Goal: Information Seeking & Learning: Understand process/instructions

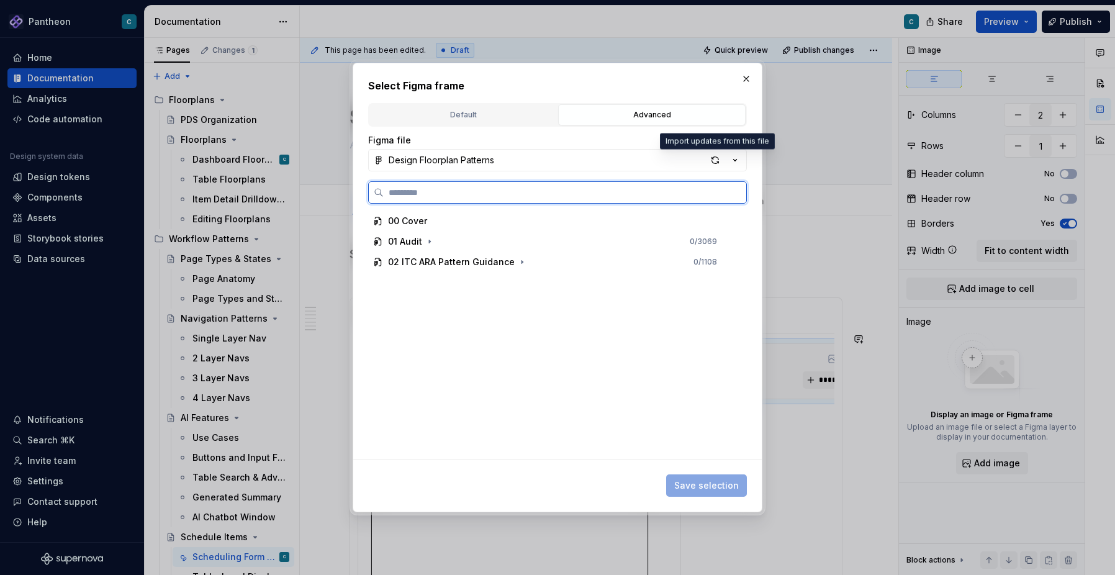
scroll to position [0, 134]
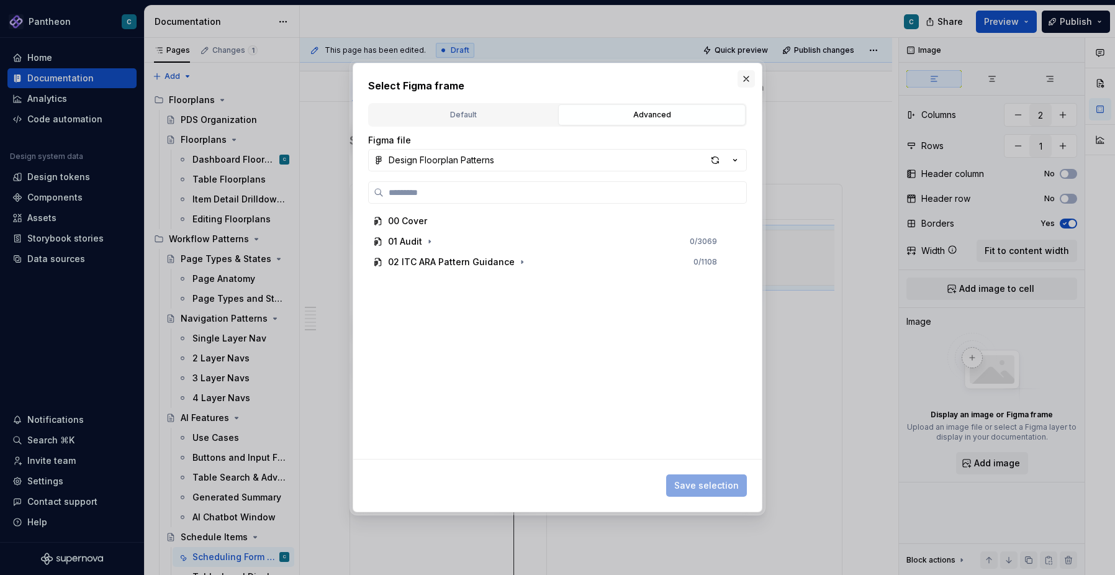
click at [745, 76] on button "button" at bounding box center [745, 78] width 17 height 17
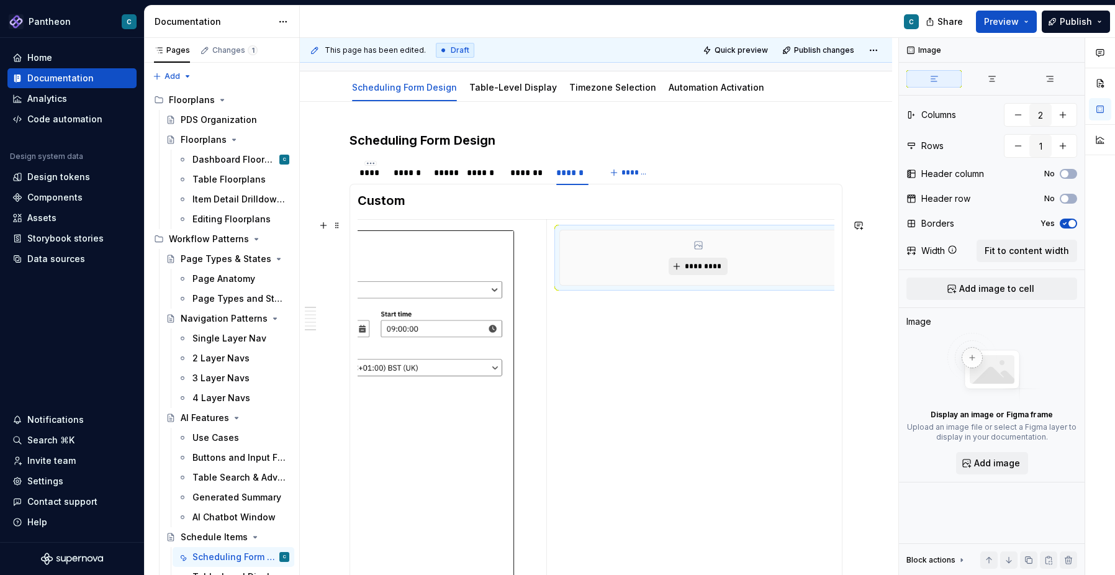
click at [696, 268] on span "*********" at bounding box center [703, 266] width 38 height 10
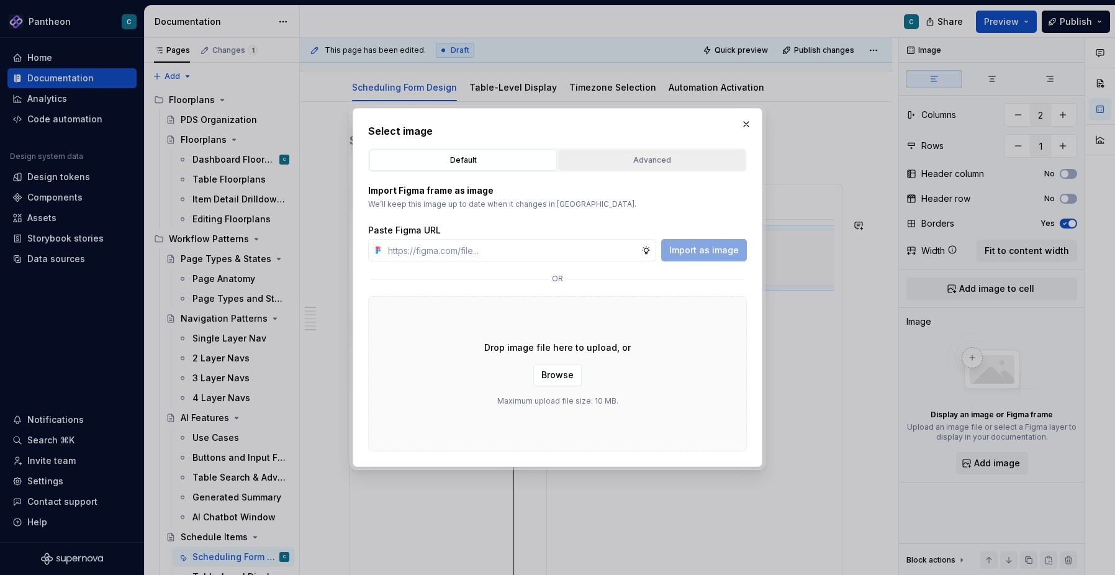
click at [676, 163] on div "Advanced" at bounding box center [651, 160] width 179 height 12
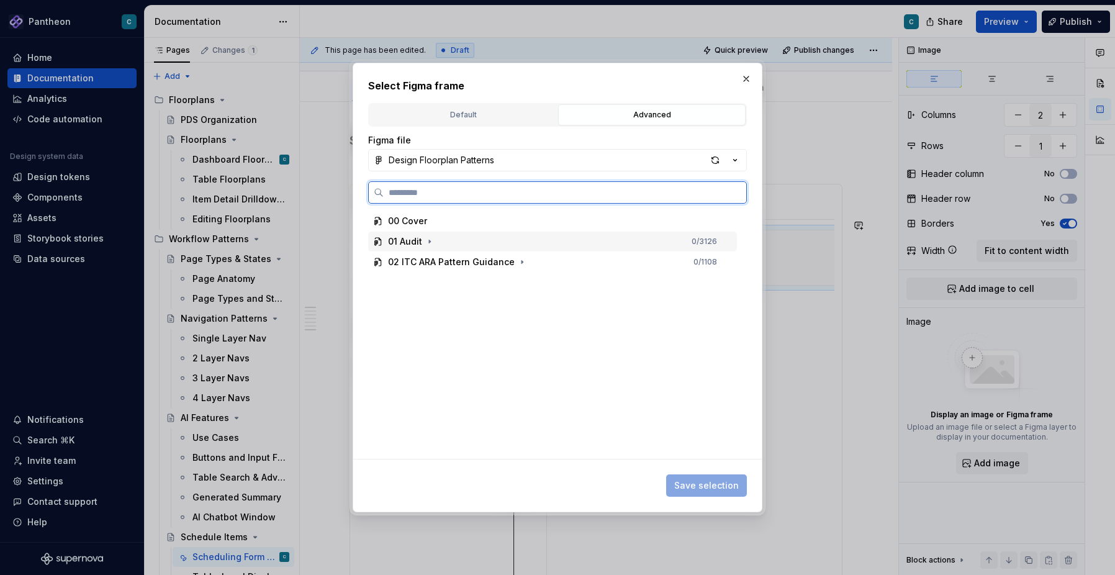
click at [415, 241] on div "01 Audit" at bounding box center [405, 241] width 34 height 12
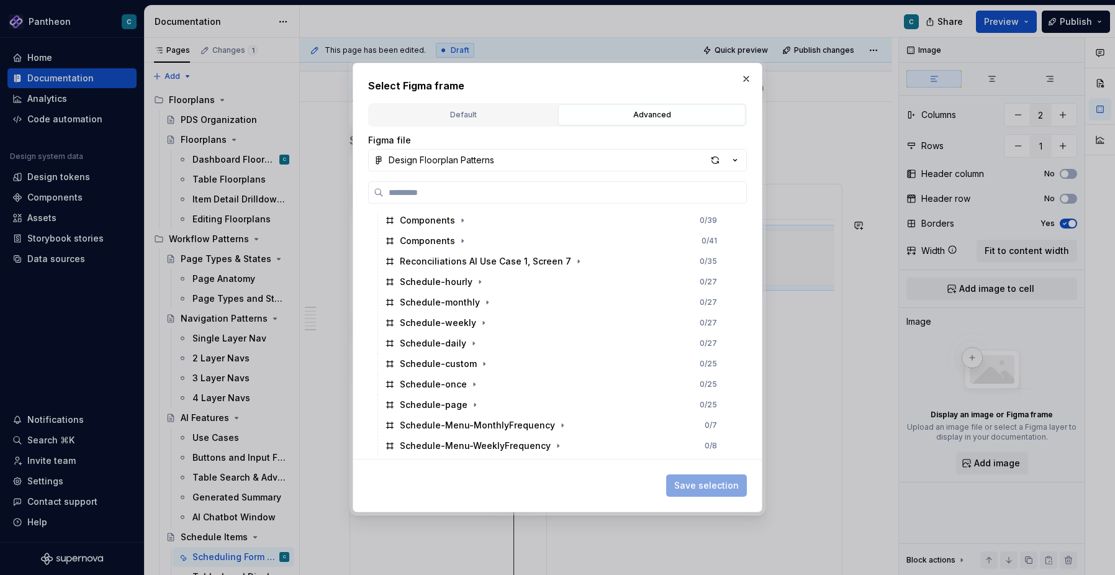
scroll to position [3809, 0]
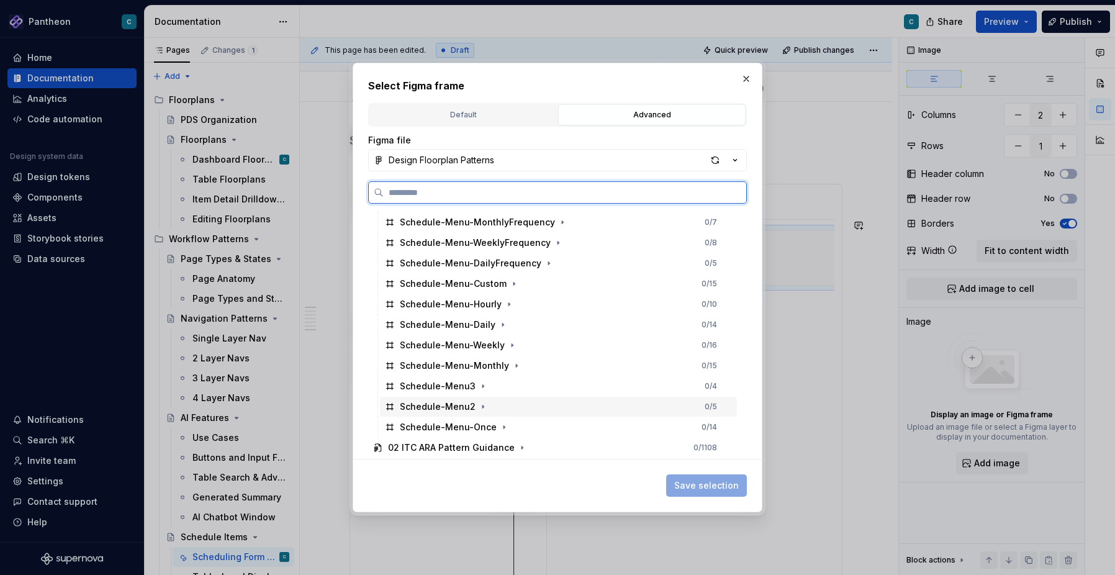
click at [464, 413] on div "Schedule-Menu2 0 / 5" at bounding box center [558, 407] width 357 height 20
click at [464, 413] on div "Schedule-Menu2 1 / 5" at bounding box center [558, 407] width 357 height 20
click at [490, 287] on div "Schedule-Menu-Custom" at bounding box center [453, 283] width 107 height 12
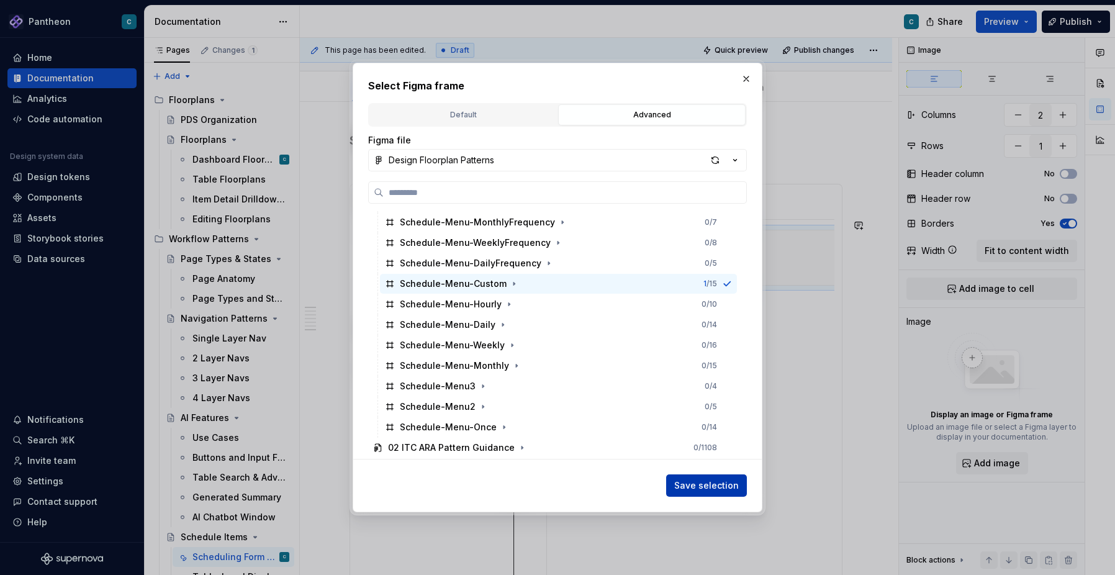
click at [724, 489] on span "Save selection" at bounding box center [706, 485] width 65 height 12
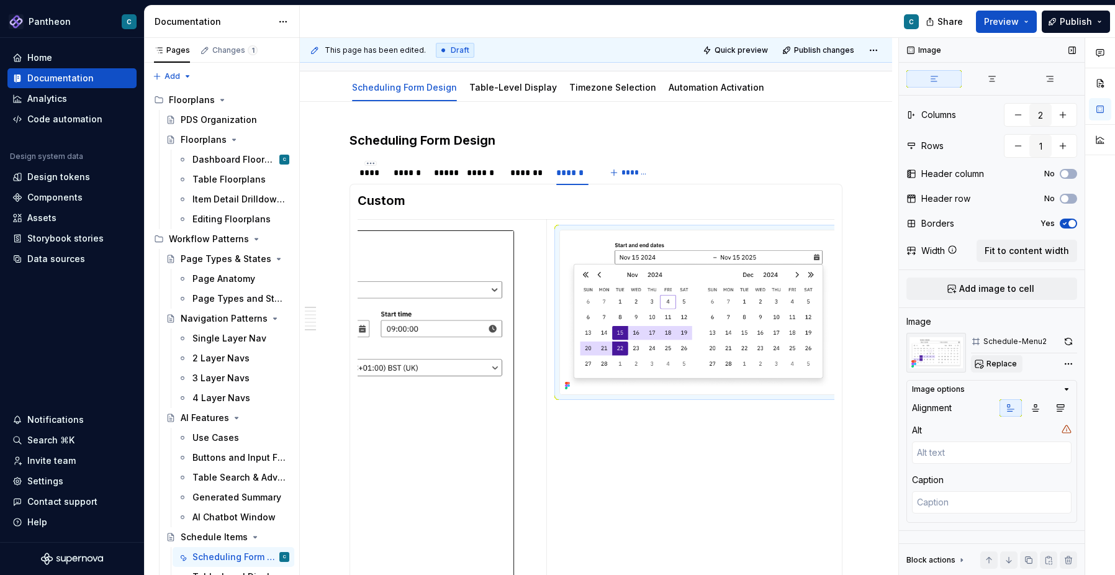
click at [988, 364] on span "Replace" at bounding box center [1001, 364] width 30 height 10
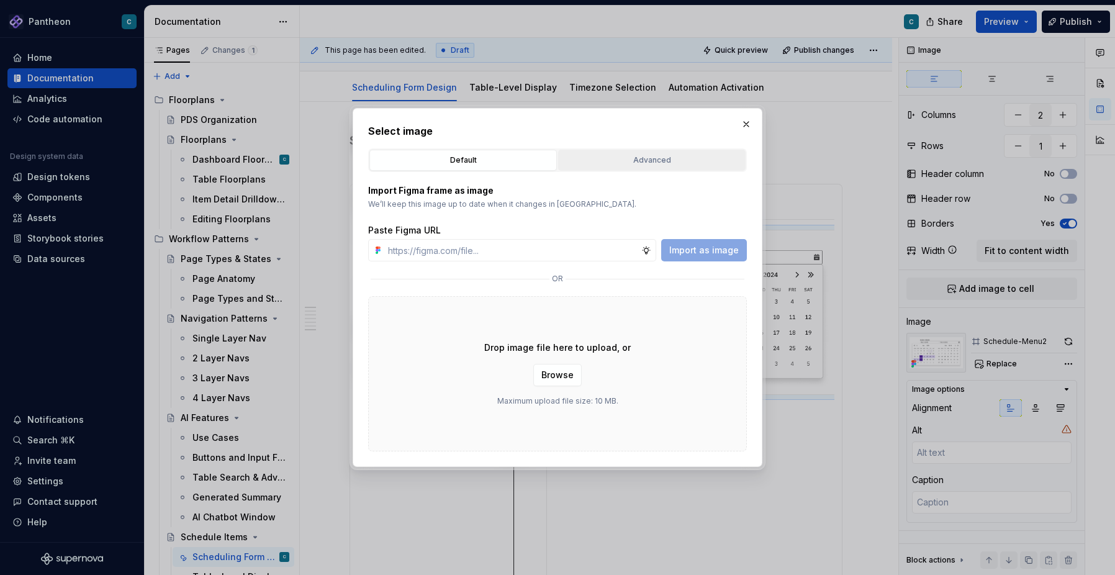
click at [633, 164] on div "Advanced" at bounding box center [651, 160] width 179 height 12
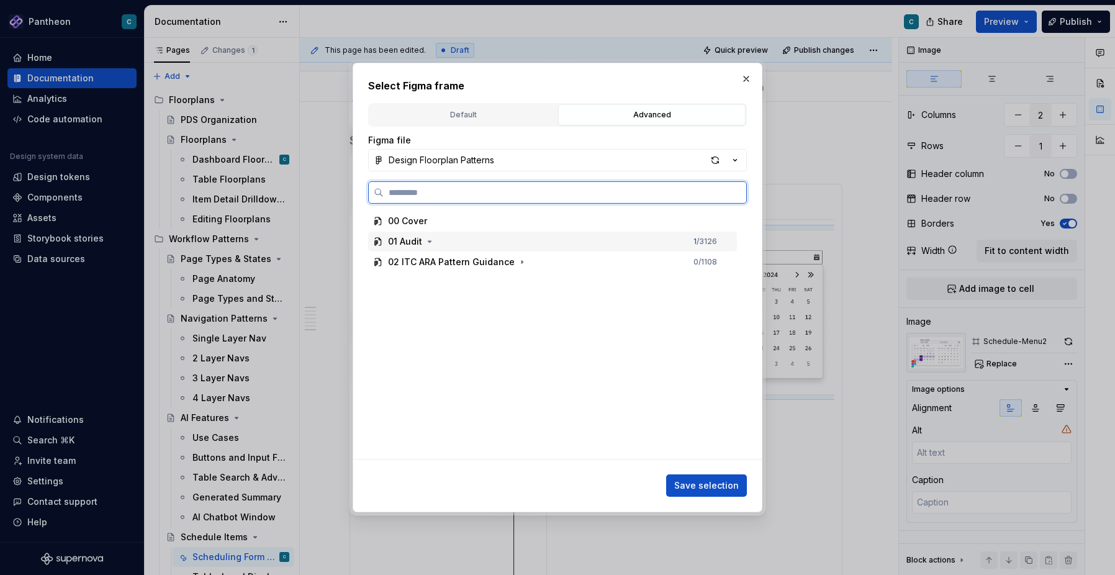
click at [413, 248] on div "01 Audit 1 / 3126" at bounding box center [552, 242] width 369 height 20
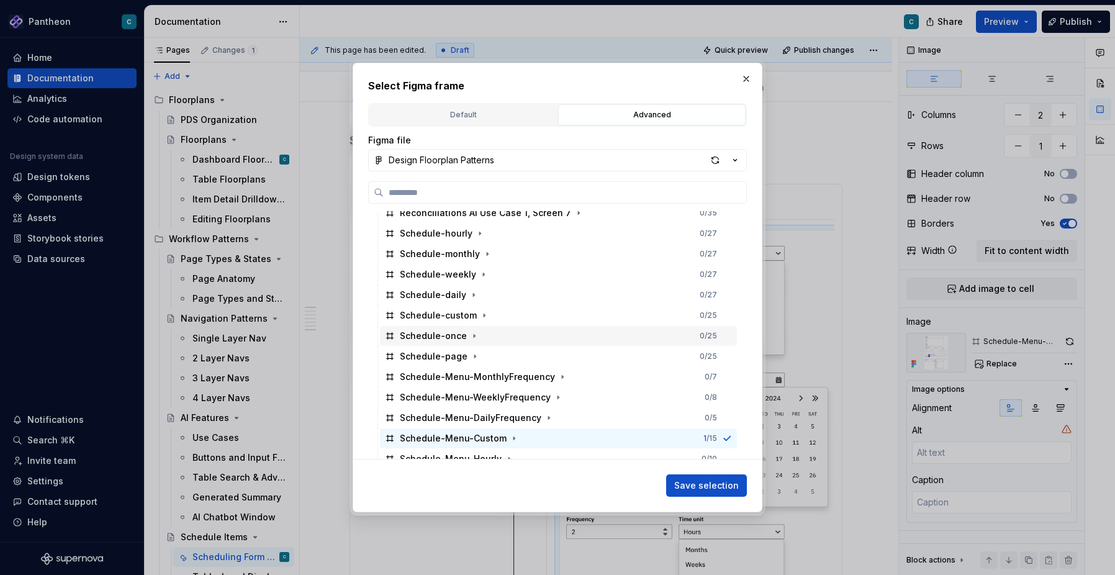
scroll to position [3649, 0]
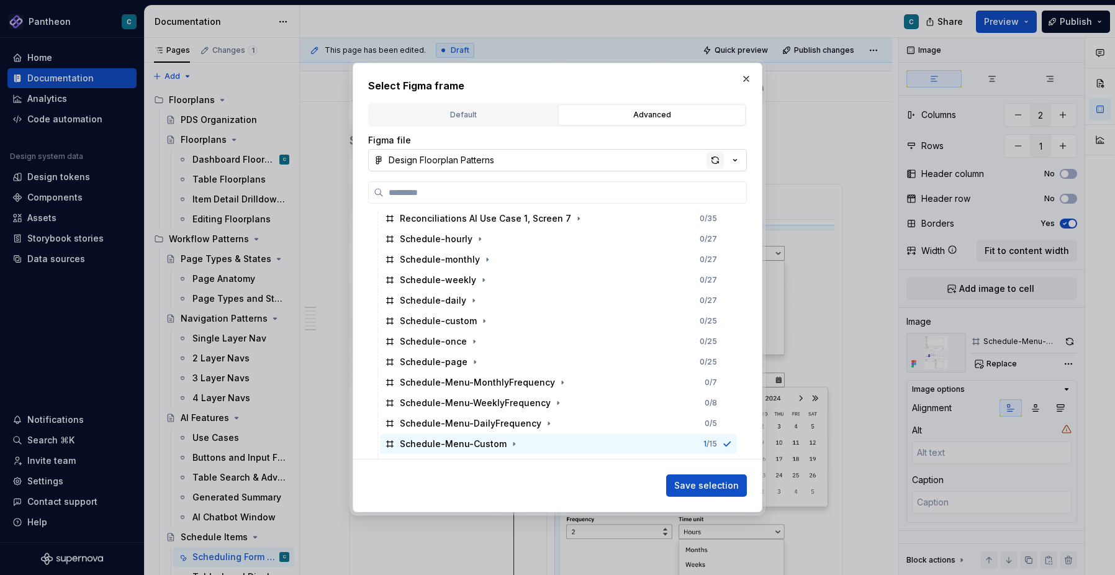
click at [714, 158] on div "button" at bounding box center [714, 159] width 17 height 17
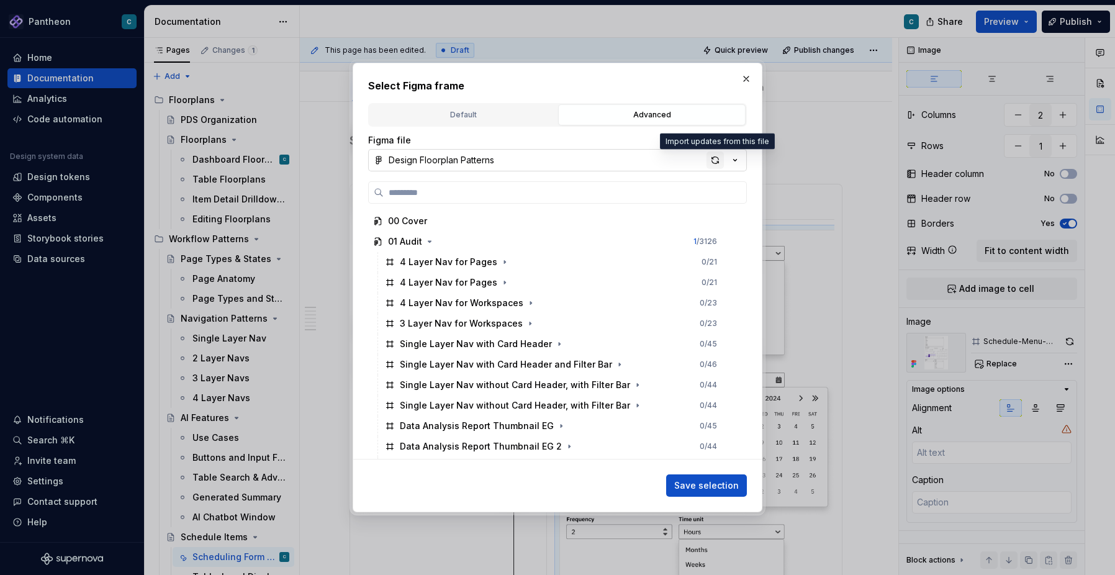
click at [717, 161] on div "button" at bounding box center [714, 159] width 17 height 17
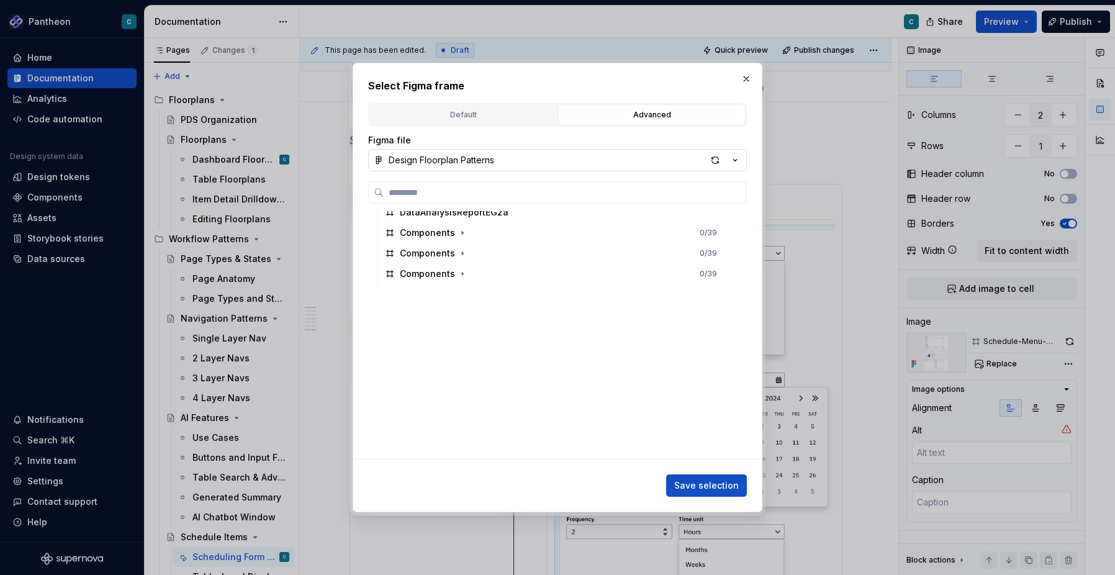
scroll to position [3809, 0]
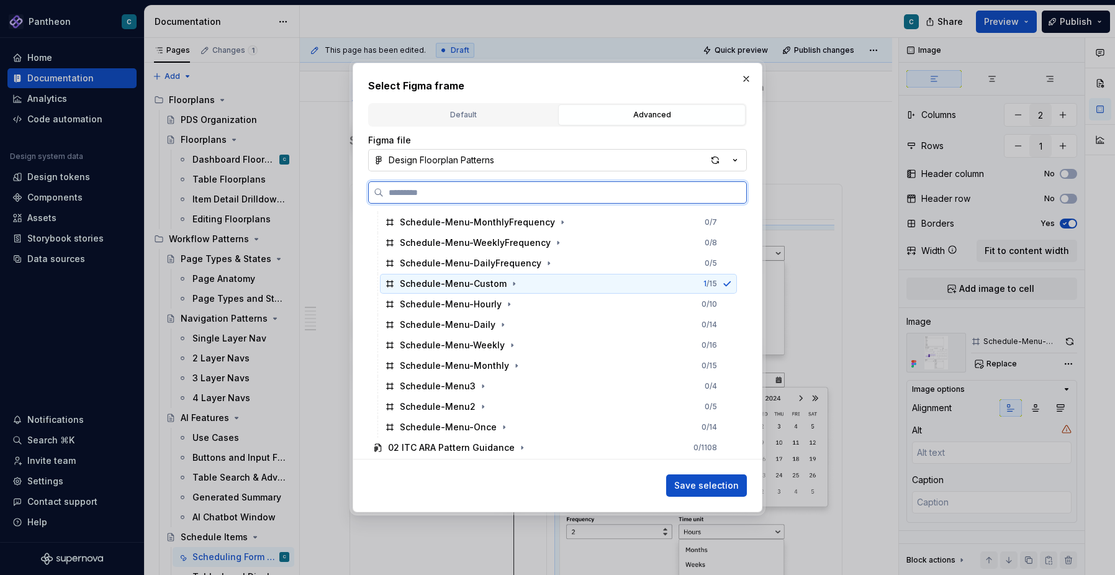
click at [479, 282] on div "Schedule-Menu-Custom" at bounding box center [453, 283] width 107 height 12
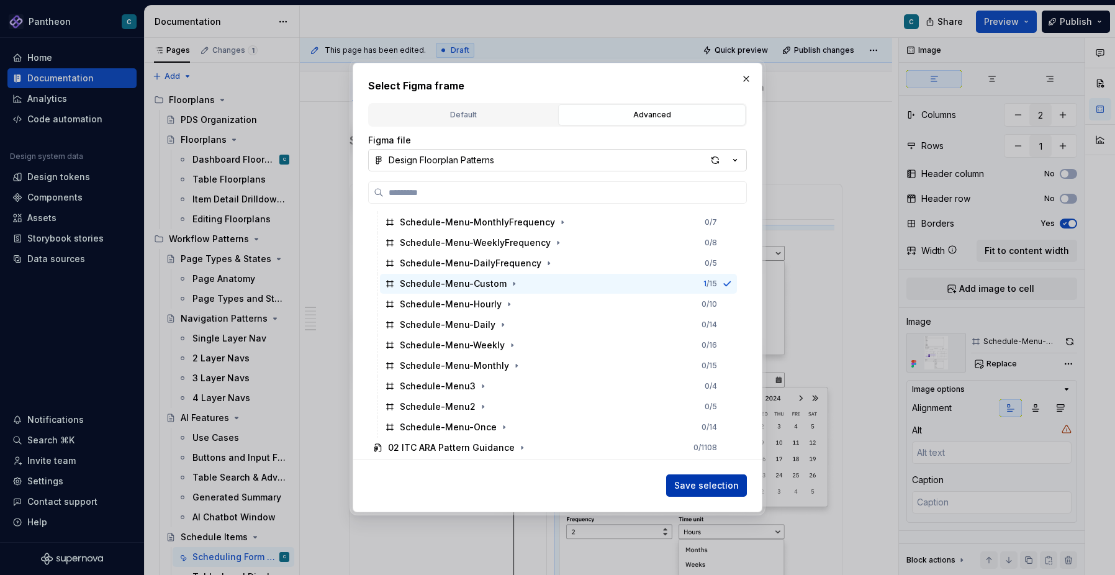
click at [713, 479] on span "Save selection" at bounding box center [706, 485] width 65 height 12
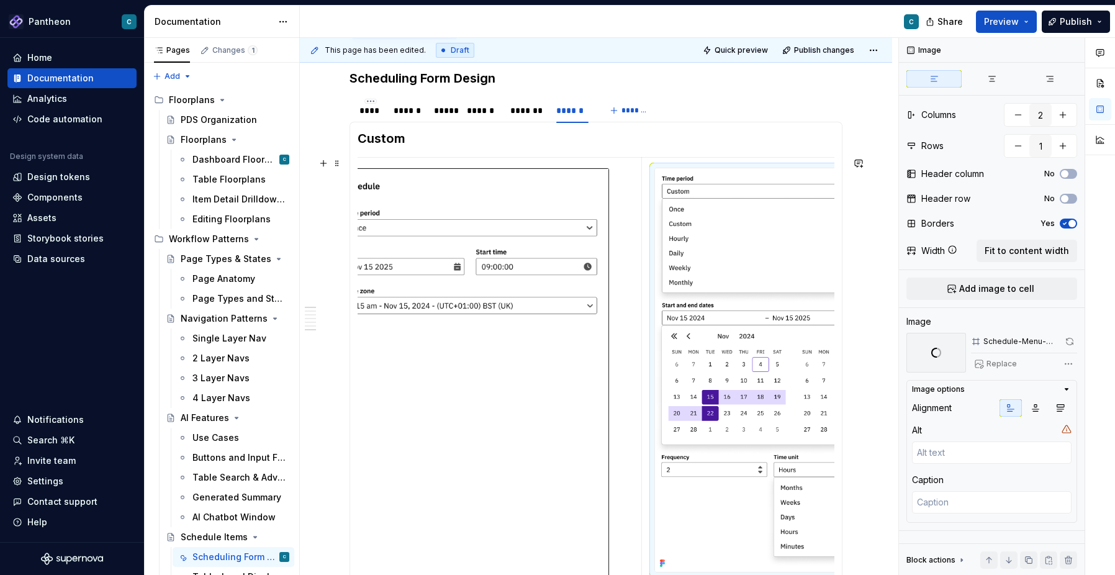
scroll to position [0, 0]
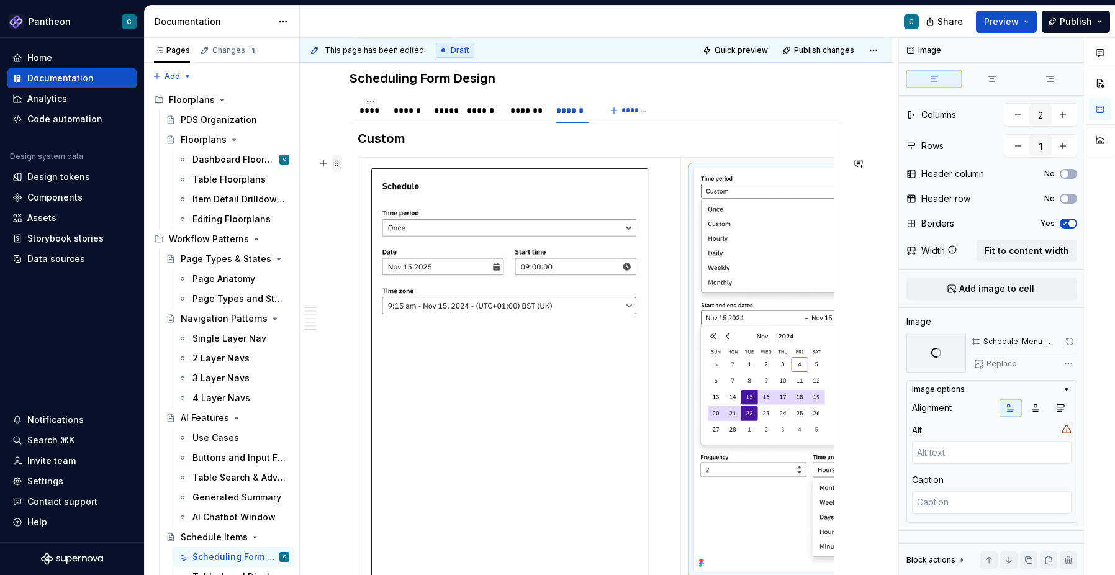
click at [338, 166] on span at bounding box center [337, 163] width 10 height 17
click at [338, 161] on span at bounding box center [337, 163] width 10 height 17
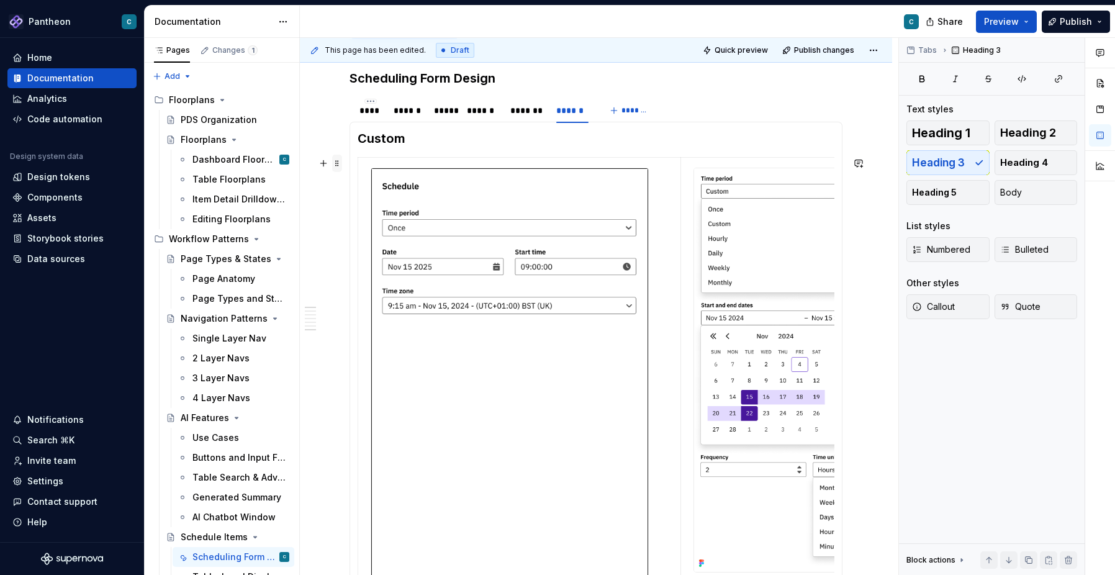
click at [338, 163] on span at bounding box center [337, 163] width 10 height 17
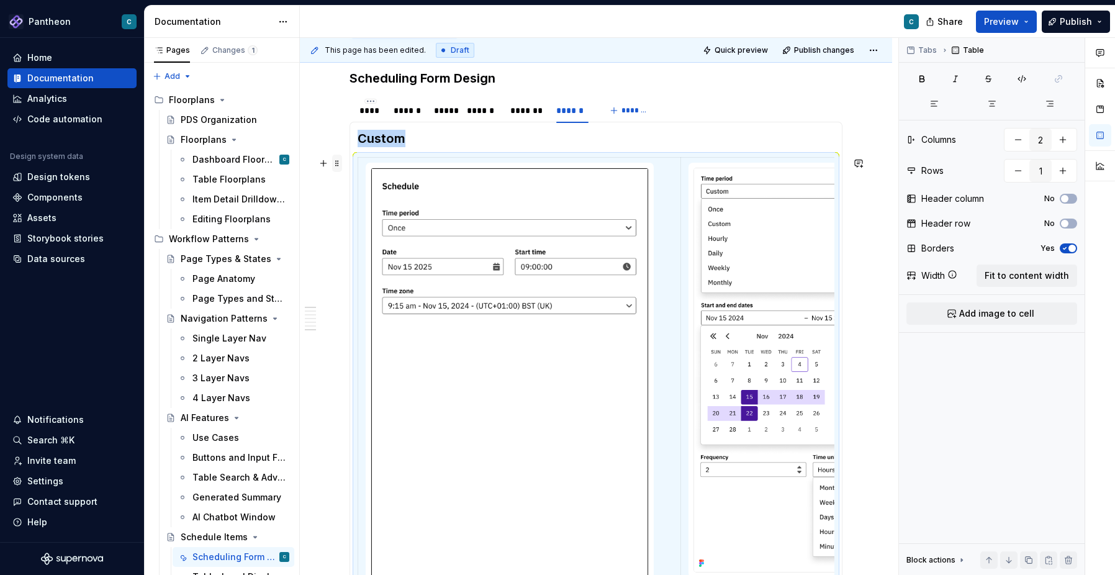
scroll to position [222, 0]
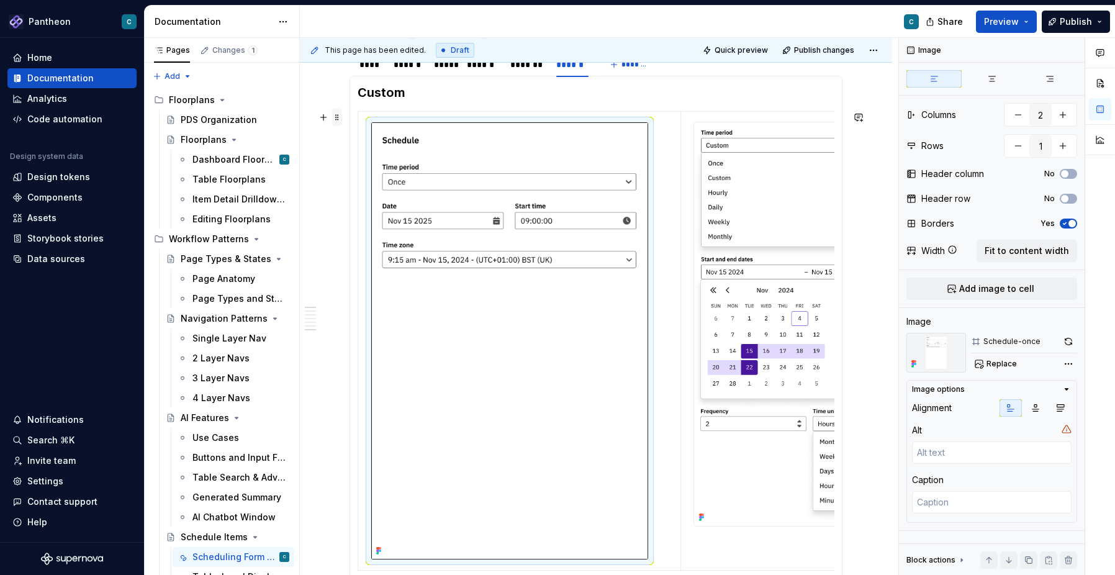
click at [338, 117] on span at bounding box center [337, 117] width 10 height 17
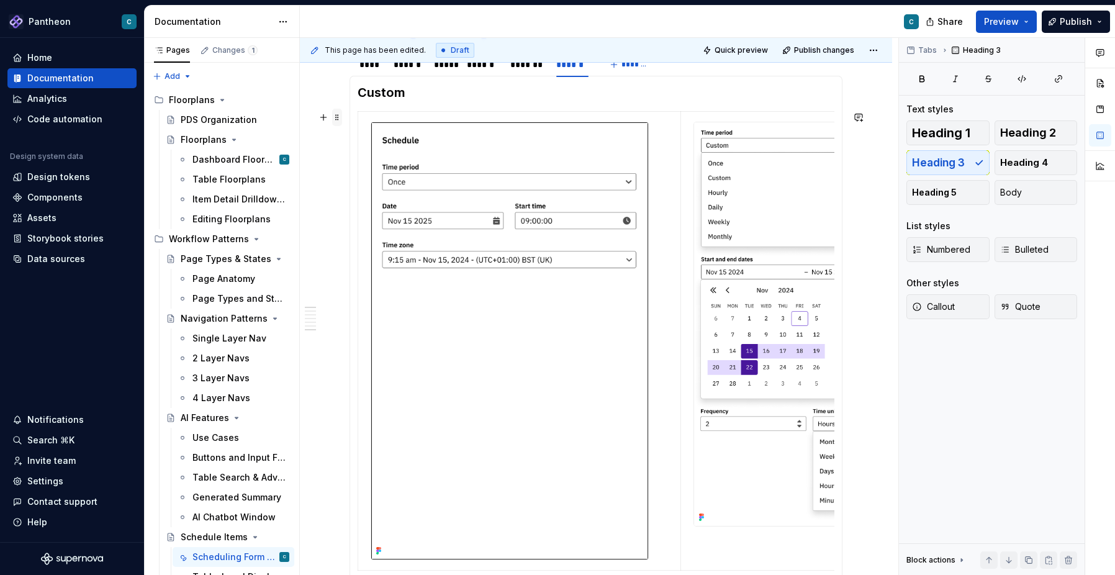
click at [335, 115] on span at bounding box center [337, 117] width 10 height 17
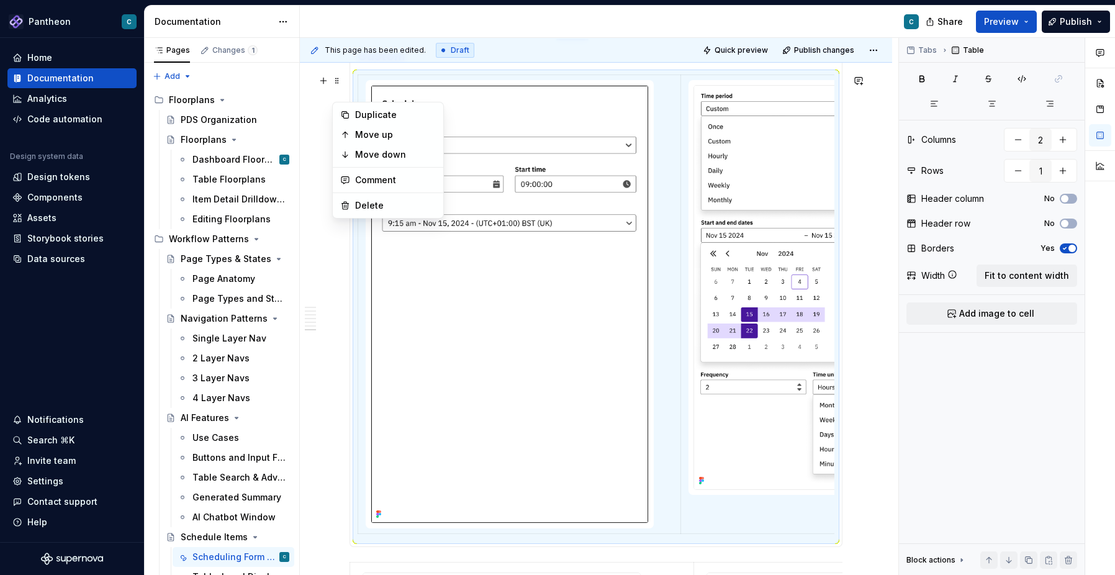
scroll to position [240, 0]
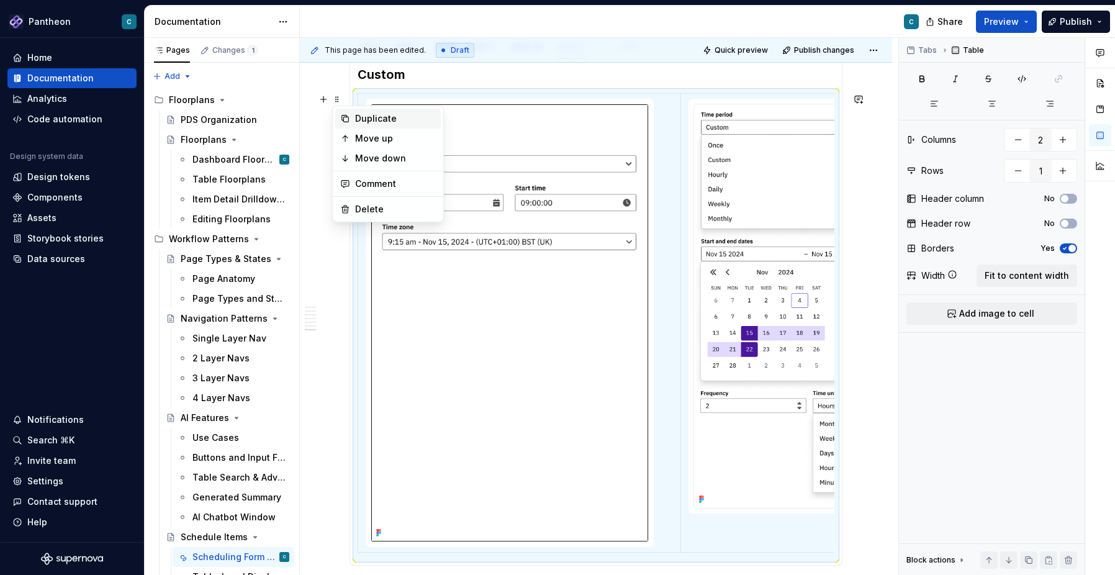
click at [381, 122] on div "Duplicate" at bounding box center [395, 118] width 81 height 12
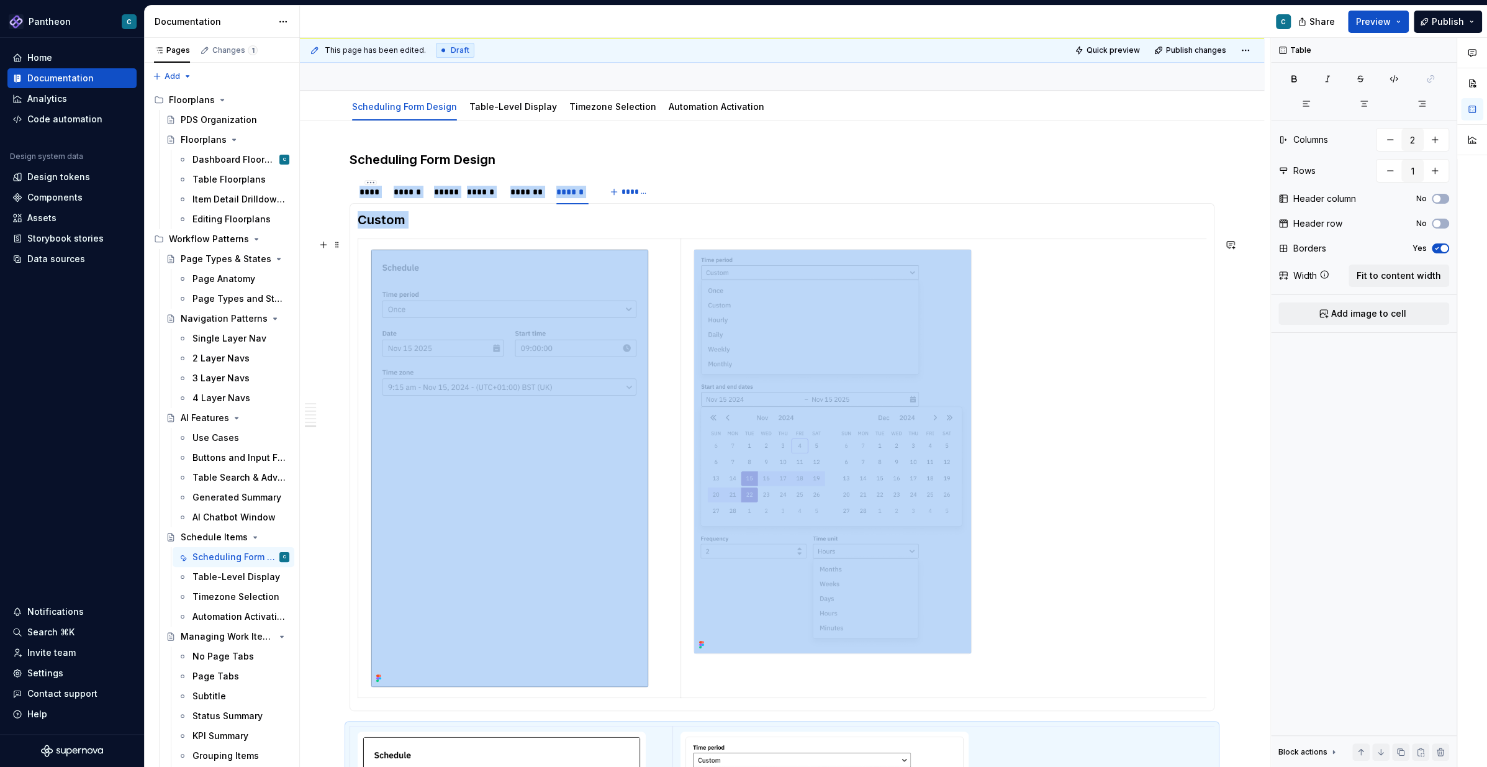
scroll to position [14, 0]
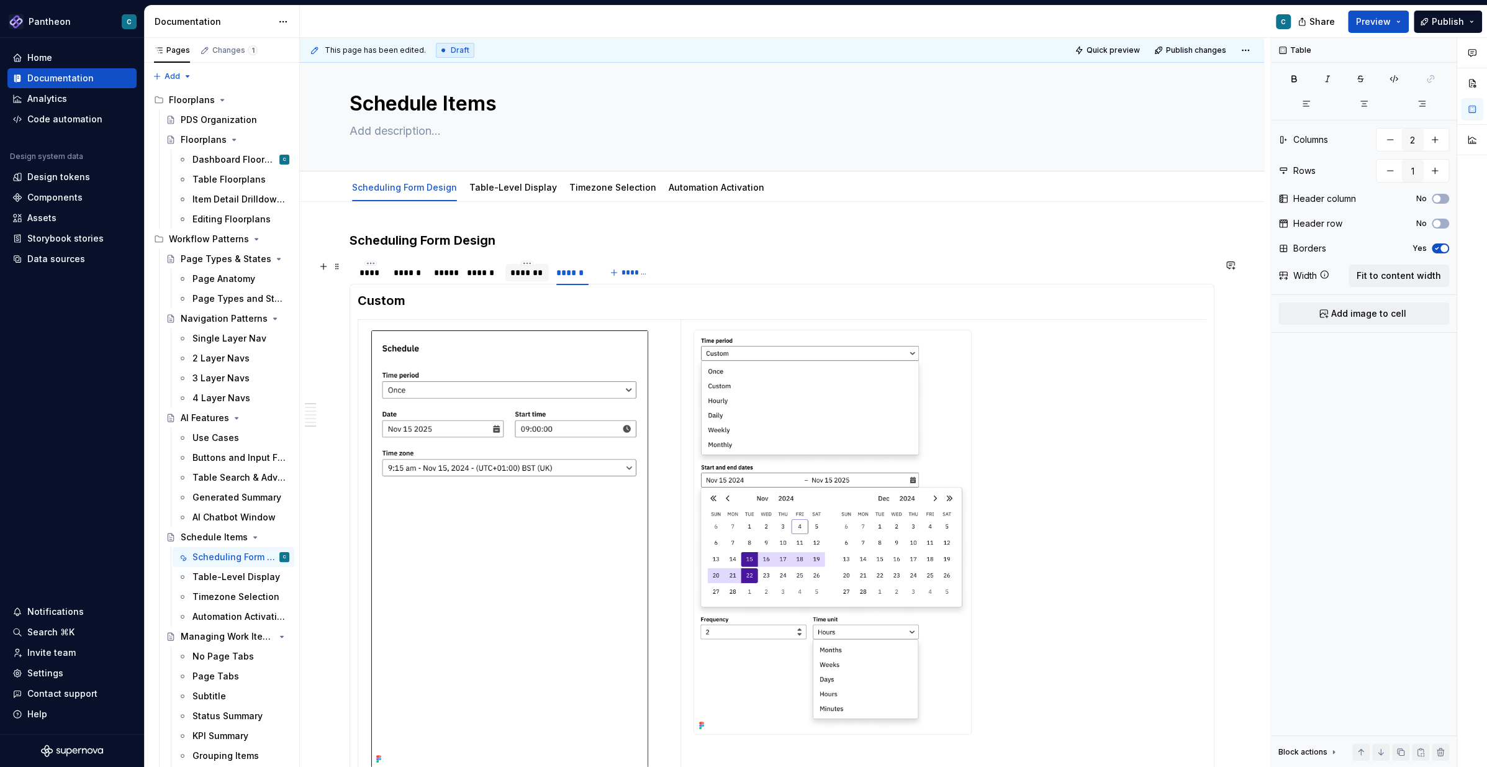
click at [531, 271] on div "*******" at bounding box center [527, 272] width 34 height 12
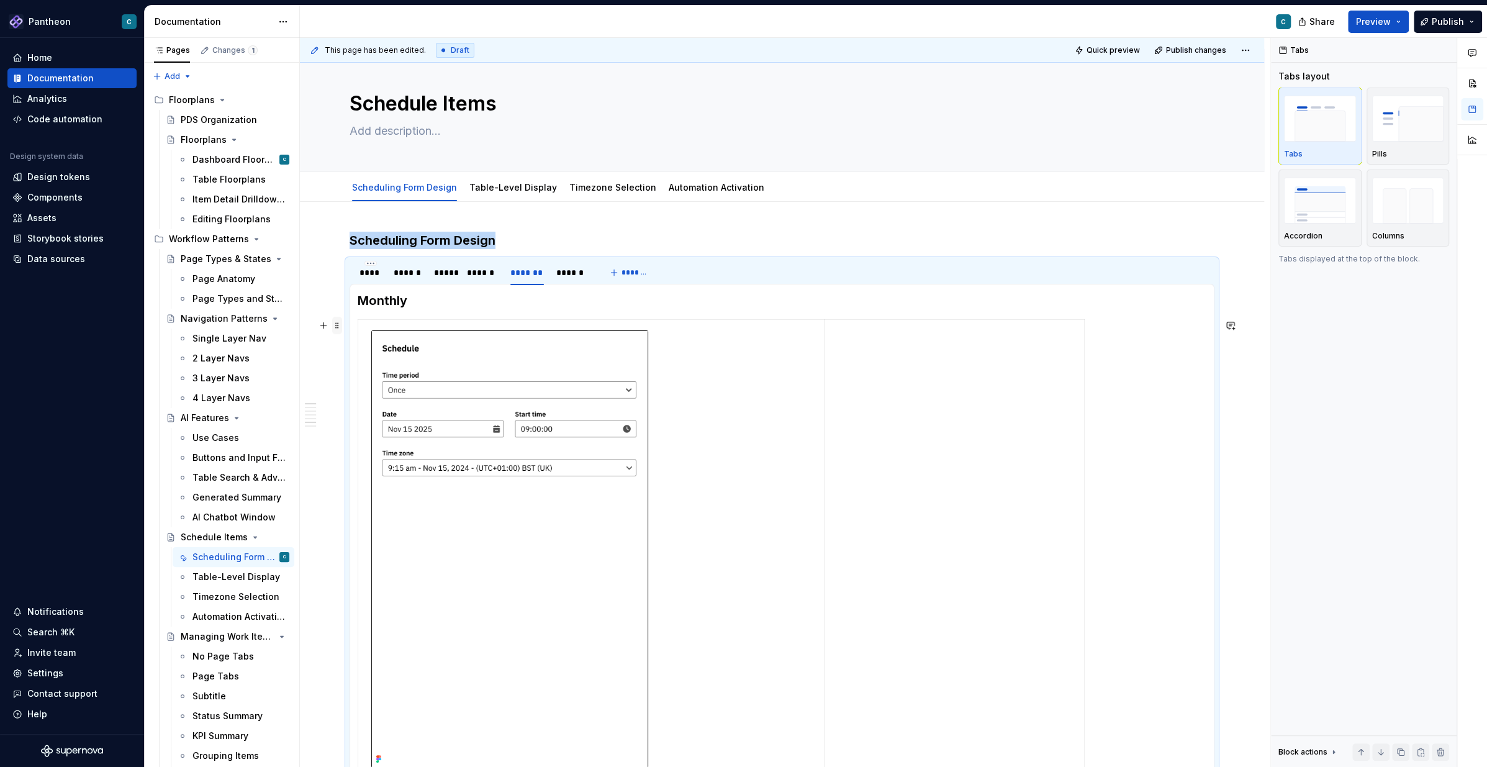
click at [335, 328] on span at bounding box center [337, 325] width 10 height 17
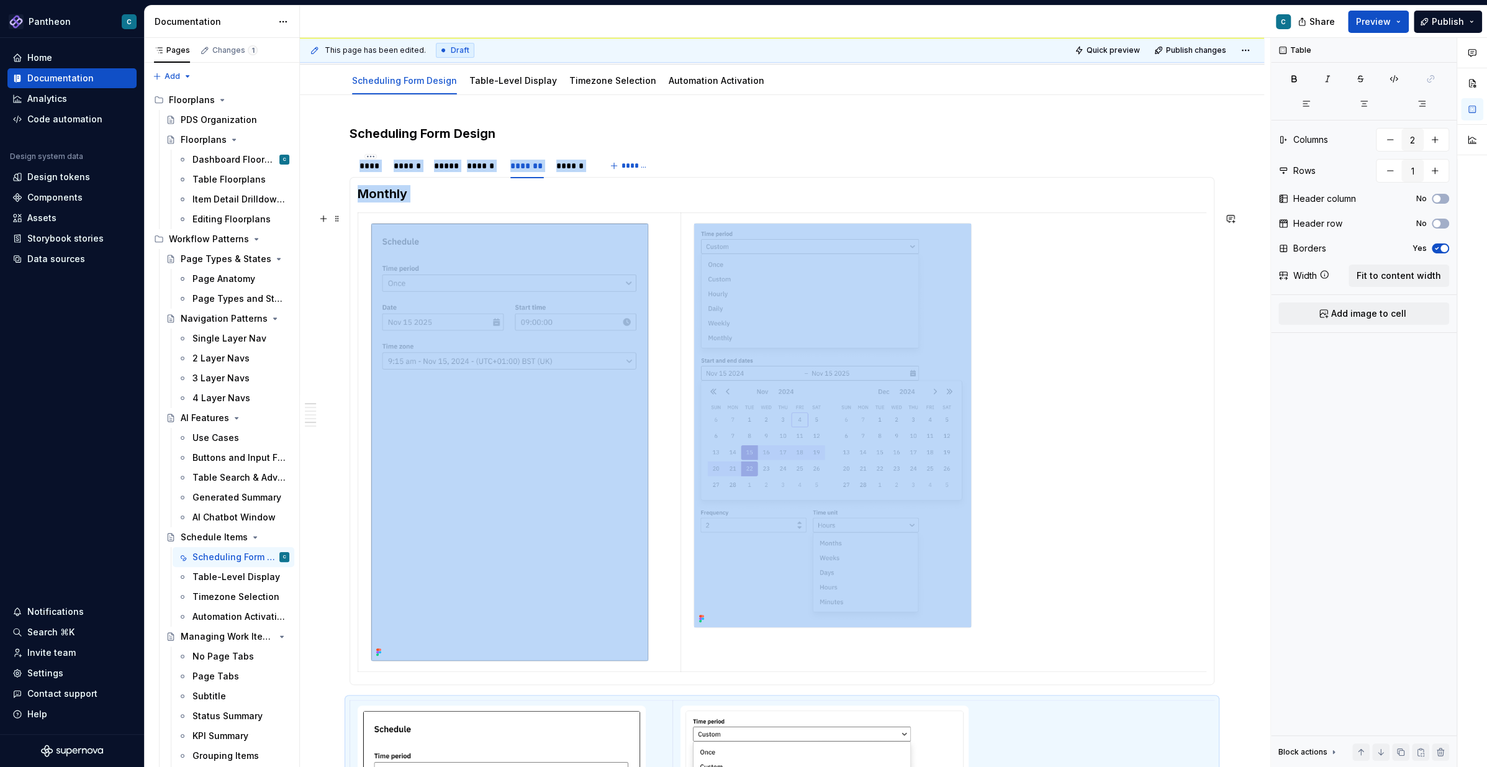
scroll to position [117, 0]
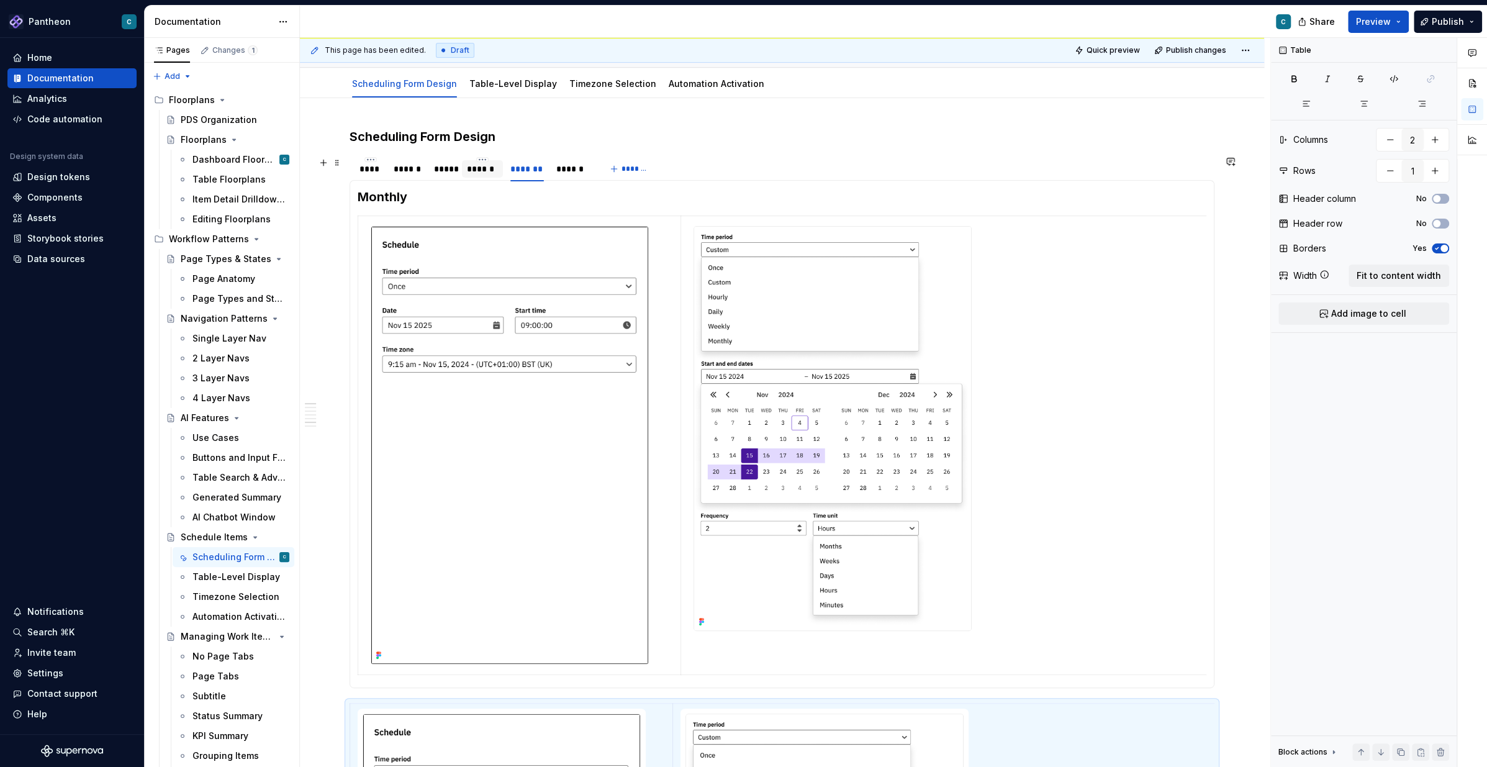
click at [482, 166] on div "******" at bounding box center [482, 169] width 30 height 12
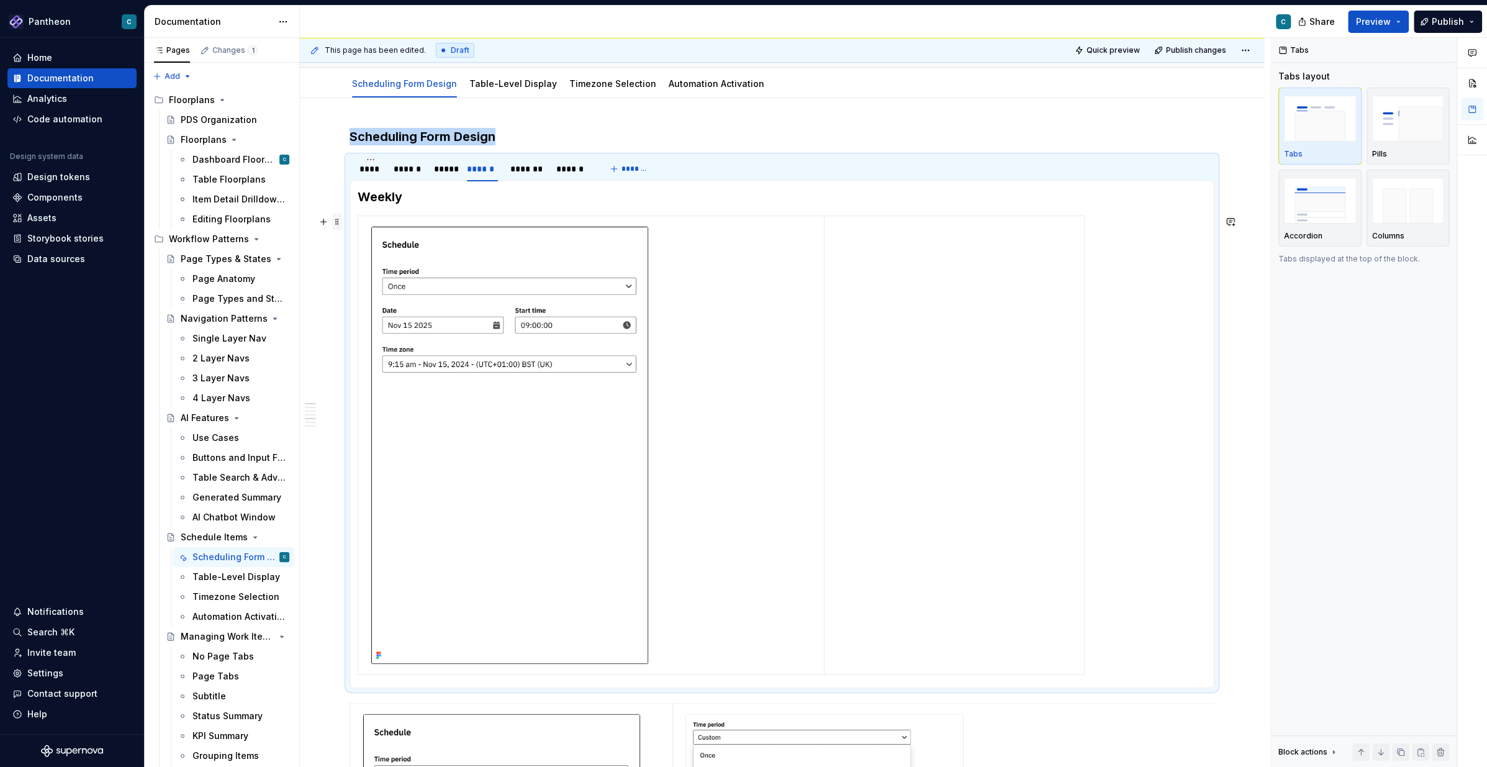
click at [335, 219] on span at bounding box center [337, 221] width 10 height 17
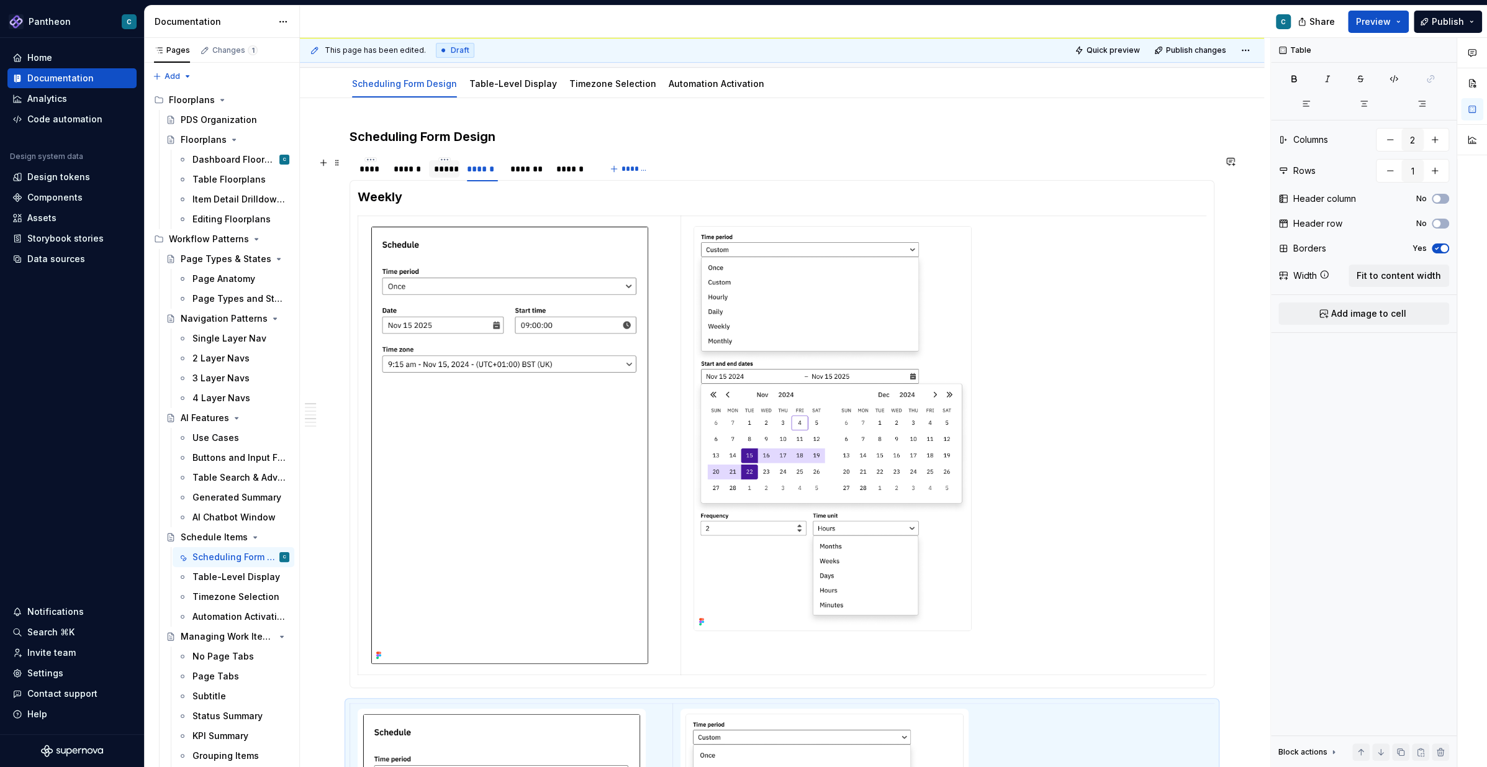
click at [442, 168] on div "*****" at bounding box center [444, 169] width 20 height 12
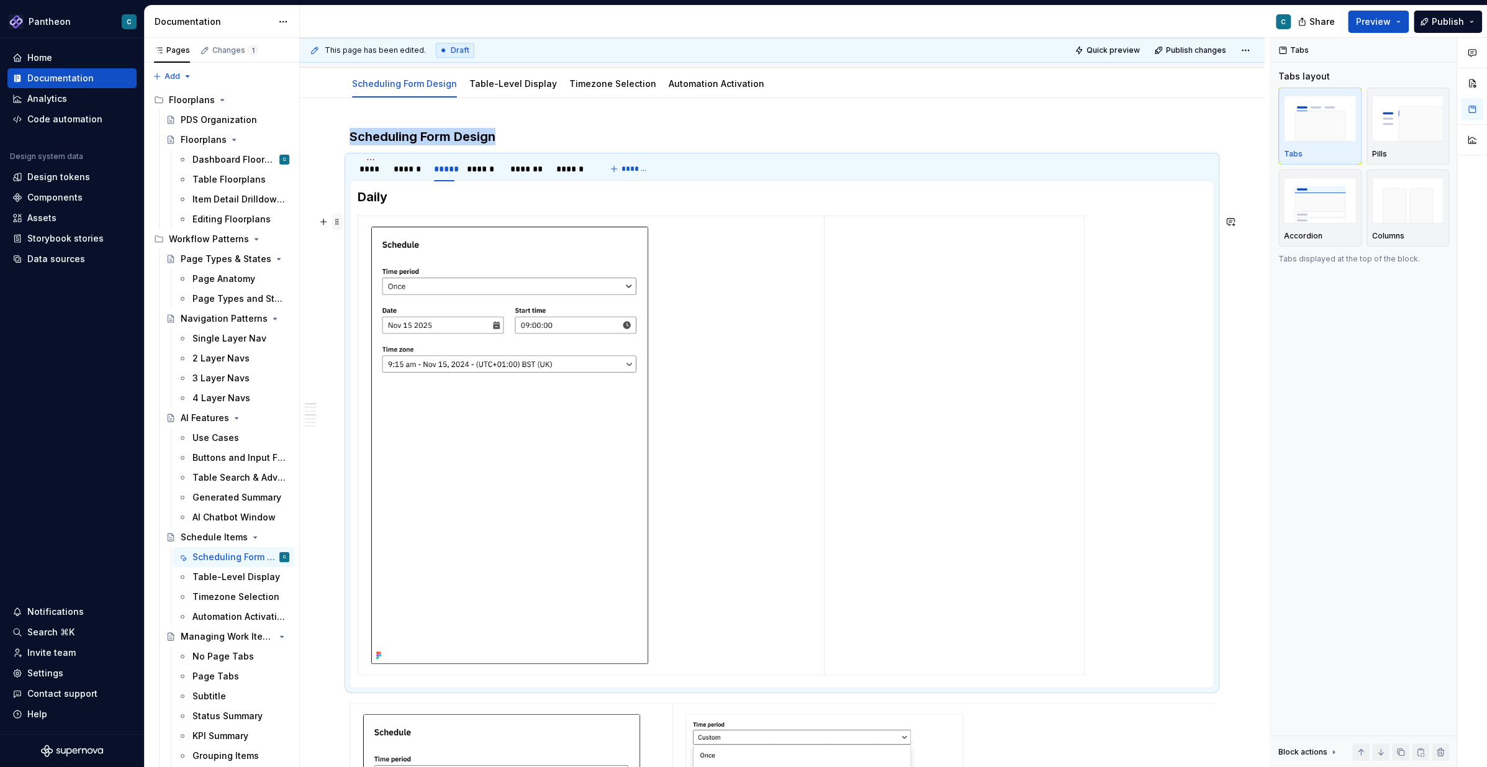
click at [336, 223] on span at bounding box center [337, 221] width 10 height 17
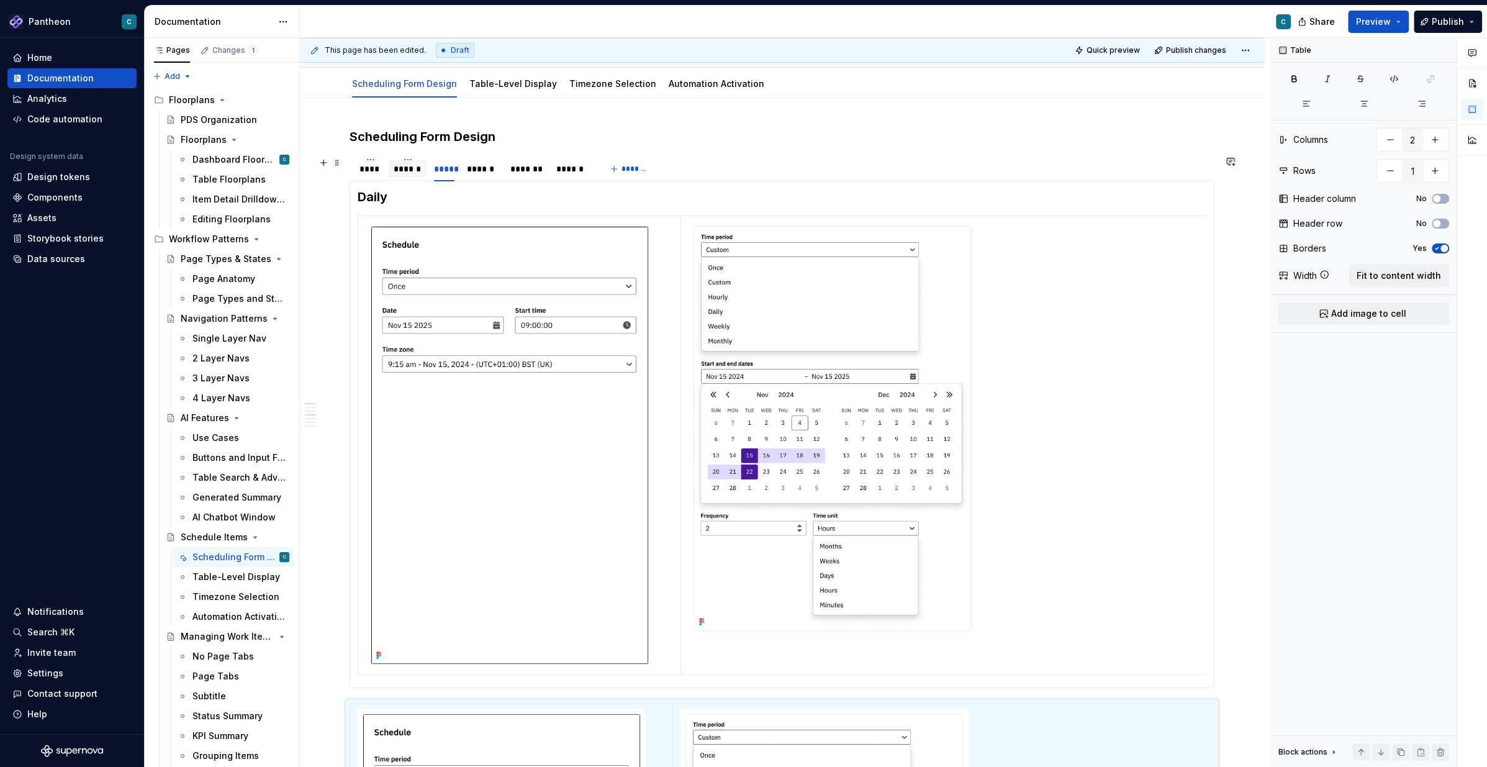
click at [399, 172] on div "******" at bounding box center [408, 169] width 28 height 12
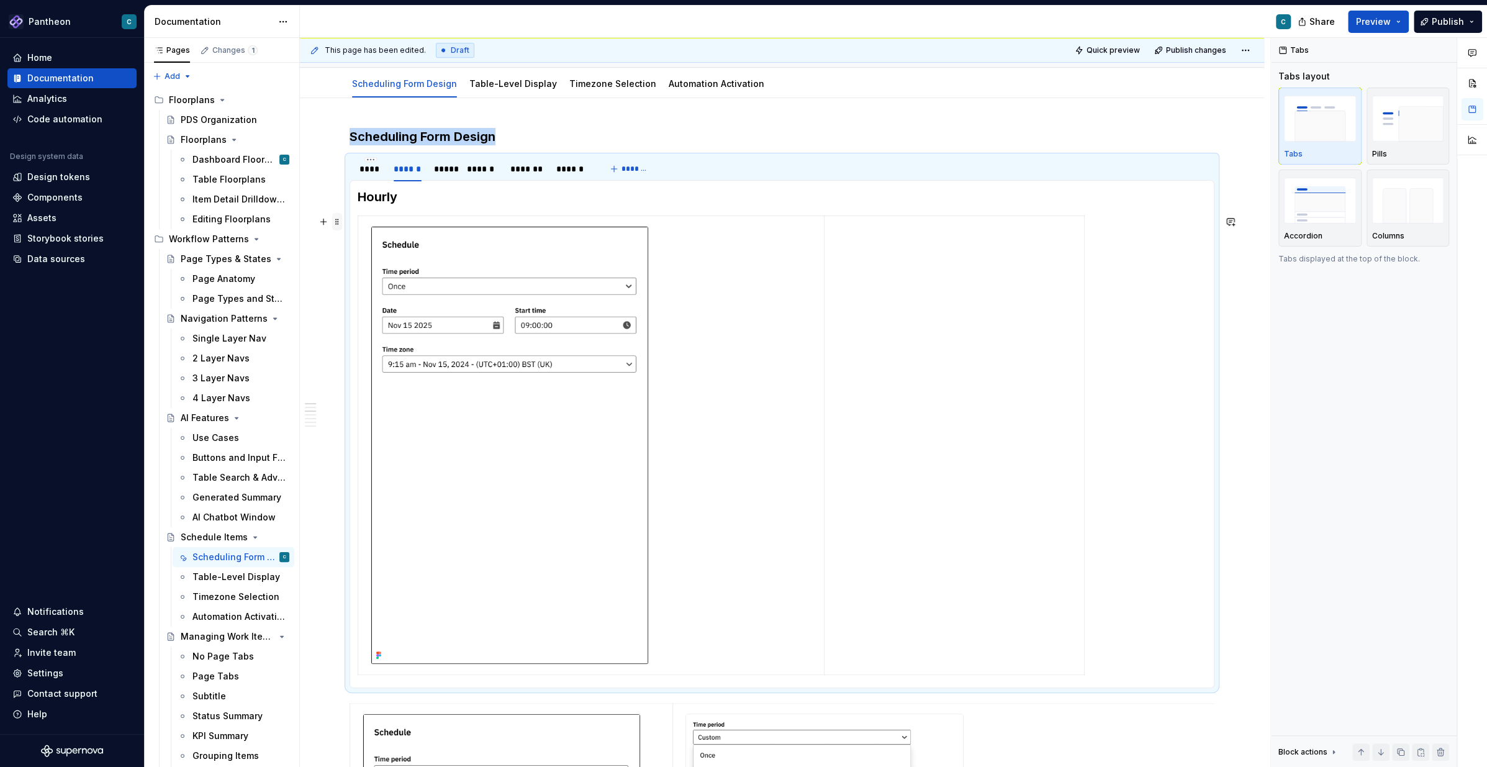
click at [336, 225] on span at bounding box center [337, 221] width 10 height 17
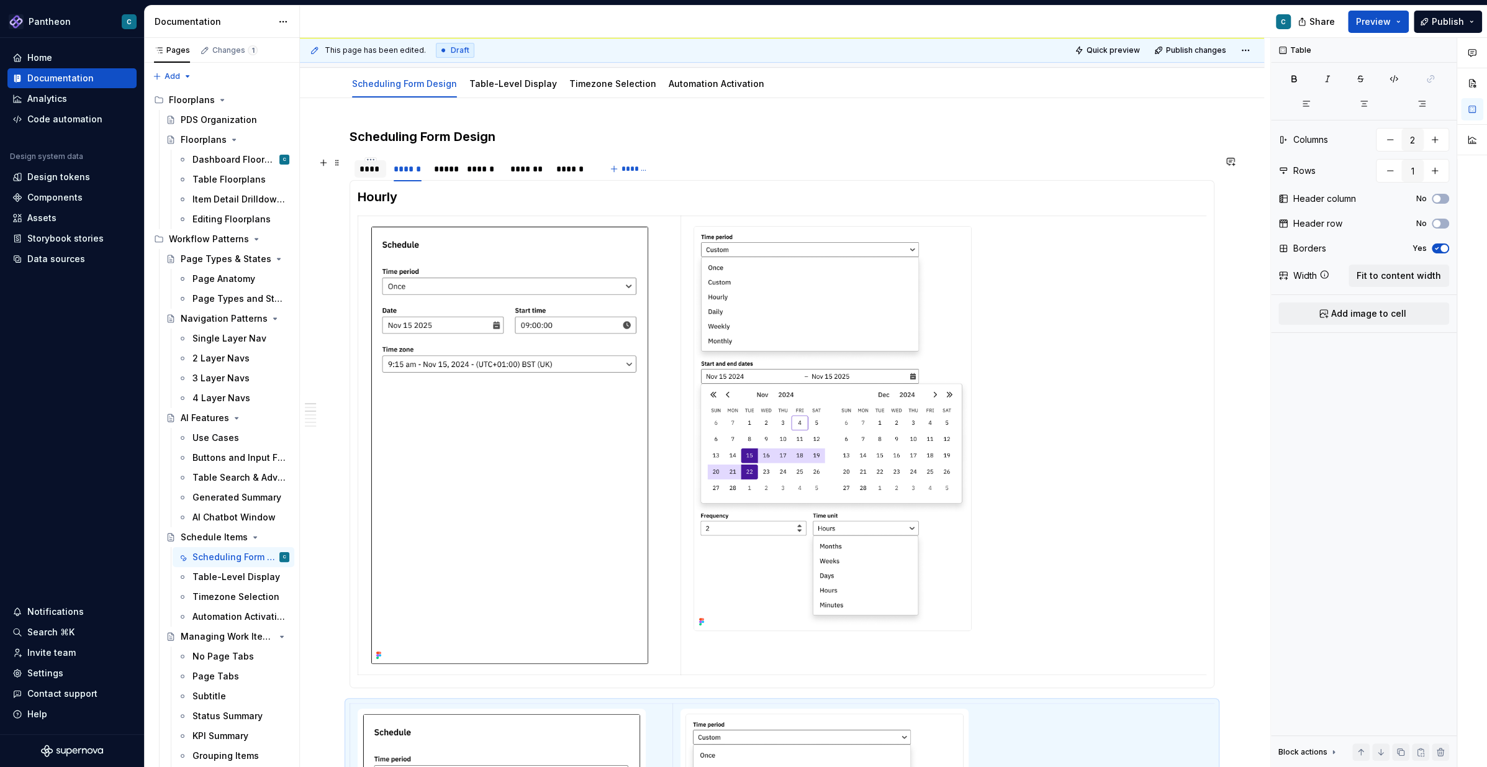
click at [374, 174] on div "****" at bounding box center [370, 168] width 32 height 17
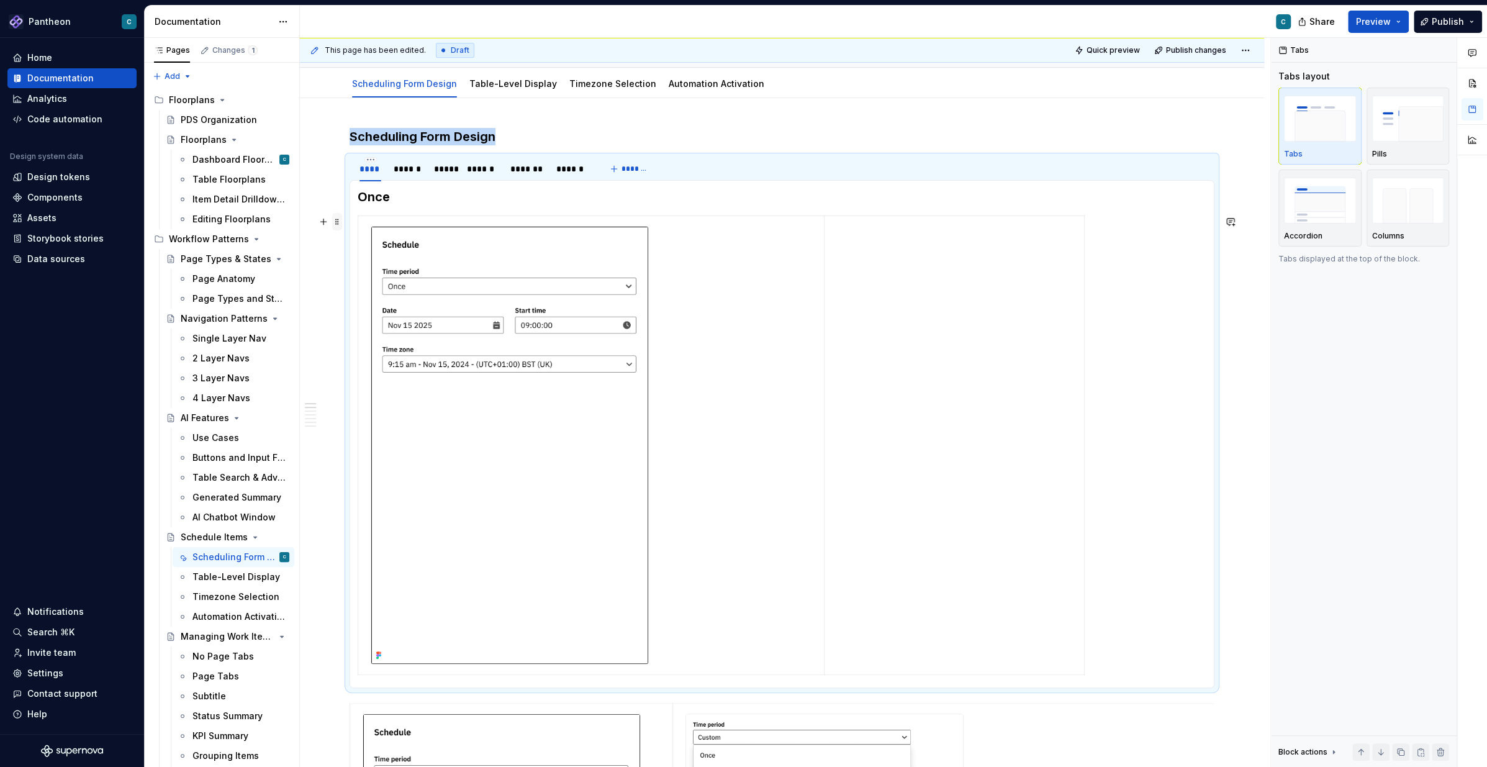
click at [338, 220] on span at bounding box center [337, 221] width 10 height 17
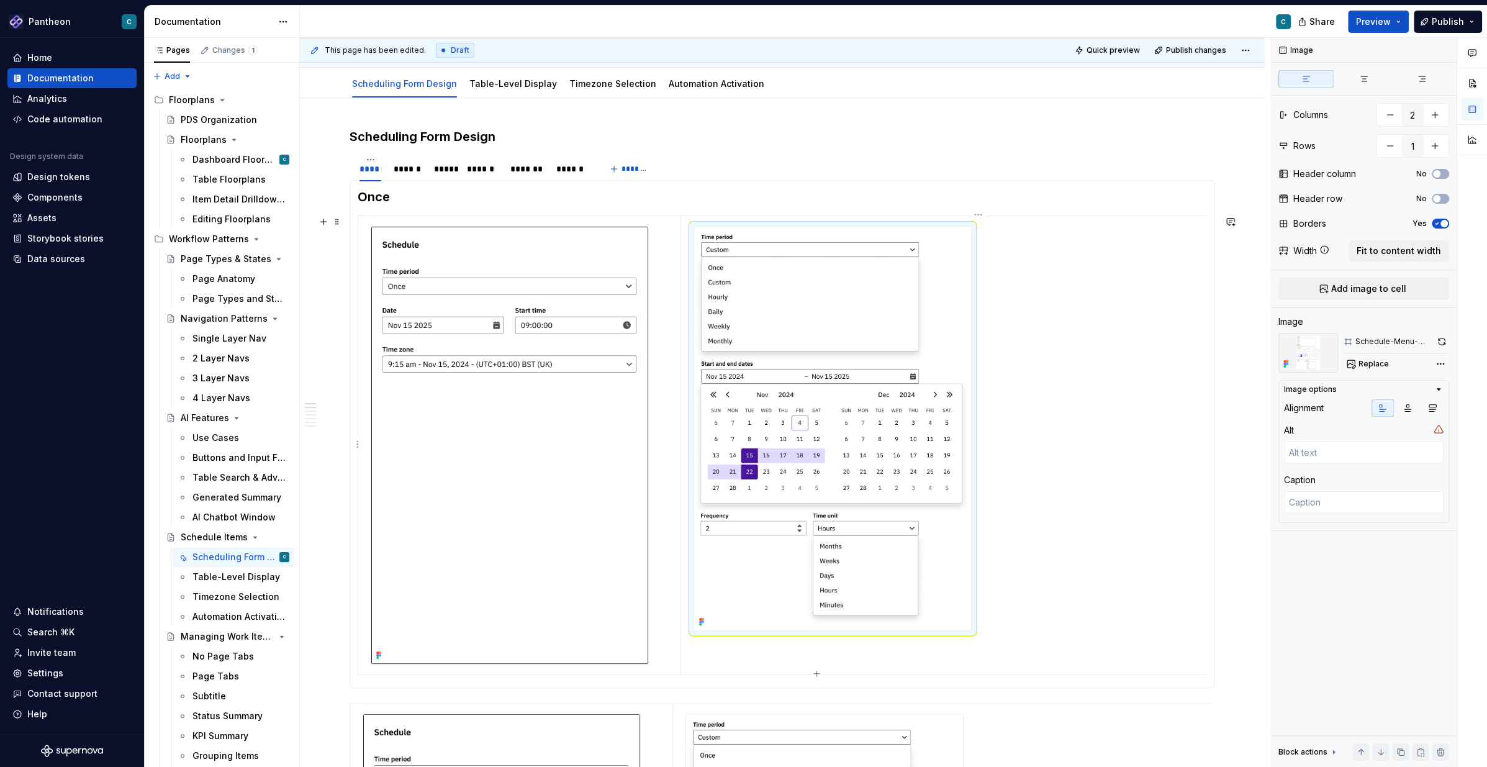
click at [871, 372] on img at bounding box center [832, 428] width 277 height 403
click at [1114, 363] on span "Replace" at bounding box center [1373, 364] width 30 height 10
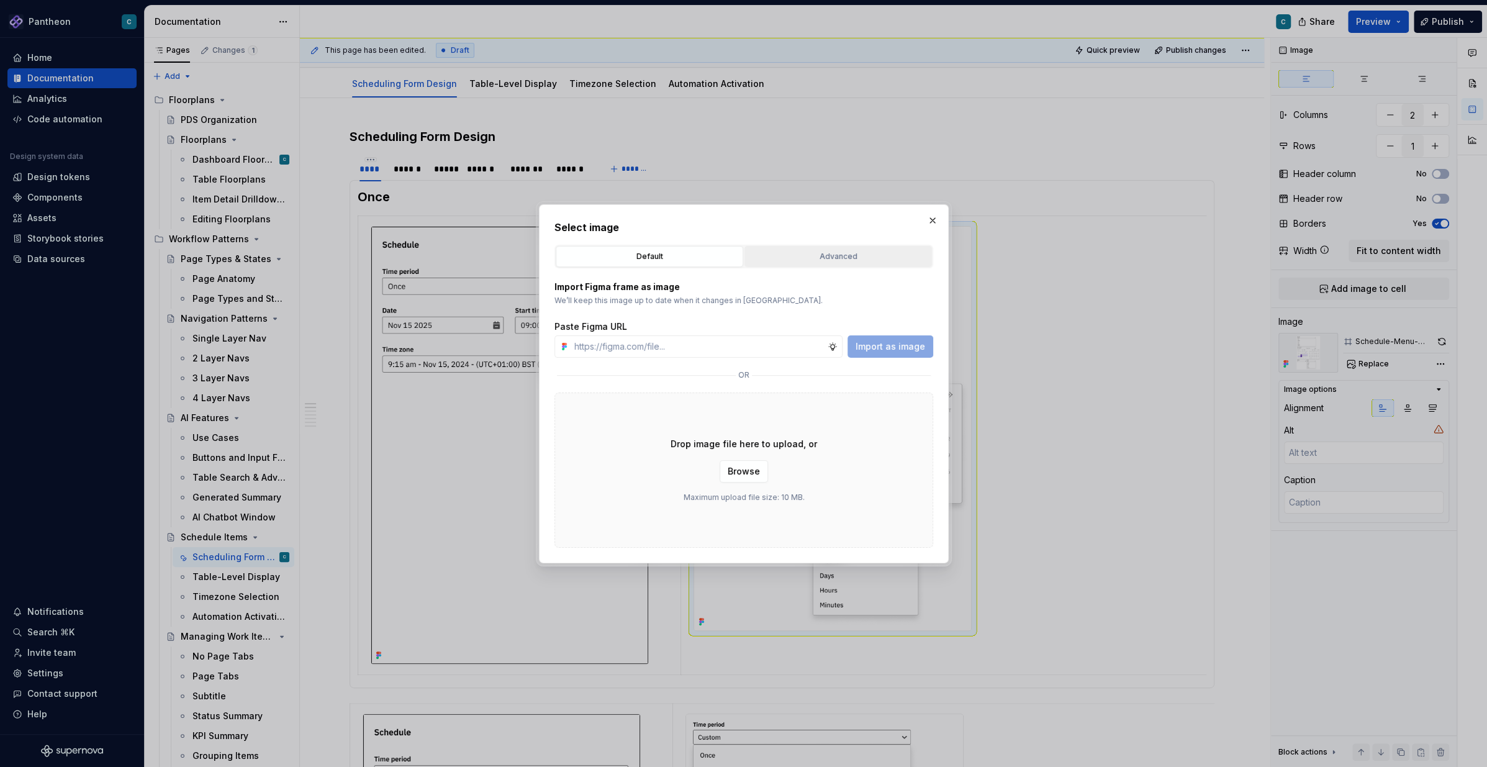
click at [824, 256] on div "Advanced" at bounding box center [838, 256] width 179 height 12
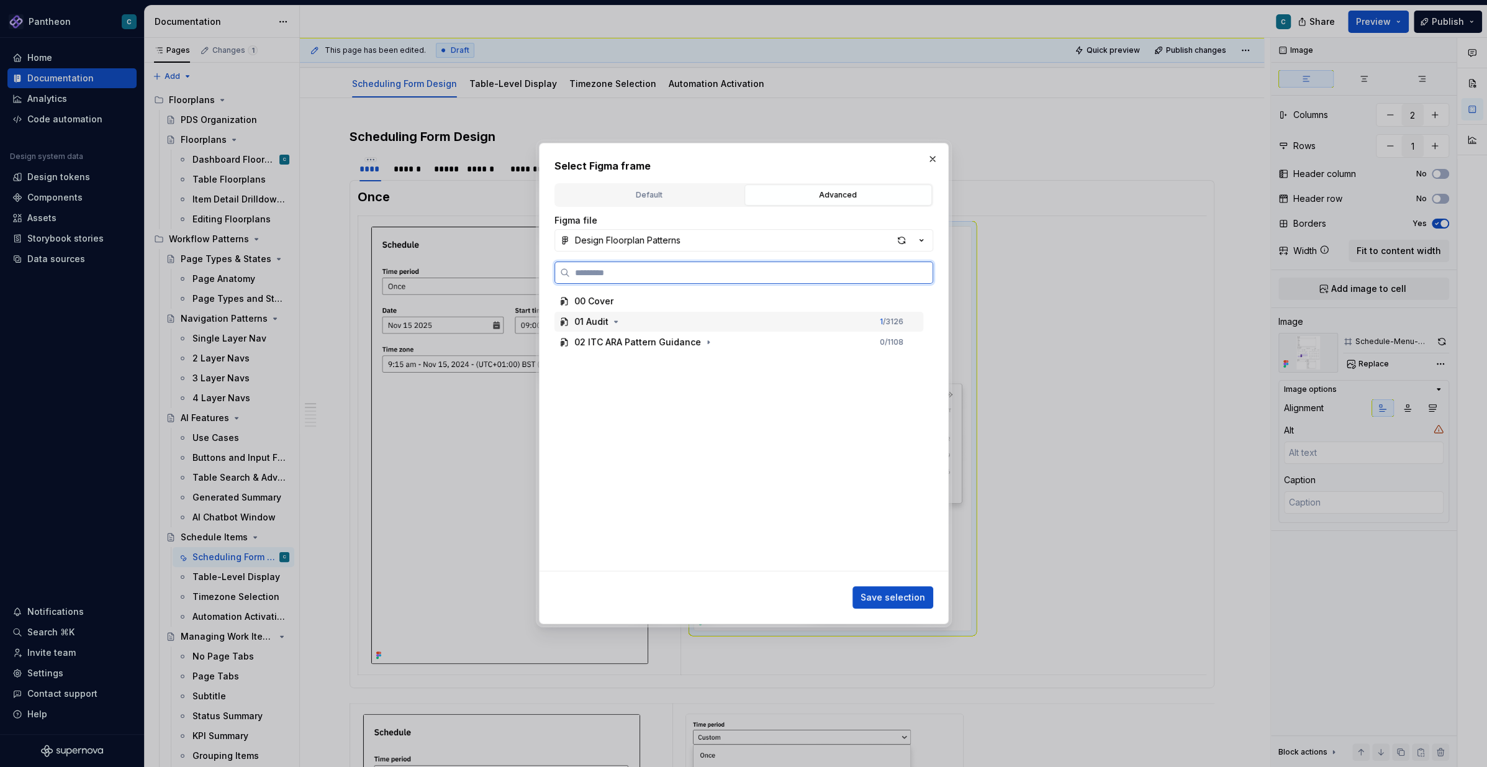
click at [626, 324] on div "01 Audit 1 / 3126" at bounding box center [738, 322] width 369 height 20
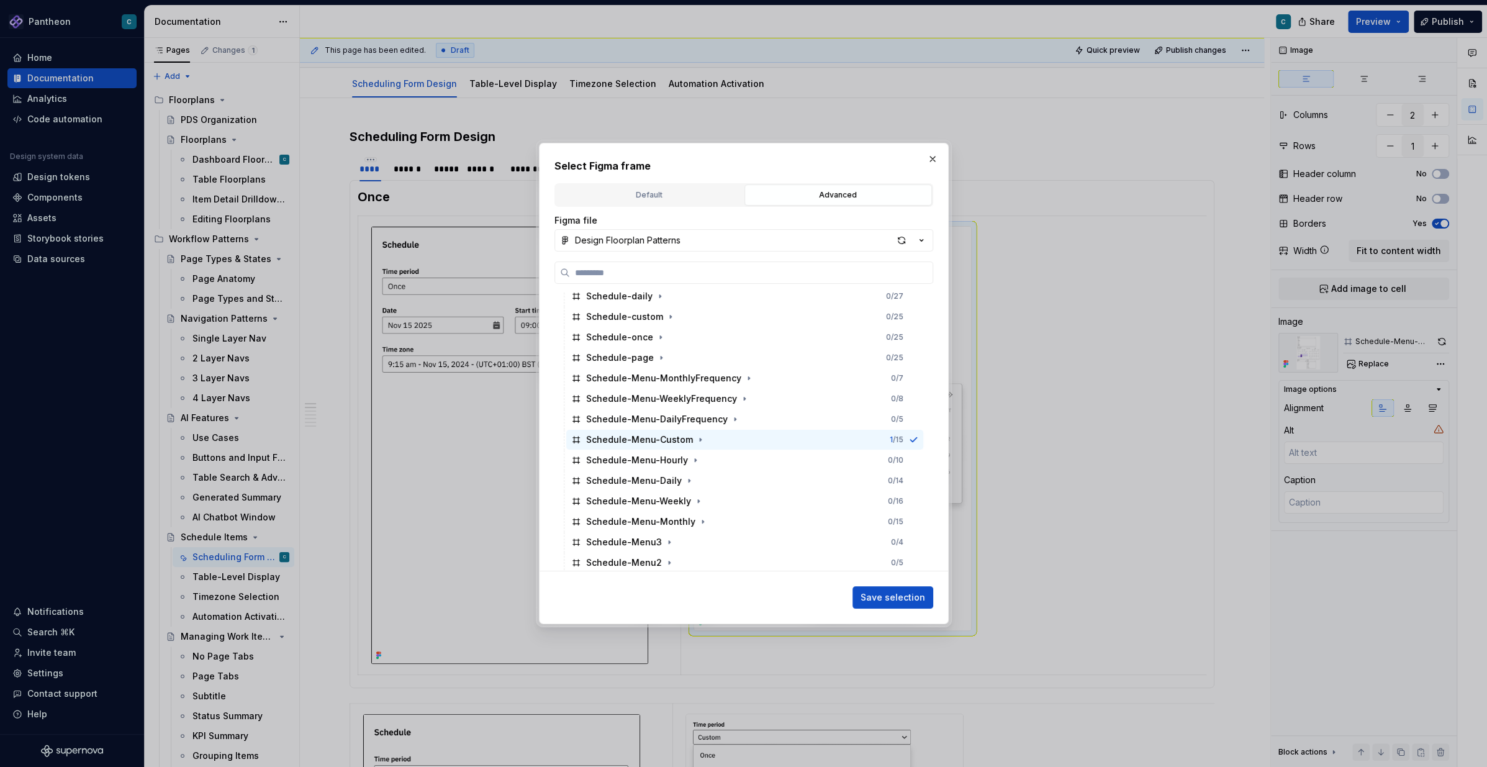
scroll to position [3772, 0]
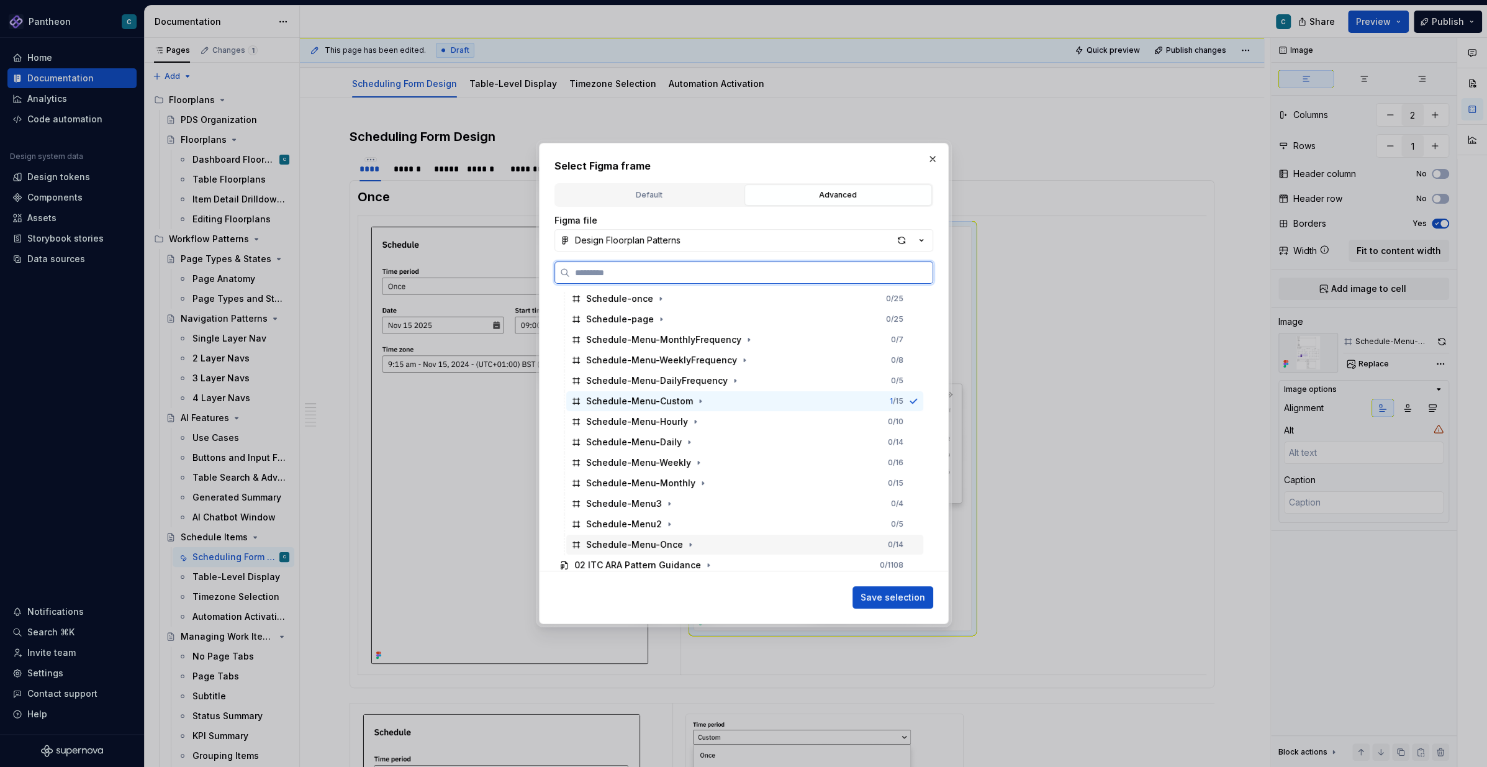
click at [631, 550] on div "Schedule-Menu-Once 0 / 14" at bounding box center [744, 544] width 357 height 20
click at [906, 574] on span "Save selection" at bounding box center [892, 597] width 65 height 12
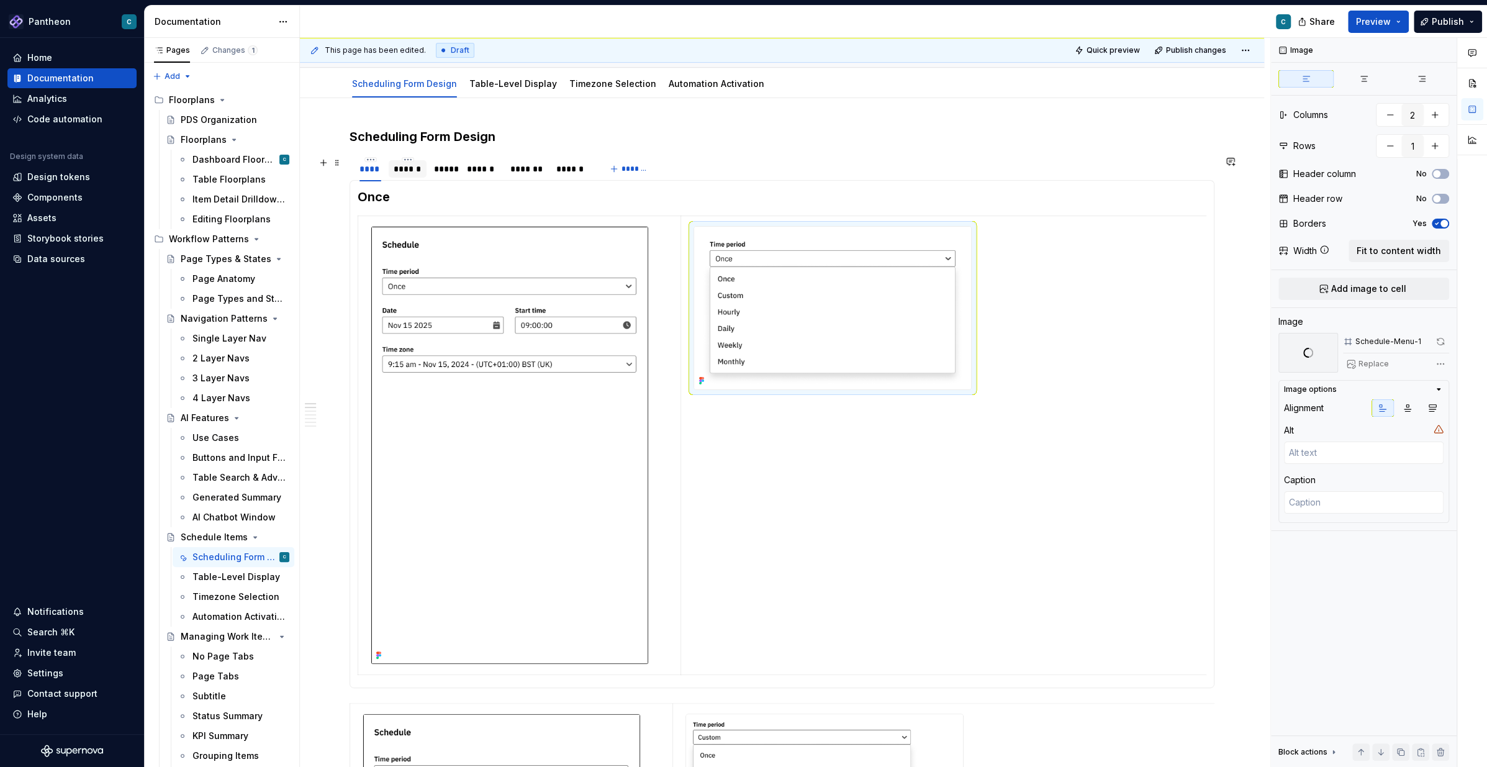
click at [409, 169] on div "******" at bounding box center [408, 169] width 28 height 12
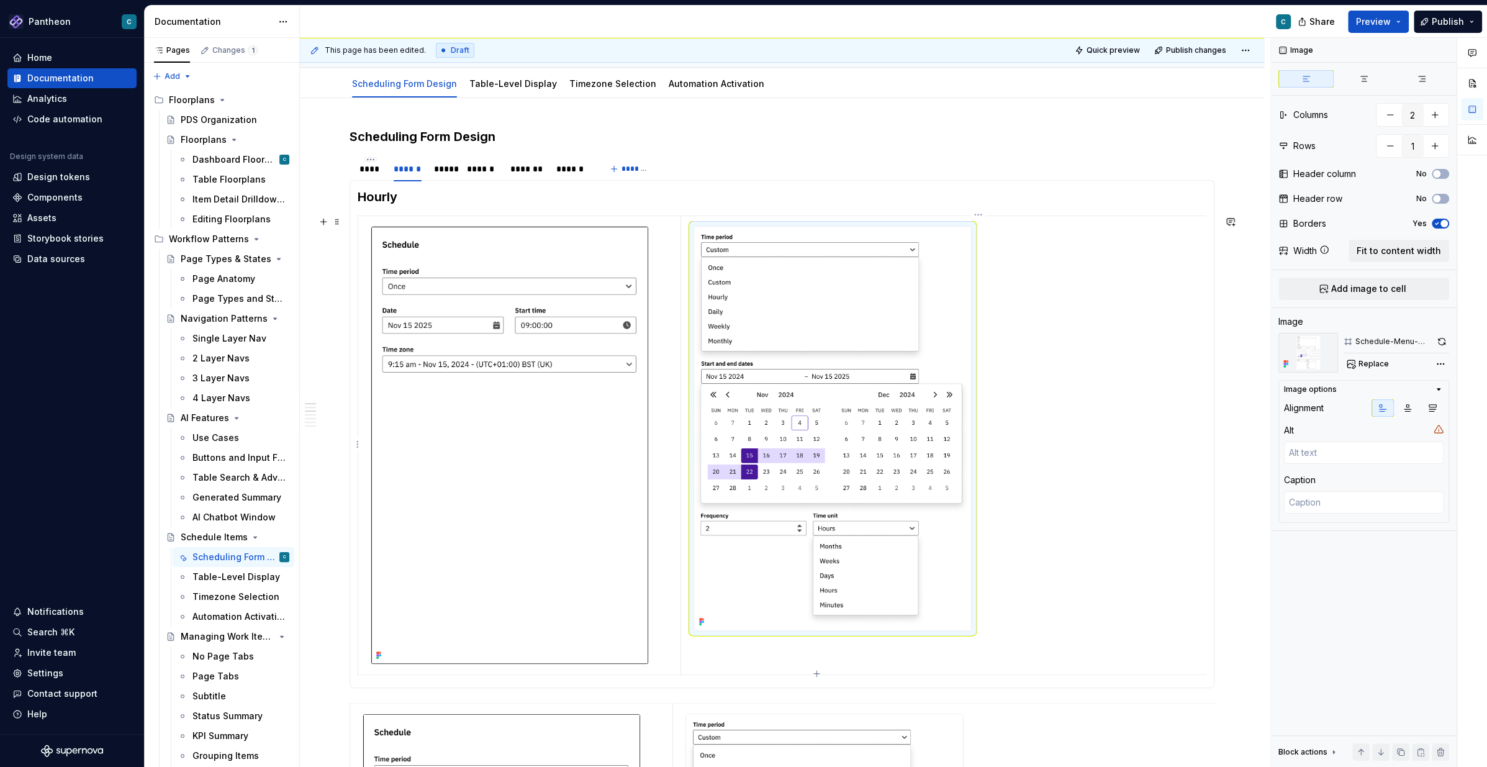
click at [786, 333] on img at bounding box center [832, 428] width 277 height 403
click at [1114, 359] on span "Replace" at bounding box center [1373, 364] width 30 height 10
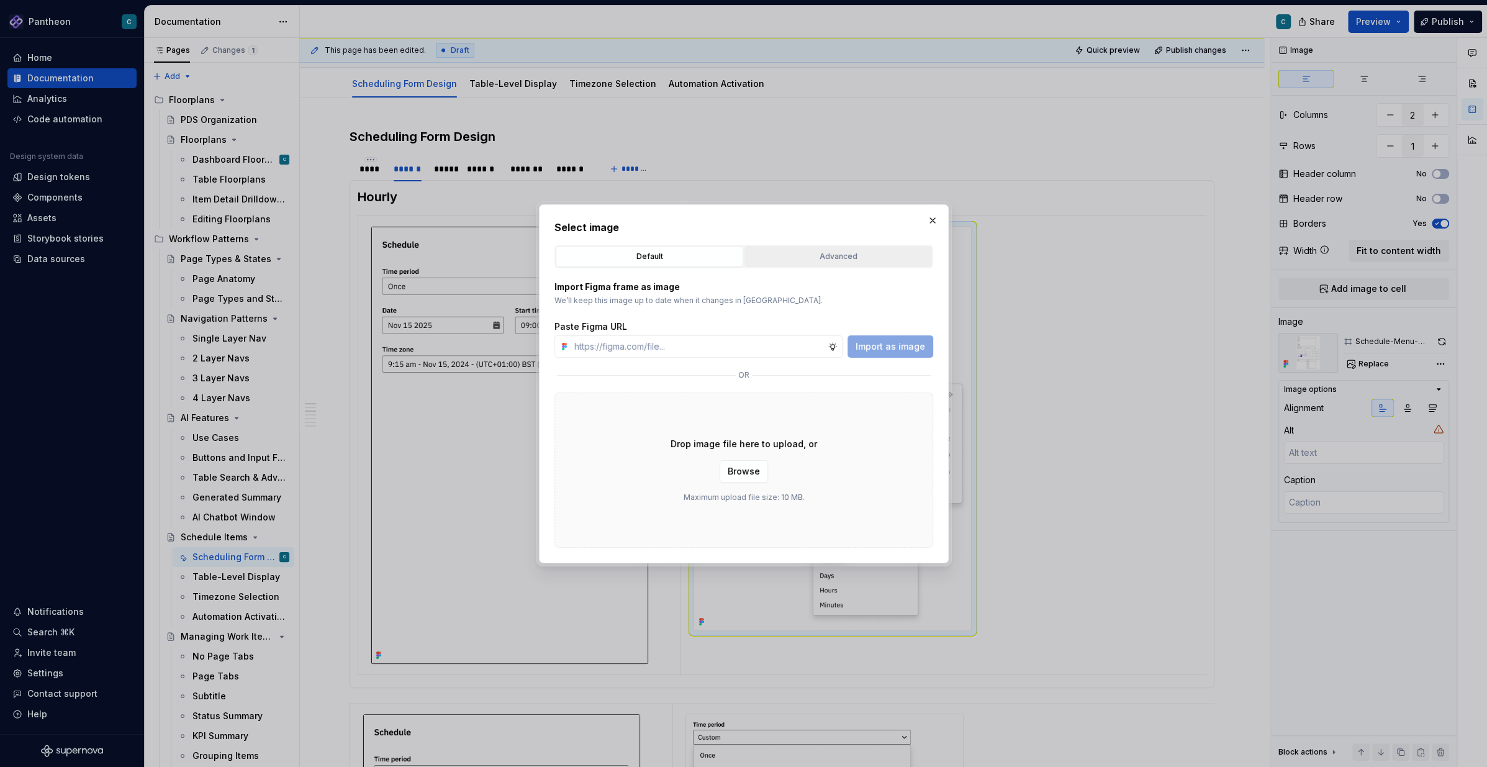
click at [832, 262] on button "Advanced" at bounding box center [837, 256] width 187 height 21
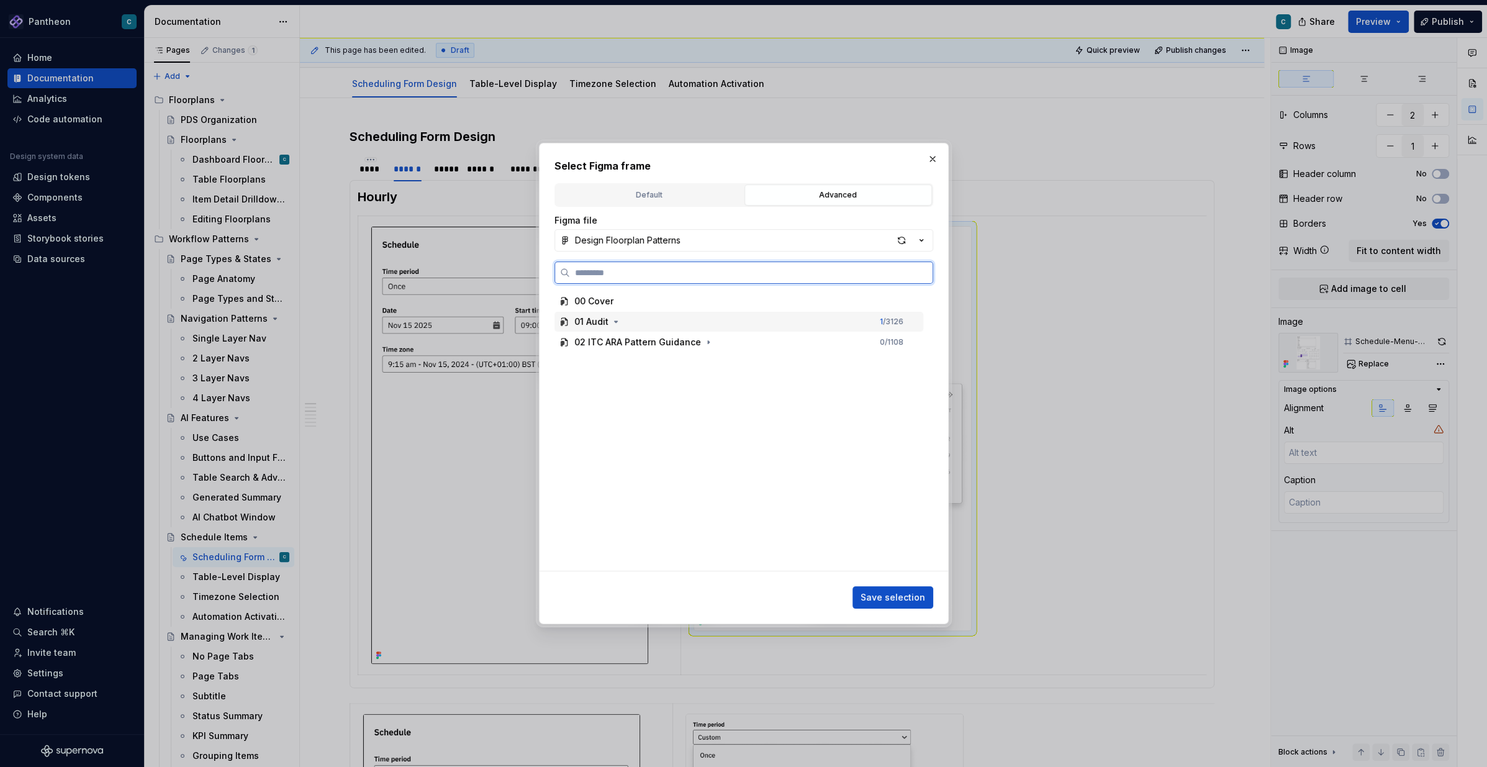
click at [600, 323] on div "01 Audit" at bounding box center [591, 321] width 34 height 12
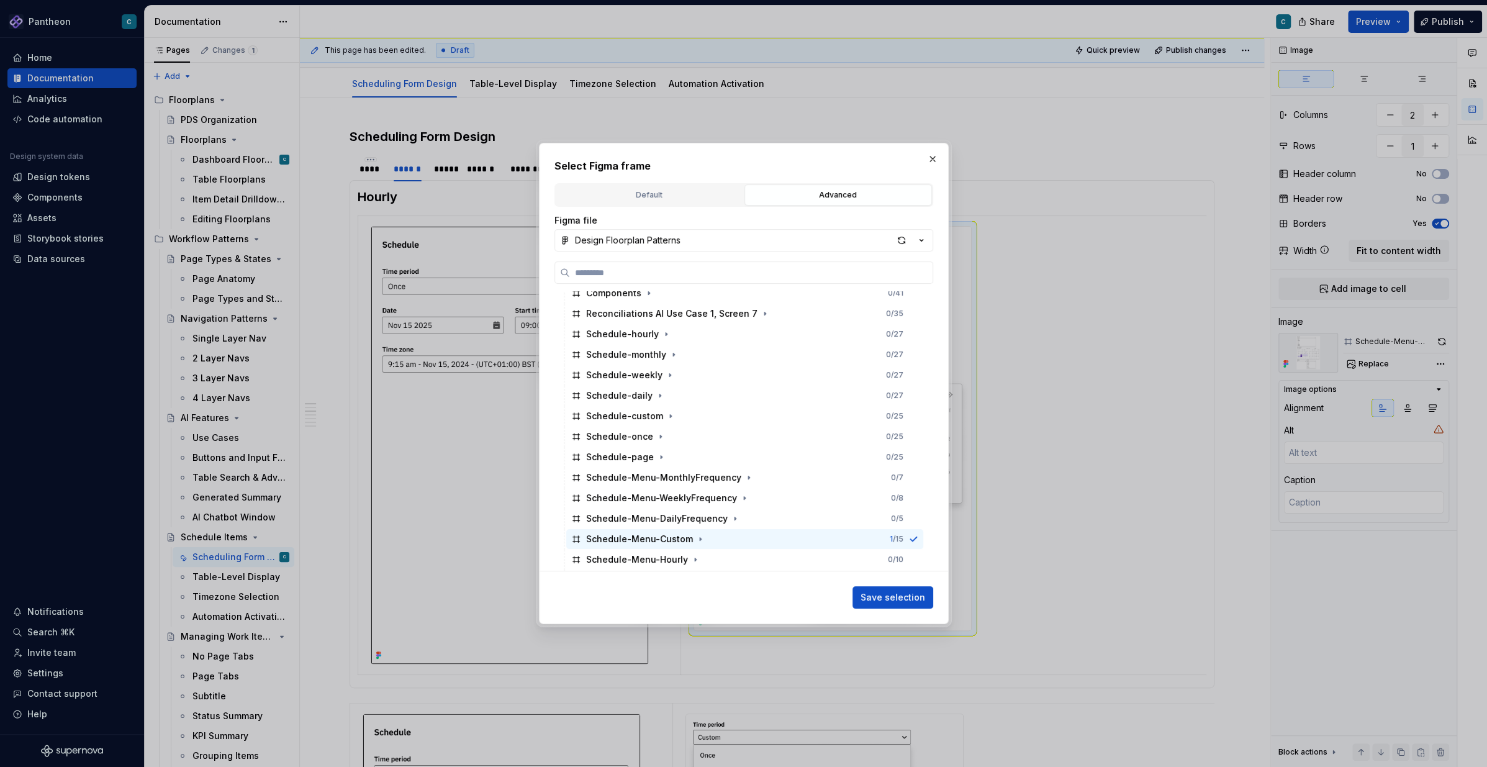
scroll to position [3777, 0]
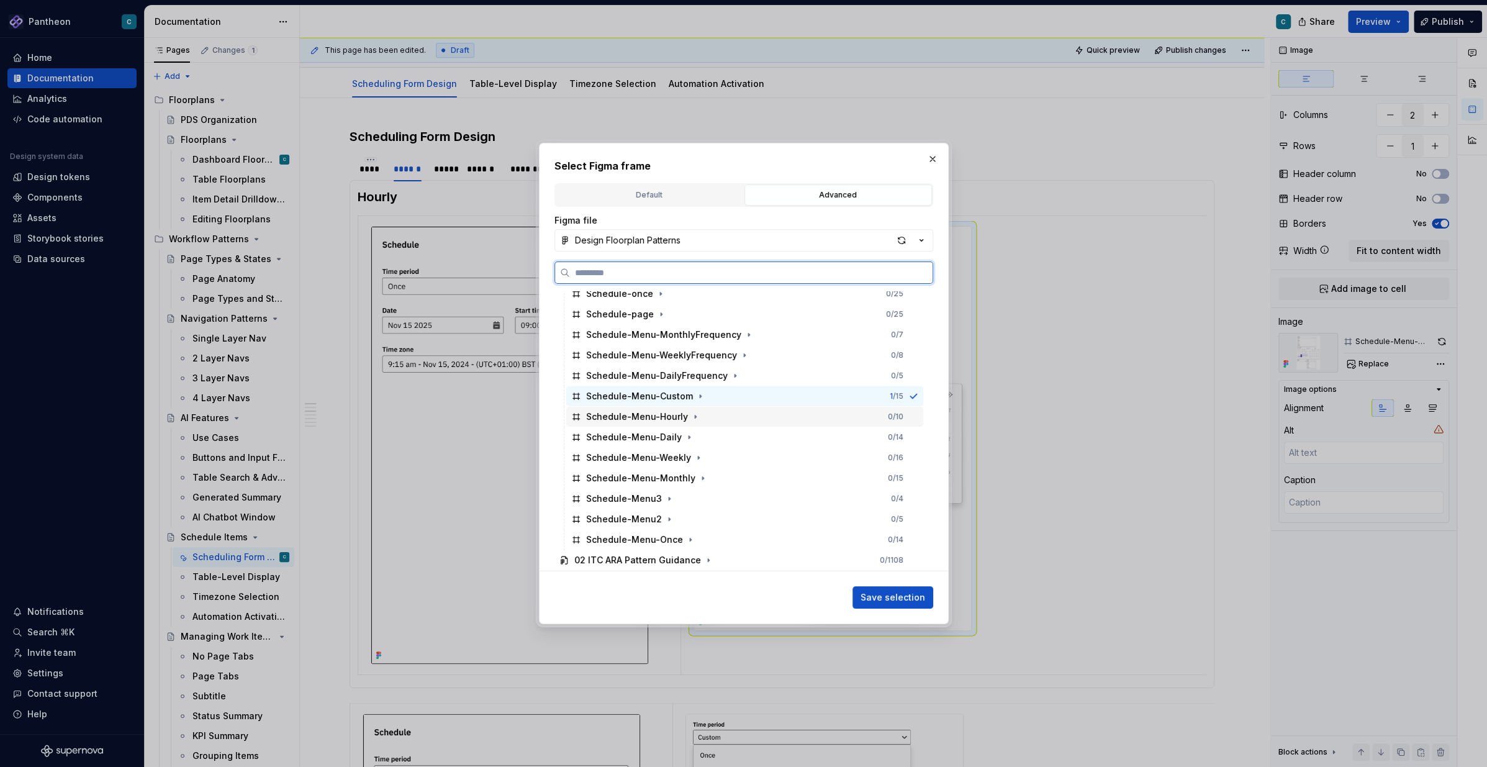
click at [638, 419] on div "Schedule-Menu-Hourly" at bounding box center [637, 416] width 102 height 12
click at [901, 574] on span "Save selection" at bounding box center [892, 597] width 65 height 12
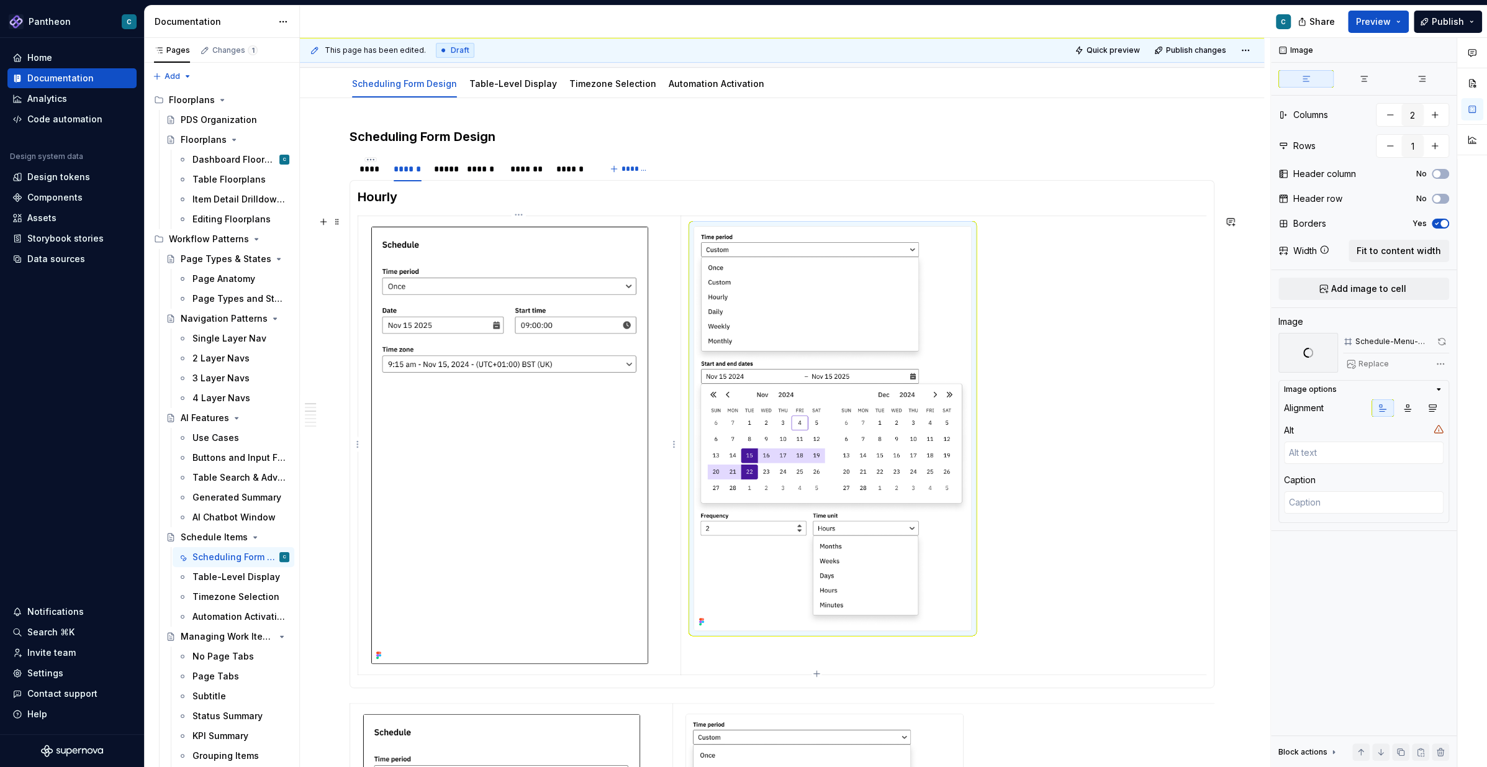
click at [564, 273] on img at bounding box center [509, 445] width 277 height 437
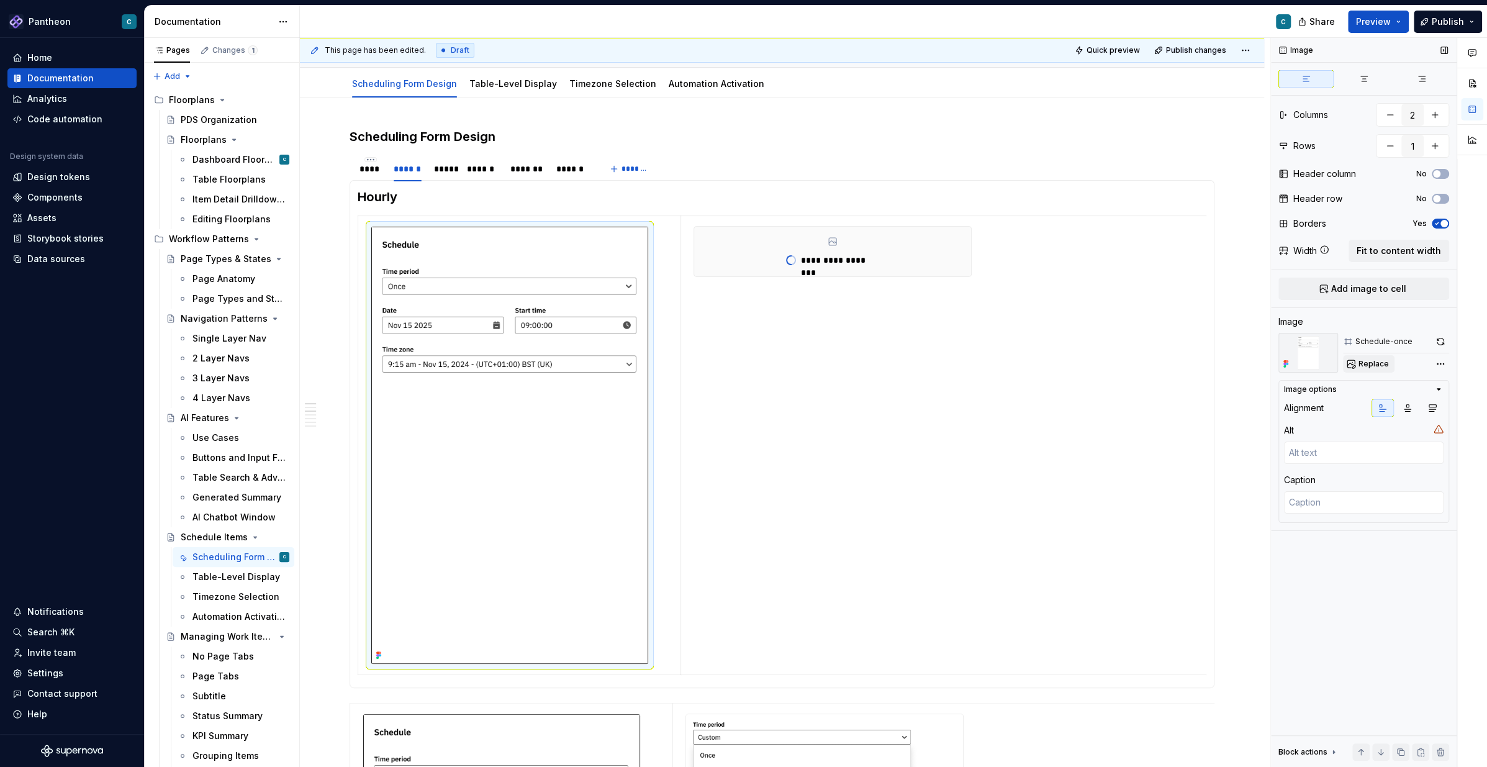
click at [1114, 363] on span "Replace" at bounding box center [1373, 364] width 30 height 10
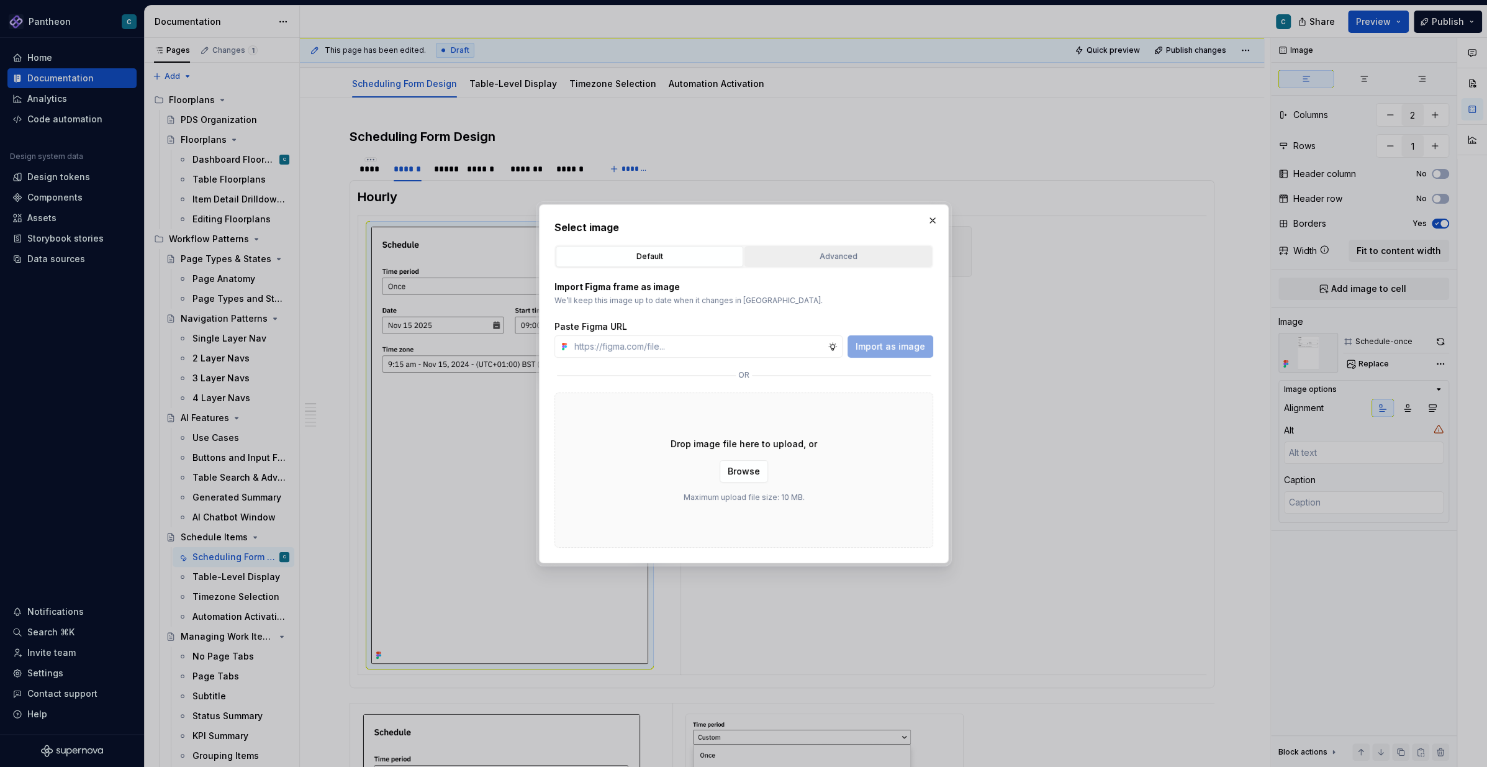
click at [796, 260] on div "Advanced" at bounding box center [838, 256] width 179 height 12
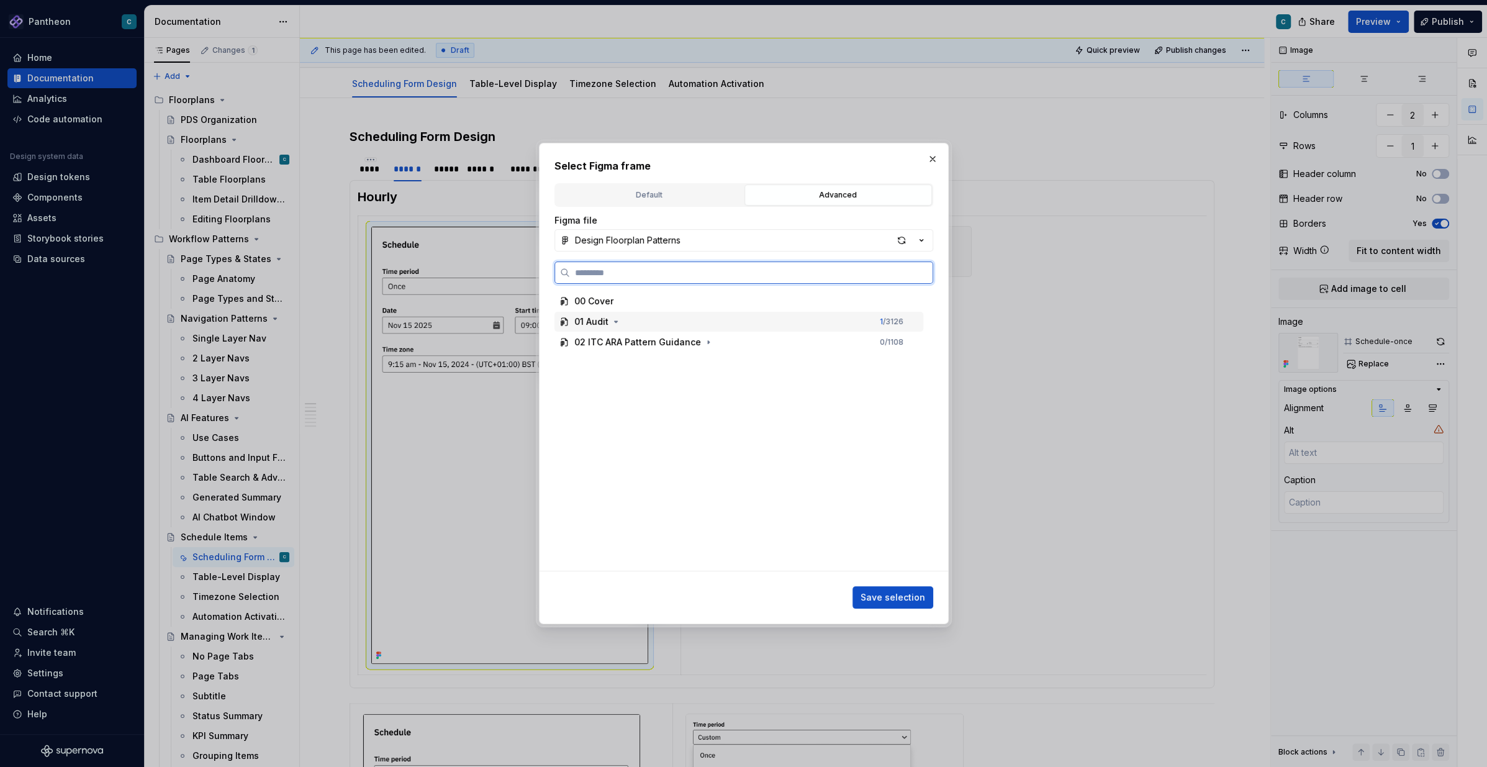
click at [602, 322] on div "01 Audit" at bounding box center [591, 321] width 34 height 12
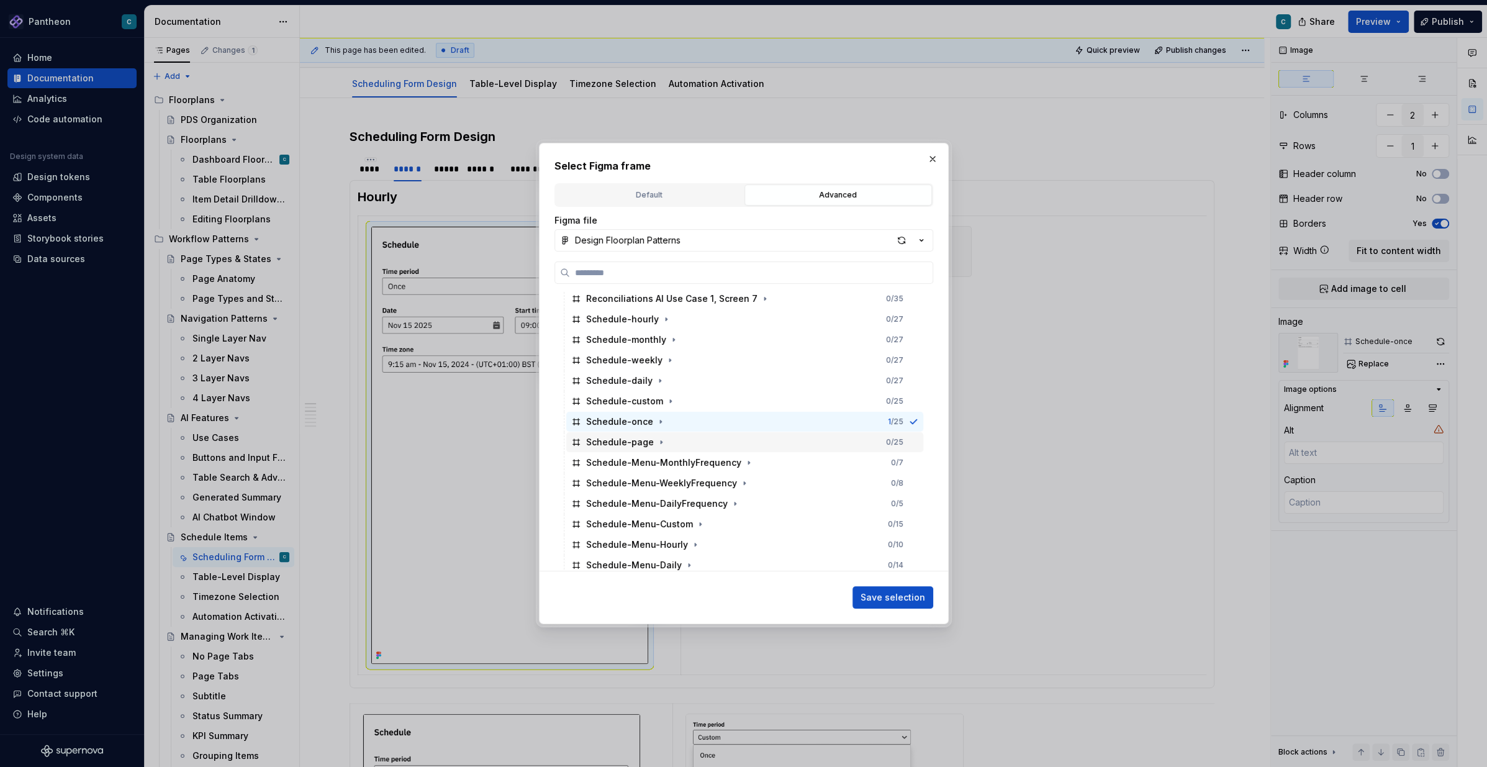
scroll to position [3646, 0]
click at [625, 316] on div "Schedule-hourly" at bounding box center [622, 322] width 73 height 12
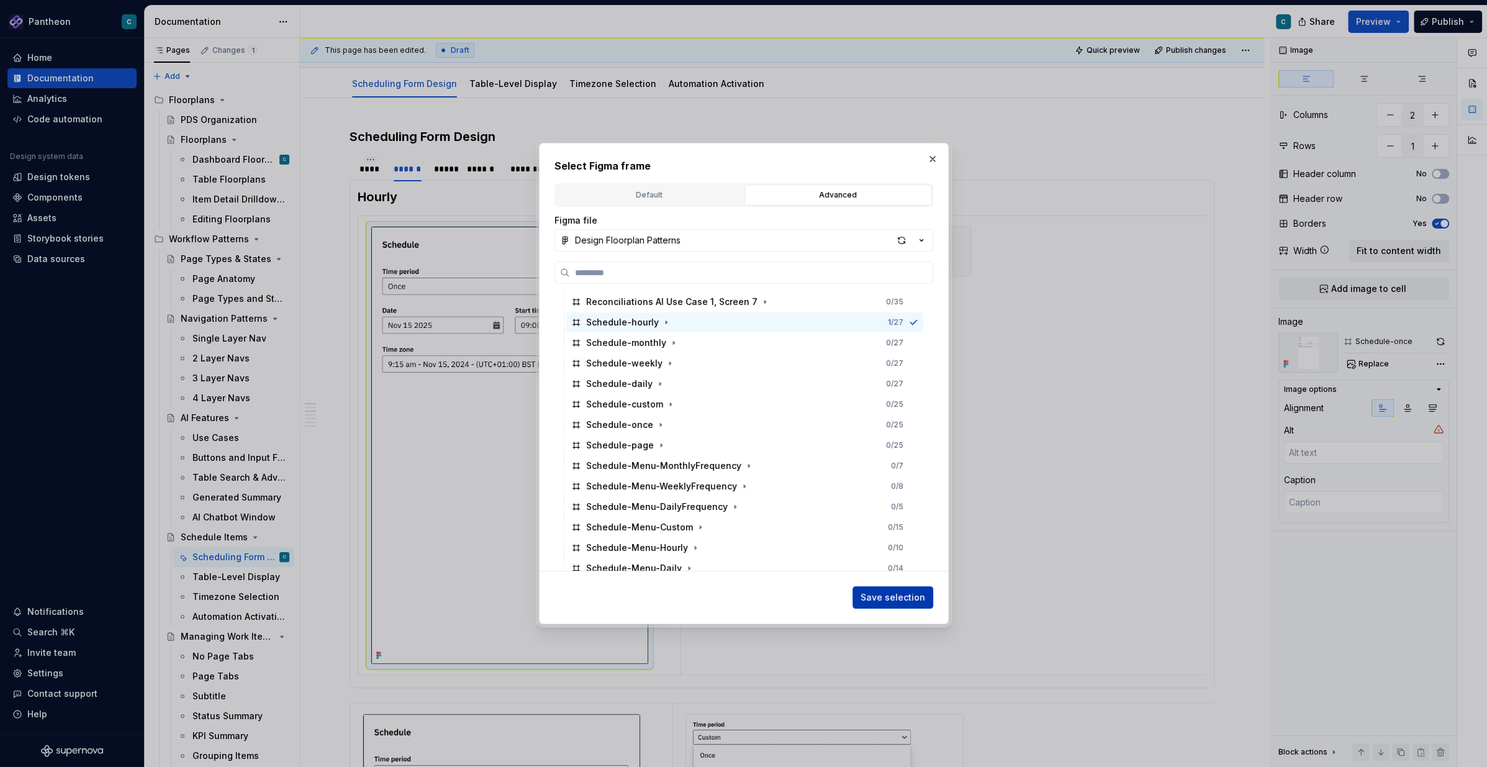
click at [885, 574] on span "Save selection" at bounding box center [892, 597] width 65 height 12
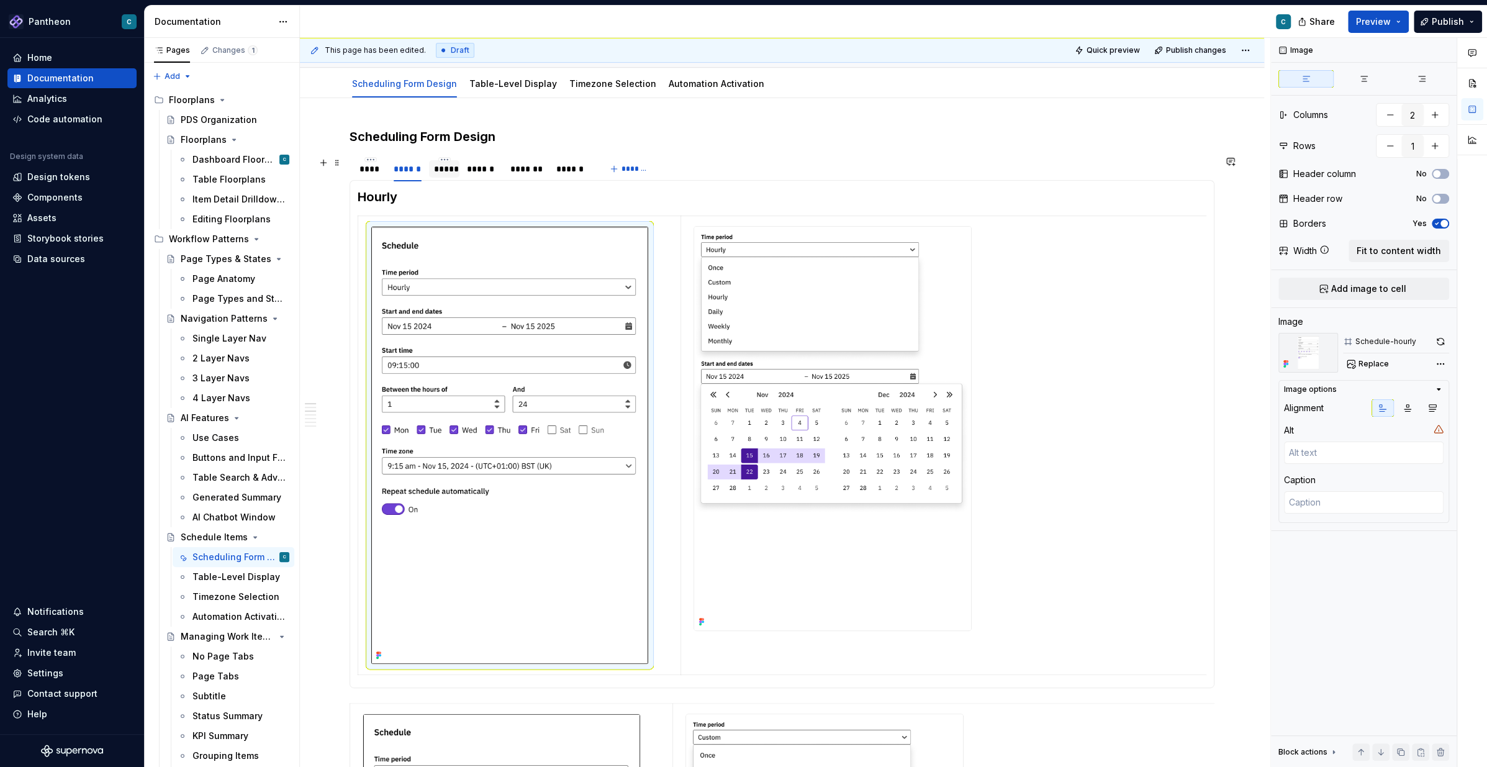
click at [444, 172] on div "*****" at bounding box center [444, 169] width 20 height 12
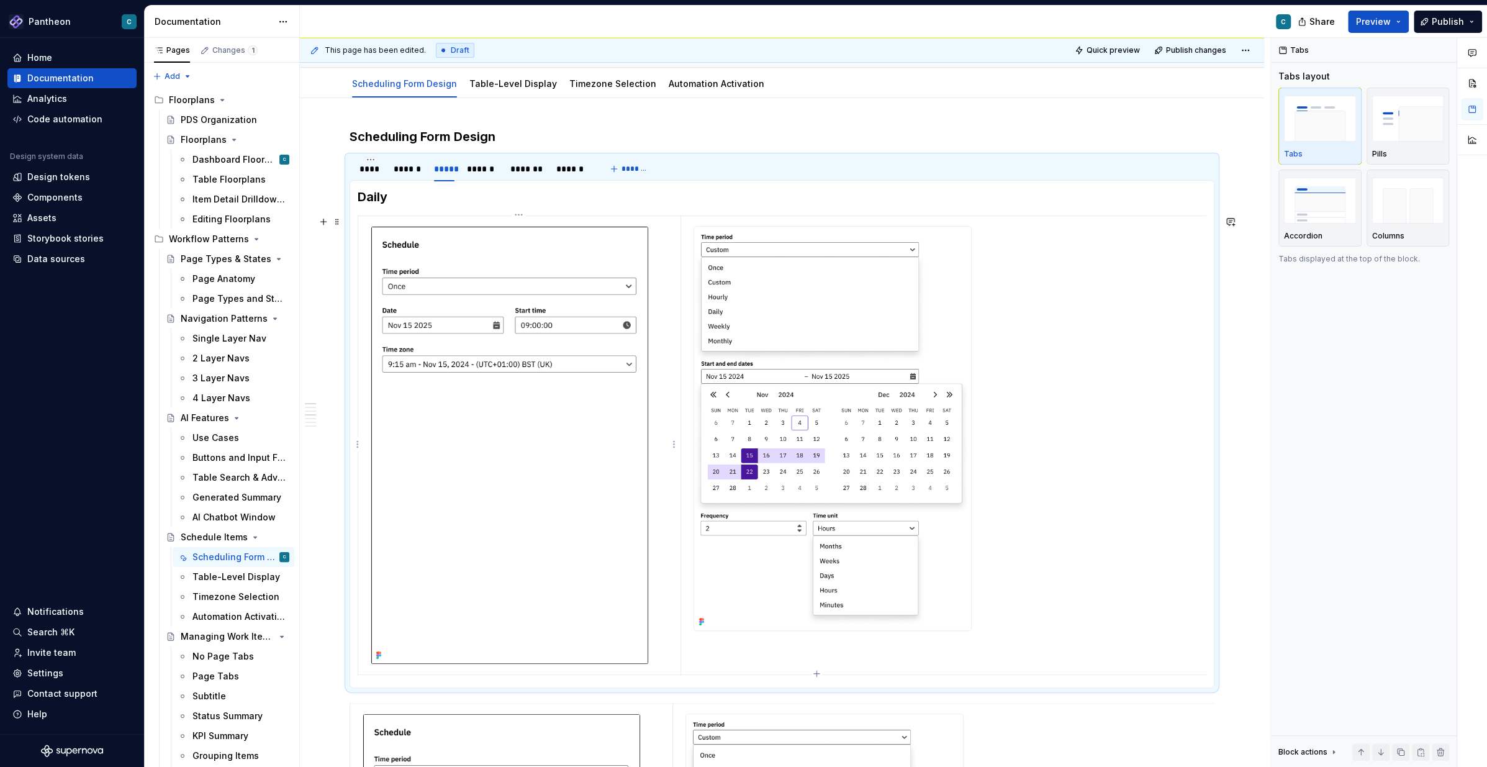
click at [488, 323] on img at bounding box center [509, 445] width 277 height 437
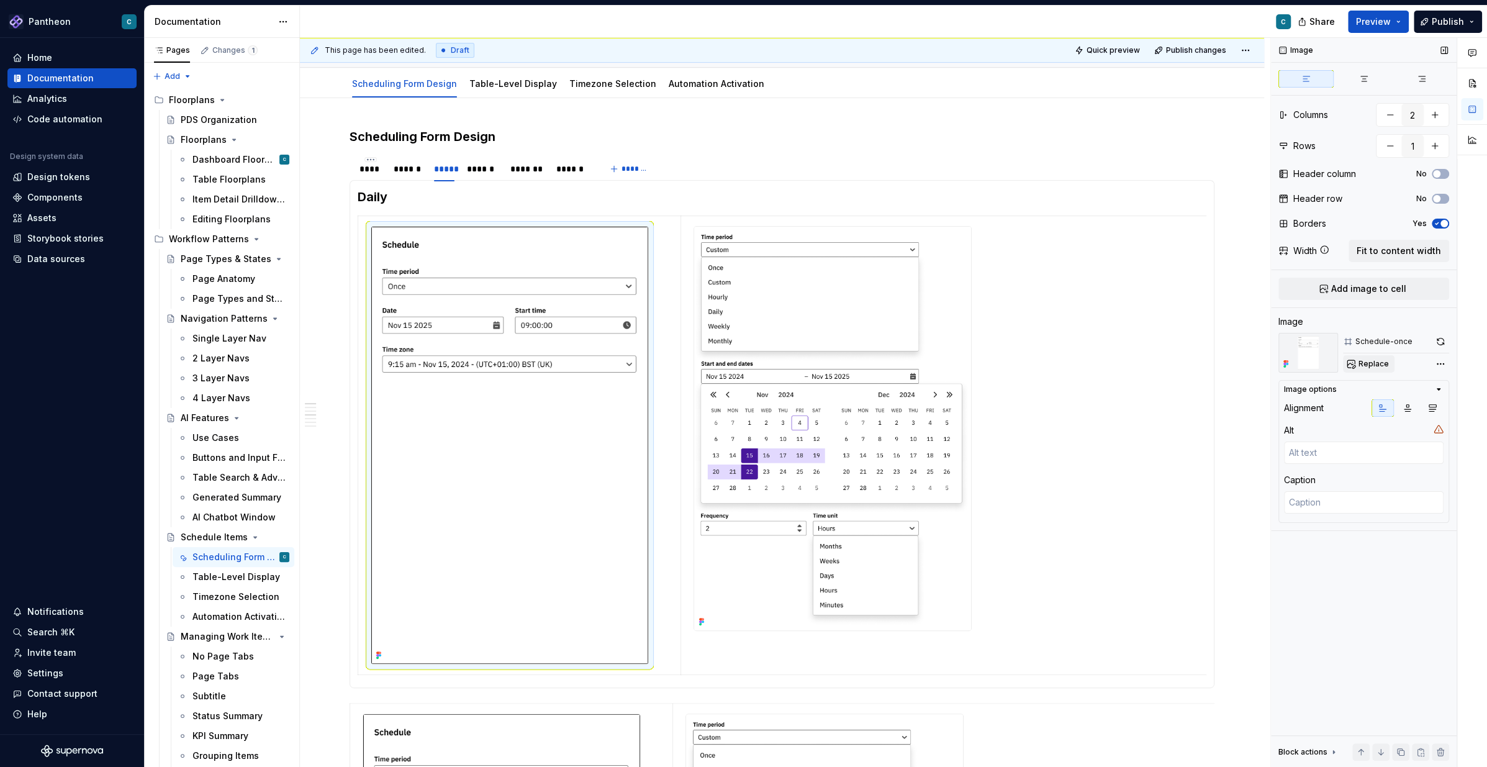
click at [1114, 361] on span "Replace" at bounding box center [1373, 364] width 30 height 10
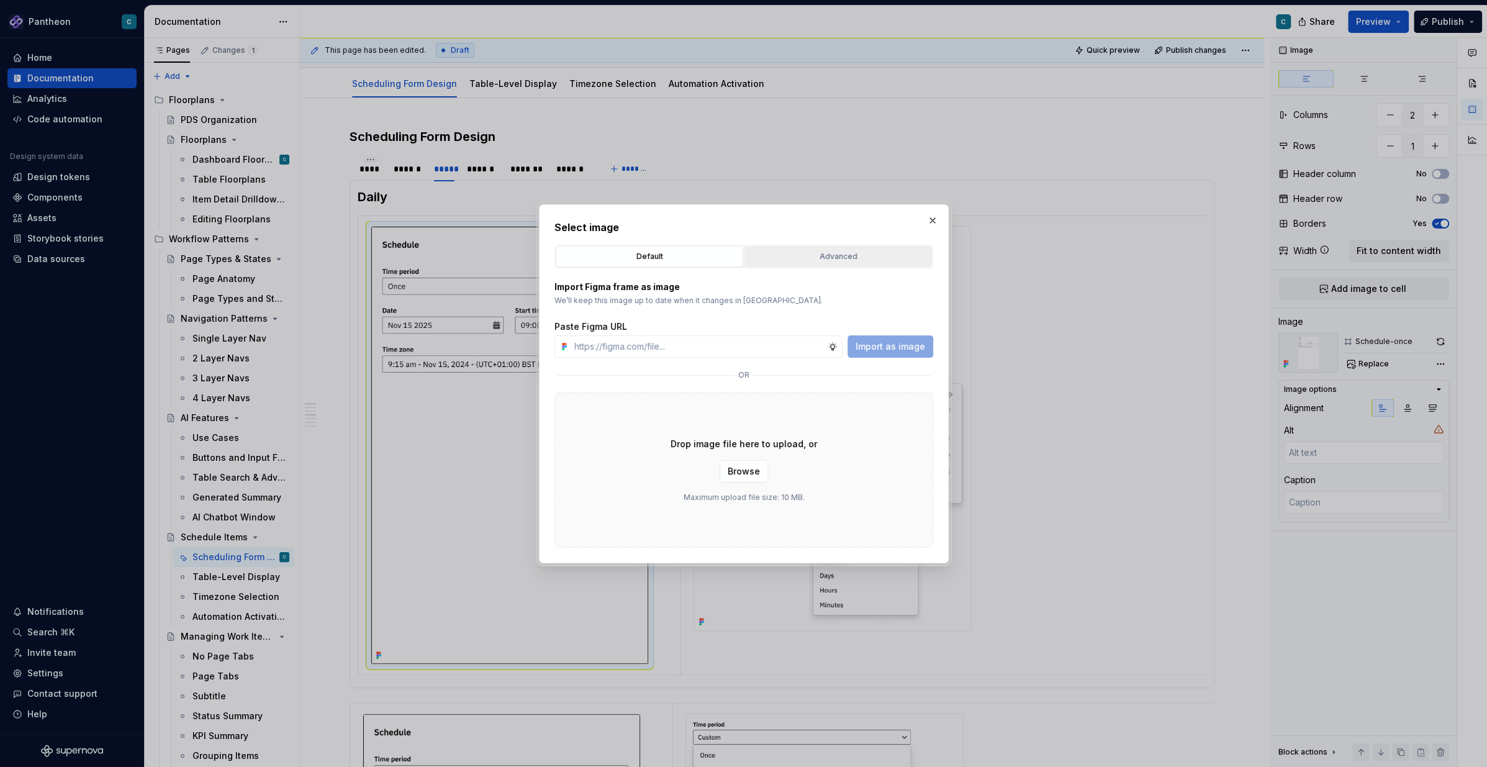
click at [863, 258] on div "Advanced" at bounding box center [838, 256] width 179 height 12
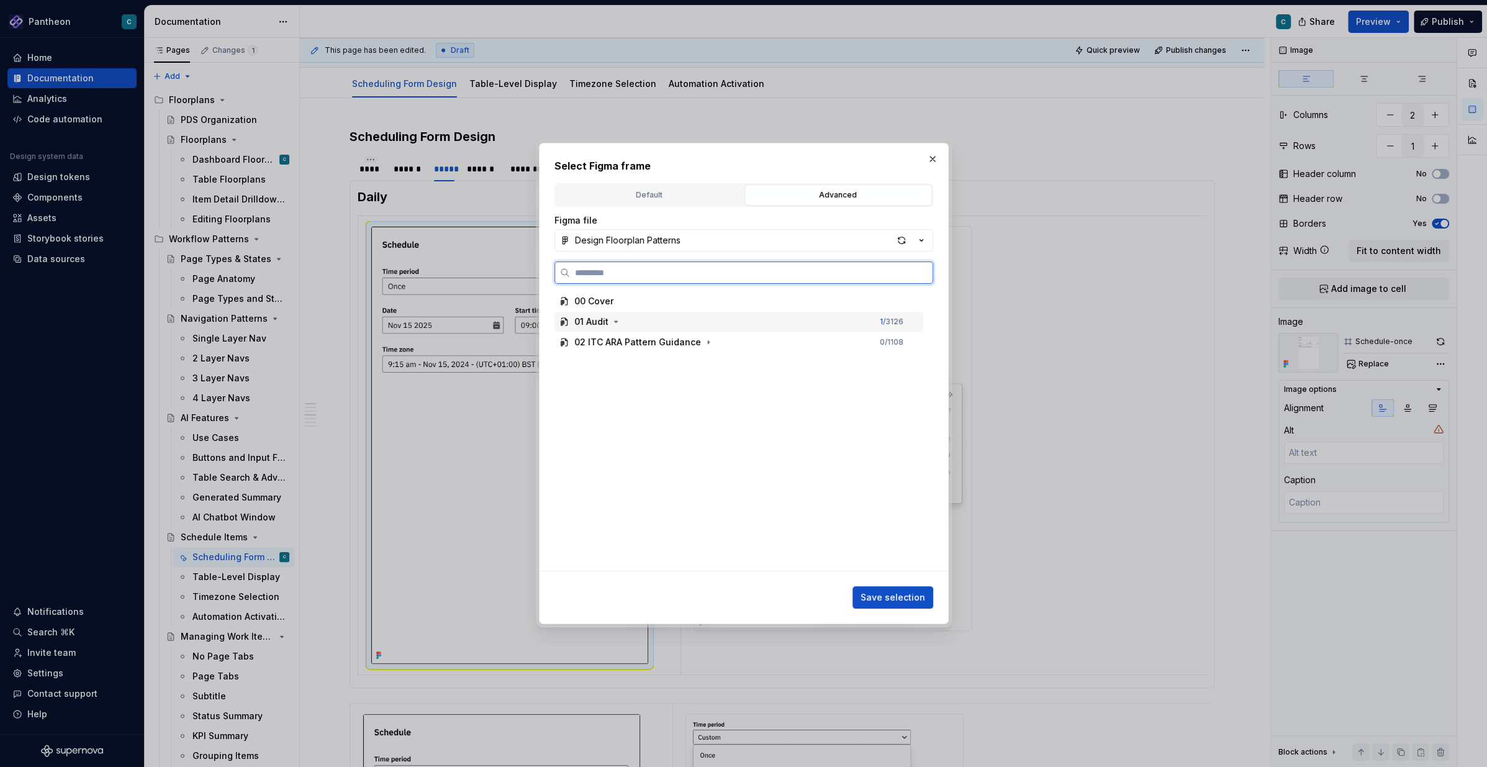
click at [603, 327] on div "01 Audit 1 / 3126" at bounding box center [738, 322] width 369 height 20
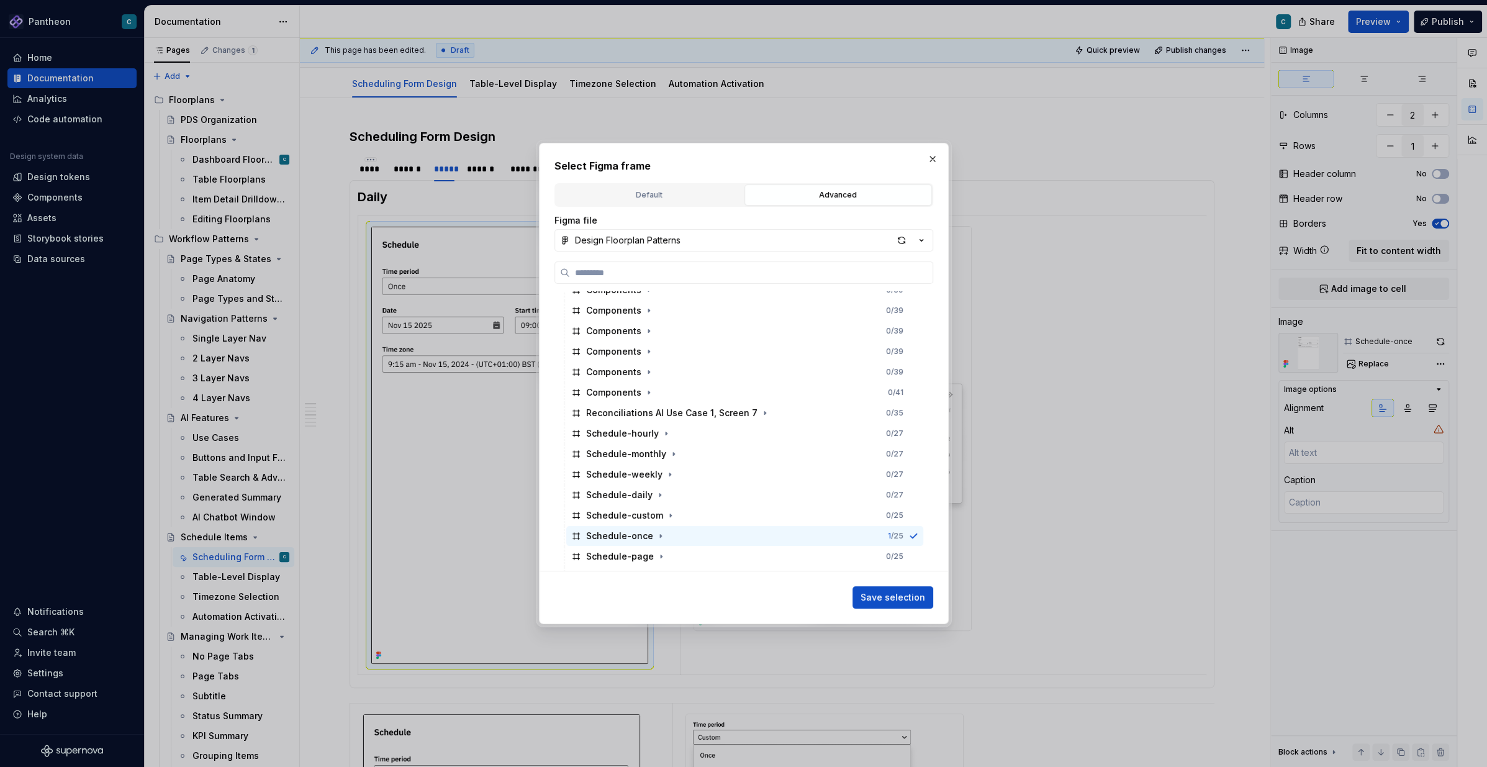
scroll to position [3722, 0]
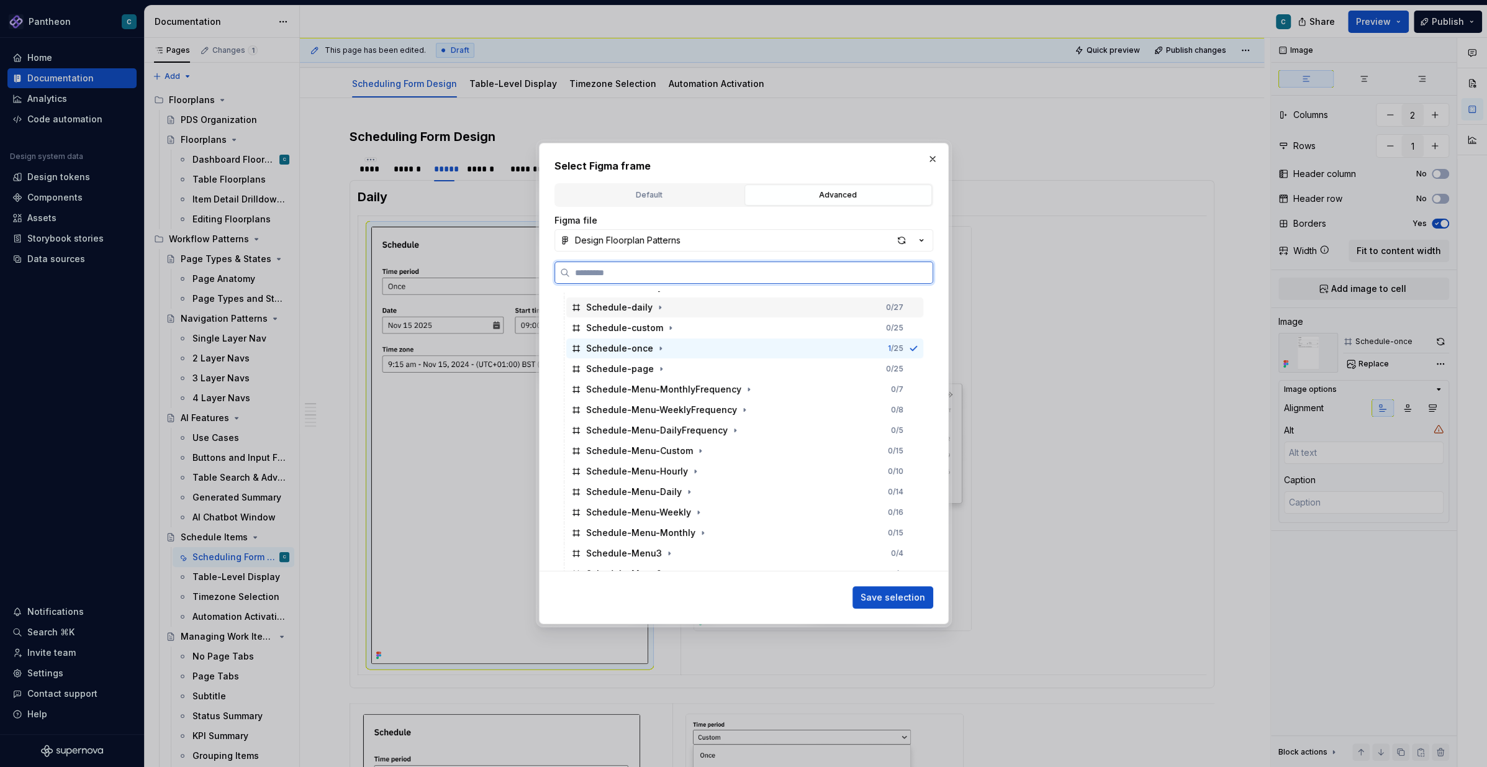
click at [634, 309] on div "Schedule-daily" at bounding box center [619, 307] width 66 height 12
click at [878, 574] on span "Save selection" at bounding box center [892, 597] width 65 height 12
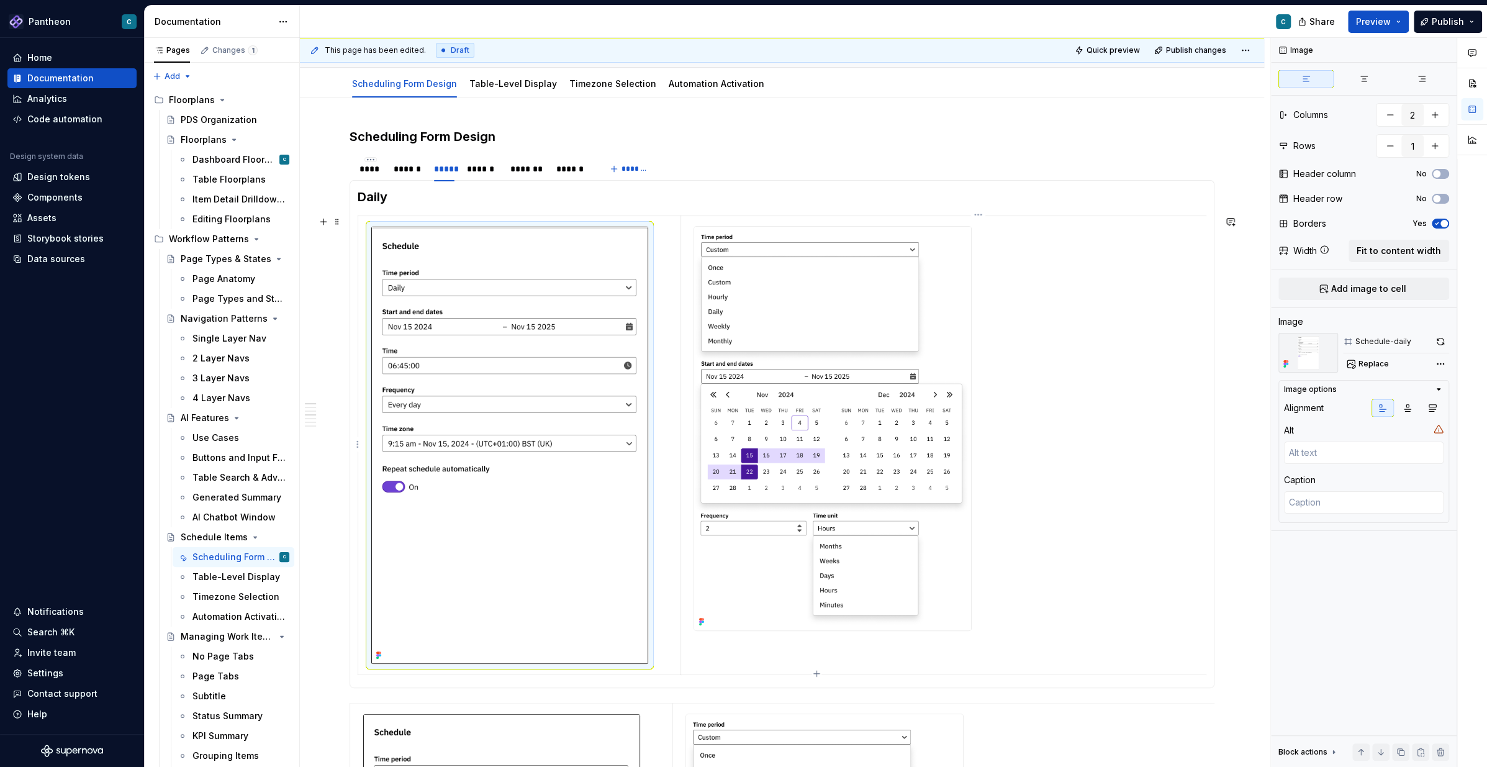
click at [827, 392] on img at bounding box center [832, 428] width 277 height 403
click at [1114, 364] on span "Replace" at bounding box center [1373, 364] width 30 height 10
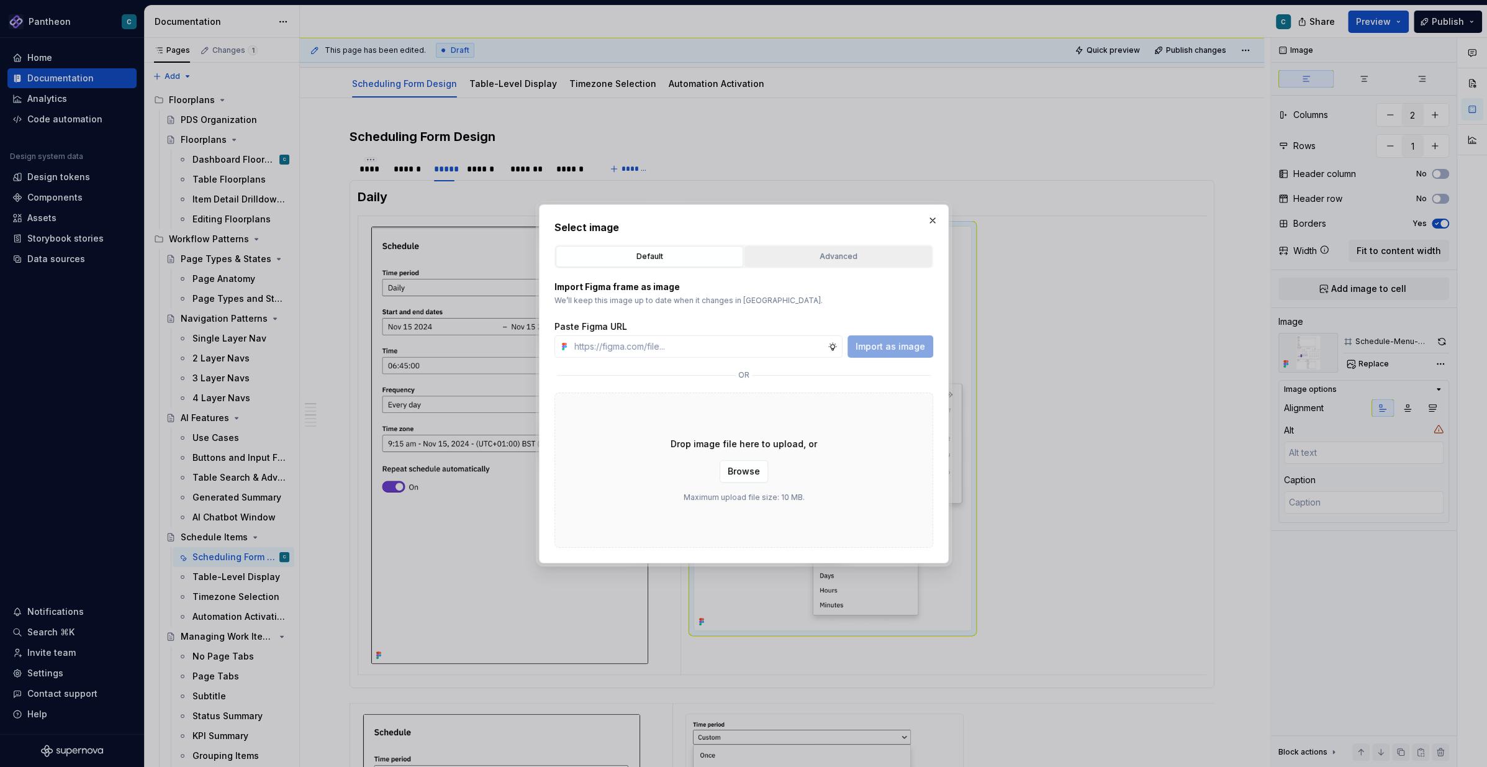
click at [801, 256] on div "Advanced" at bounding box center [838, 256] width 179 height 12
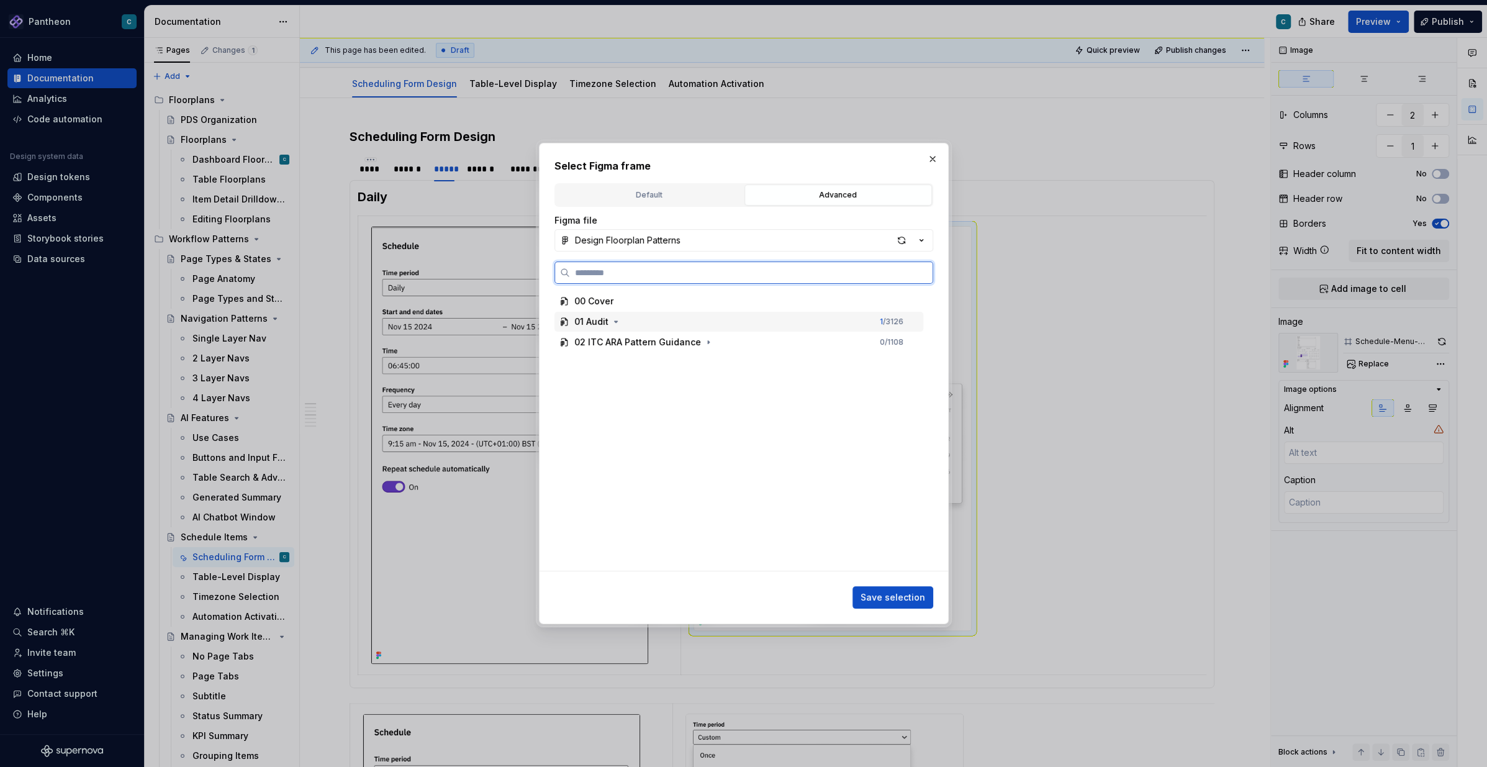
click at [598, 327] on div "01 Audit" at bounding box center [591, 321] width 34 height 12
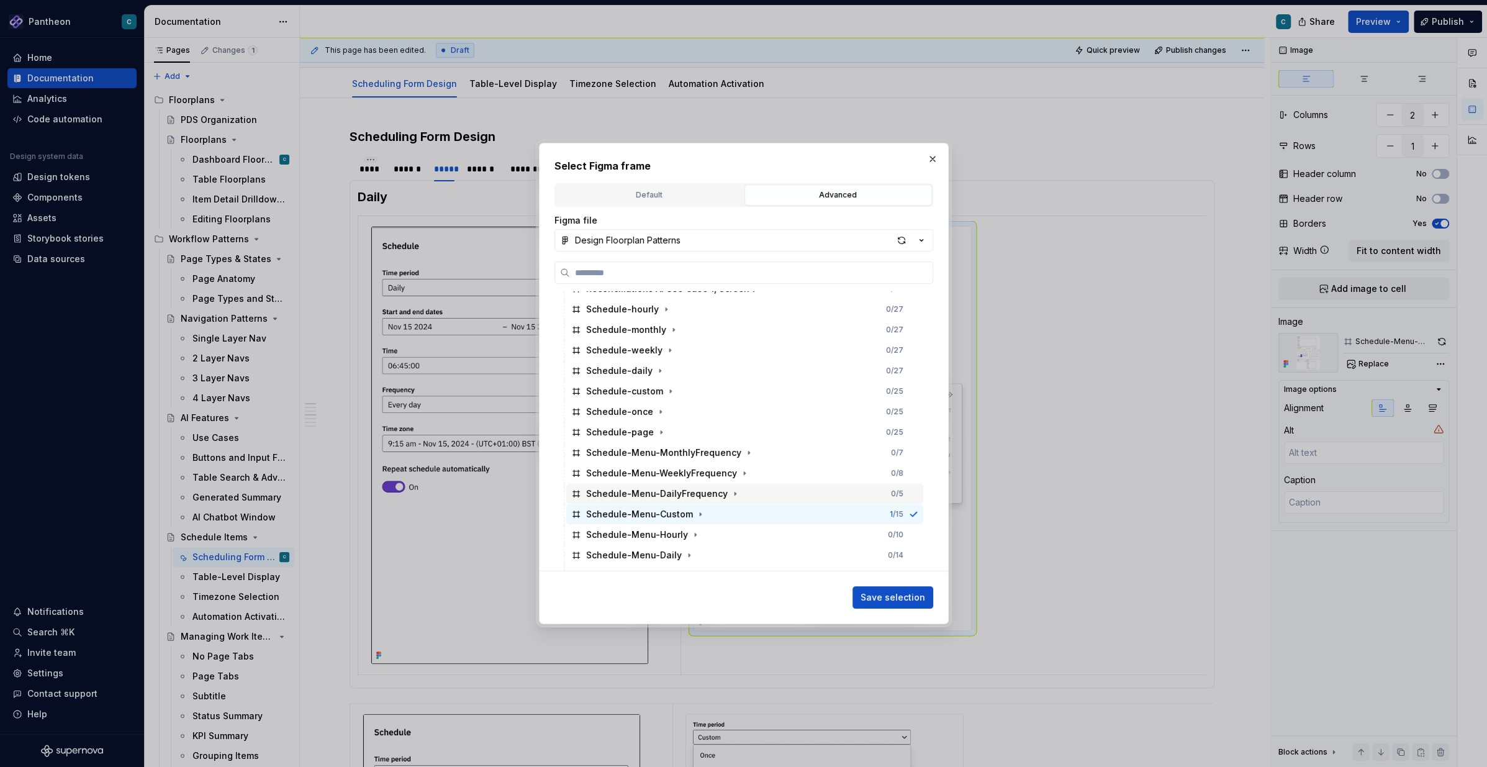
scroll to position [3657, 0]
click at [631, 375] on div "Schedule-daily" at bounding box center [619, 372] width 66 height 12
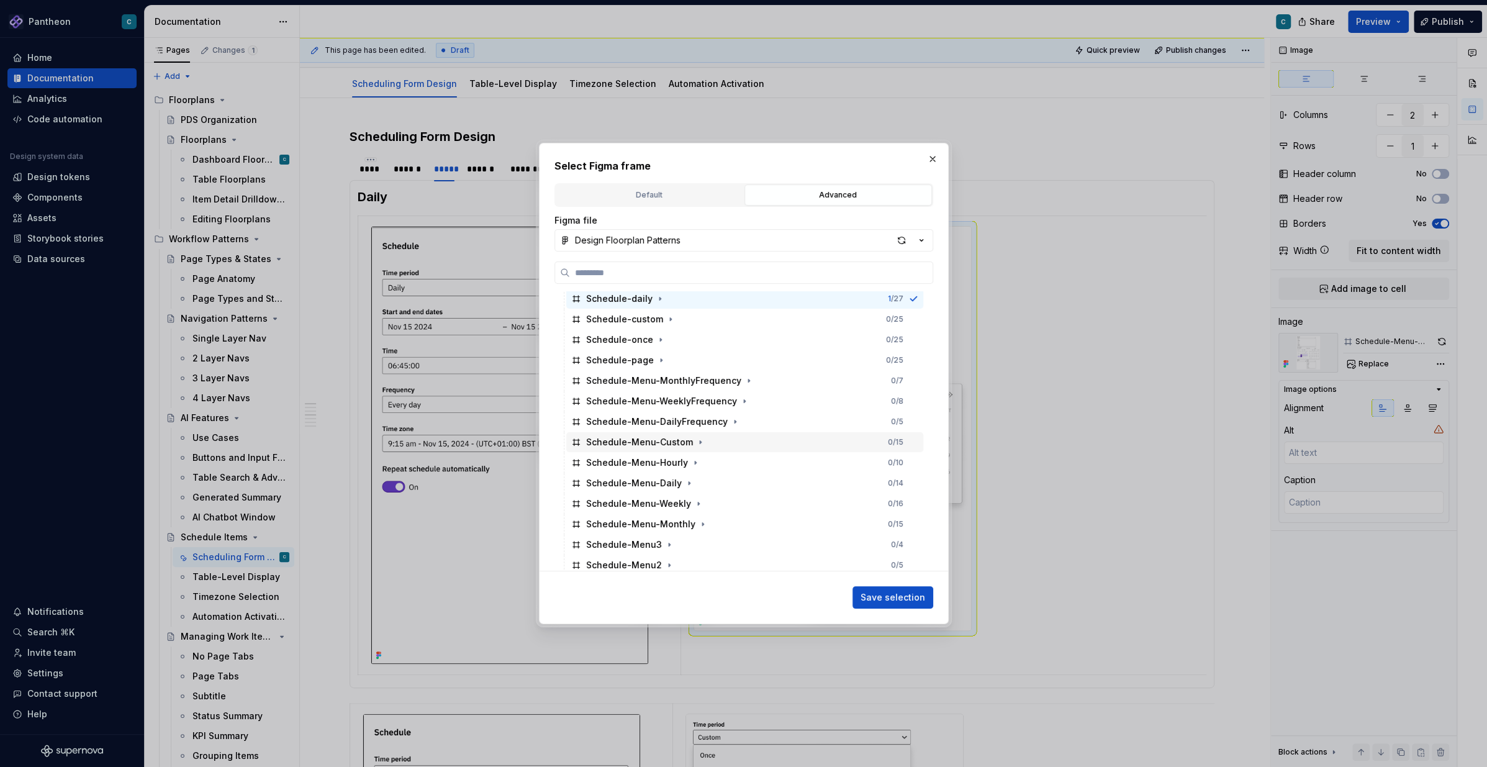
scroll to position [3777, 0]
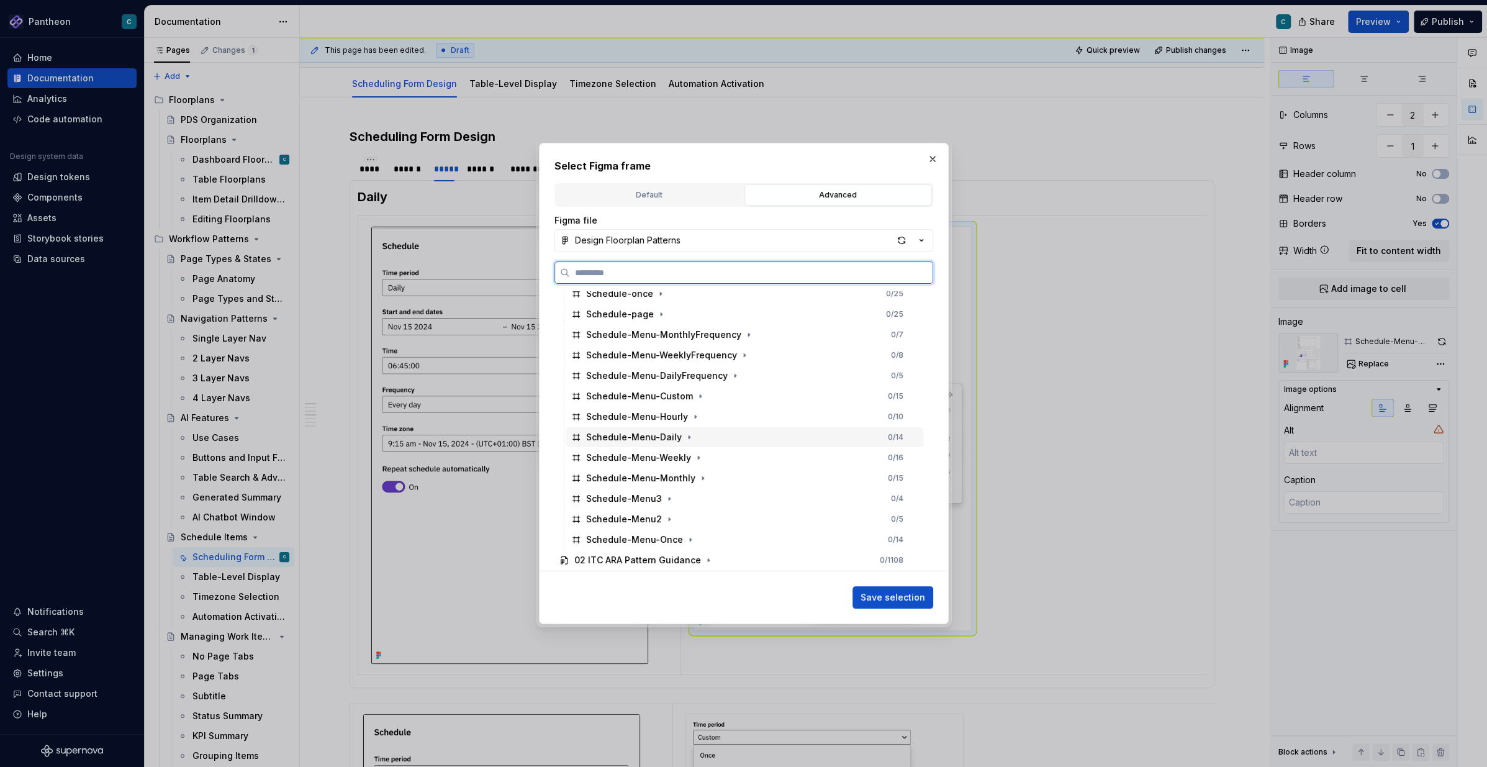
click at [661, 436] on div "Schedule-Menu-Daily" at bounding box center [634, 437] width 96 height 12
click at [882, 574] on span "Save selection" at bounding box center [892, 597] width 65 height 12
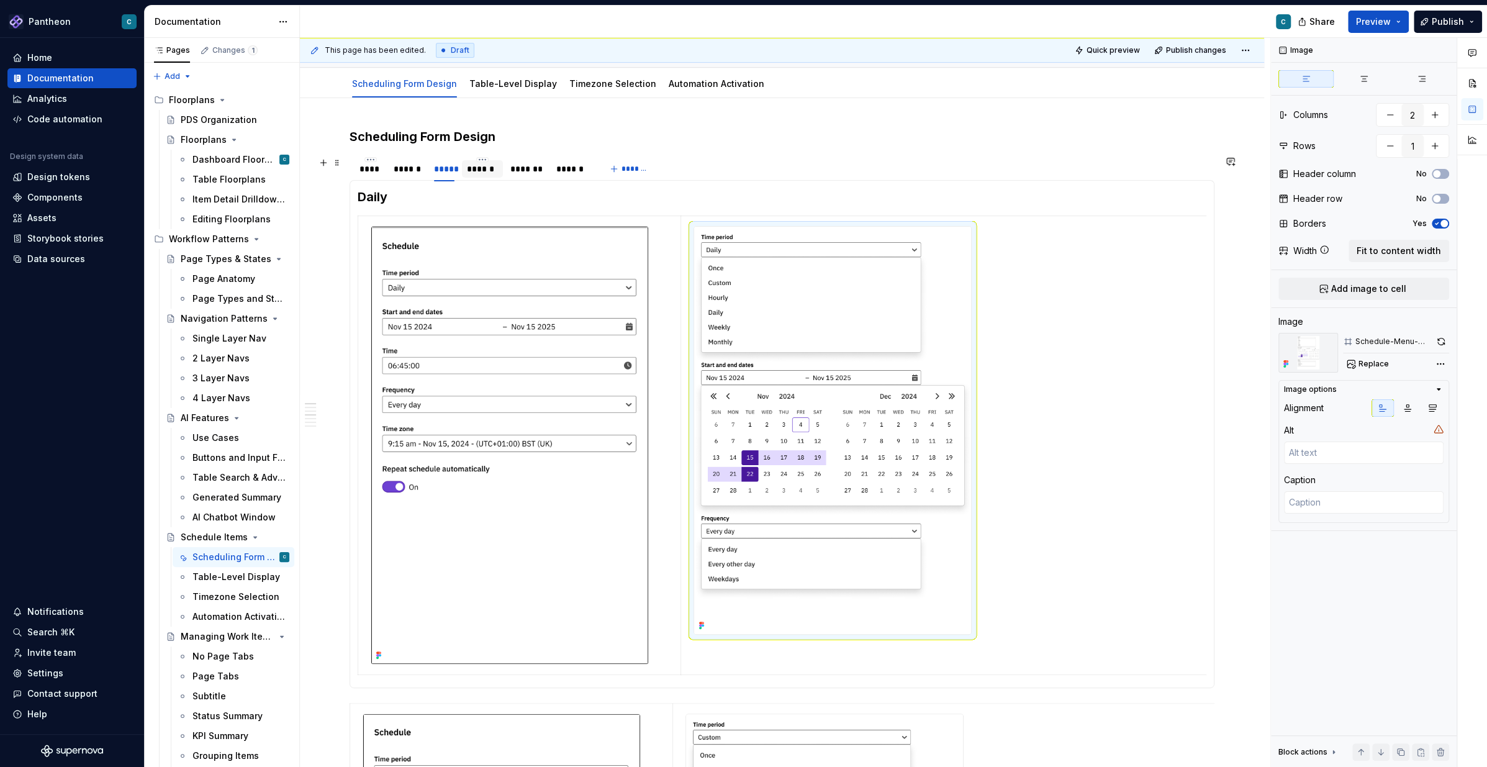
click at [482, 173] on div "******" at bounding box center [482, 169] width 30 height 12
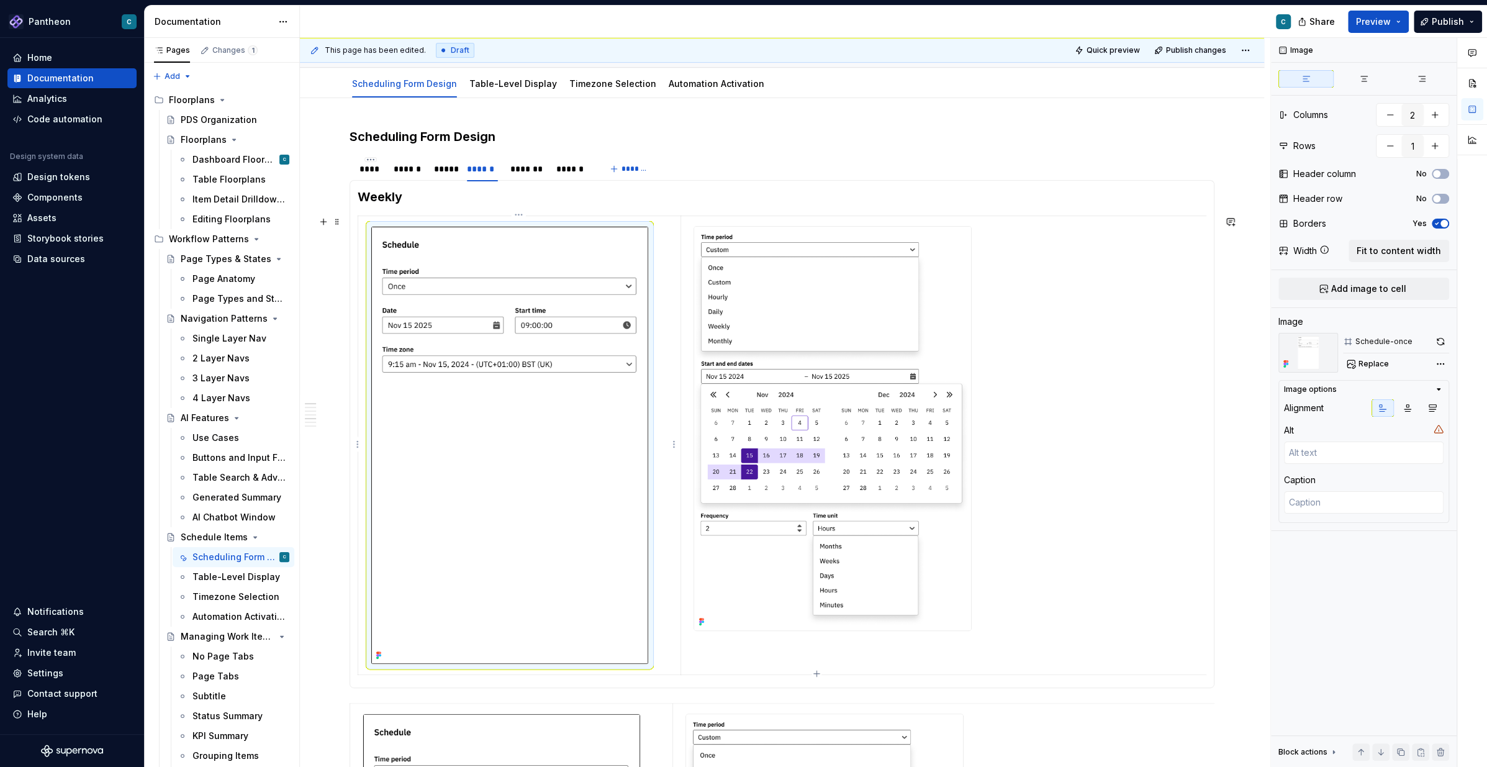
click at [484, 303] on img at bounding box center [509, 445] width 277 height 437
click at [1114, 359] on span "Replace" at bounding box center [1373, 364] width 30 height 10
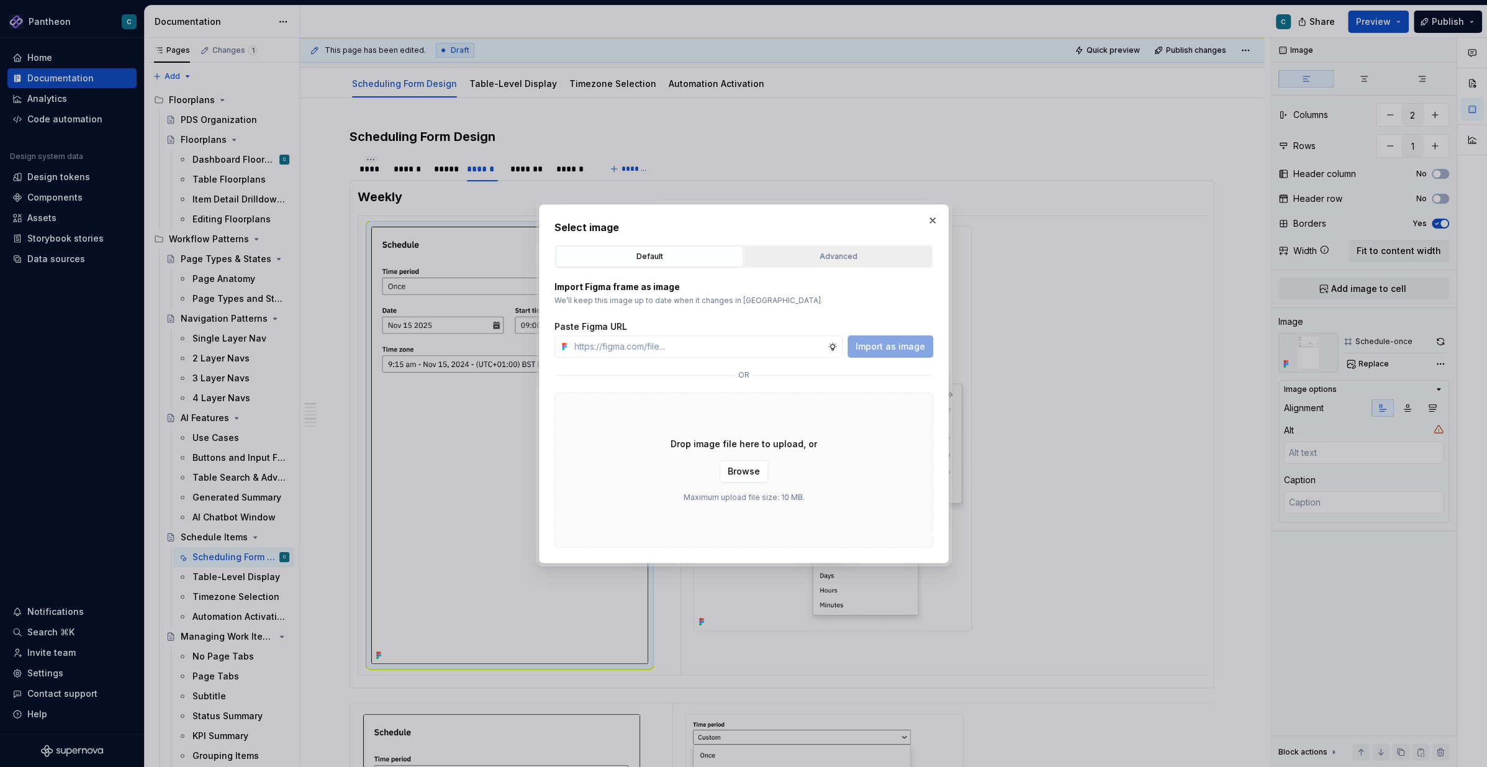
click at [795, 261] on div "Advanced" at bounding box center [838, 256] width 179 height 12
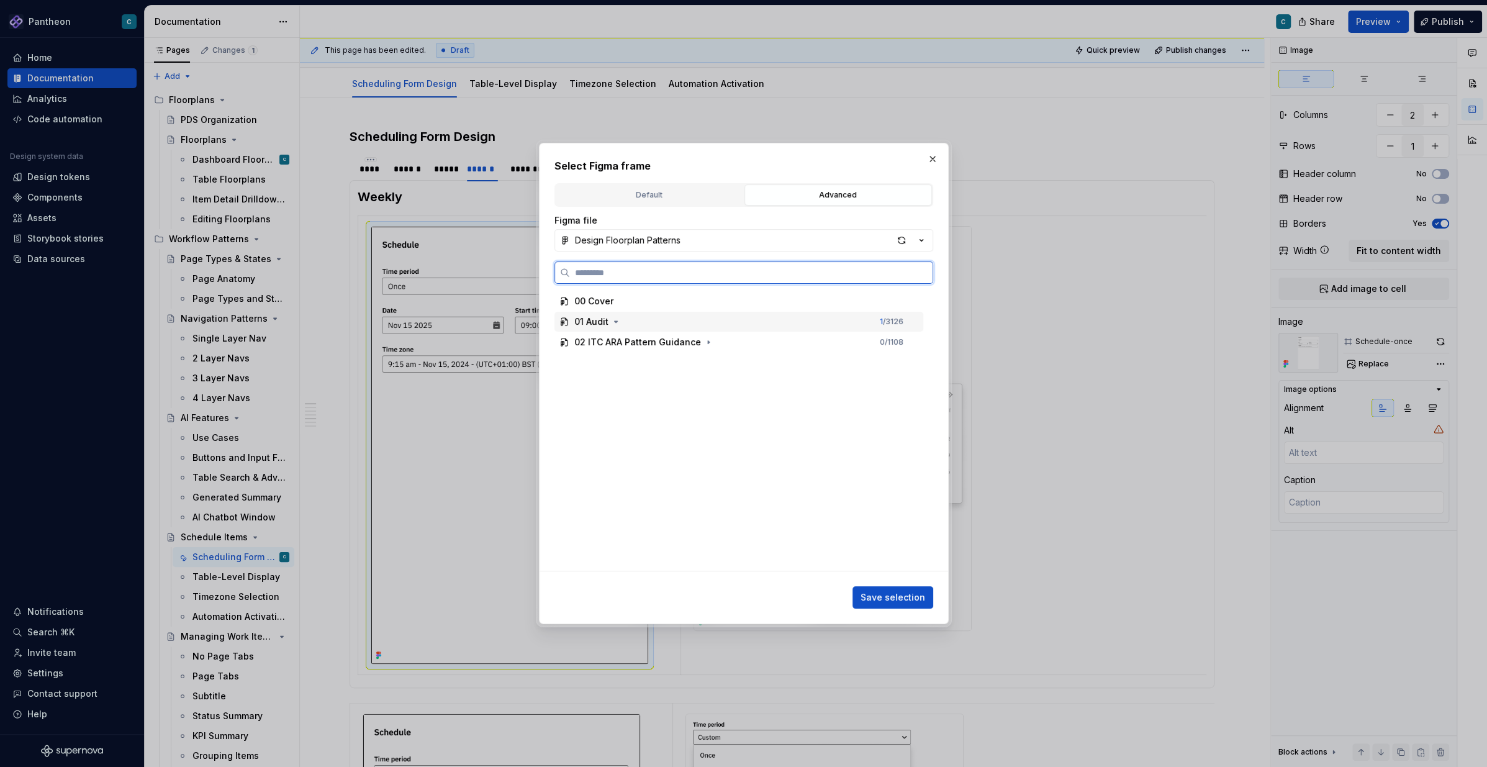
click at [597, 325] on div "01 Audit" at bounding box center [591, 321] width 34 height 12
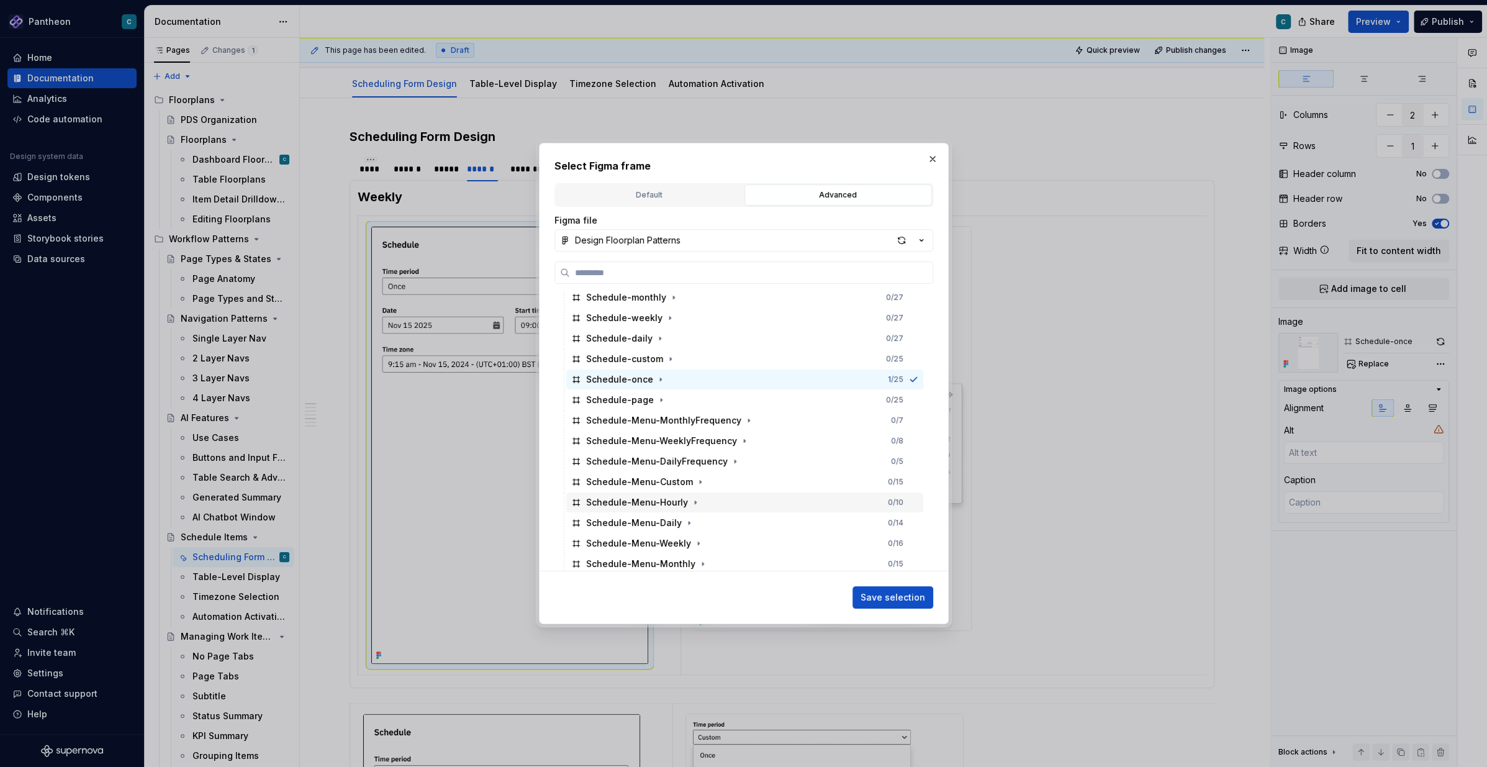
scroll to position [3673, 0]
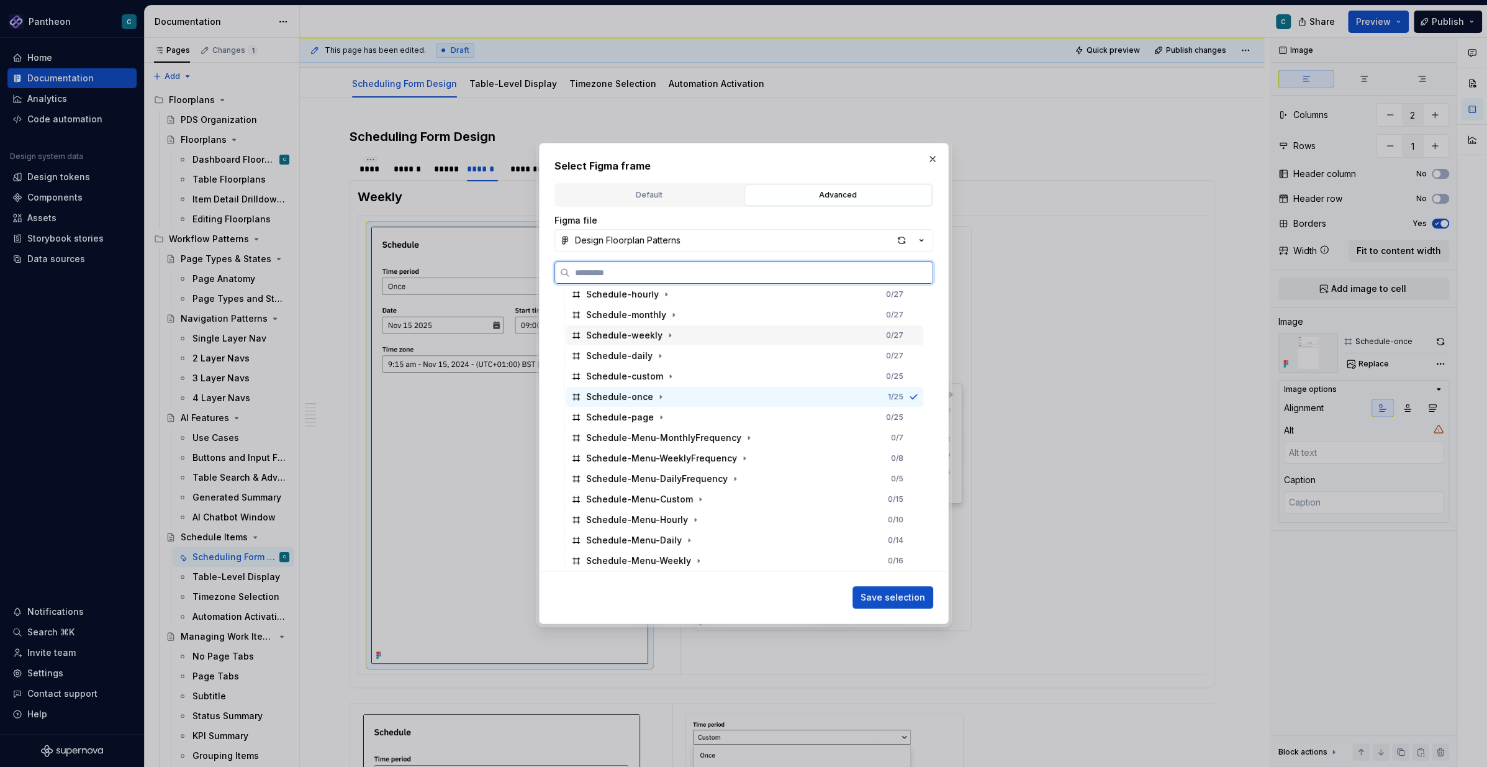
click at [647, 340] on div "Schedule-weekly" at bounding box center [624, 335] width 76 height 12
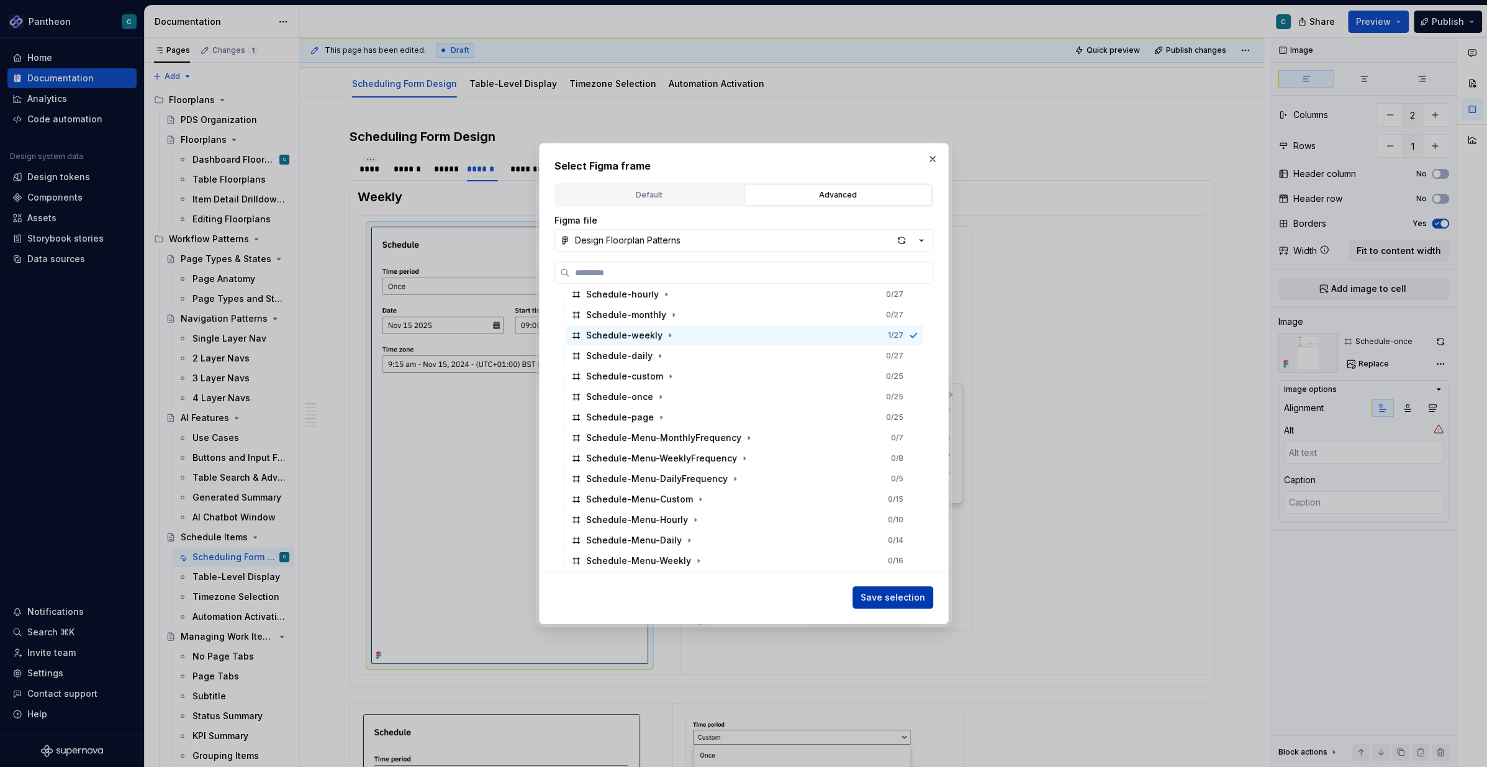
click at [897, 574] on span "Save selection" at bounding box center [892, 597] width 65 height 12
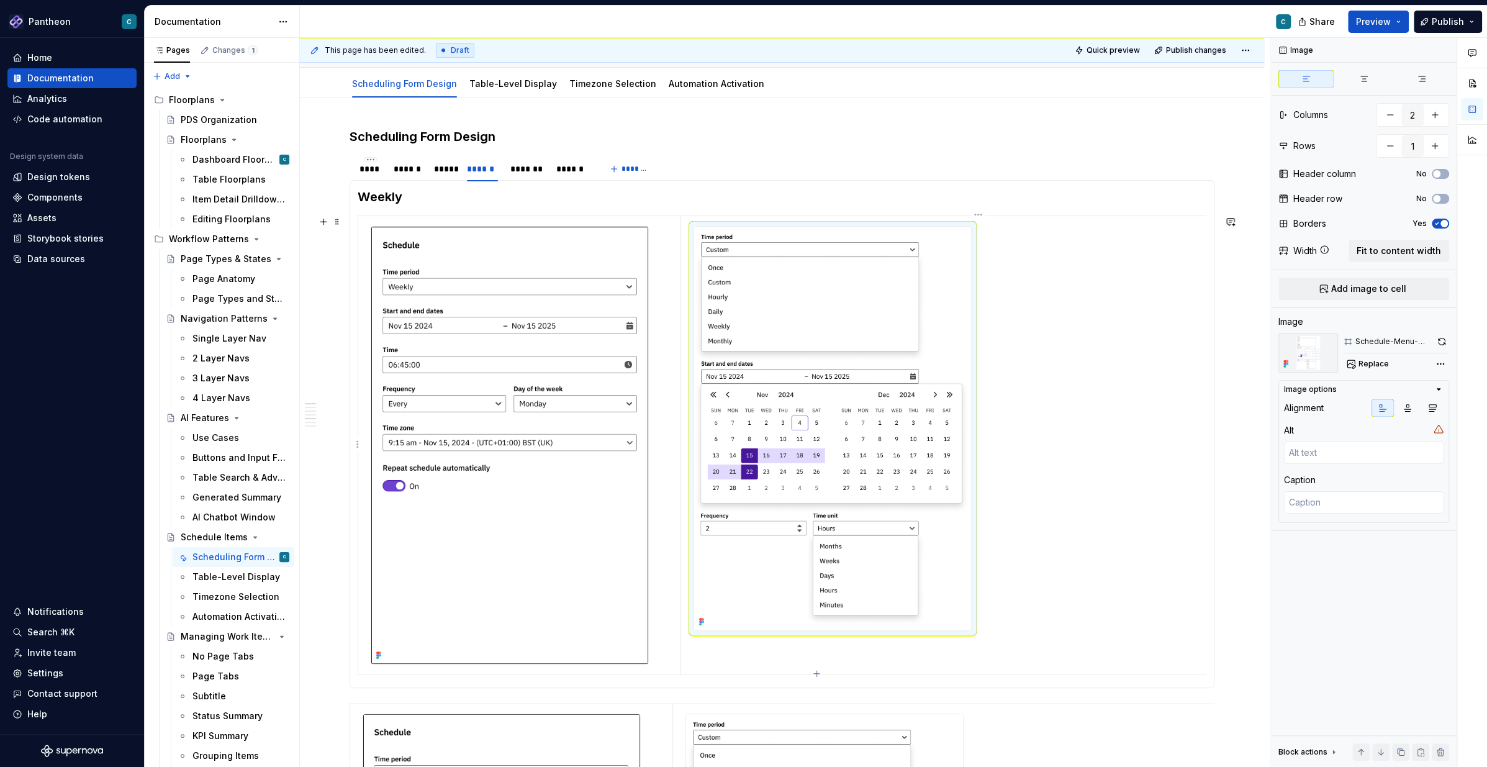
click at [829, 417] on img at bounding box center [832, 428] width 277 height 403
click at [1114, 365] on span "Replace" at bounding box center [1373, 364] width 30 height 10
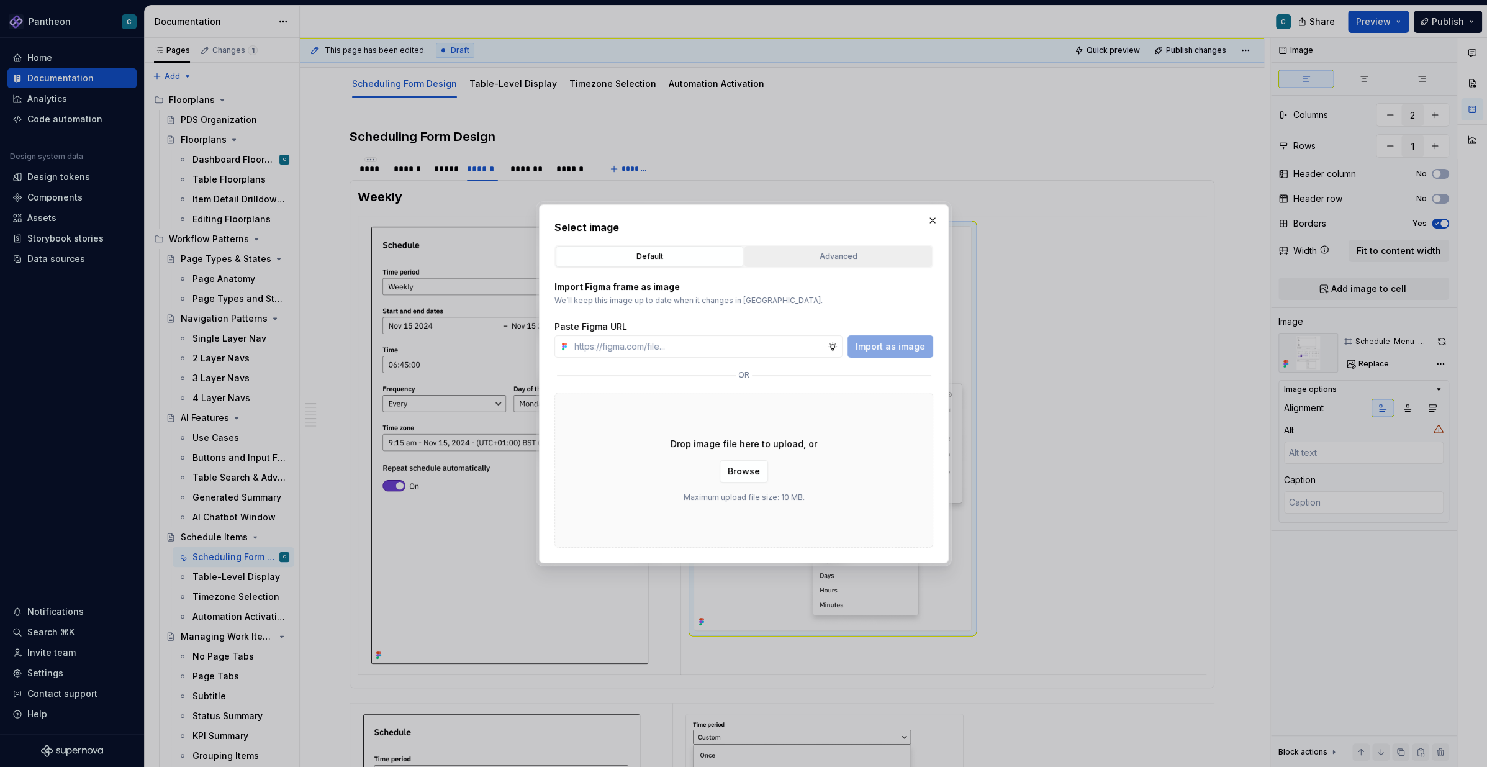
click at [842, 255] on div "Advanced" at bounding box center [838, 256] width 179 height 12
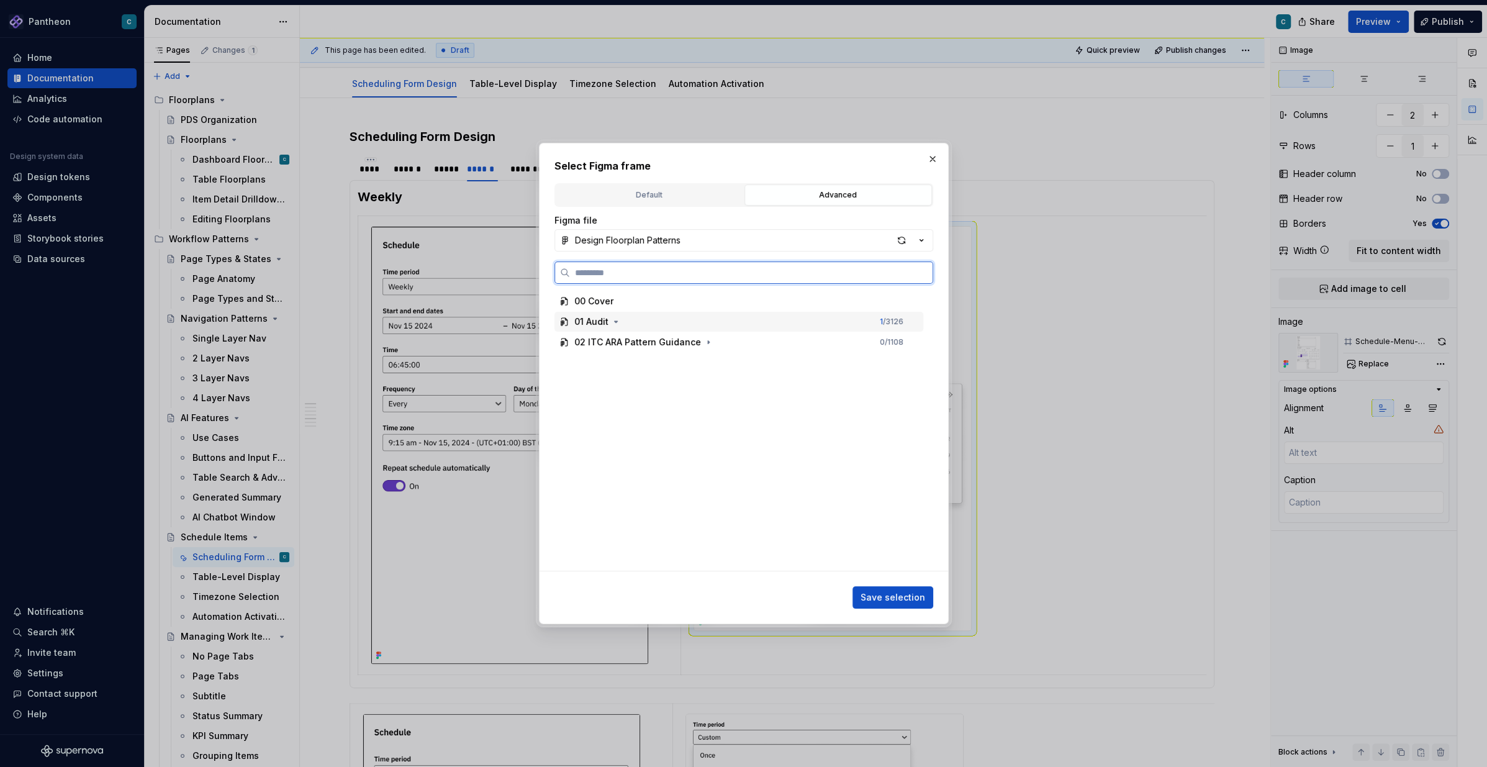
click at [593, 323] on div "01 Audit" at bounding box center [591, 321] width 34 height 12
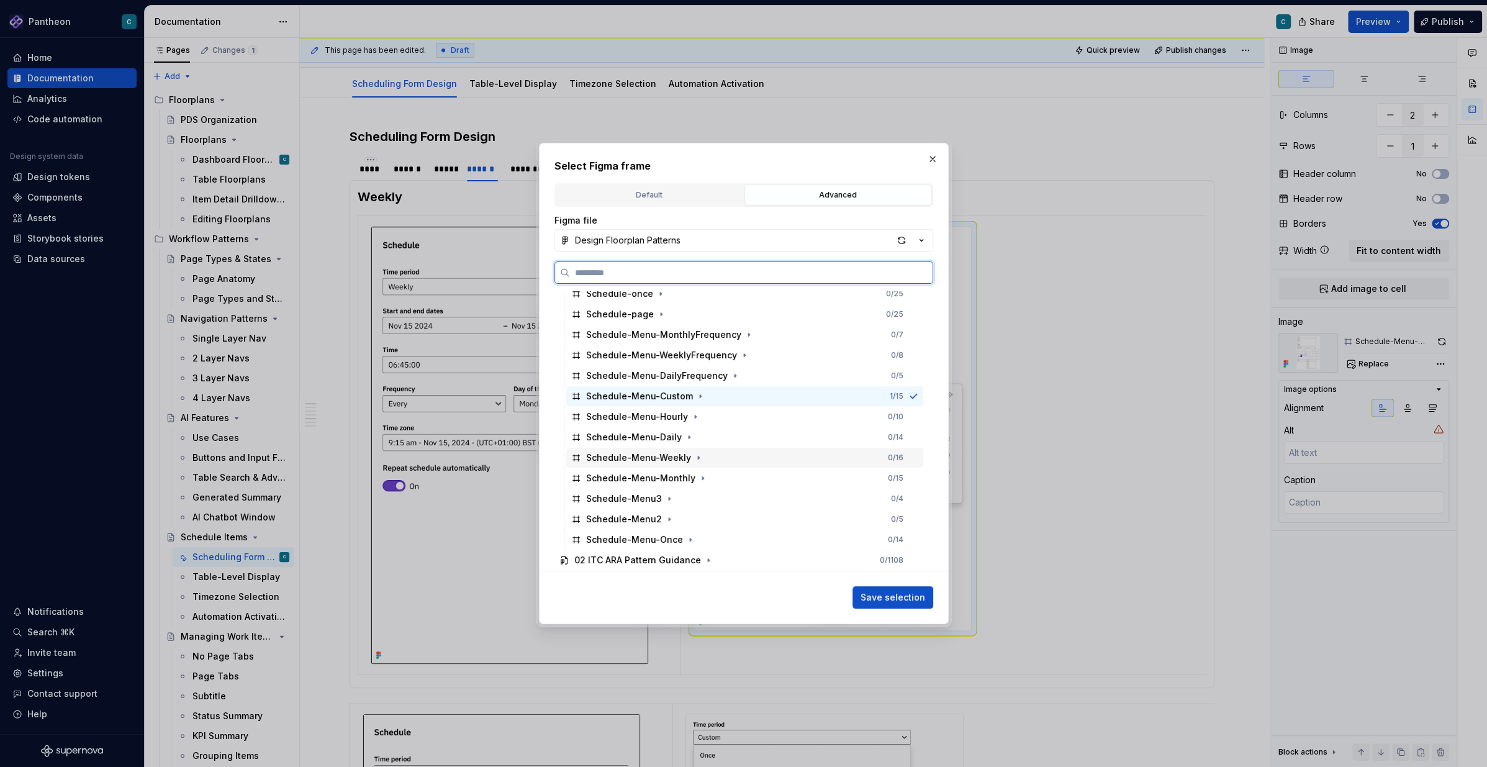
click at [618, 460] on div "Schedule-Menu-Weekly" at bounding box center [638, 457] width 105 height 12
click at [885, 574] on span "Save selection" at bounding box center [892, 597] width 65 height 12
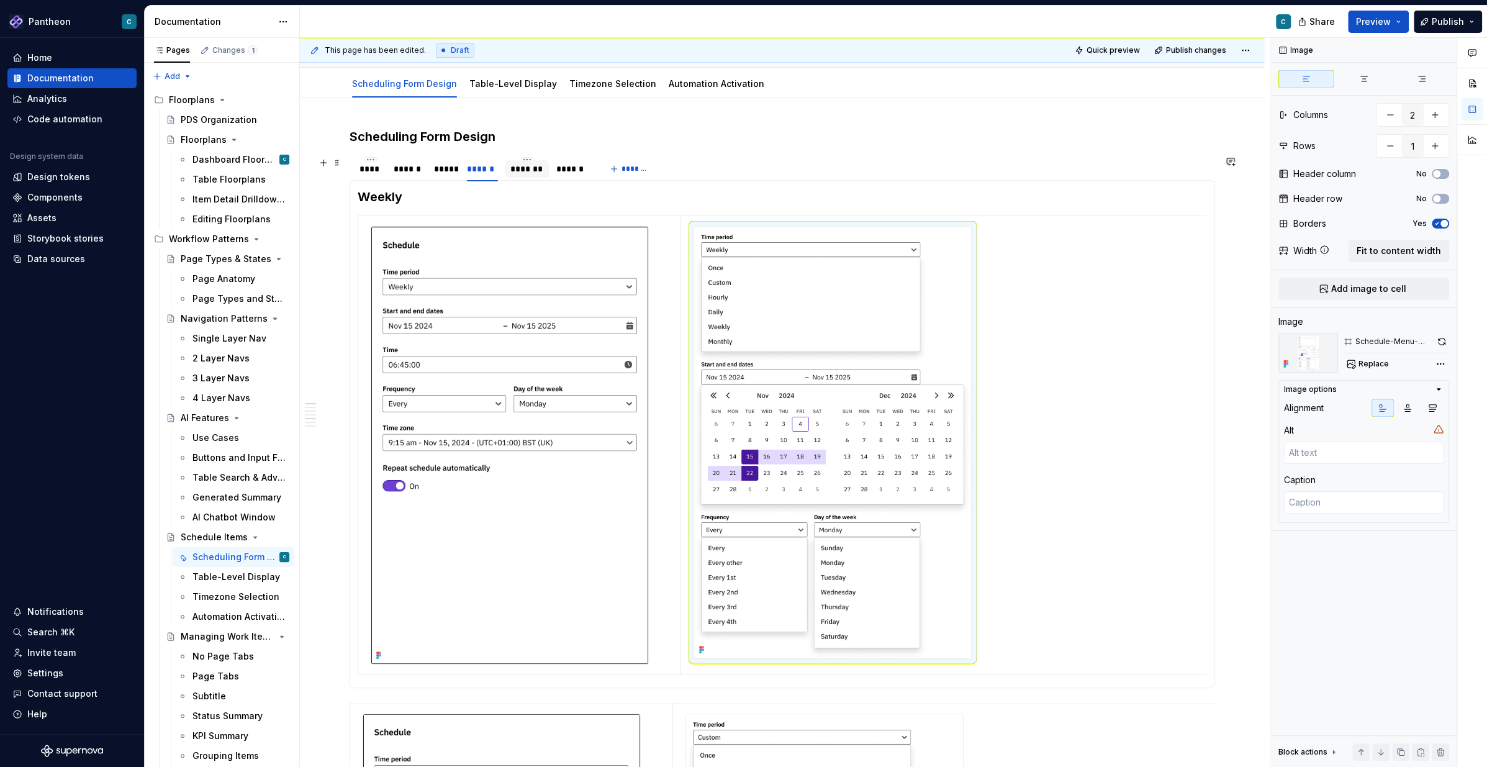
click at [522, 171] on div "*******" at bounding box center [527, 169] width 34 height 12
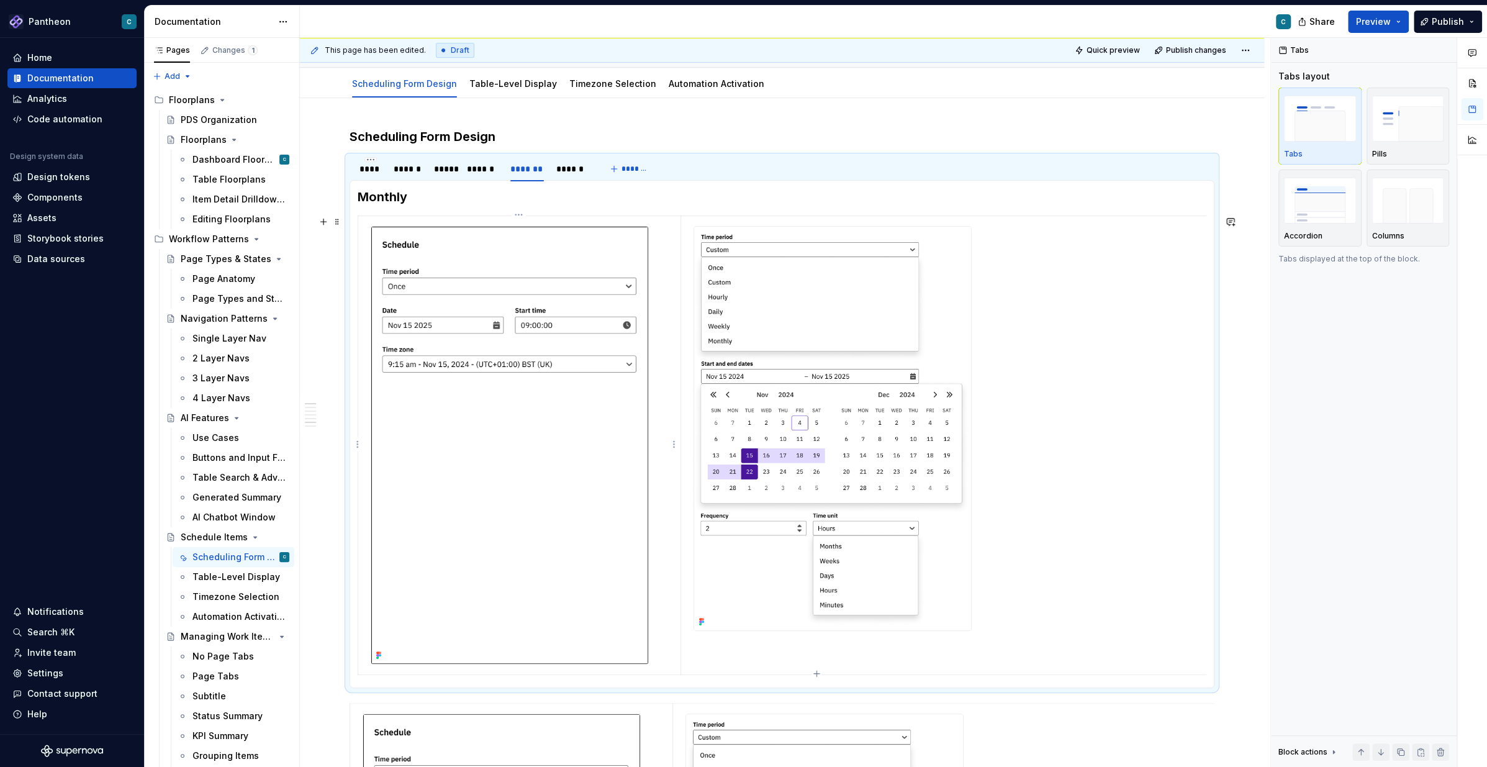
click at [531, 345] on img at bounding box center [509, 445] width 277 height 437
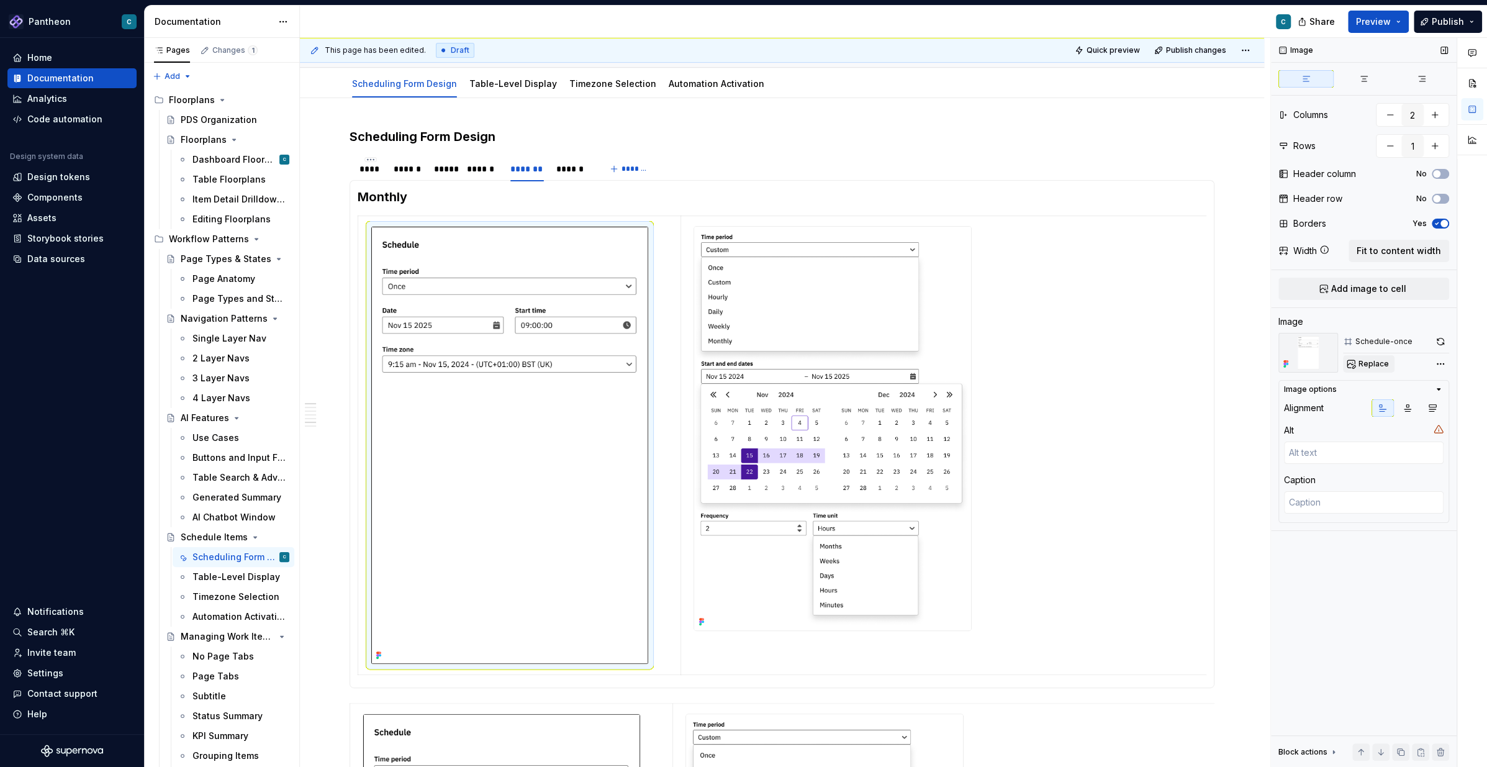
click at [1114, 367] on span "Replace" at bounding box center [1373, 364] width 30 height 10
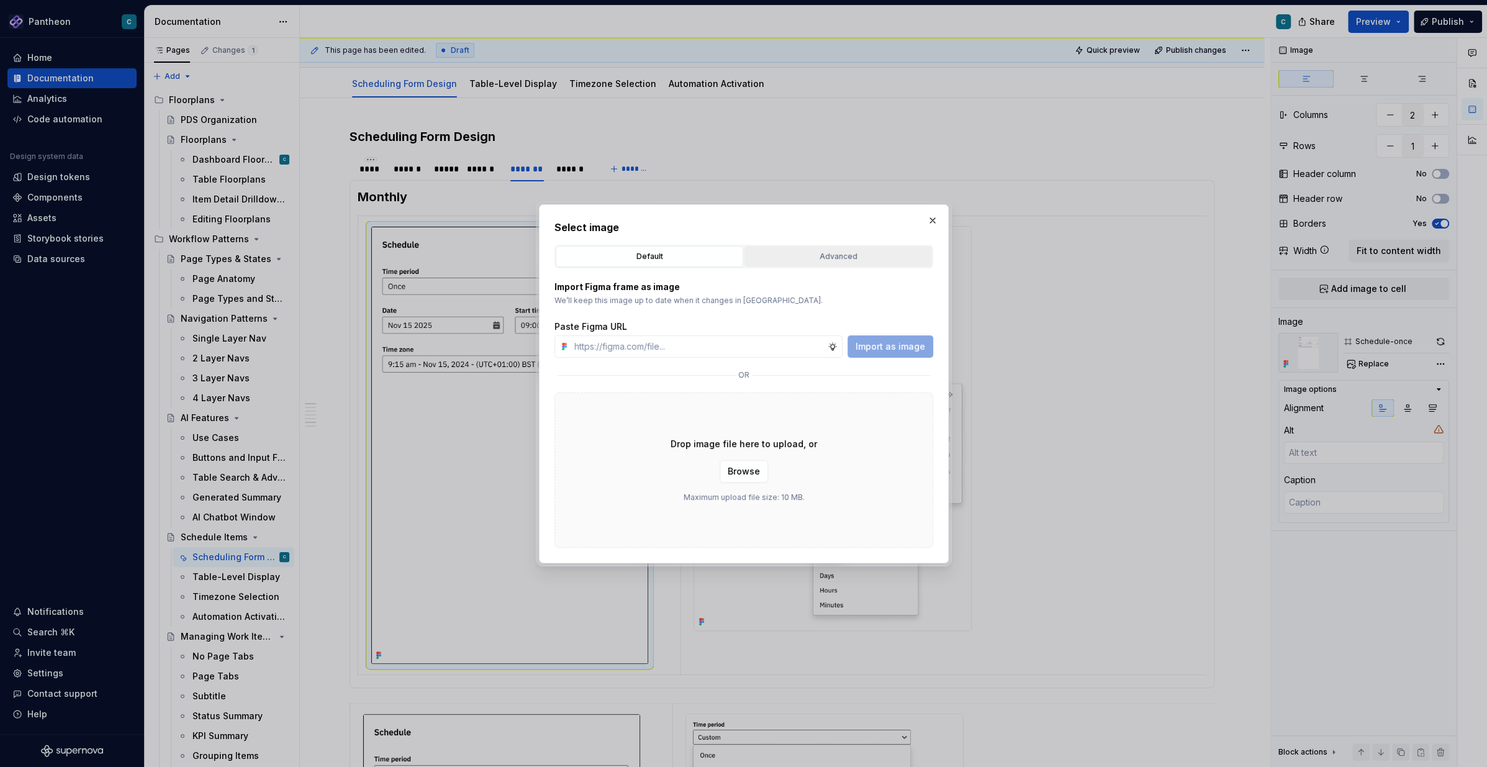
click at [893, 259] on div "Advanced" at bounding box center [838, 256] width 179 height 12
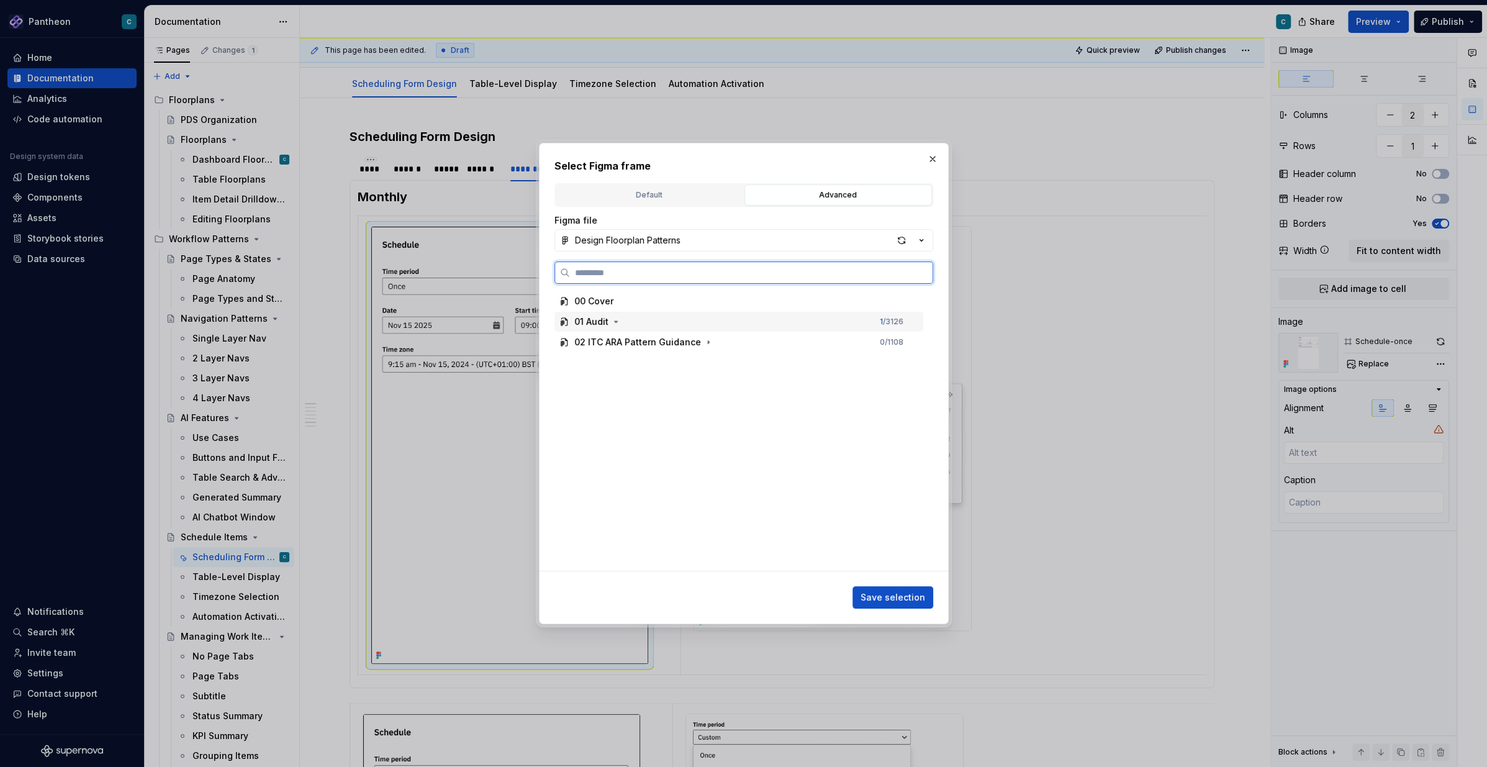
click at [592, 323] on div "01 Audit" at bounding box center [591, 321] width 34 height 12
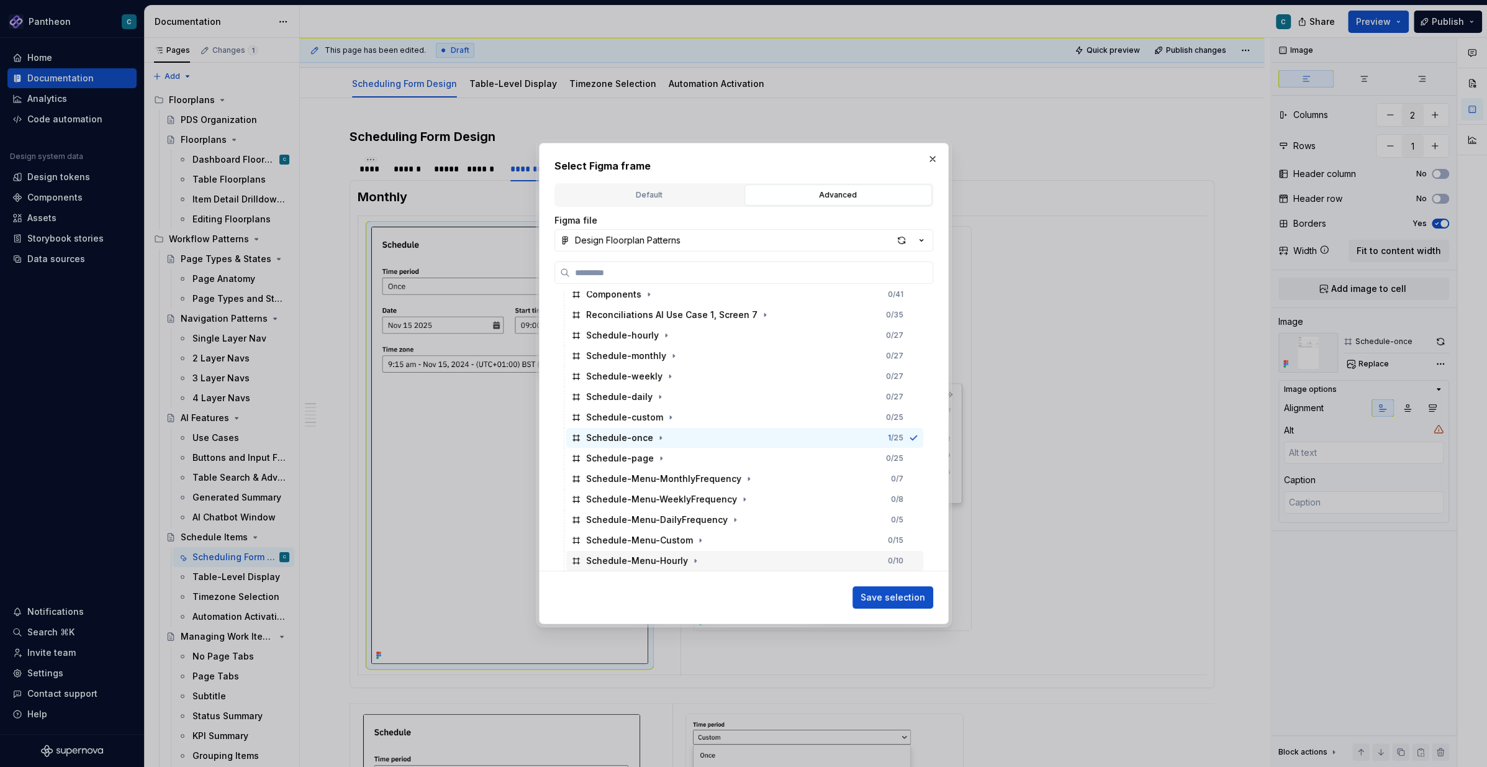
scroll to position [3631, 0]
click at [636, 379] on div "Schedule-weekly" at bounding box center [624, 378] width 76 height 12
click at [903, 574] on span "Save selection" at bounding box center [892, 597] width 65 height 12
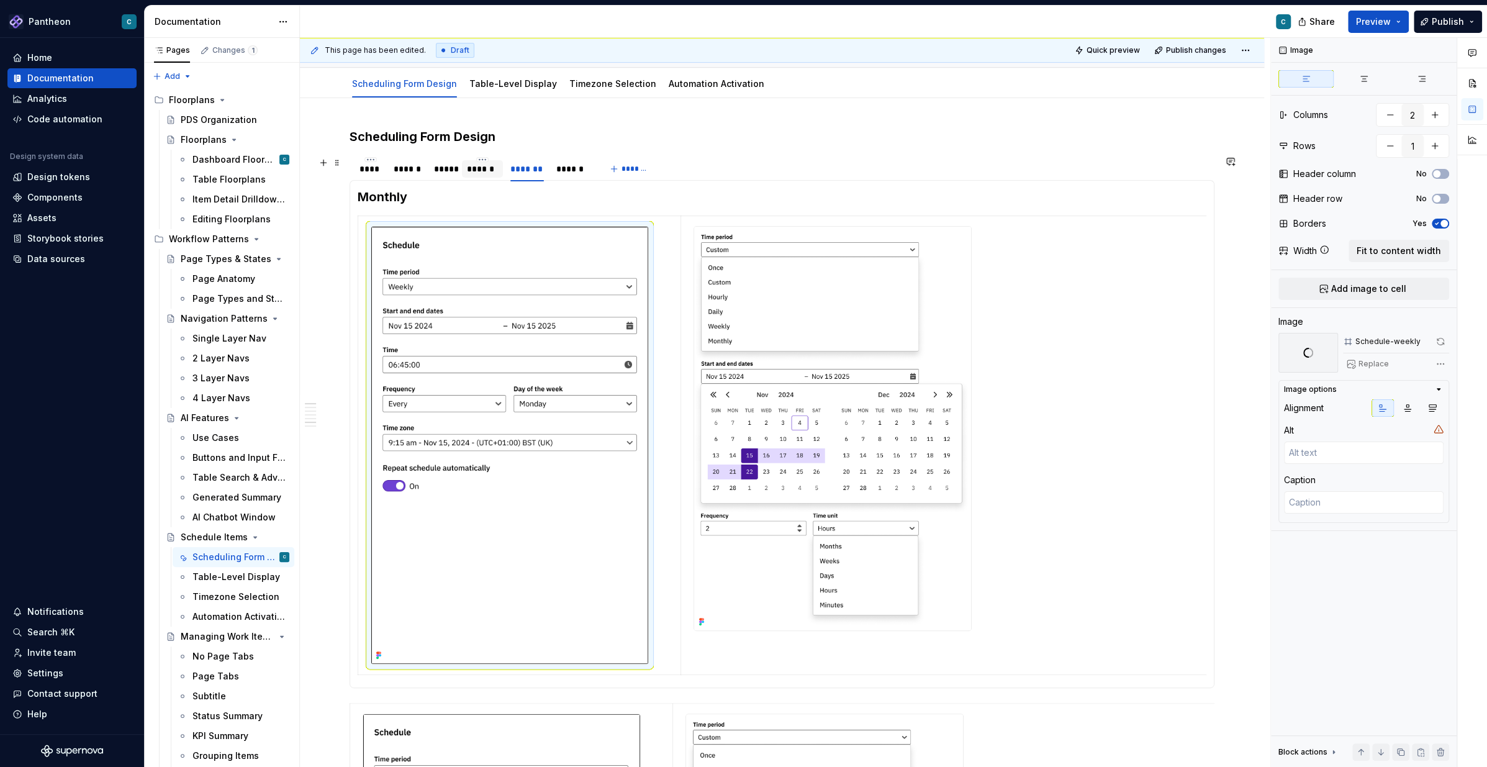
click at [487, 169] on div "******" at bounding box center [482, 169] width 30 height 12
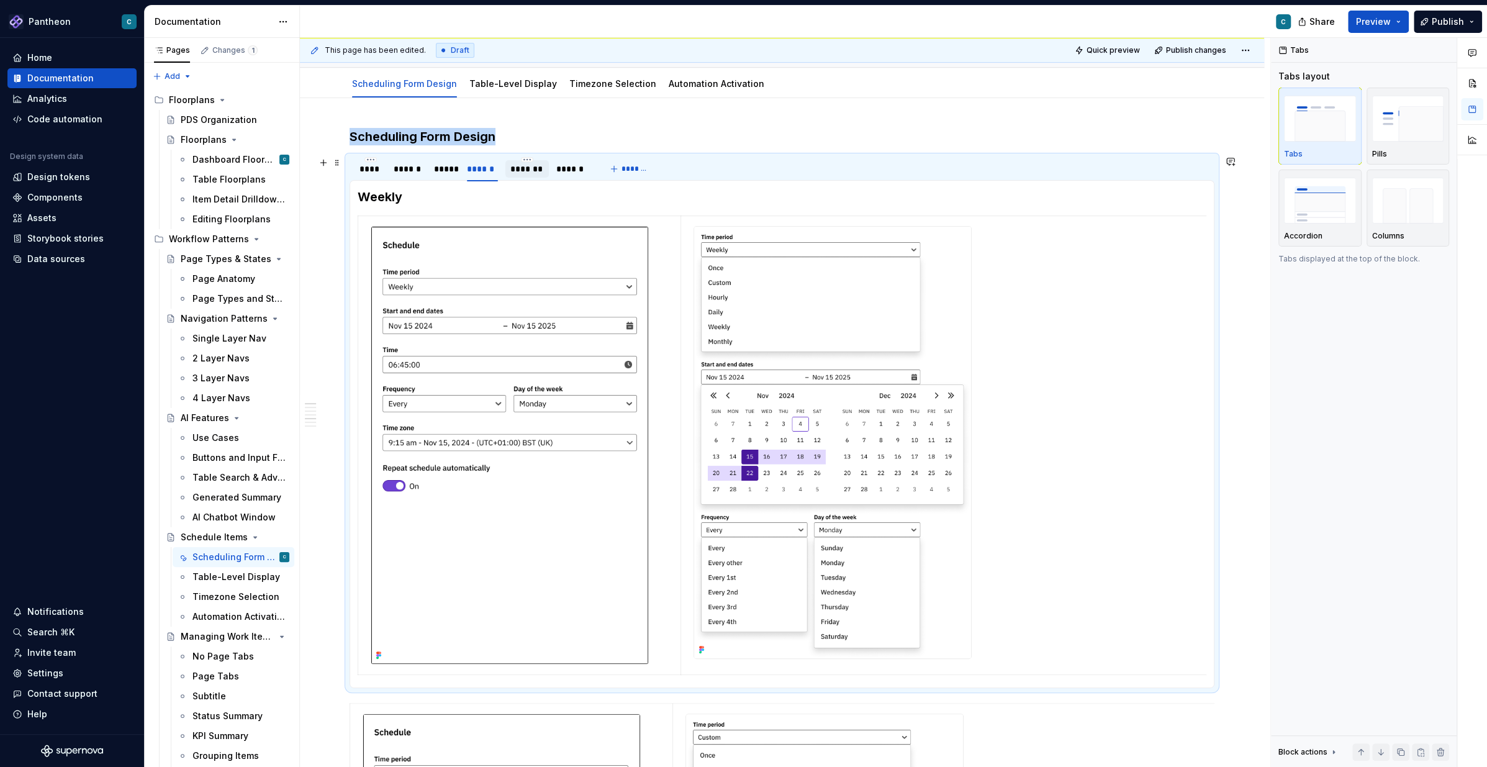
click at [521, 171] on div "*******" at bounding box center [527, 169] width 34 height 12
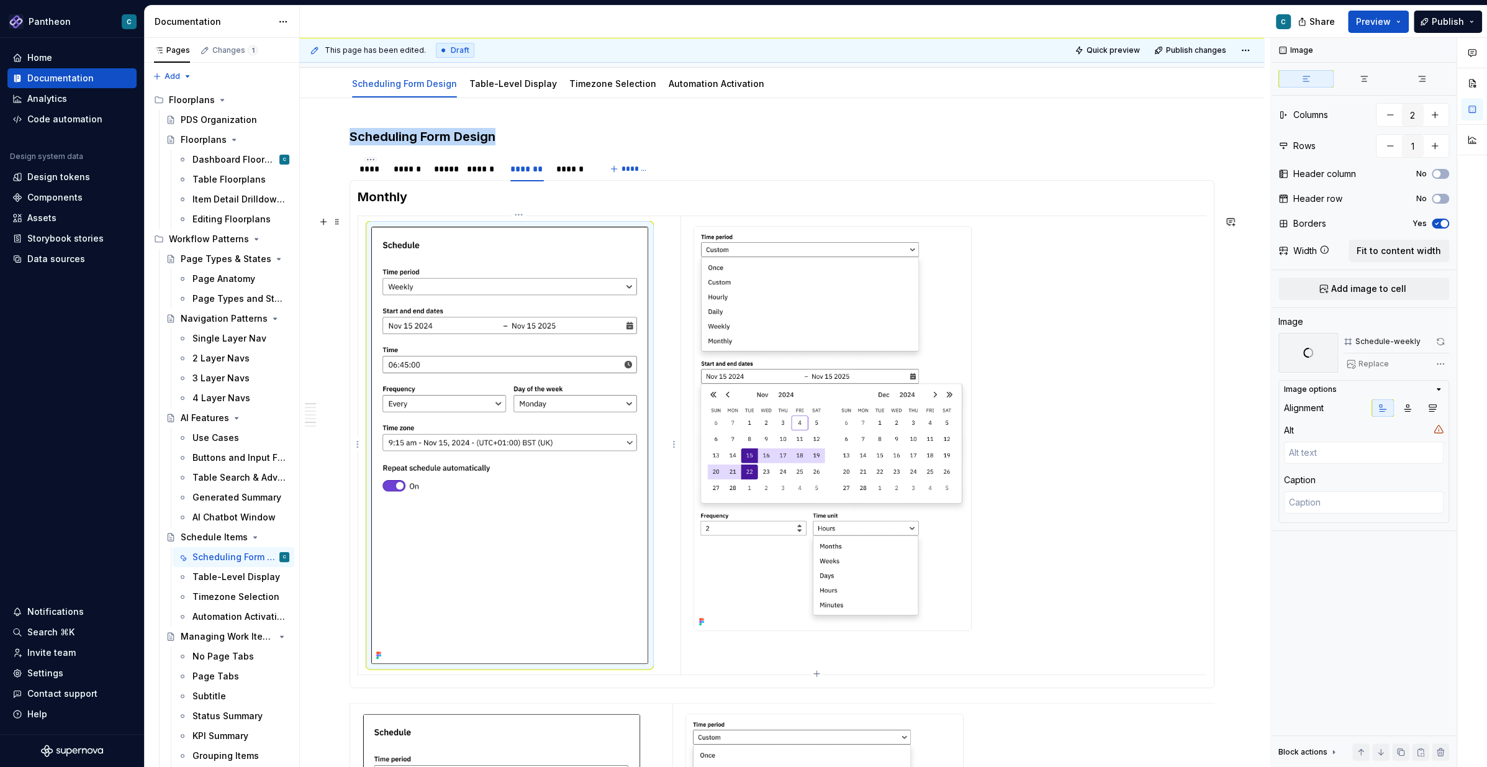
click at [521, 390] on img at bounding box center [509, 445] width 277 height 437
click at [1114, 359] on span "Replace" at bounding box center [1373, 364] width 30 height 10
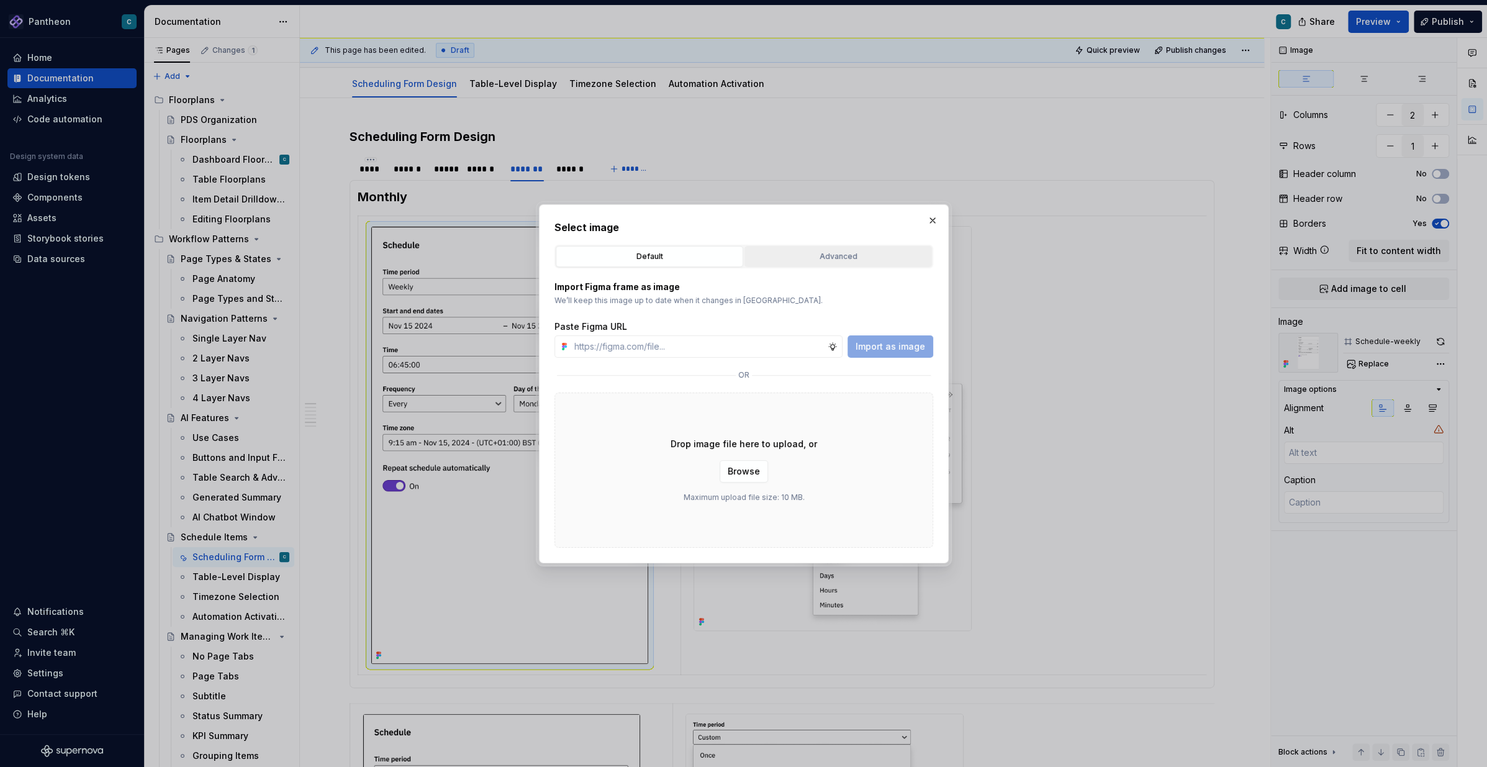
click at [840, 256] on div "Advanced" at bounding box center [838, 256] width 179 height 12
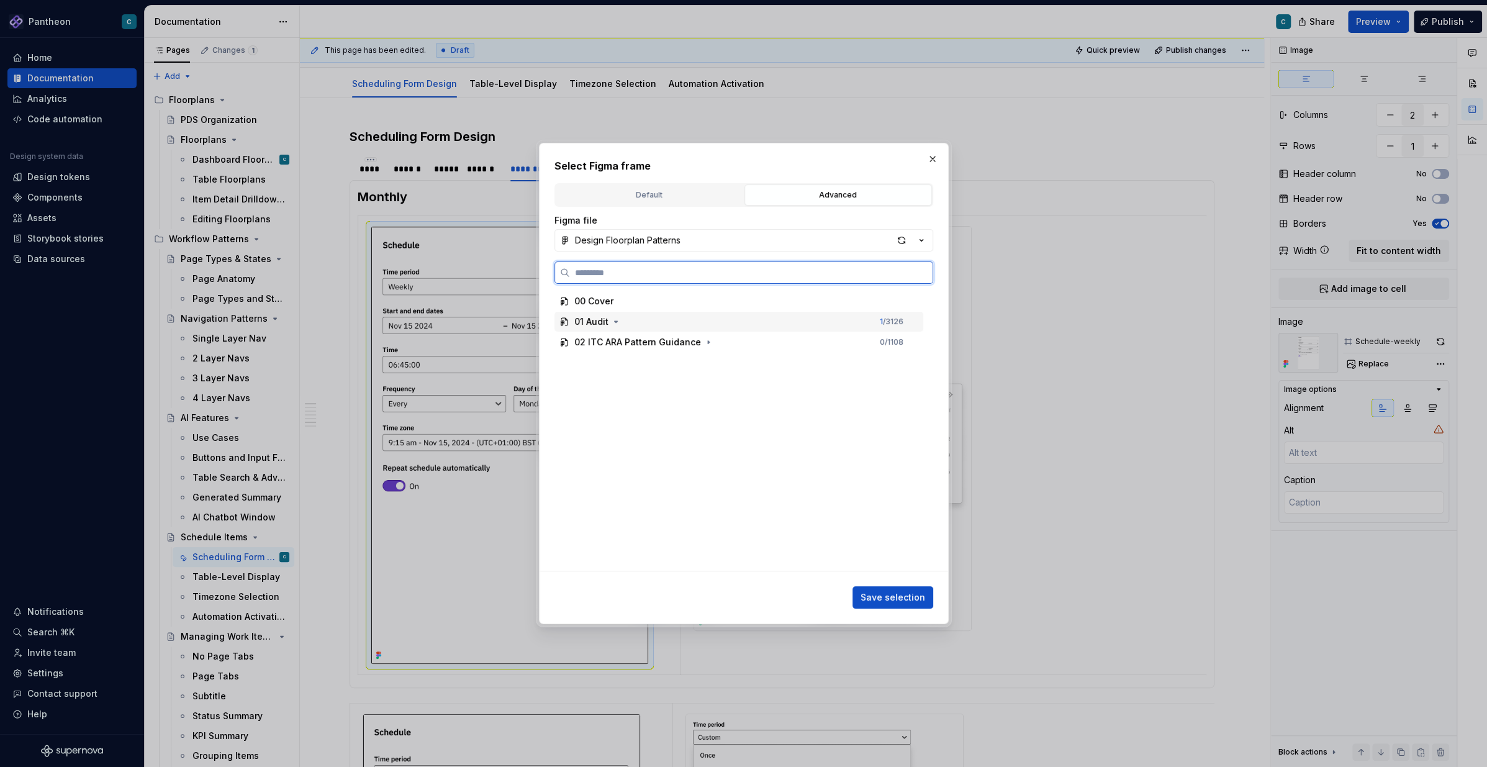
click at [600, 323] on div "01 Audit" at bounding box center [591, 321] width 34 height 12
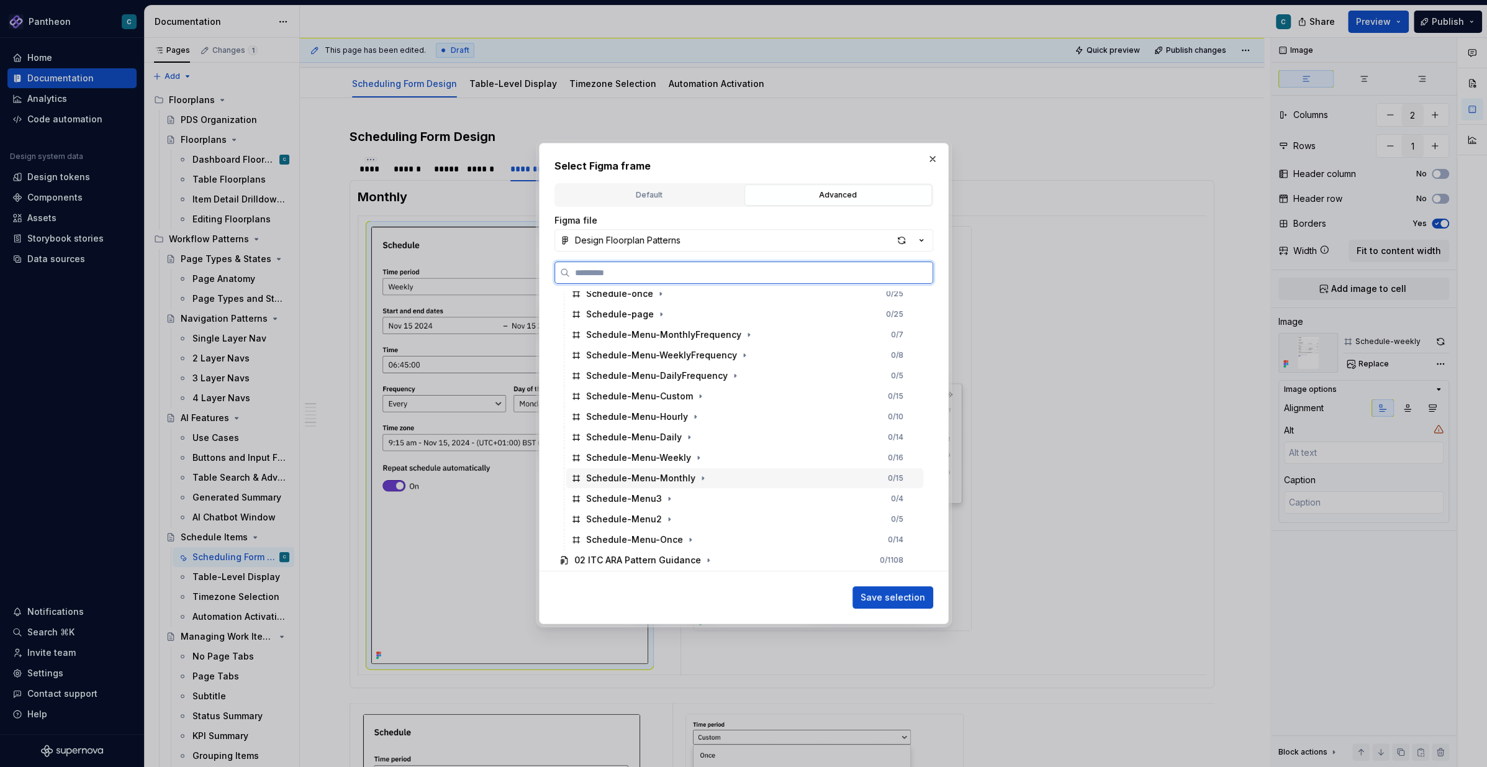
click at [651, 481] on div "Schedule-Menu-Monthly" at bounding box center [640, 478] width 109 height 12
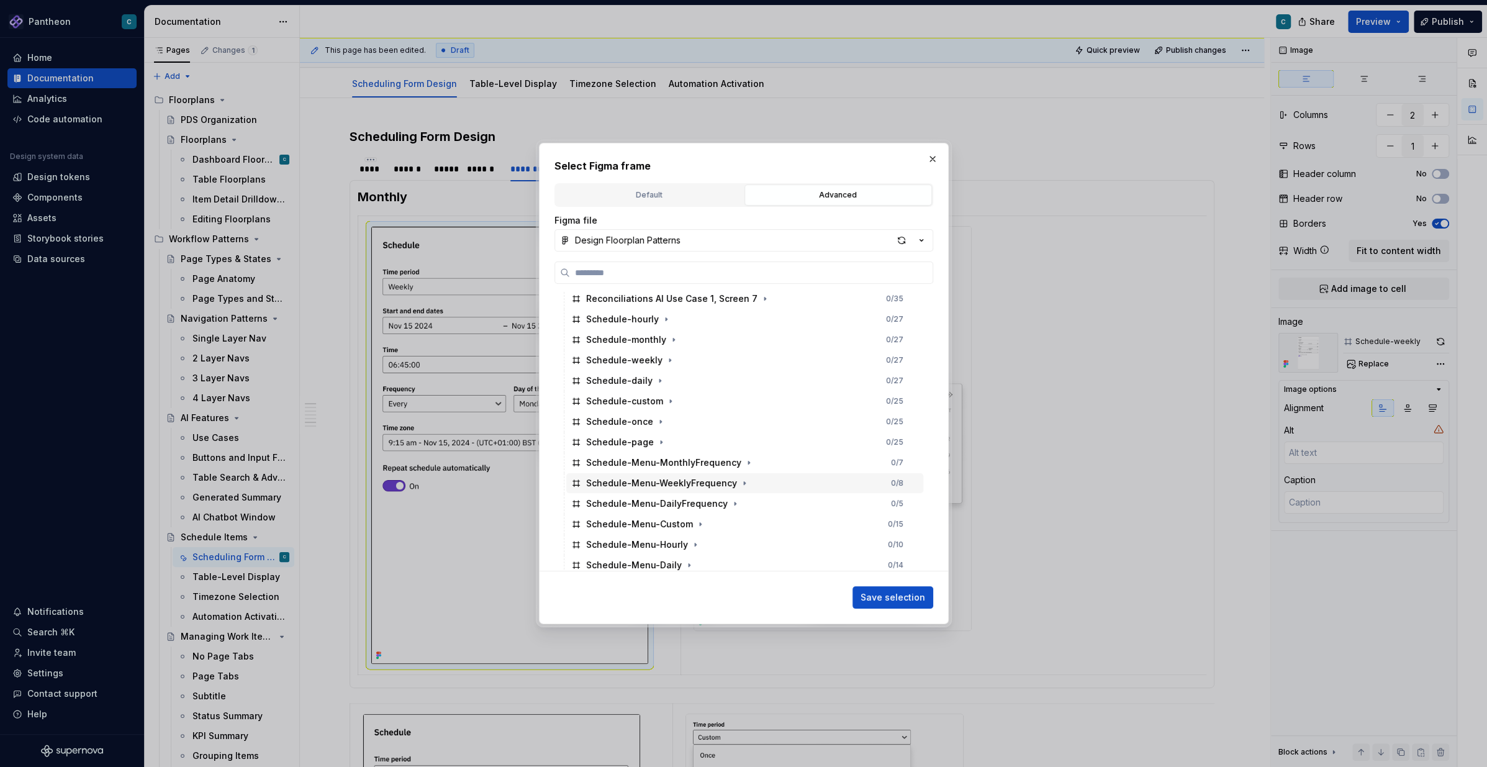
scroll to position [3640, 0]
click at [645, 351] on div "Schedule-monthly" at bounding box center [626, 348] width 80 height 12
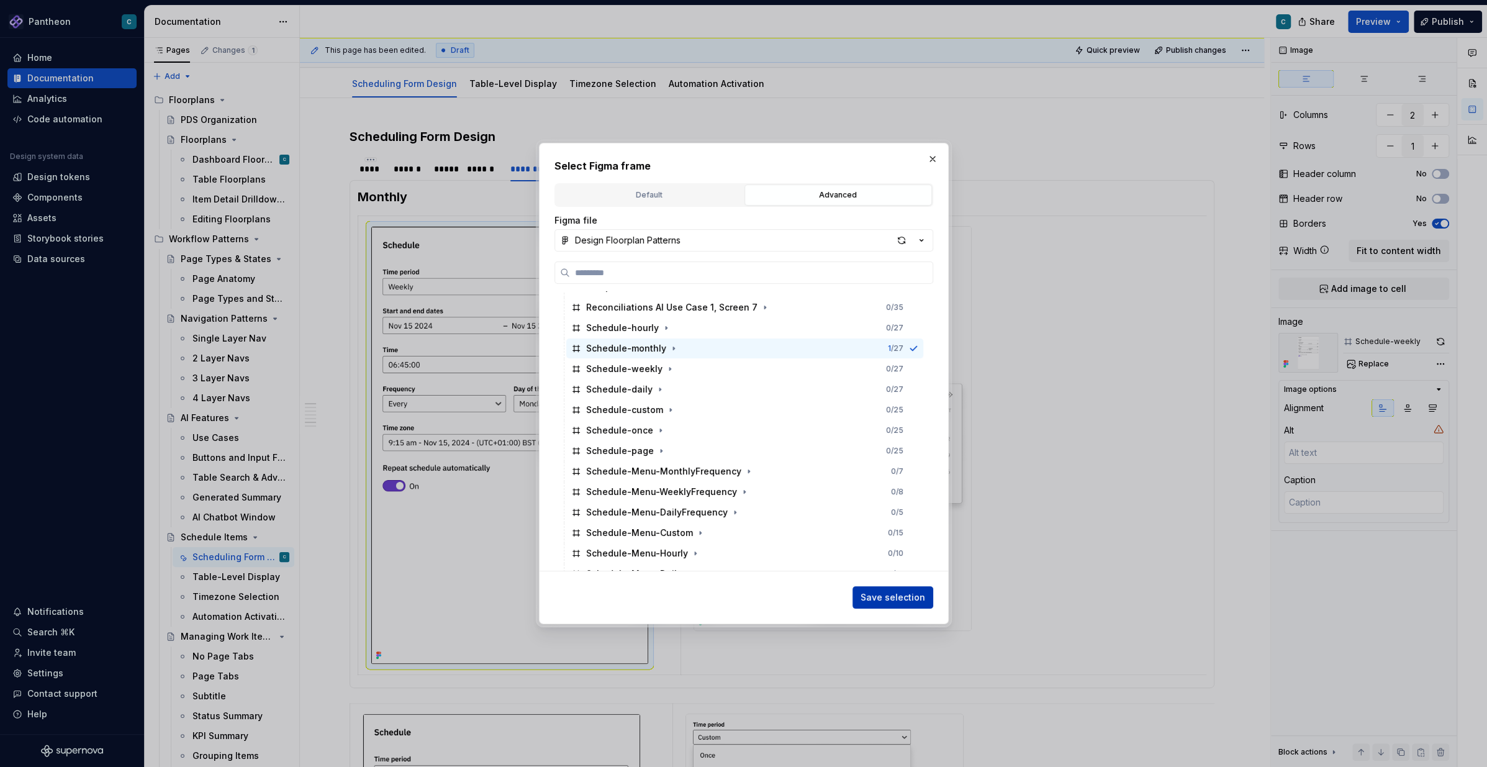
click at [877, 574] on span "Save selection" at bounding box center [892, 597] width 65 height 12
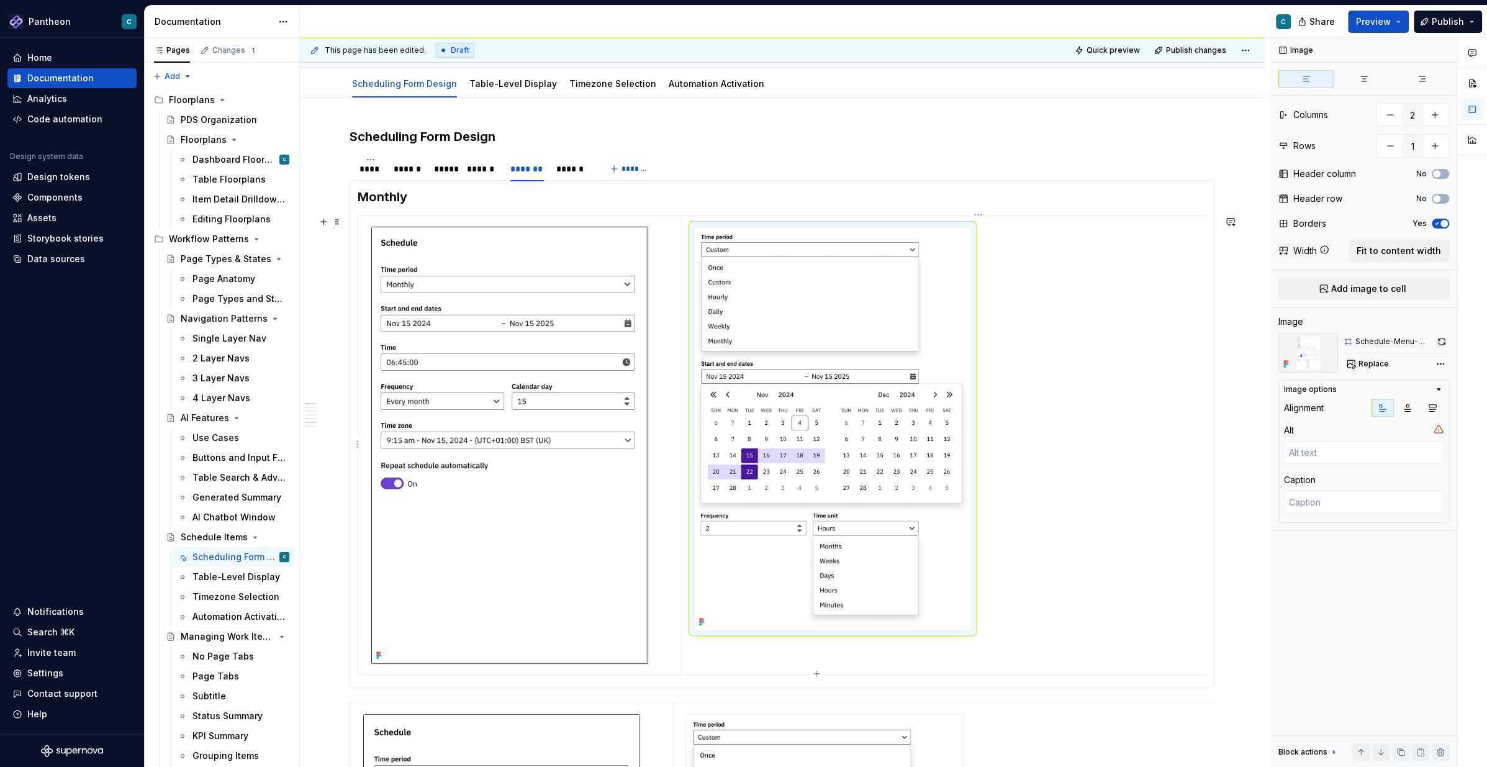
click at [892, 400] on img at bounding box center [832, 428] width 277 height 403
click at [1114, 366] on span "Replace" at bounding box center [1373, 364] width 30 height 10
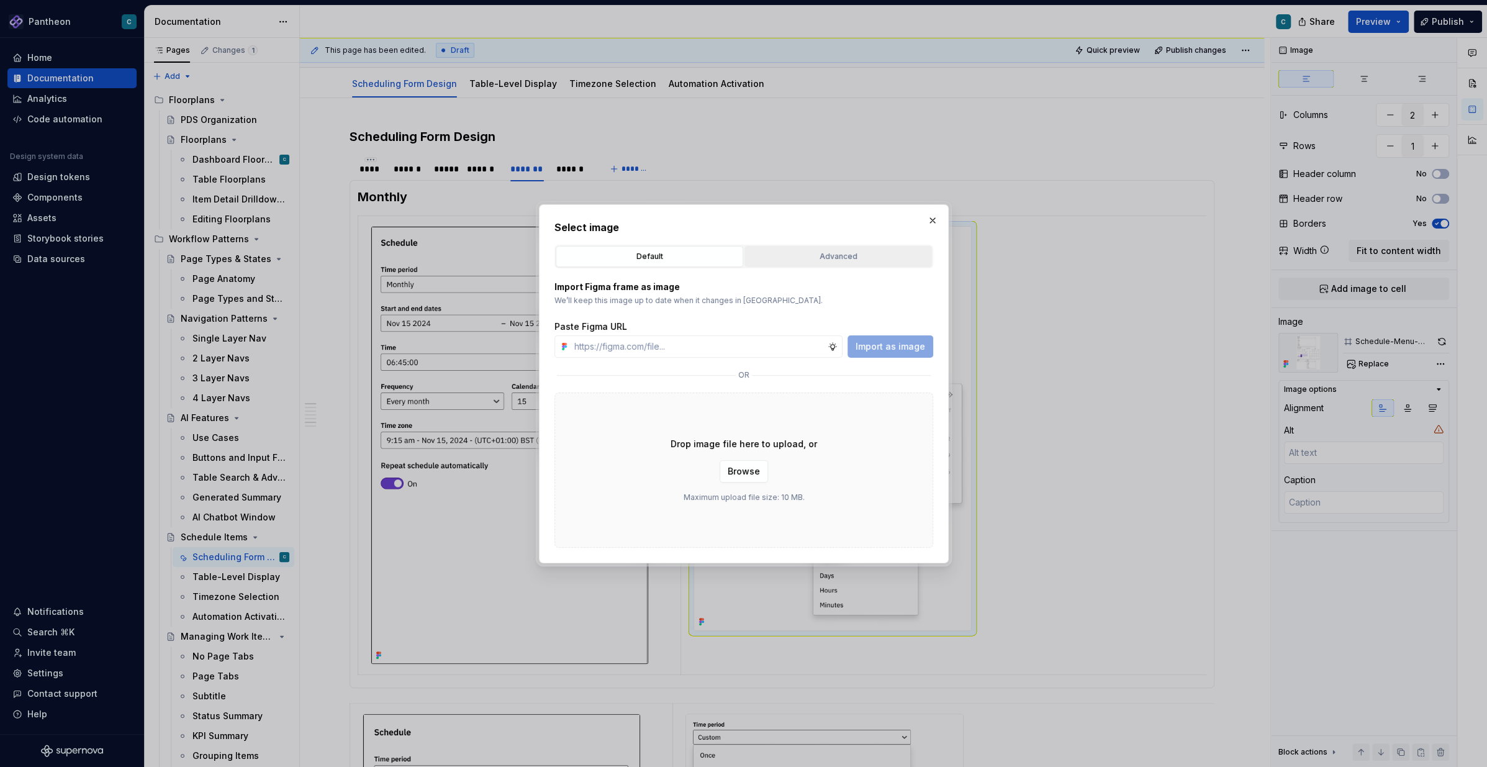
click at [842, 256] on div "Advanced" at bounding box center [838, 256] width 179 height 12
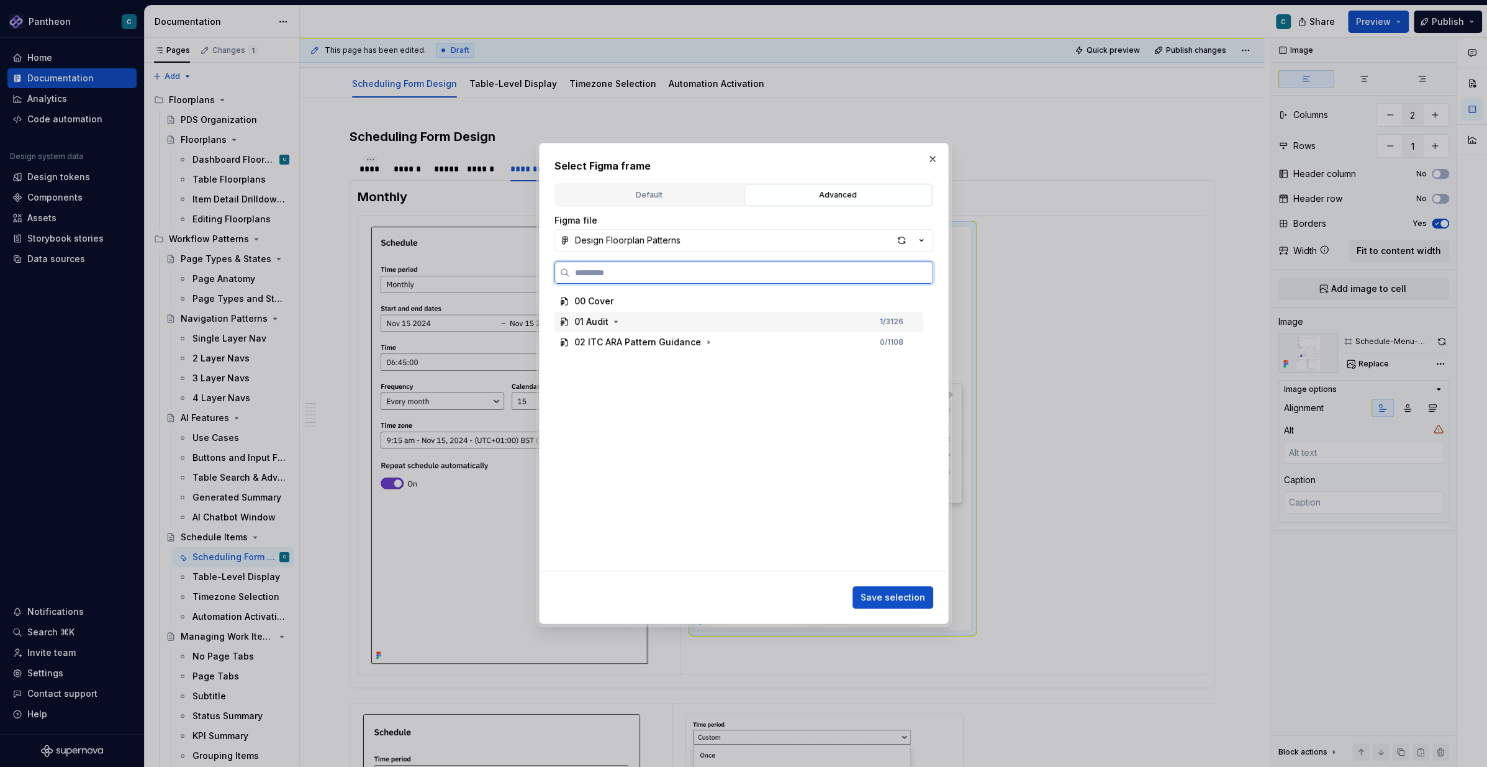
click at [586, 323] on div "01 Audit" at bounding box center [591, 321] width 34 height 12
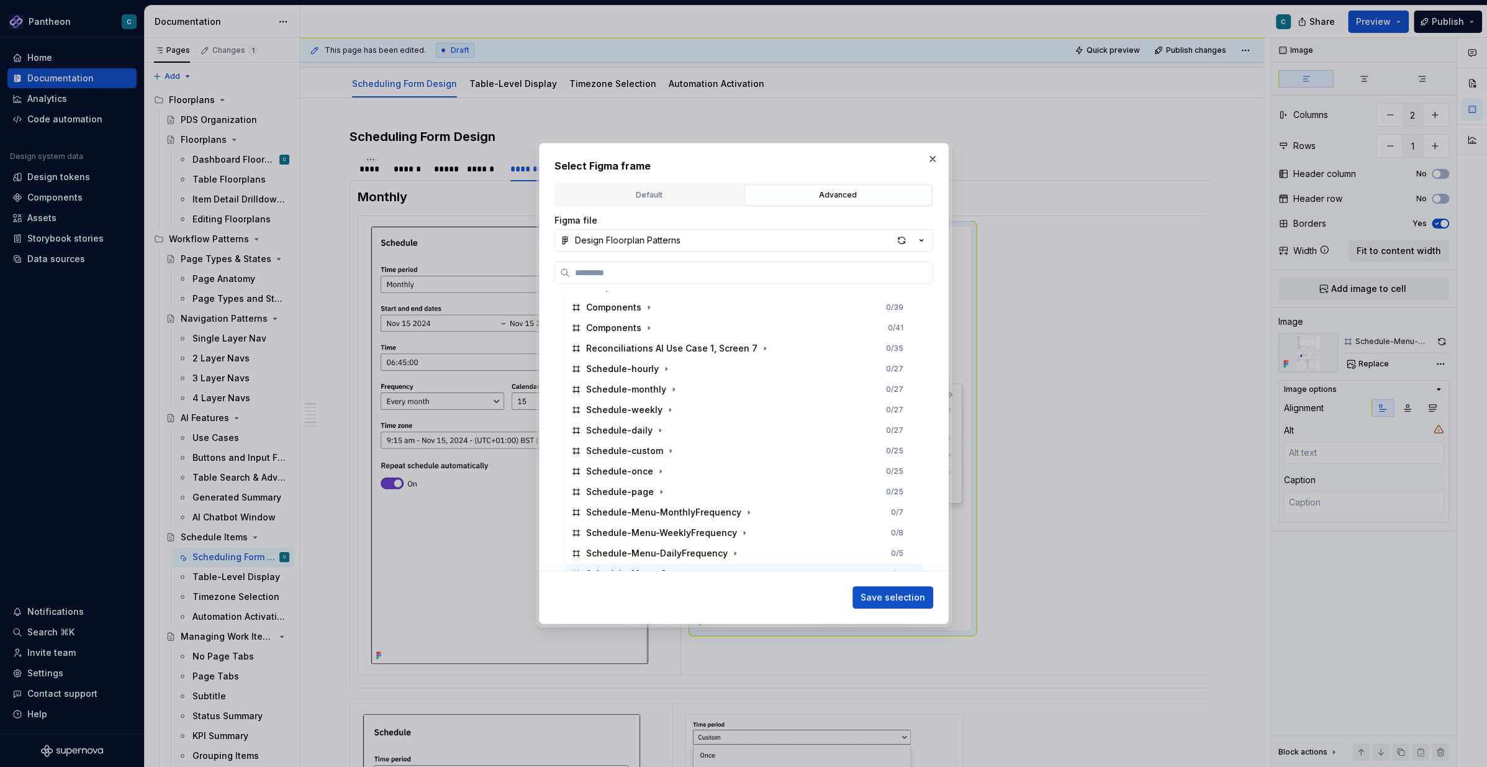
scroll to position [3586, 0]
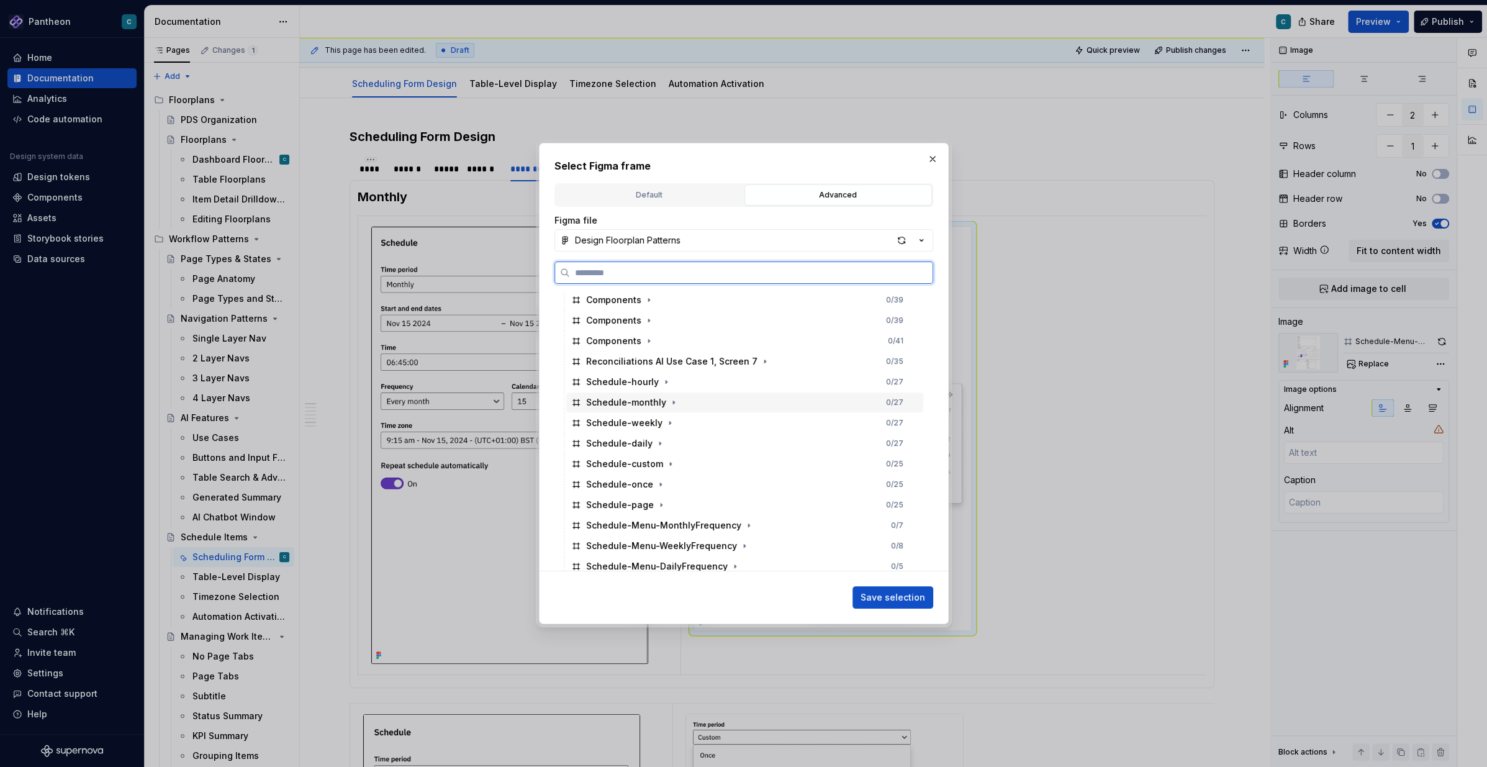
click at [631, 403] on div "Schedule-monthly" at bounding box center [626, 402] width 80 height 12
click at [901, 574] on span "Save selection" at bounding box center [892, 597] width 65 height 12
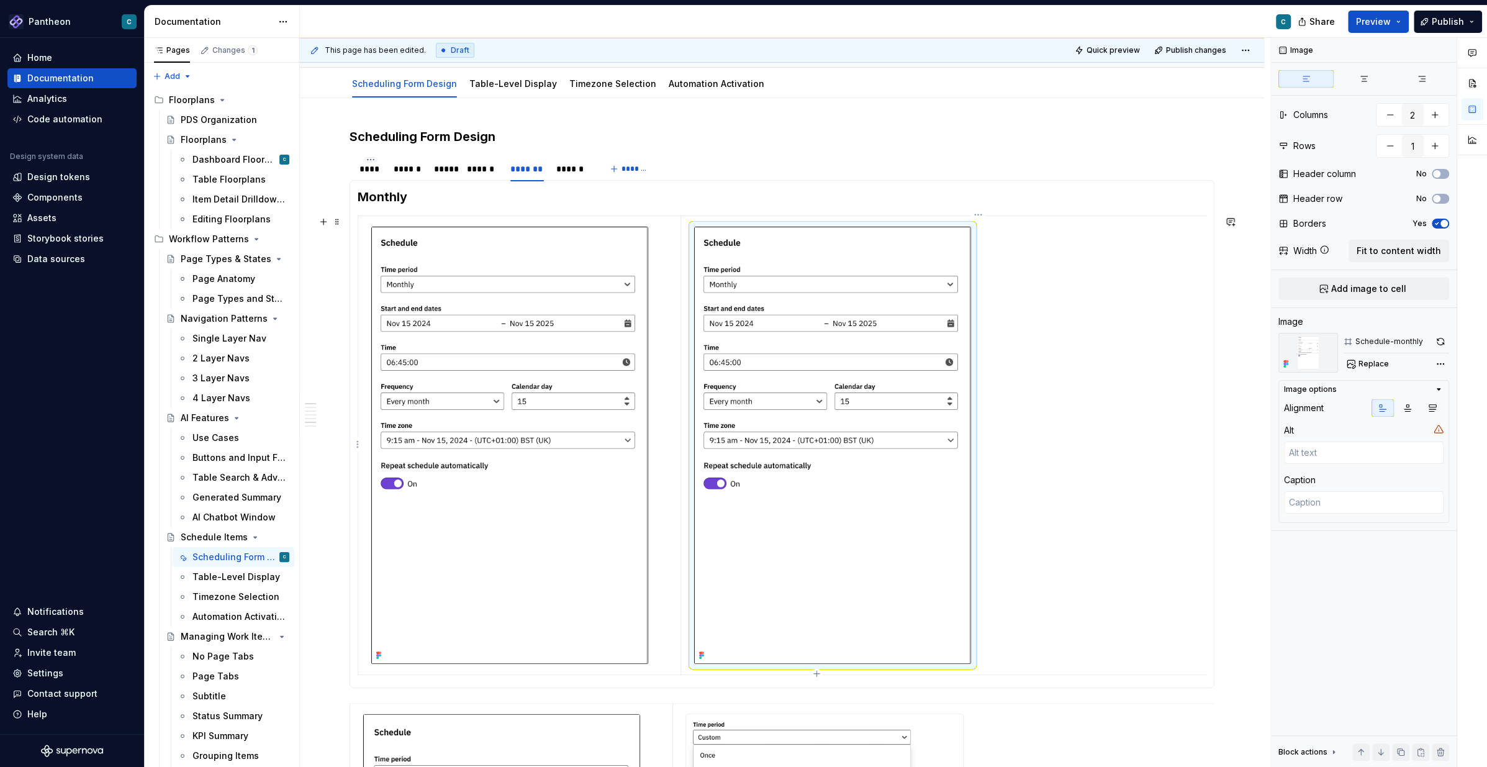
click at [888, 563] on img at bounding box center [832, 445] width 277 height 437
click at [1114, 364] on span "Replace" at bounding box center [1373, 364] width 30 height 10
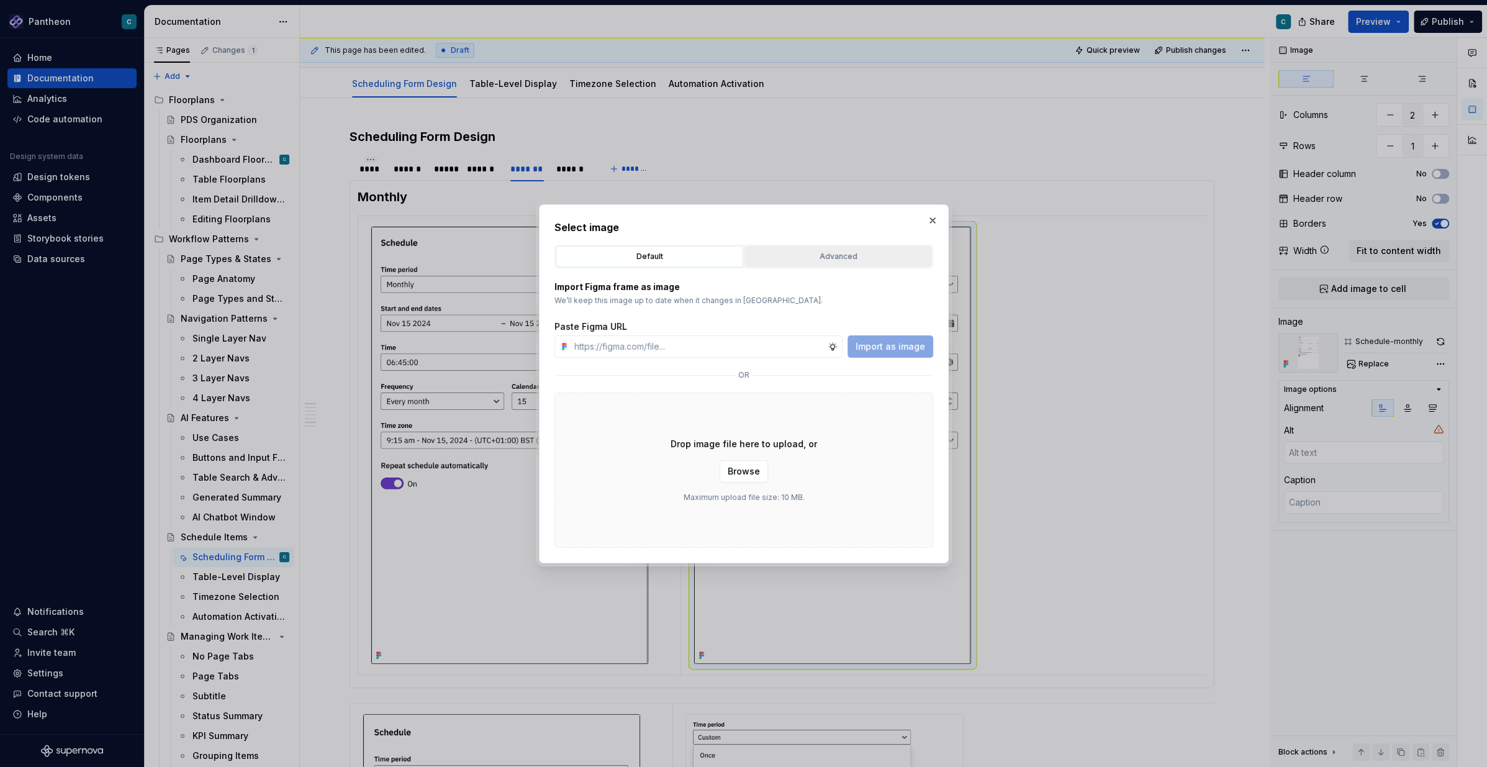
click at [818, 251] on div "Advanced" at bounding box center [838, 256] width 179 height 12
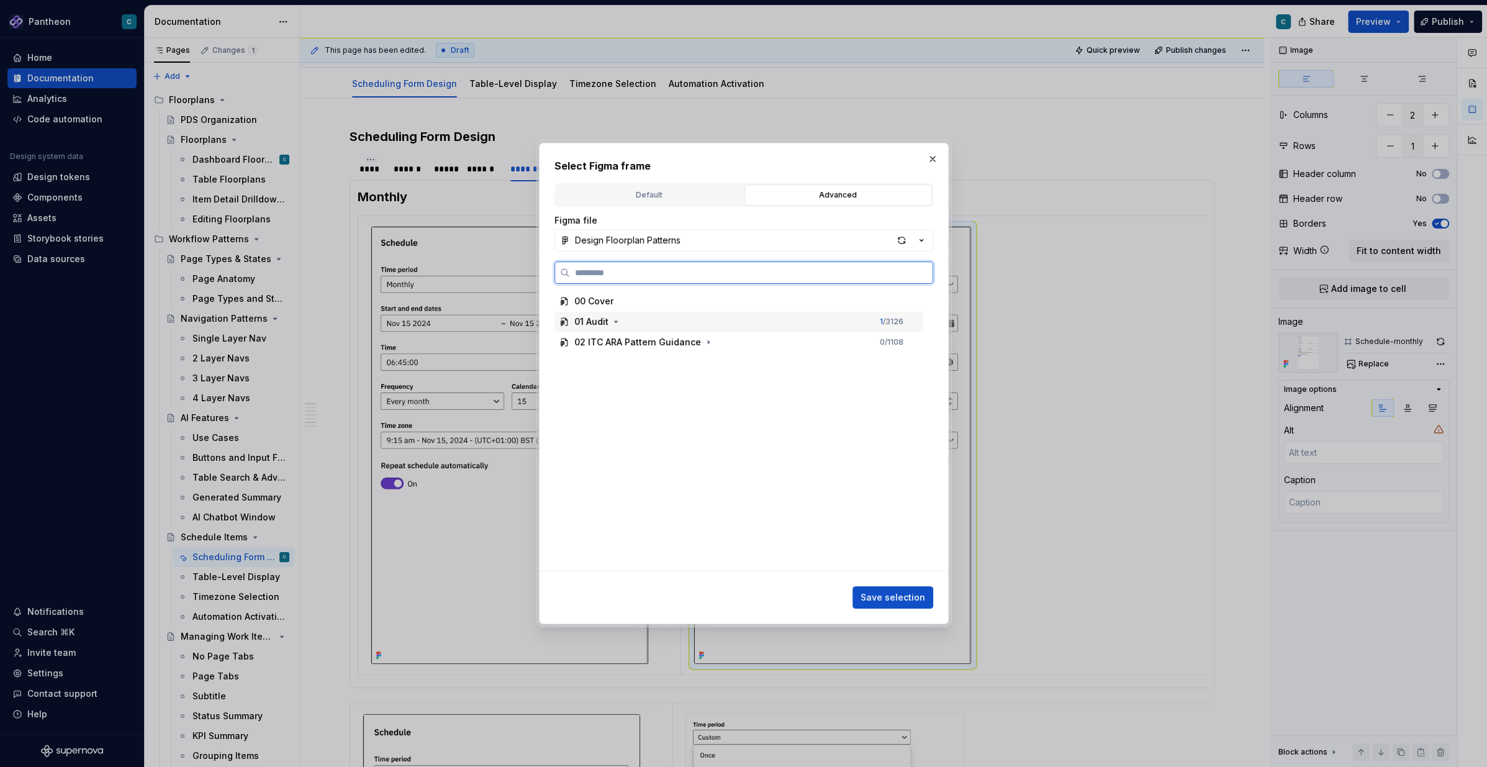
click at [590, 323] on div "01 Audit" at bounding box center [591, 321] width 34 height 12
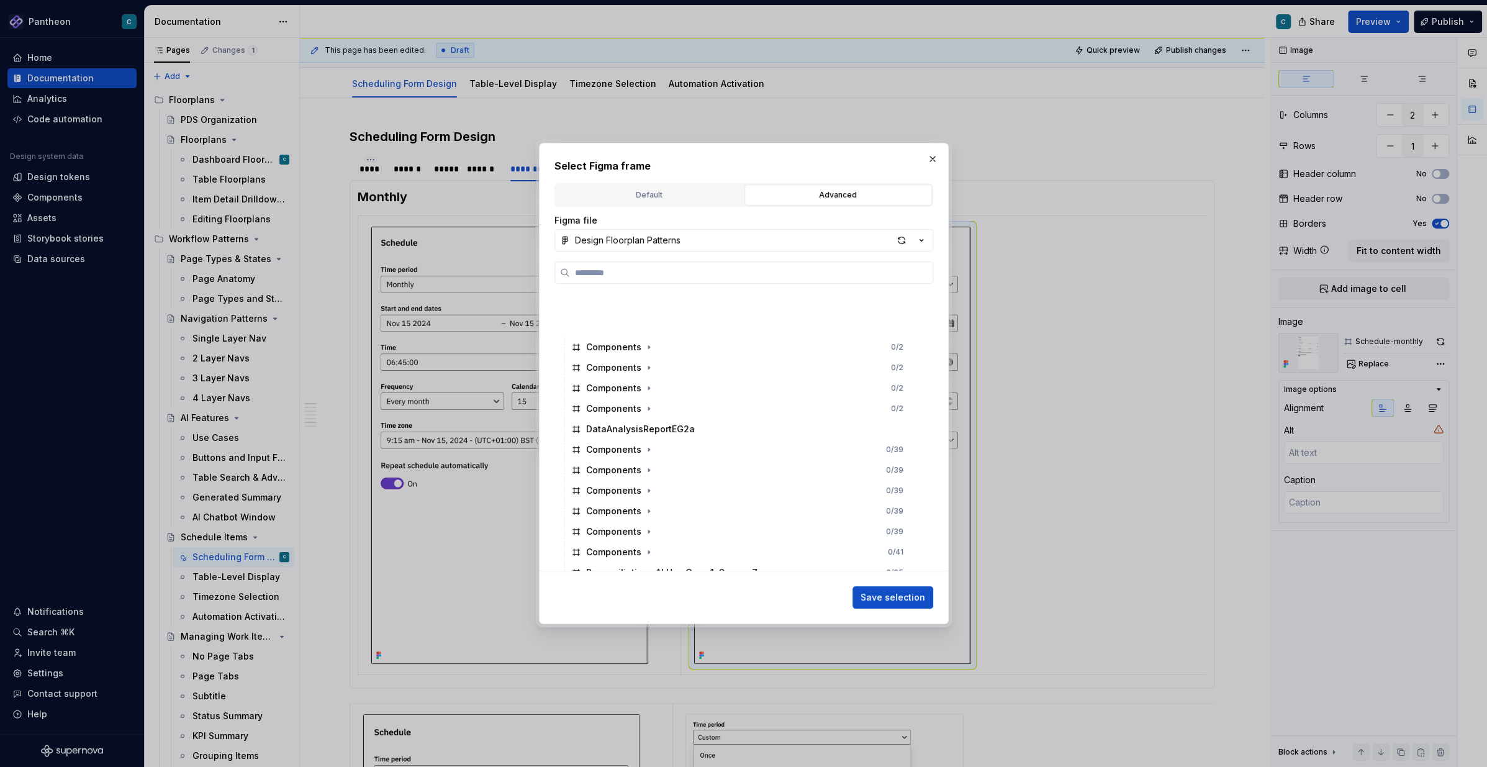
scroll to position [3777, 0]
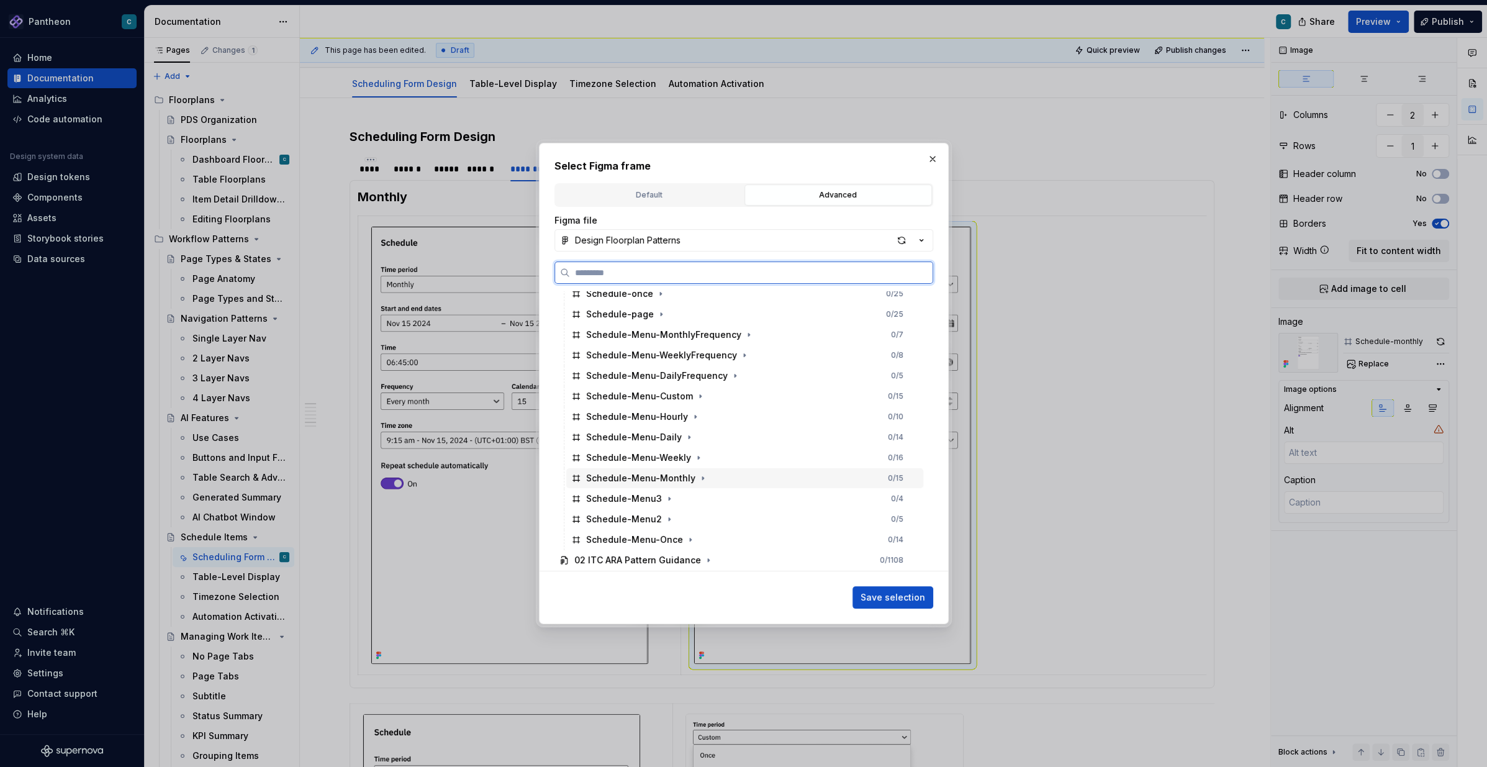
click at [647, 479] on div "Schedule-Menu-Monthly" at bounding box center [640, 478] width 109 height 12
click at [883, 574] on span "Save selection" at bounding box center [892, 597] width 65 height 12
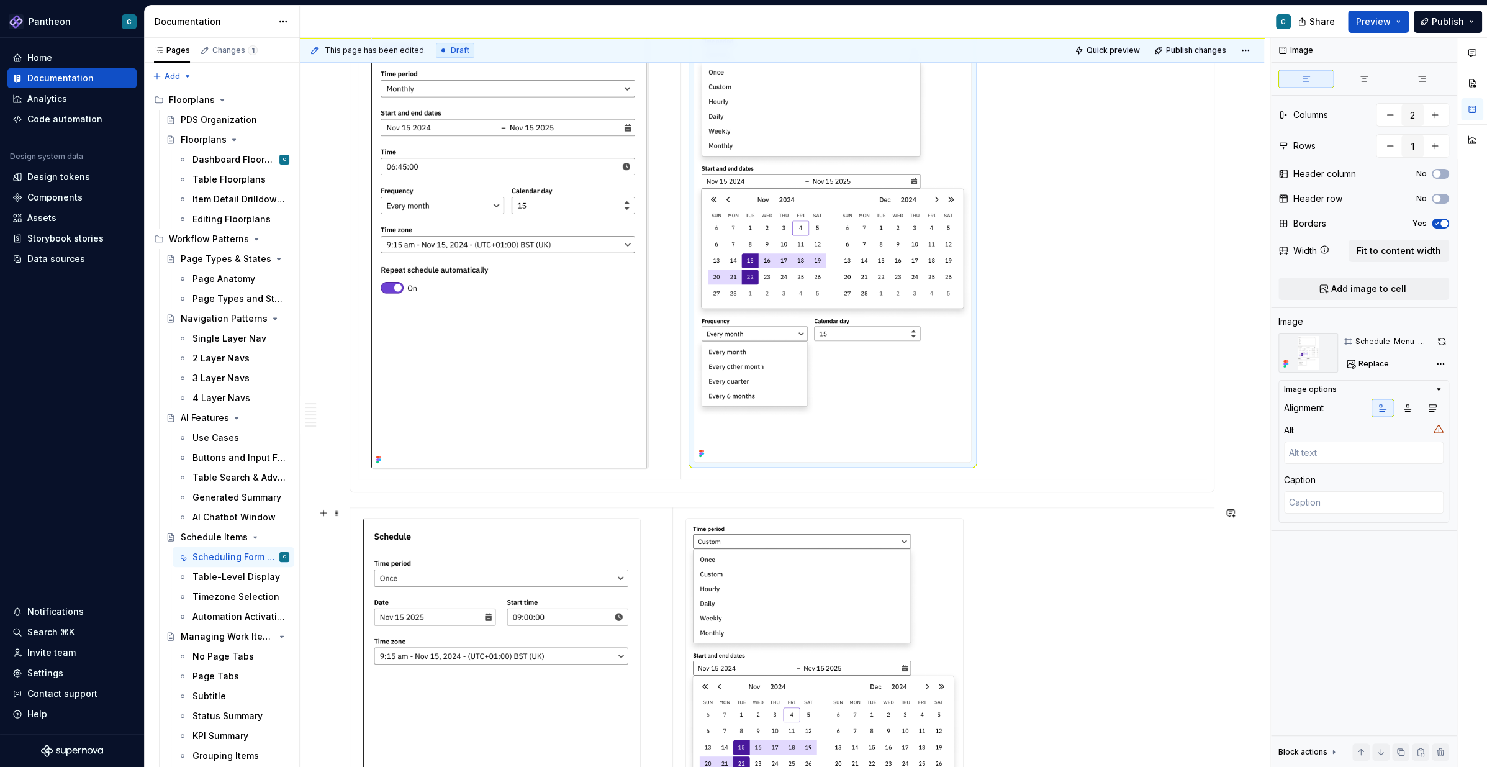
scroll to position [372, 0]
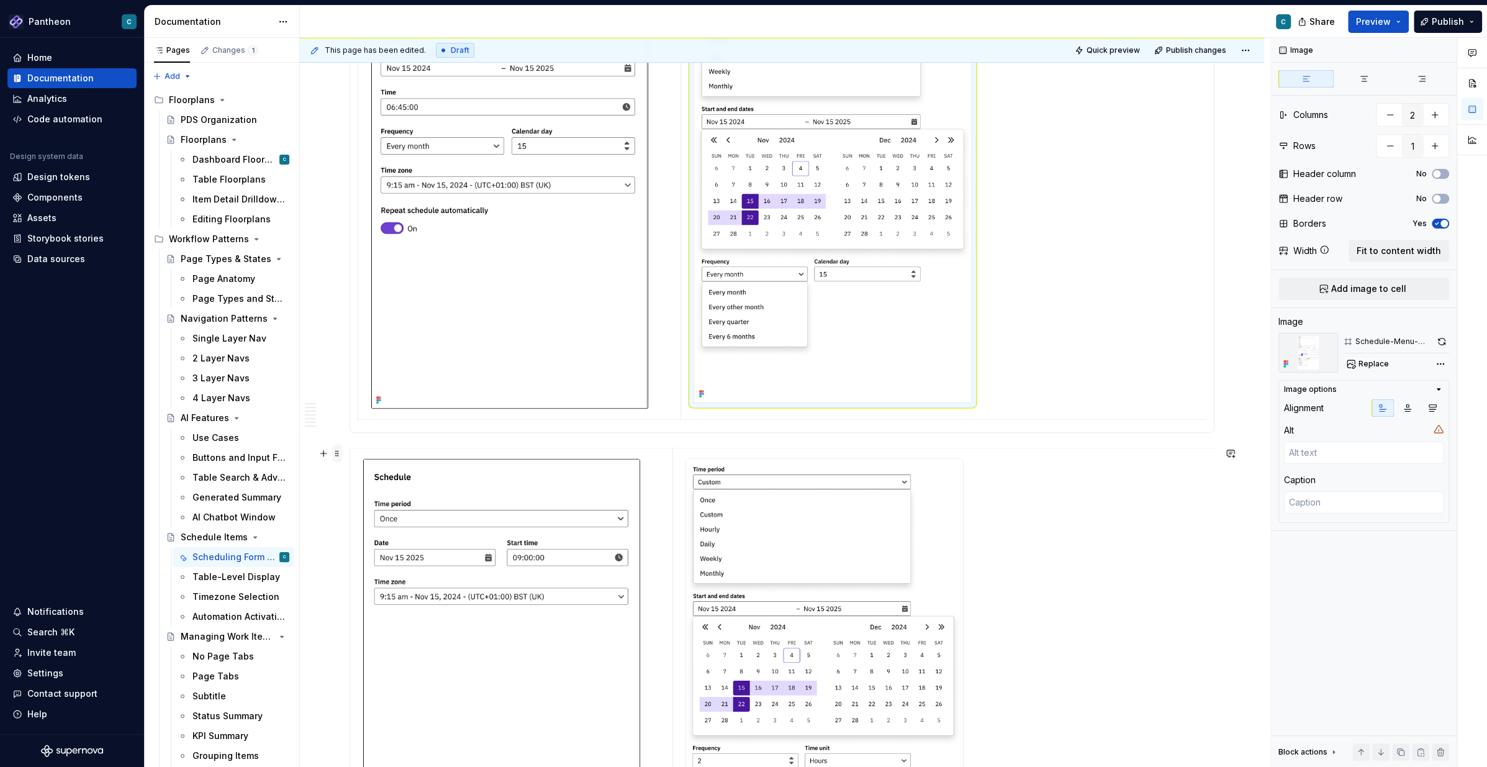
click at [339, 457] on span at bounding box center [337, 452] width 10 height 17
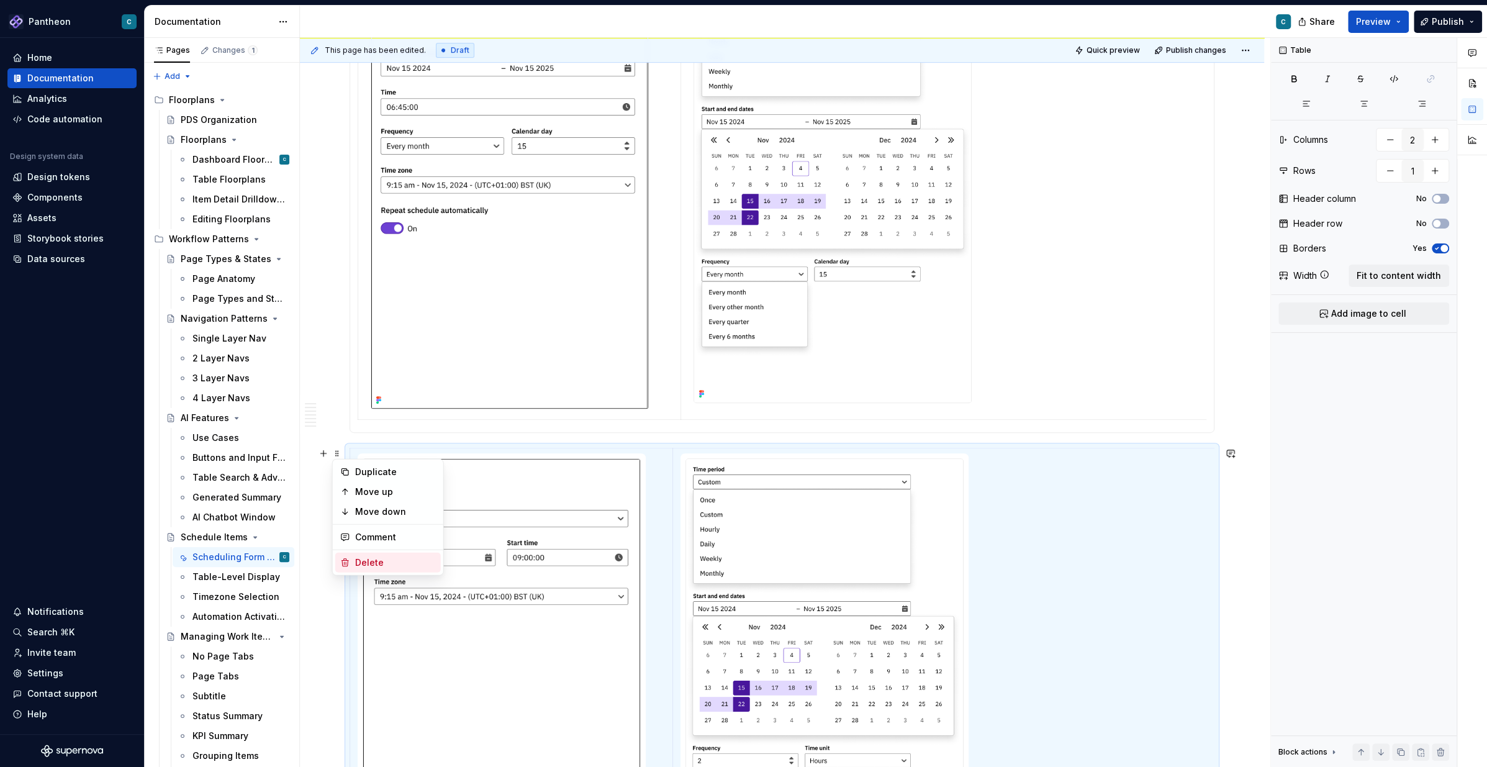
click at [355, 564] on div "Delete" at bounding box center [395, 562] width 81 height 12
type textarea "*"
type input "2"
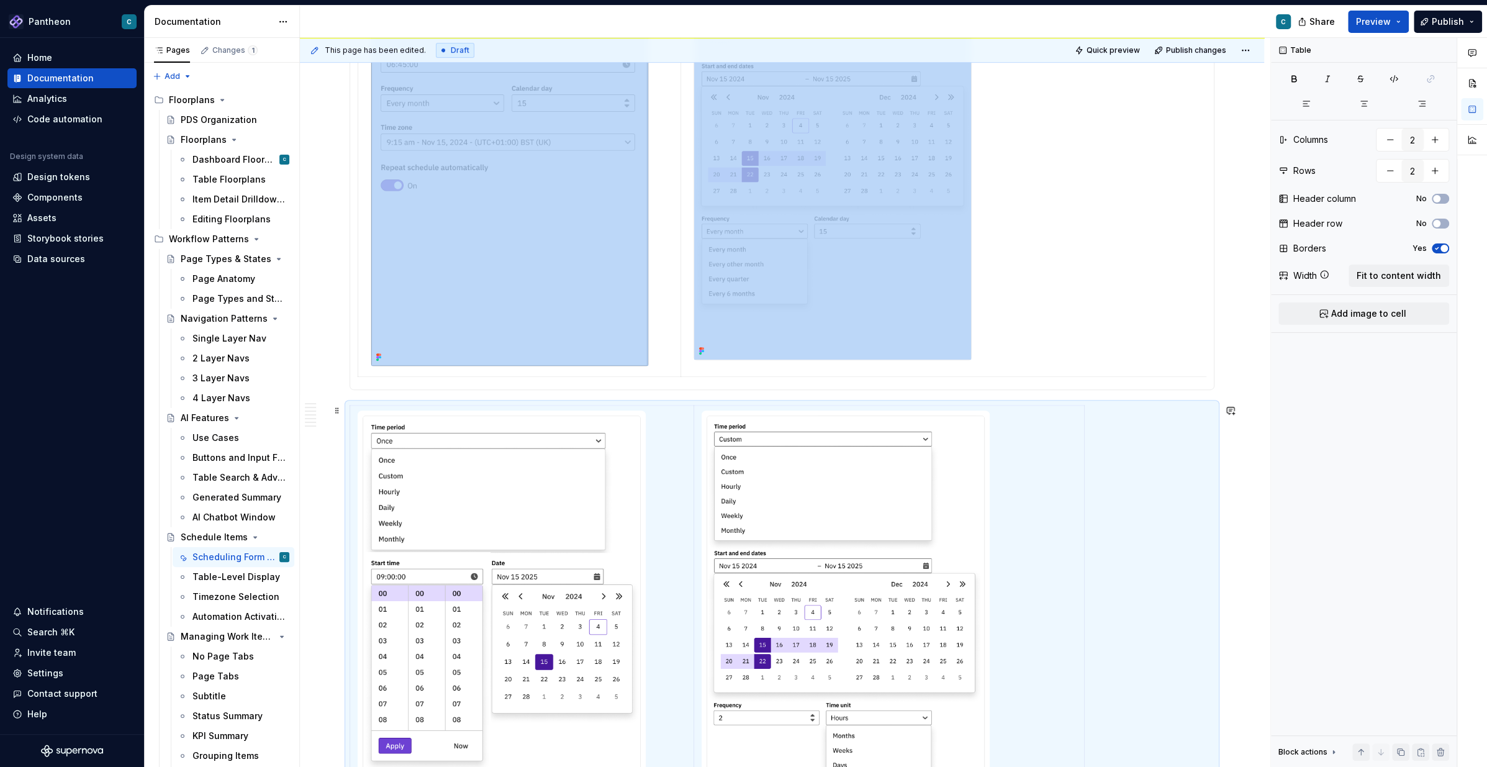
scroll to position [370, 0]
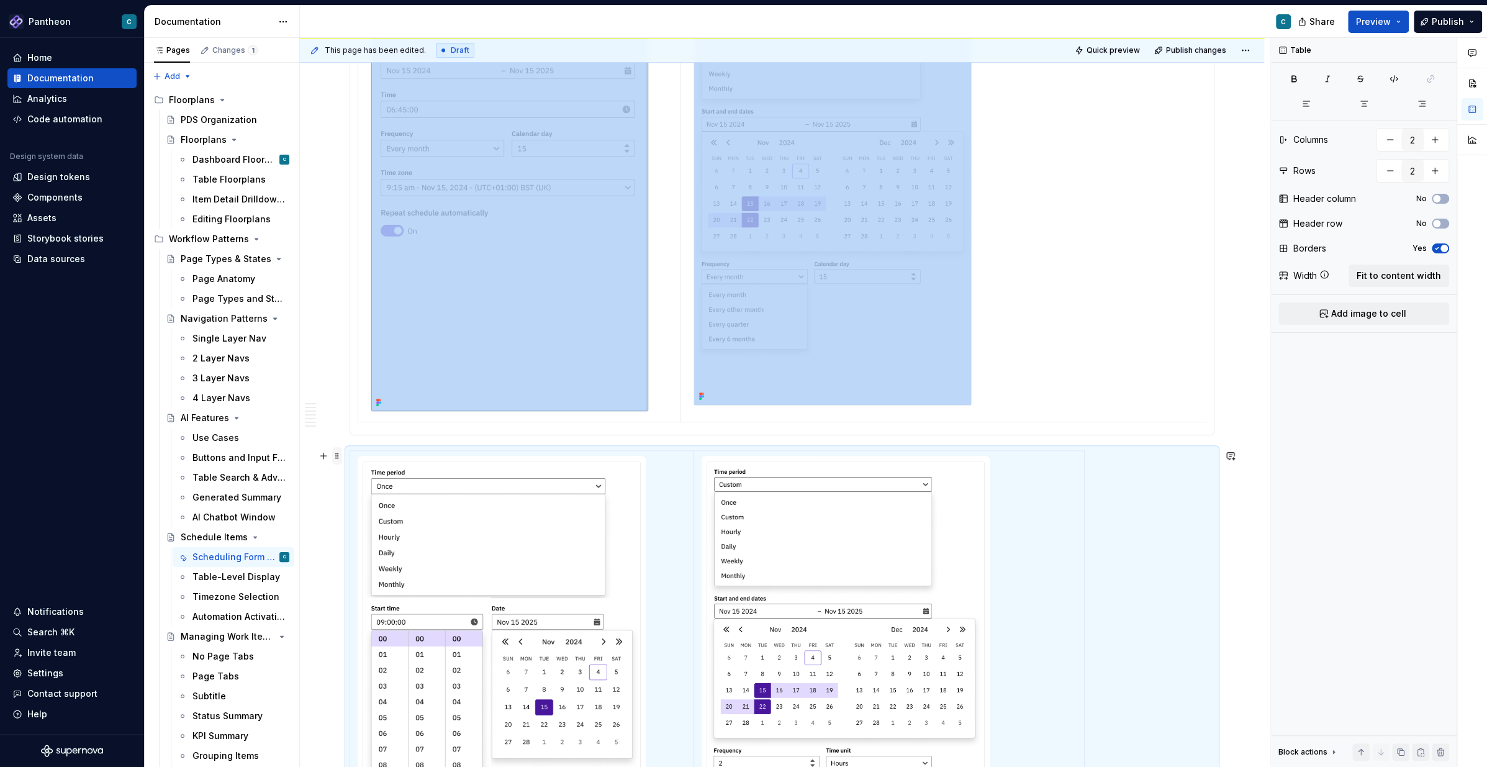
click at [340, 457] on span at bounding box center [337, 455] width 10 height 17
click at [363, 562] on div "Delete" at bounding box center [395, 565] width 81 height 12
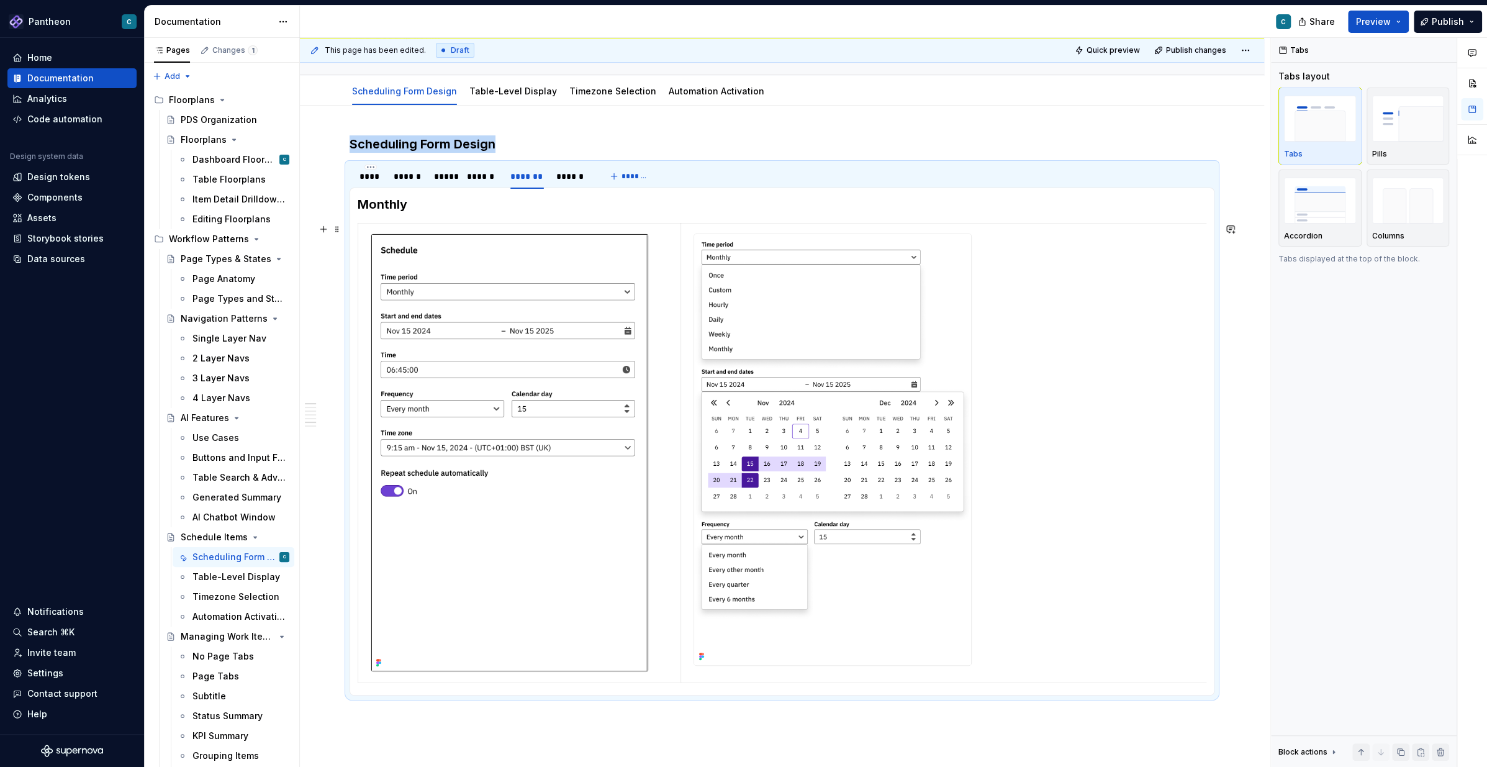
scroll to position [120, 0]
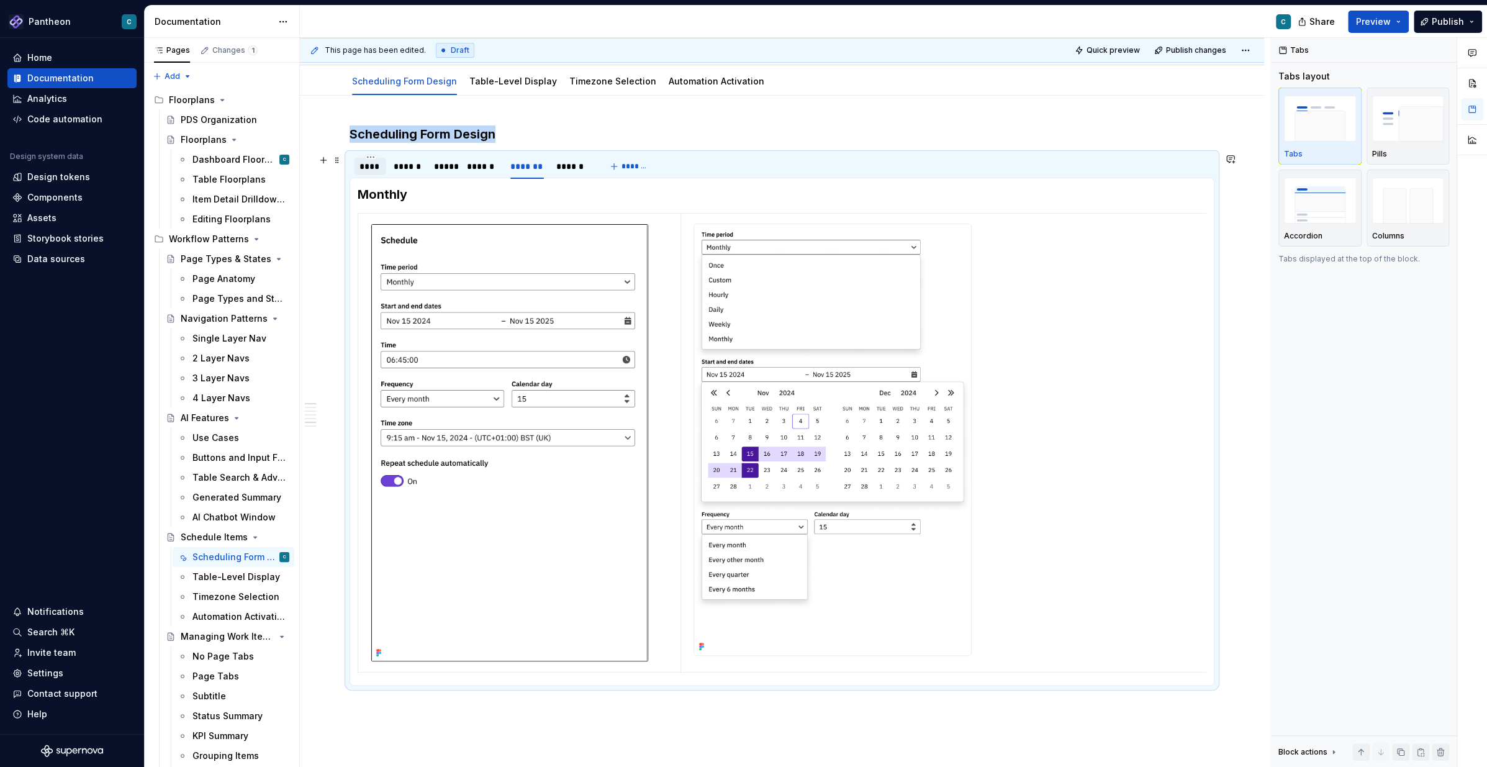
click at [368, 166] on div "****" at bounding box center [370, 166] width 22 height 12
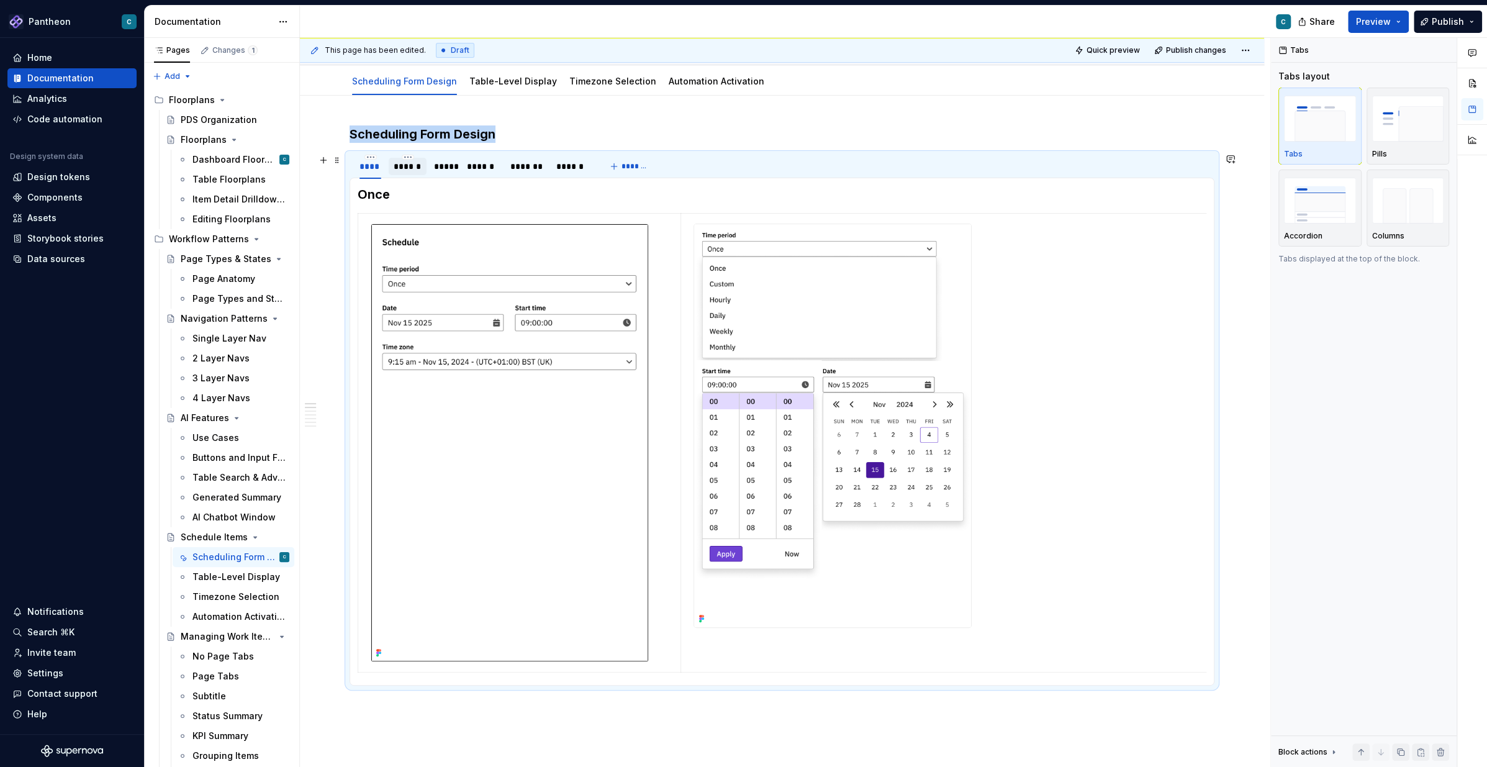
click at [400, 167] on div "******" at bounding box center [408, 166] width 28 height 12
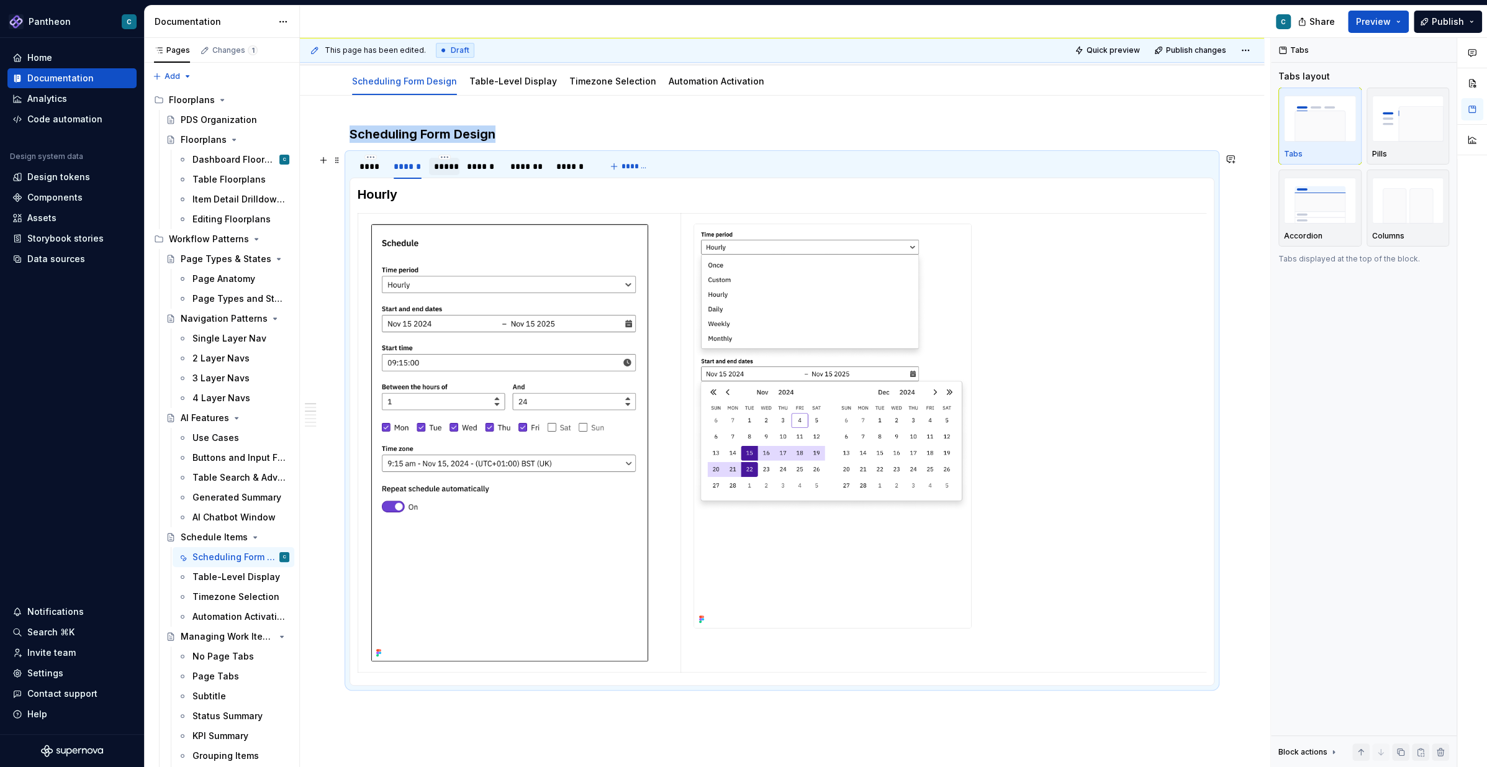
click at [441, 173] on div "*****" at bounding box center [444, 166] width 30 height 17
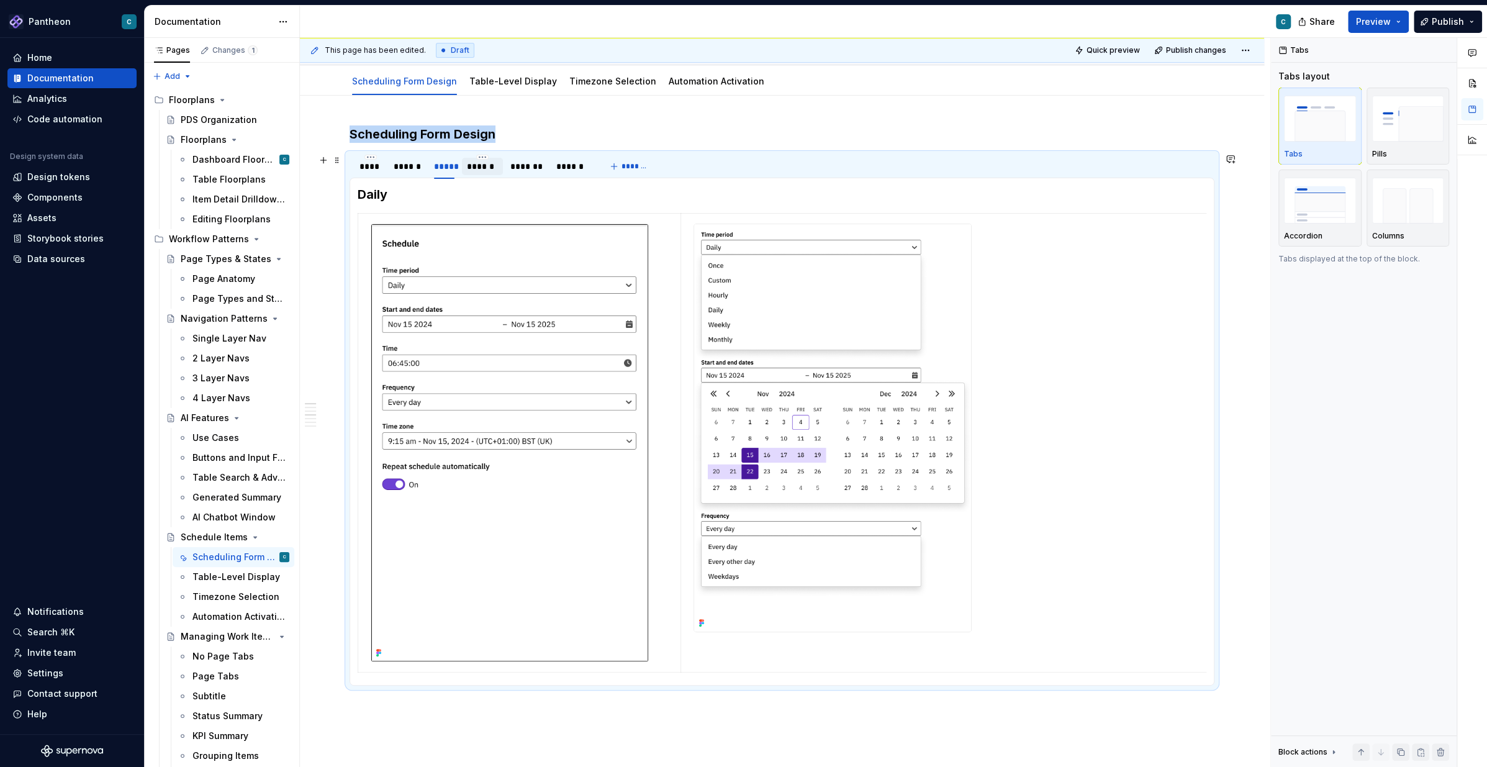
click at [474, 170] on div "******" at bounding box center [482, 166] width 30 height 12
click at [515, 168] on div "*******" at bounding box center [527, 166] width 34 height 12
click at [574, 172] on div "******" at bounding box center [572, 166] width 42 height 17
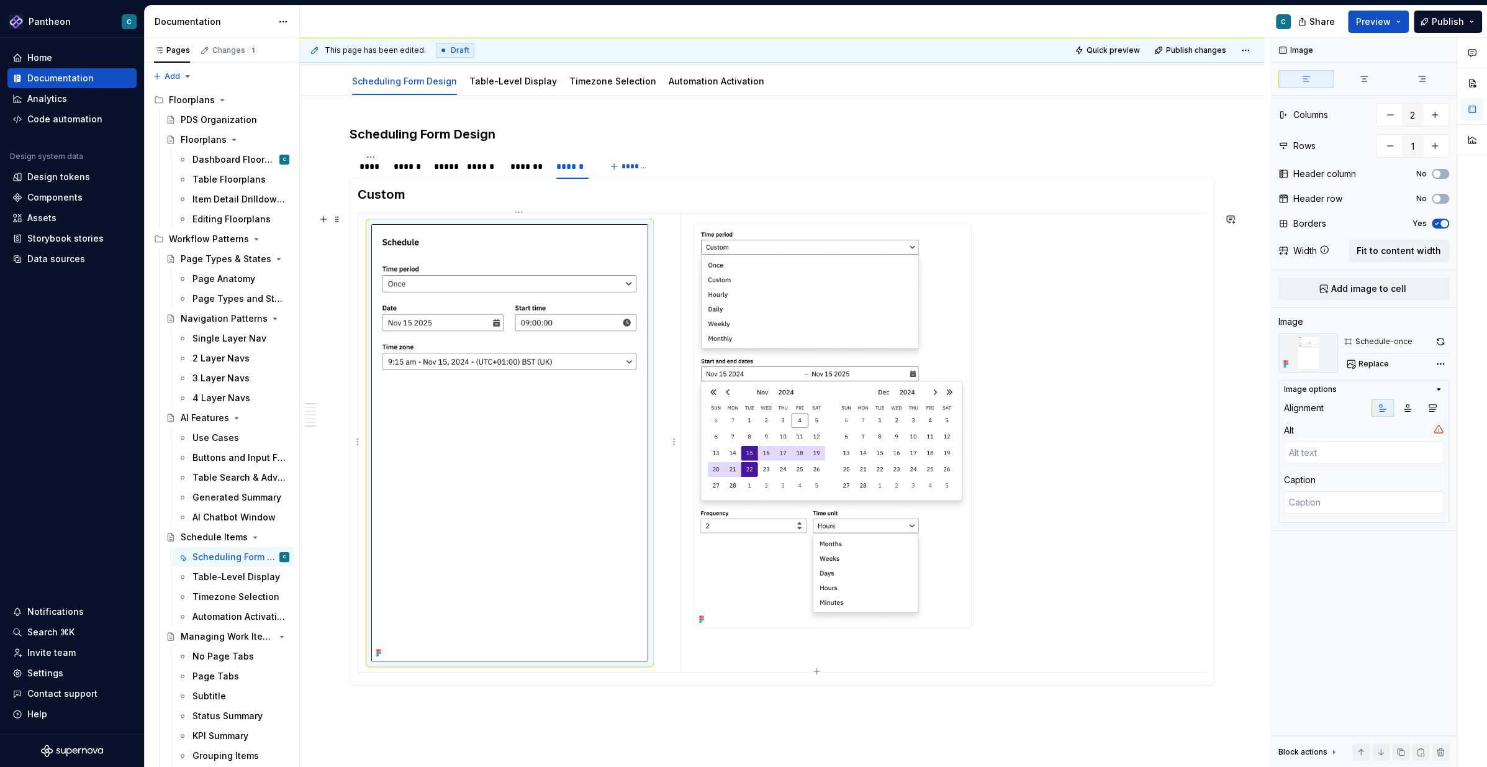
click at [543, 317] on img at bounding box center [509, 442] width 277 height 437
click at [1114, 361] on span "Replace" at bounding box center [1373, 364] width 30 height 10
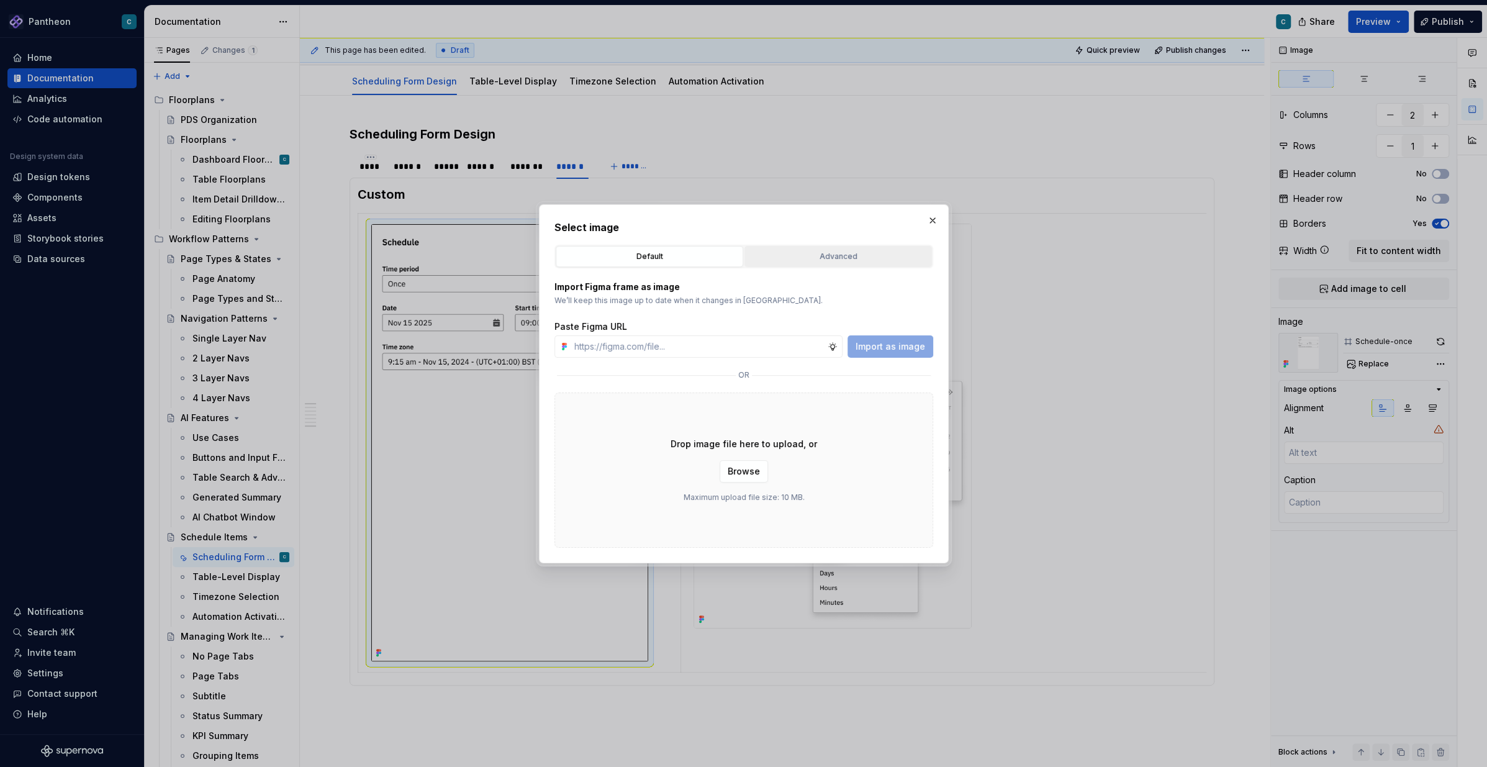
click at [843, 254] on div "Advanced" at bounding box center [838, 256] width 179 height 12
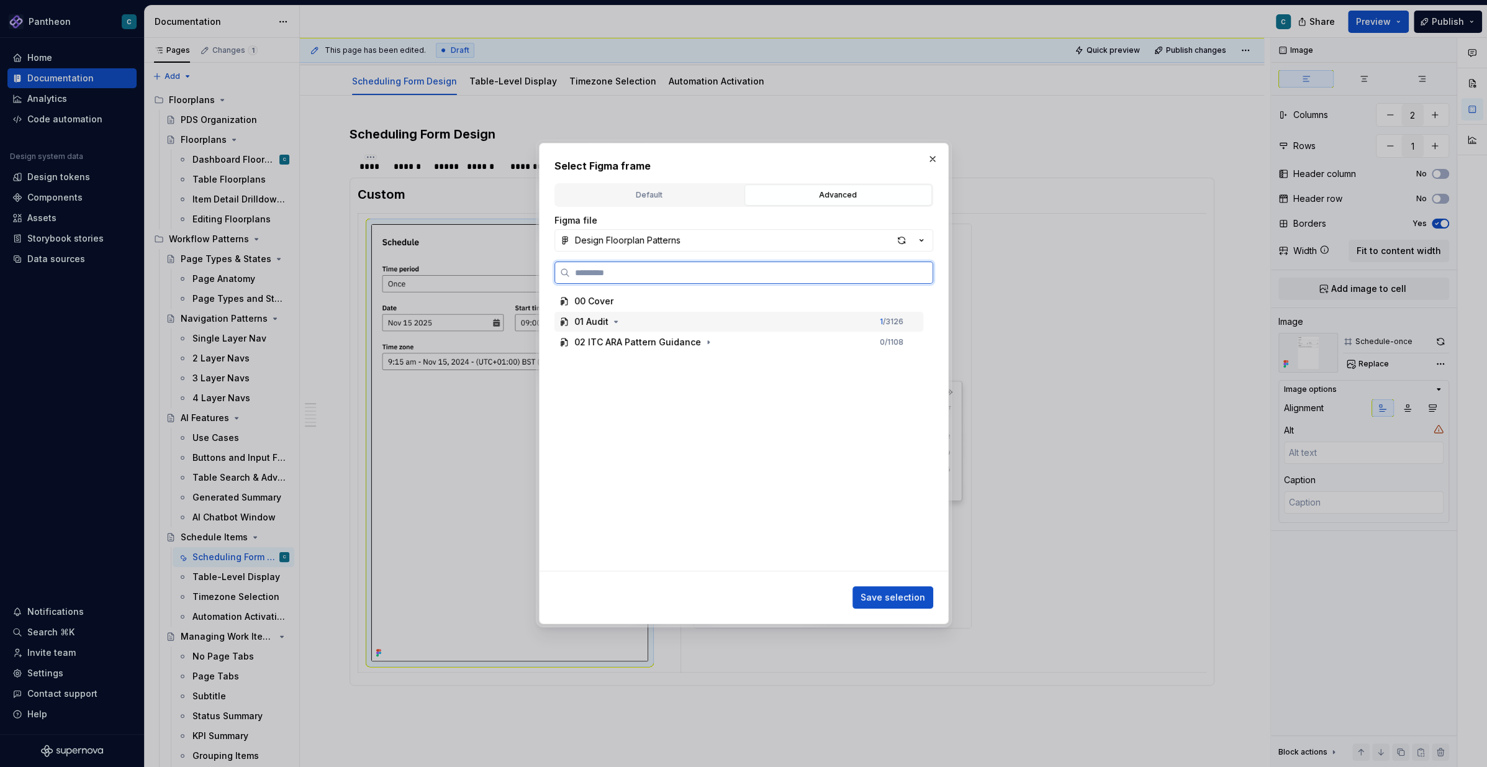
click at [621, 323] on div "01 Audit 1 / 3126" at bounding box center [738, 322] width 369 height 20
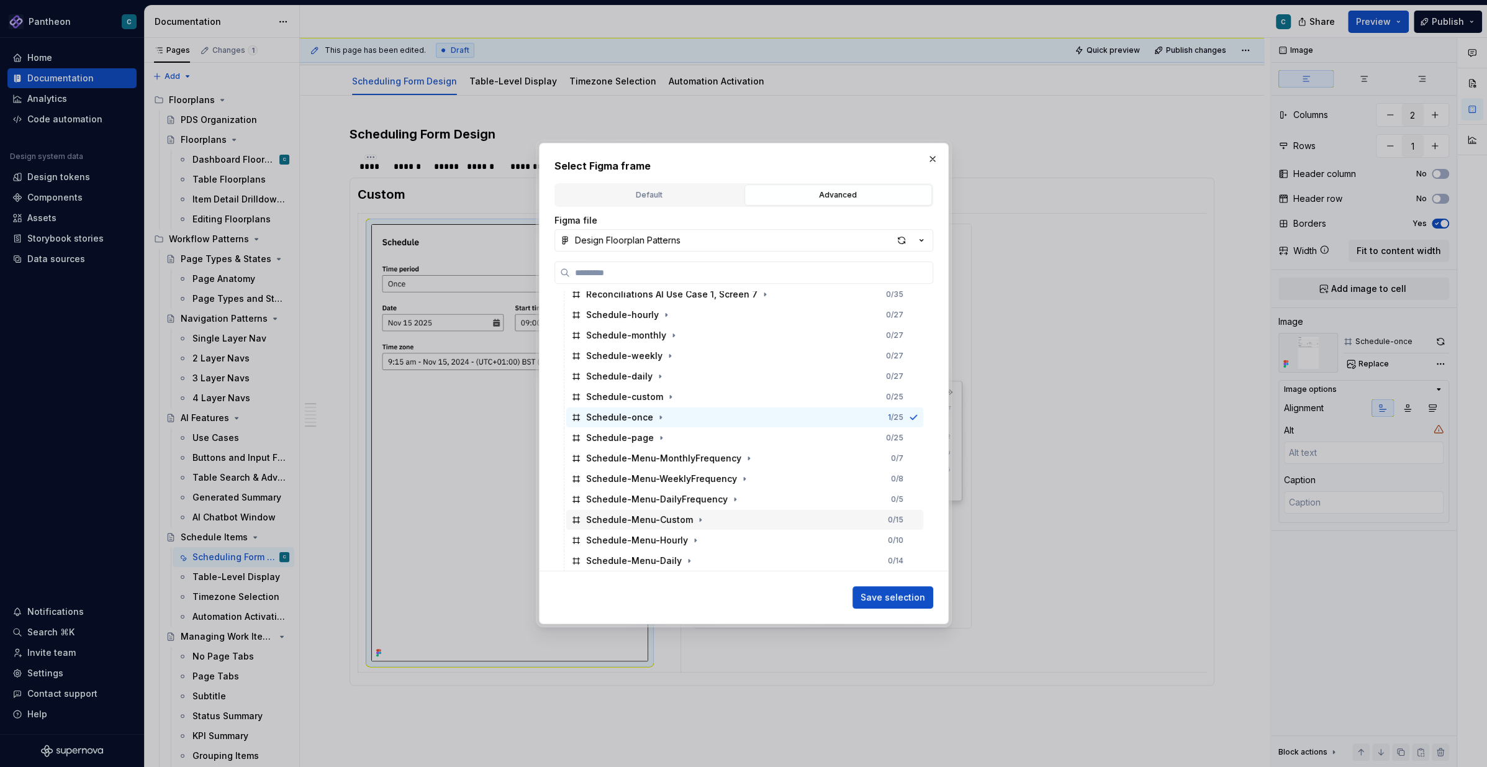
scroll to position [3646, 0]
click at [665, 402] on icon "button" at bounding box center [670, 404] width 10 height 10
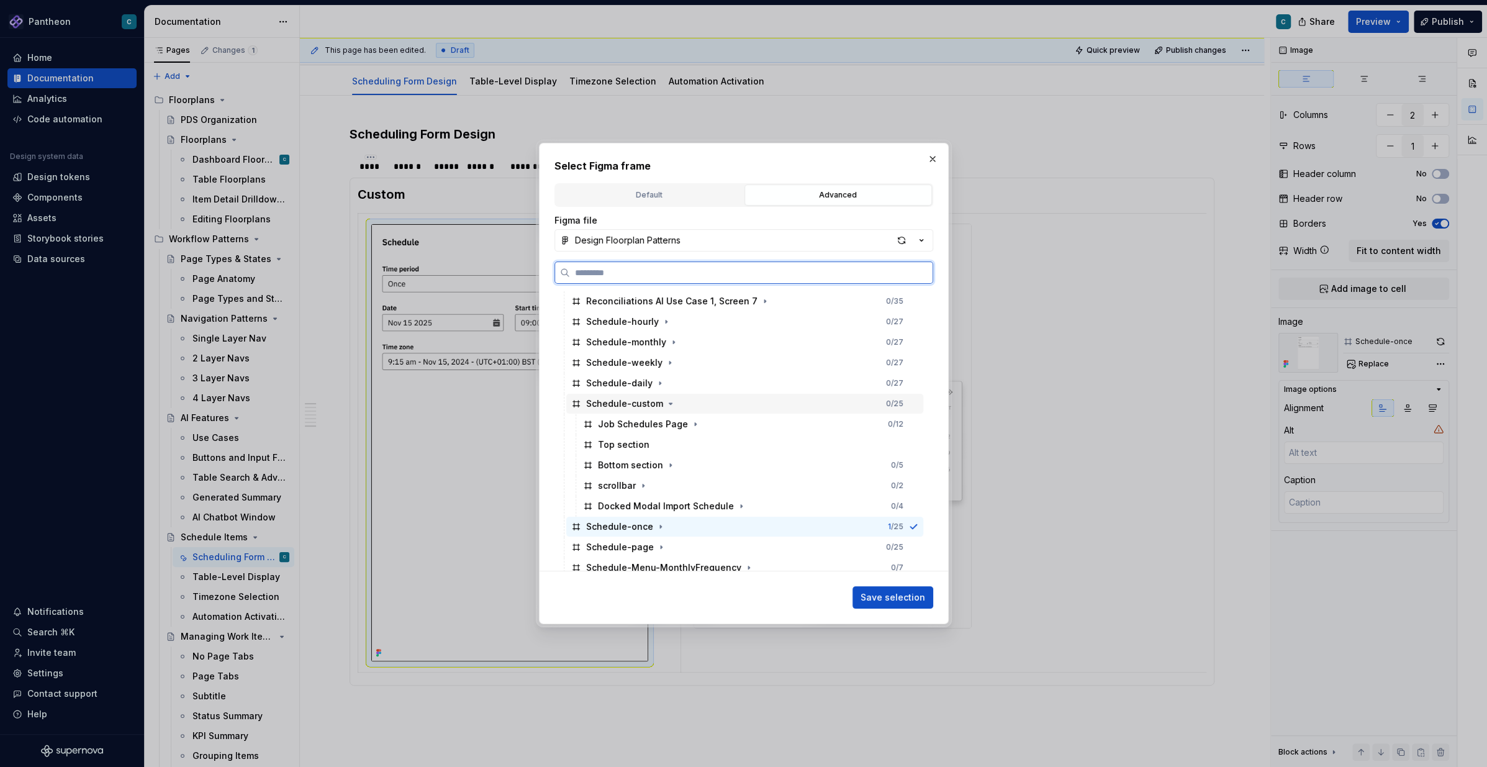
click at [646, 405] on div "Schedule-custom" at bounding box center [624, 403] width 77 height 12
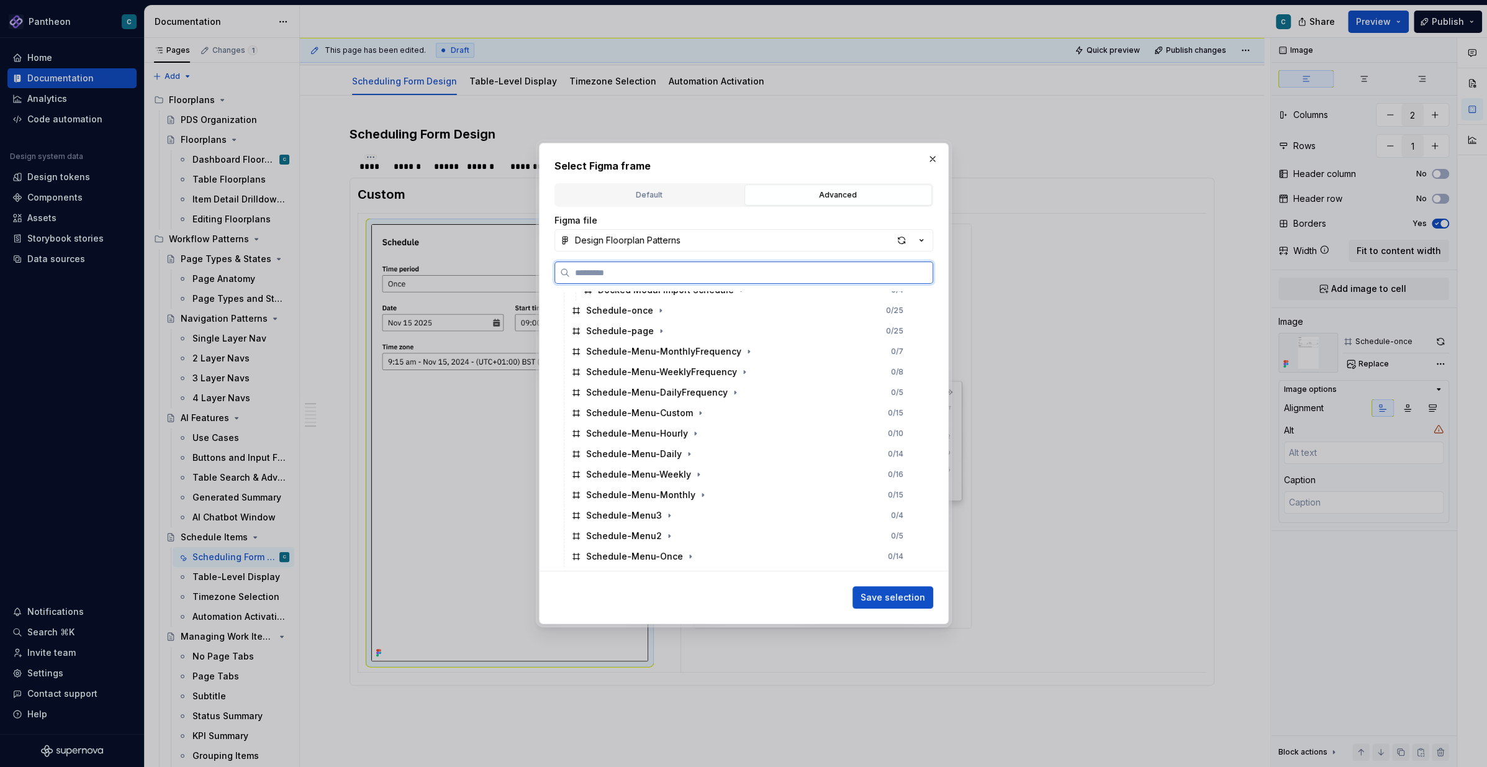
scroll to position [3878, 0]
click at [669, 400] on div "Schedule-Menu-Custom" at bounding box center [639, 396] width 107 height 12
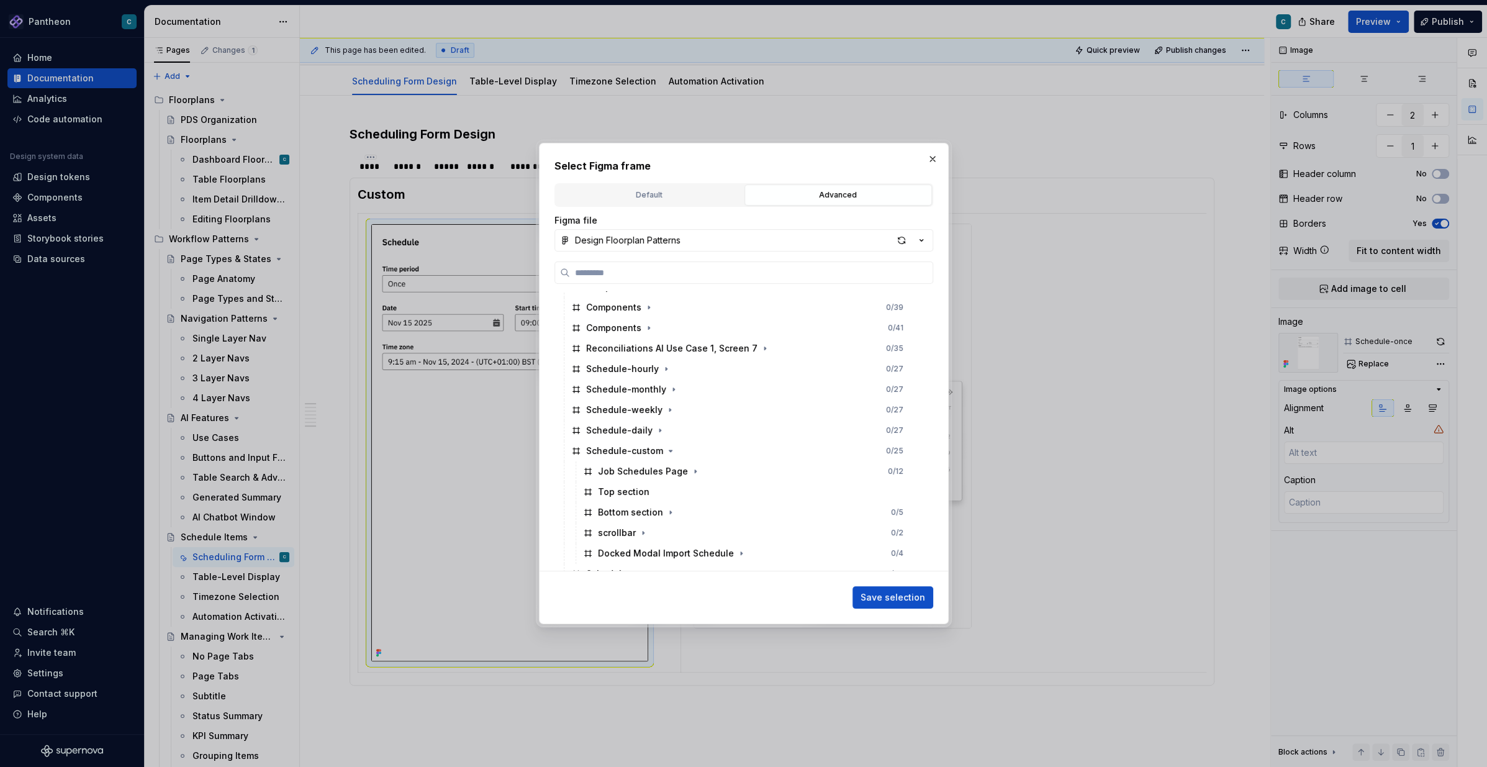
scroll to position [3597, 0]
click at [674, 452] on div "Schedule-custom 0 / 25" at bounding box center [744, 453] width 357 height 20
click at [674, 452] on div "Schedule-custom 1 / 25" at bounding box center [744, 453] width 357 height 20
click at [935, 159] on button "button" at bounding box center [932, 158] width 17 height 17
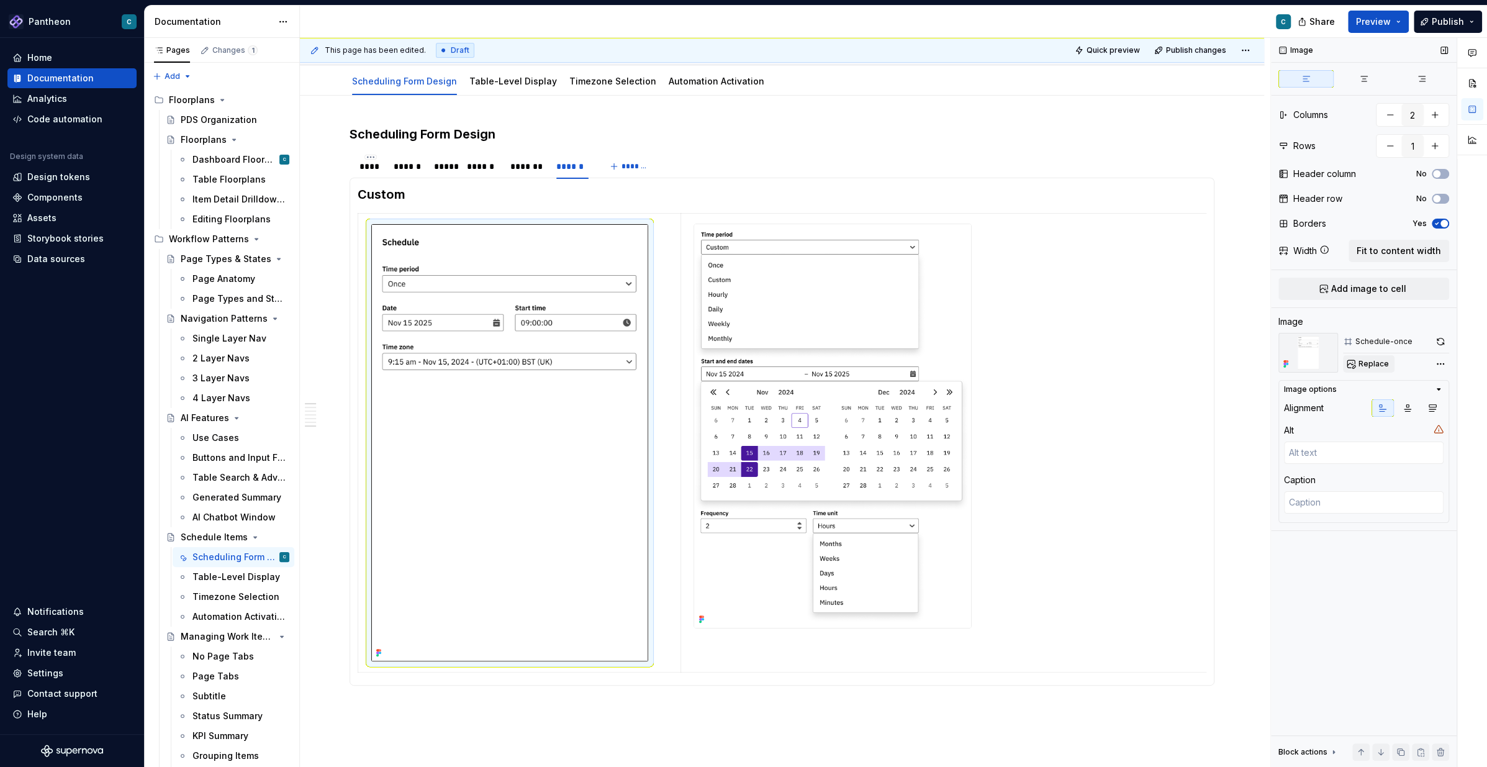
click at [1114, 369] on button "Replace" at bounding box center [1369, 363] width 52 height 17
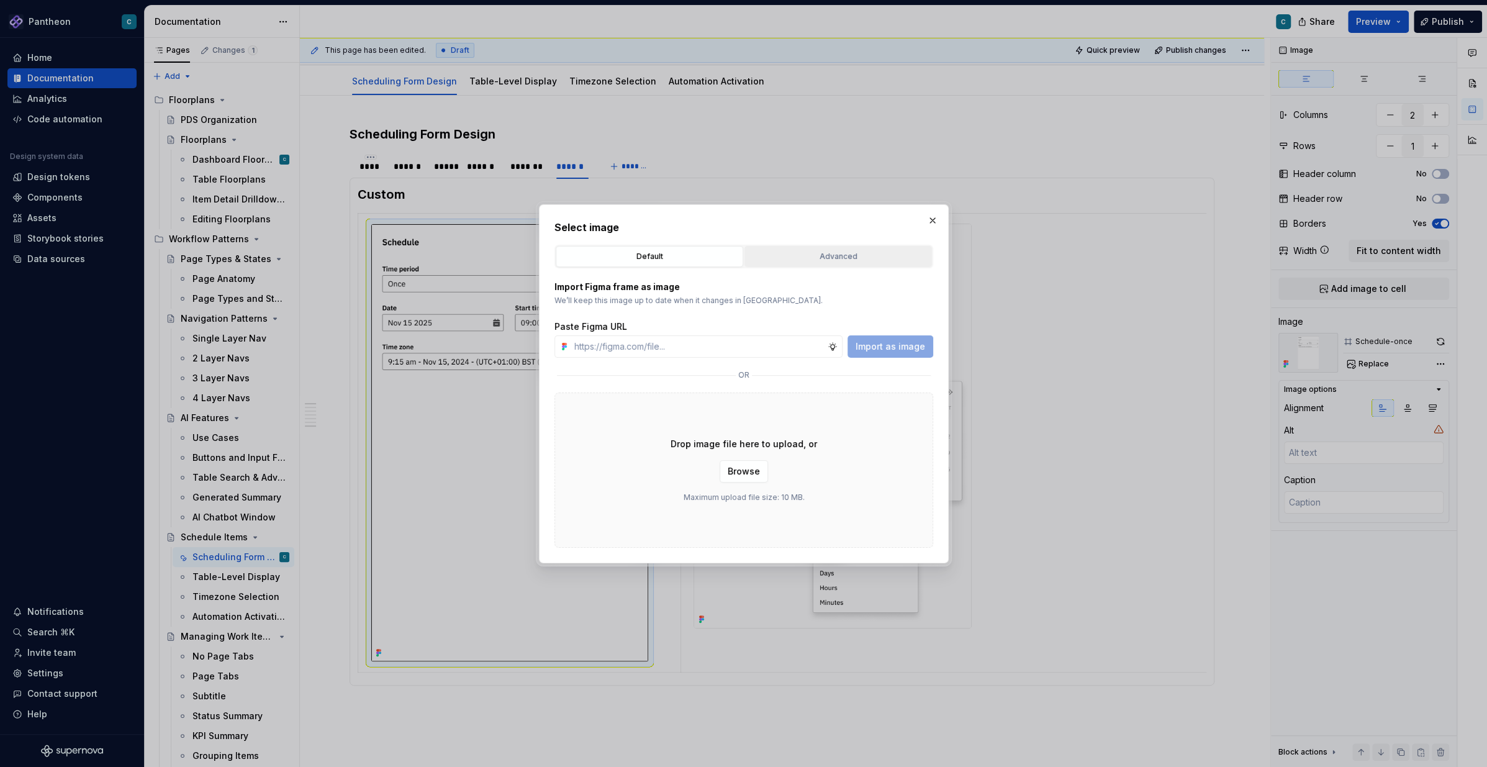
click at [836, 255] on div "Advanced" at bounding box center [838, 256] width 179 height 12
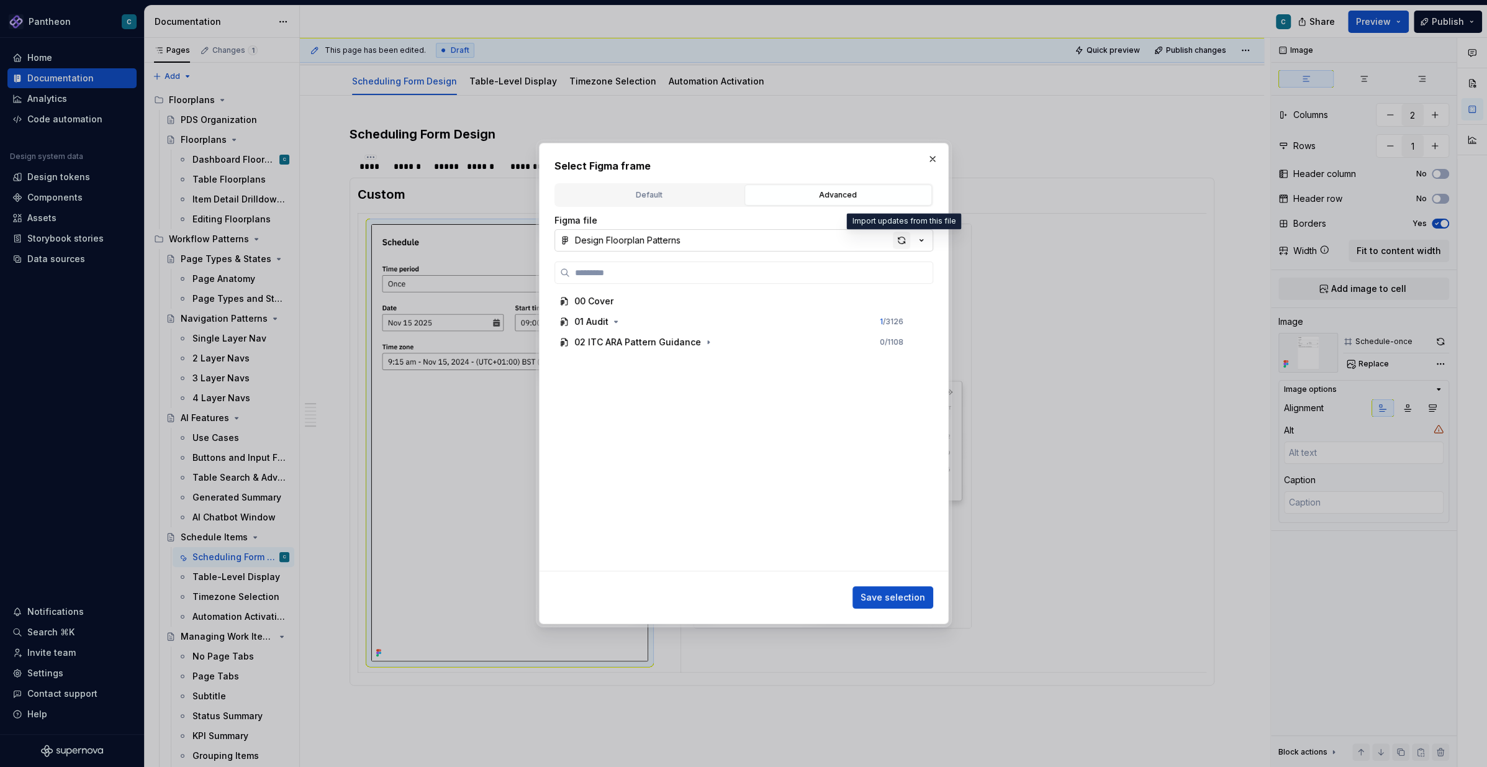
click at [900, 242] on div "button" at bounding box center [901, 240] width 17 height 17
click at [604, 318] on div "01 Audit" at bounding box center [591, 321] width 34 height 12
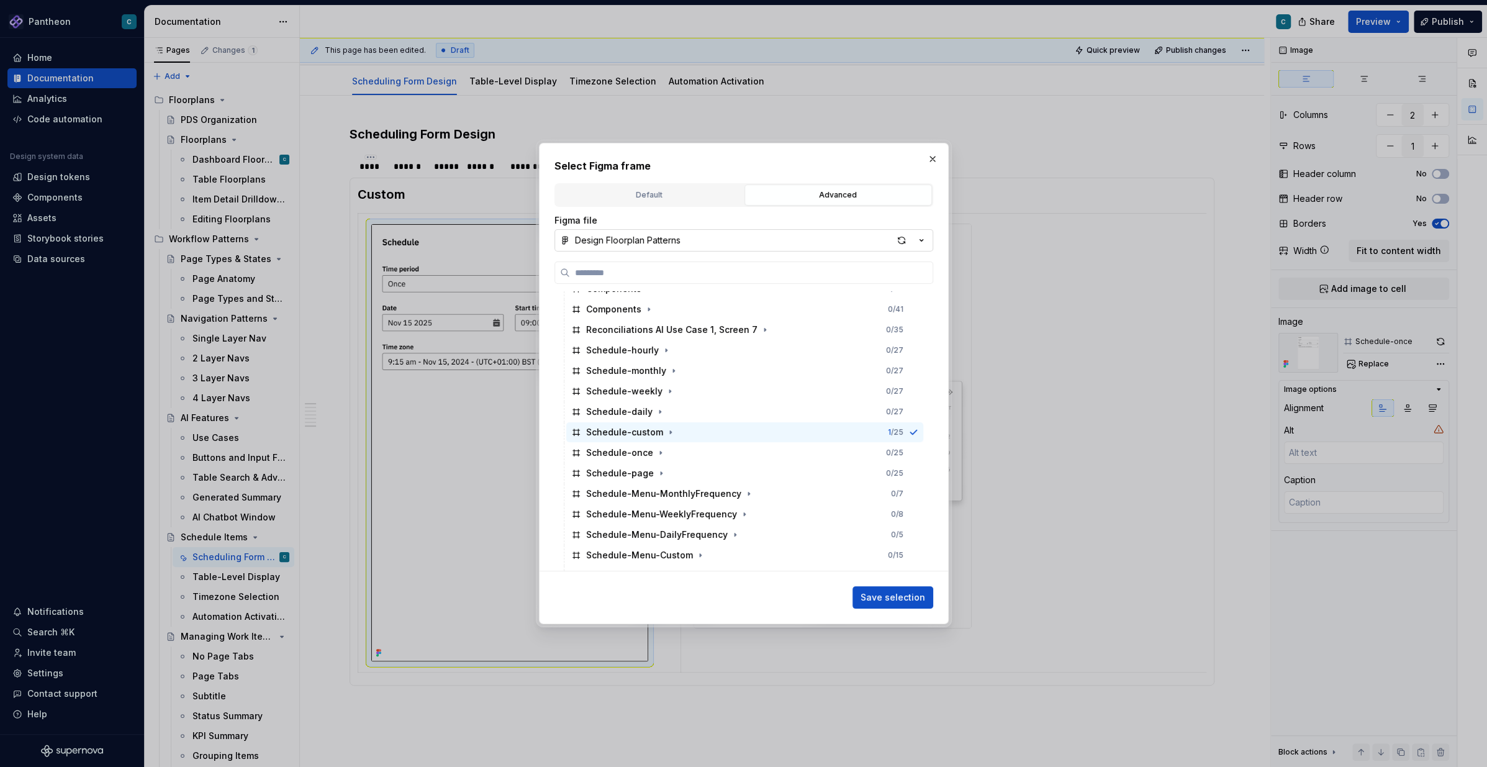
scroll to position [3601, 0]
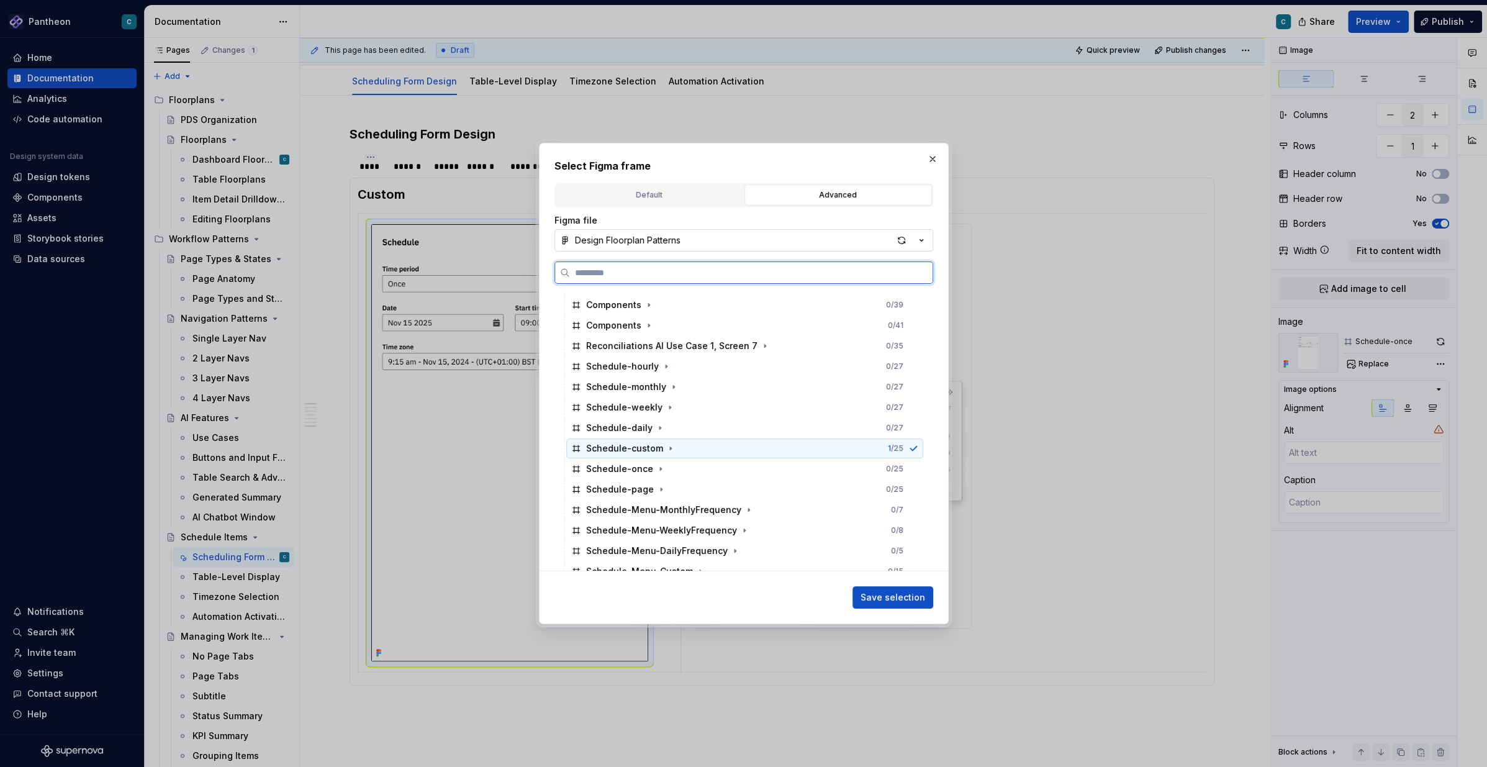
click at [642, 451] on div "Schedule-custom" at bounding box center [624, 448] width 77 height 12
click at [617, 432] on div "Schedule-daily" at bounding box center [619, 427] width 66 height 12
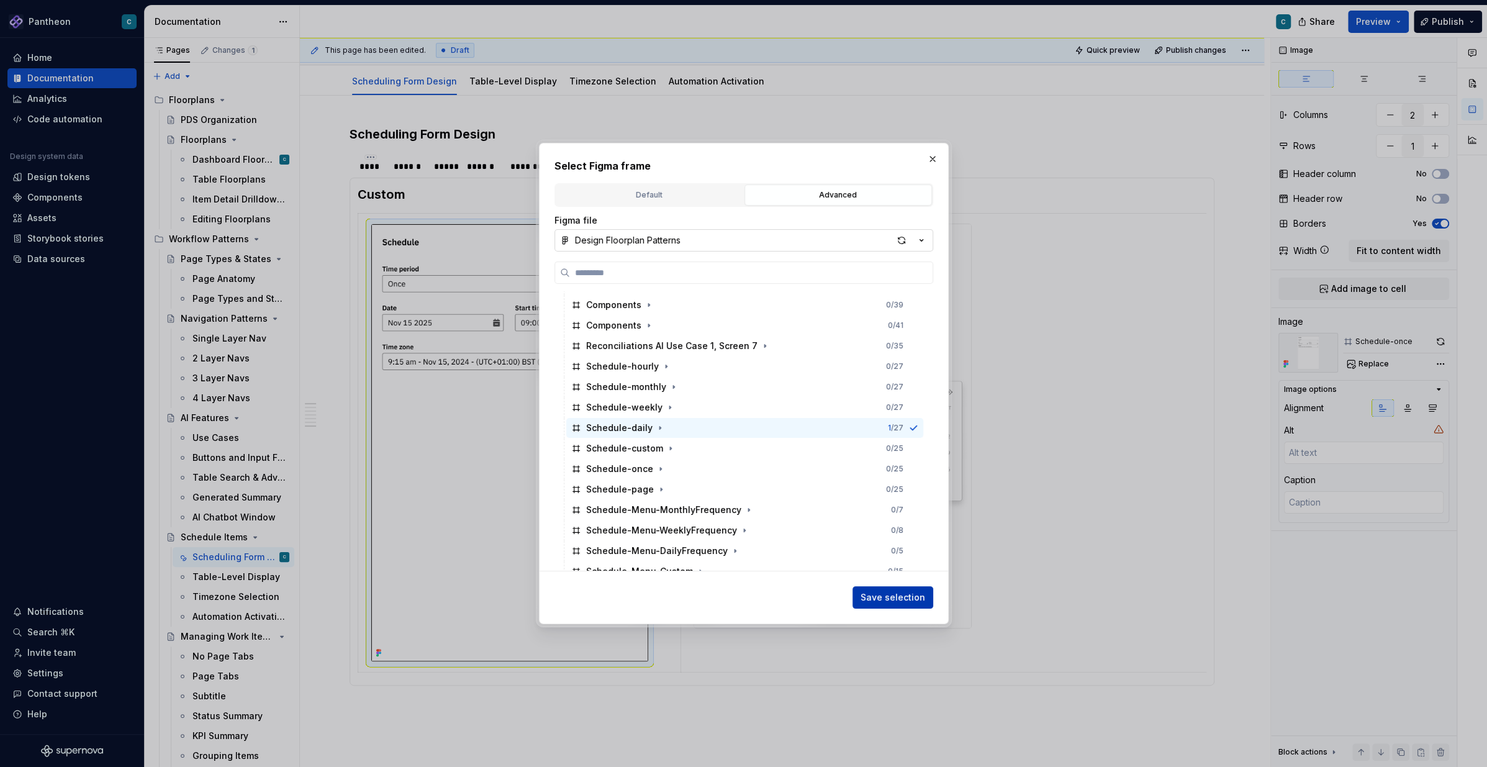
click at [876, 574] on span "Save selection" at bounding box center [892, 597] width 65 height 12
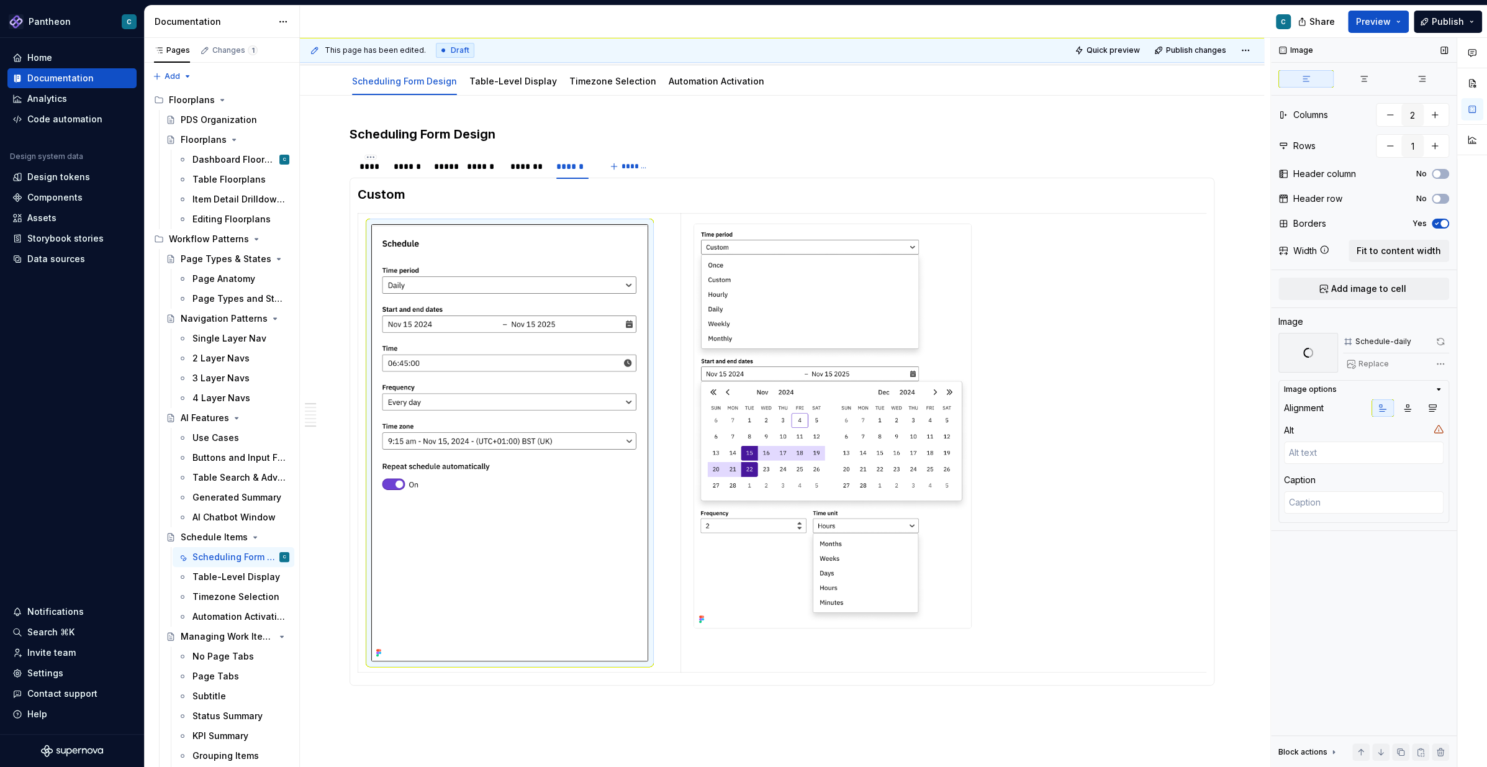
click at [1114, 362] on div "Replace" at bounding box center [1396, 363] width 106 height 17
click at [1114, 359] on span "Replace" at bounding box center [1373, 364] width 30 height 10
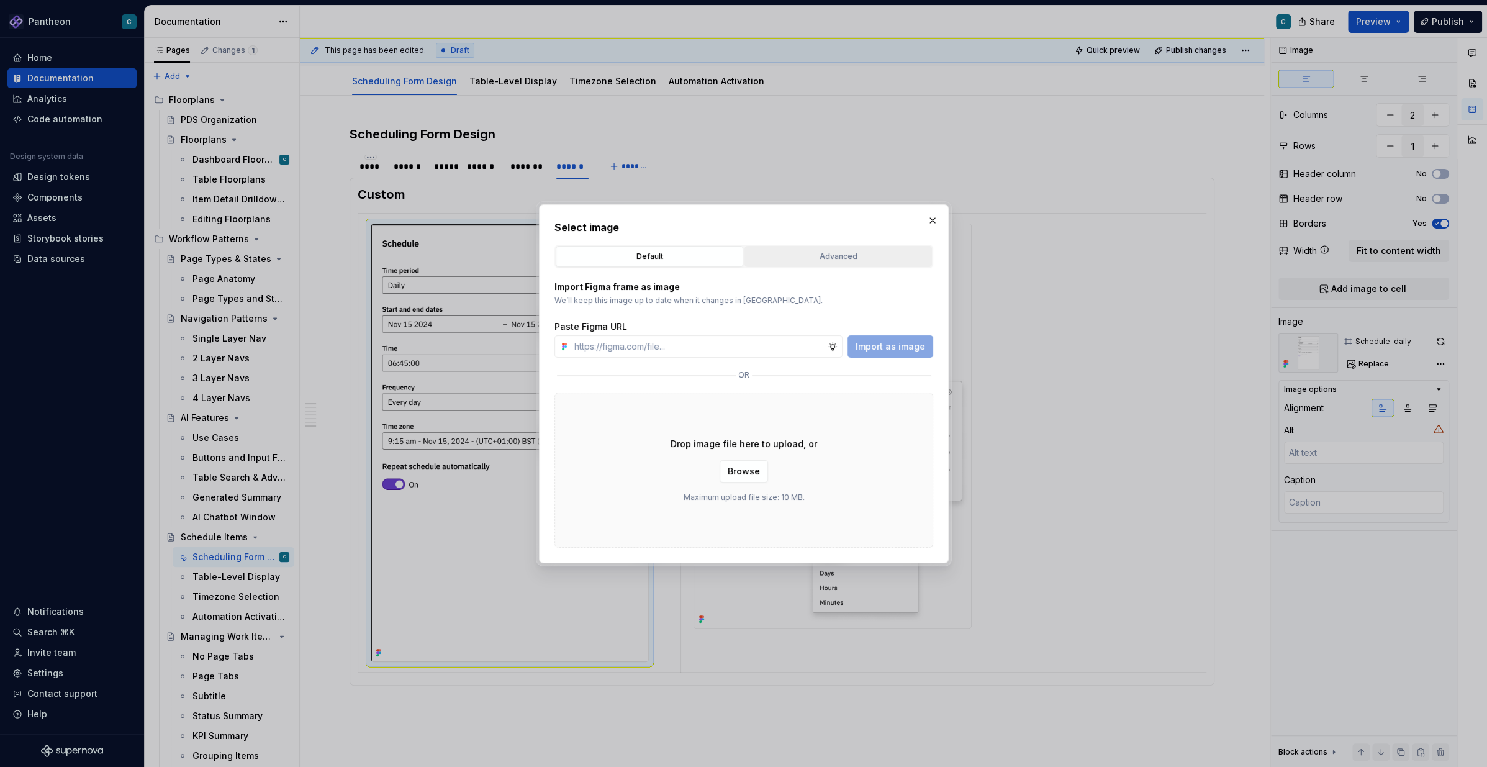
click at [864, 253] on div "Advanced" at bounding box center [838, 256] width 179 height 12
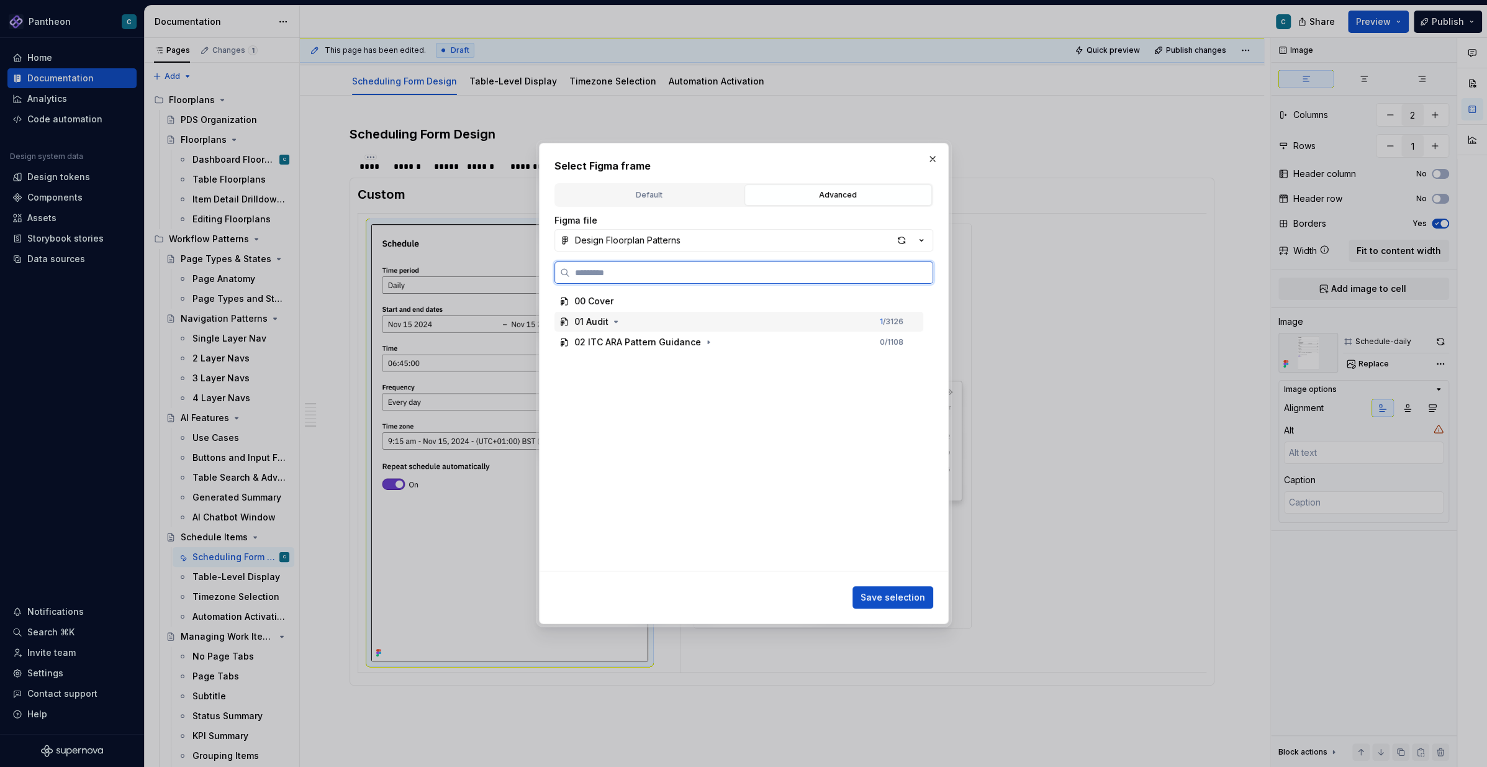
click at [593, 320] on div "01 Audit" at bounding box center [591, 321] width 34 height 12
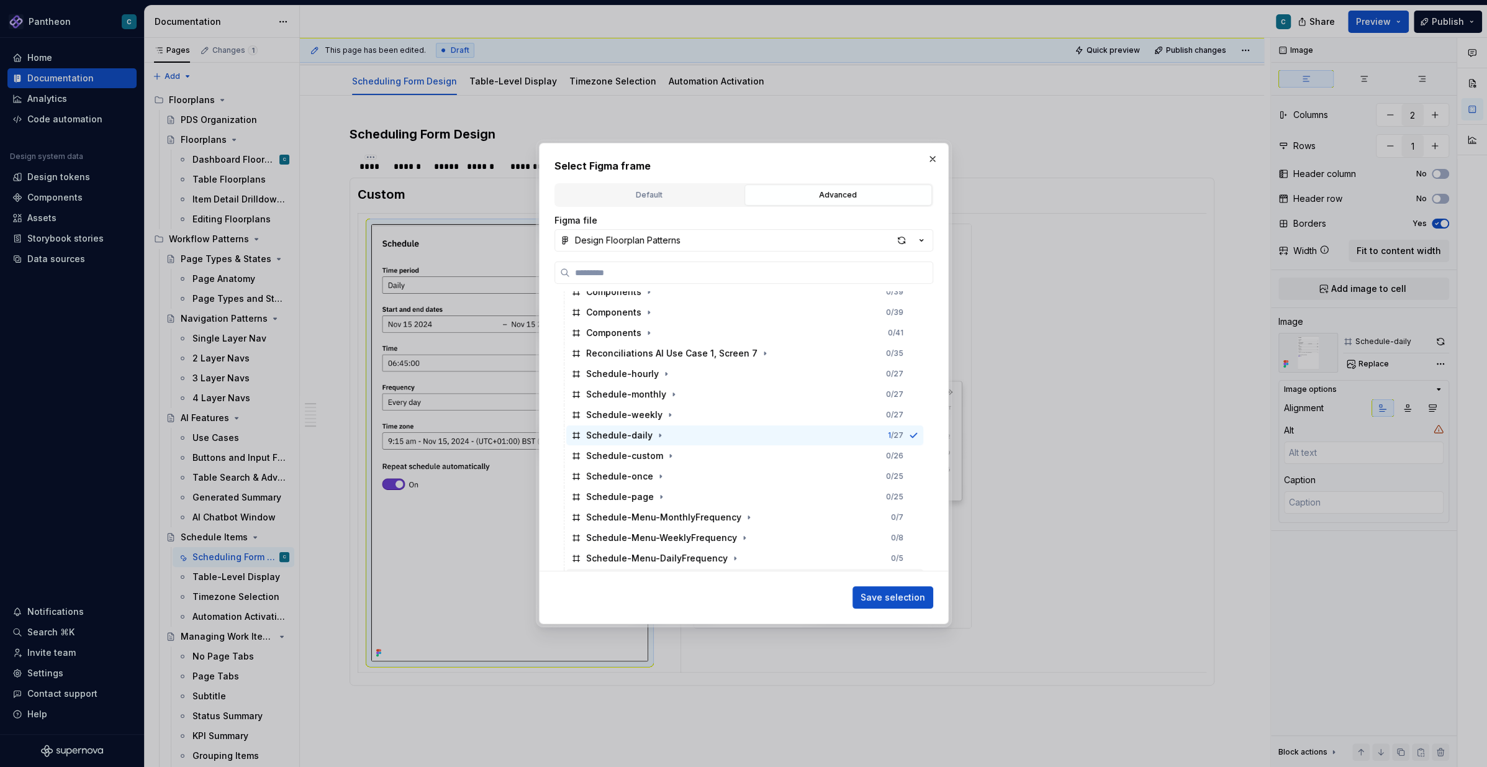
scroll to position [3593, 0]
click at [631, 456] on div "Schedule-custom" at bounding box center [624, 456] width 77 height 12
click at [912, 574] on span "Save selection" at bounding box center [892, 597] width 65 height 12
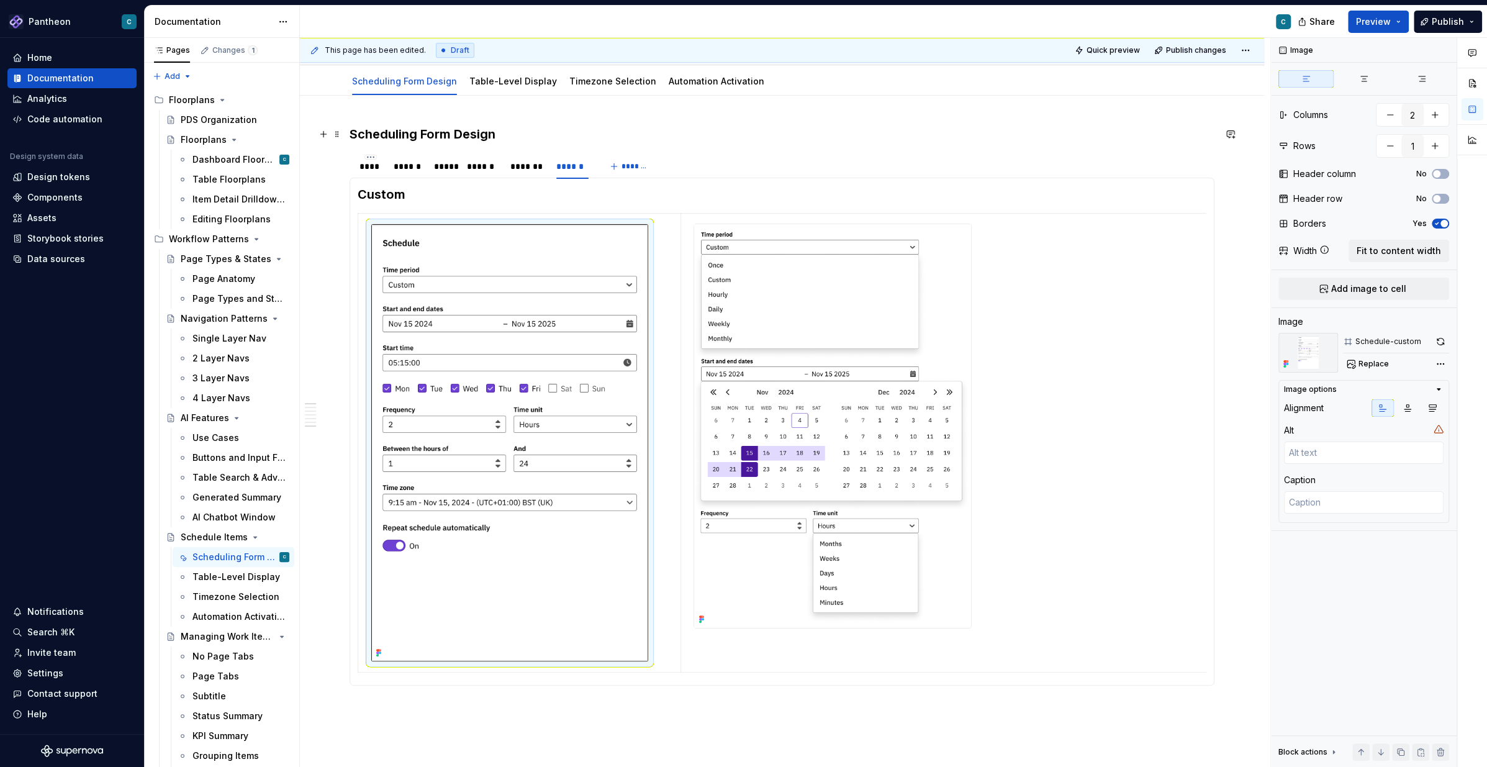
type textarea "*"
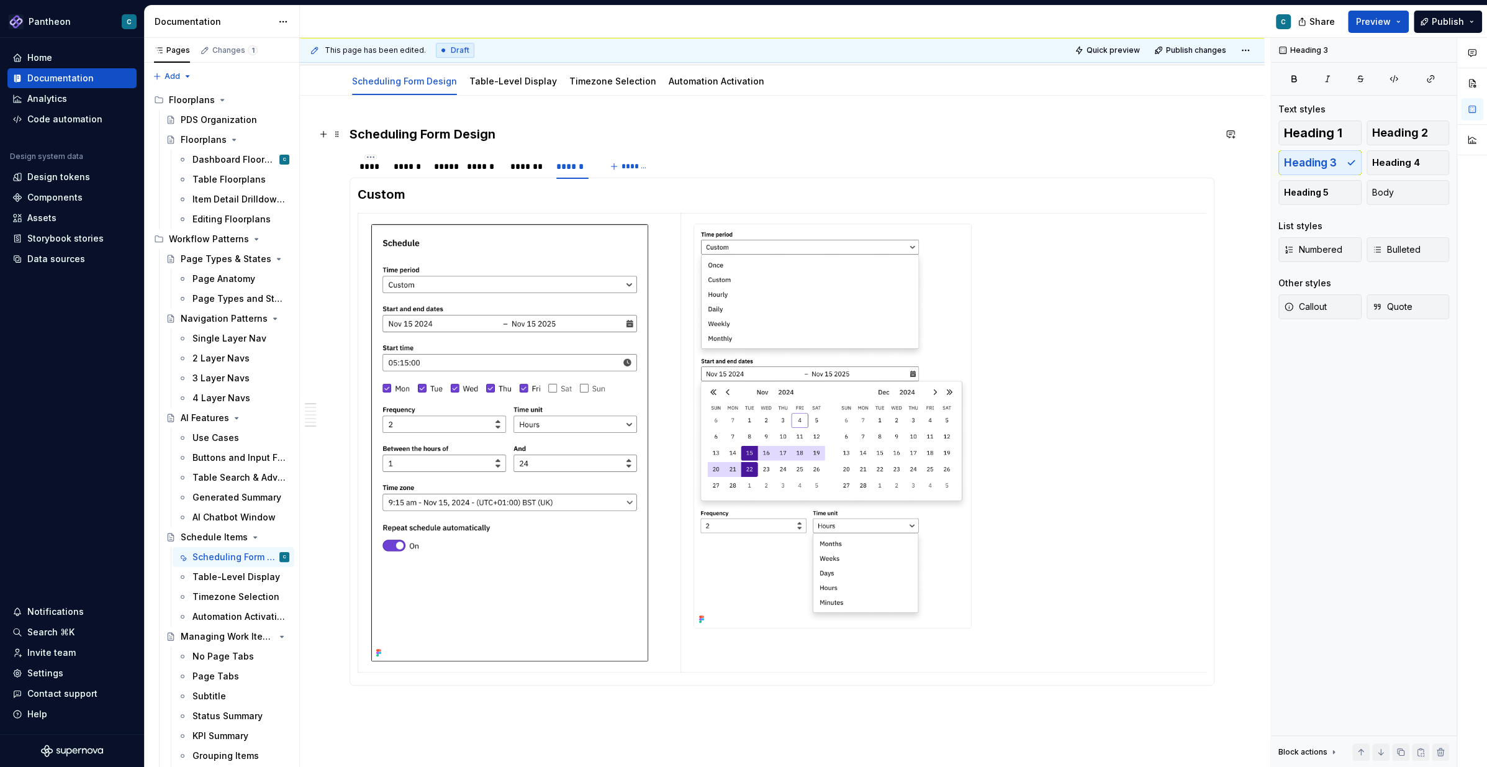
click at [350, 133] on h3 "Scheduling Form Design" at bounding box center [781, 133] width 865 height 17
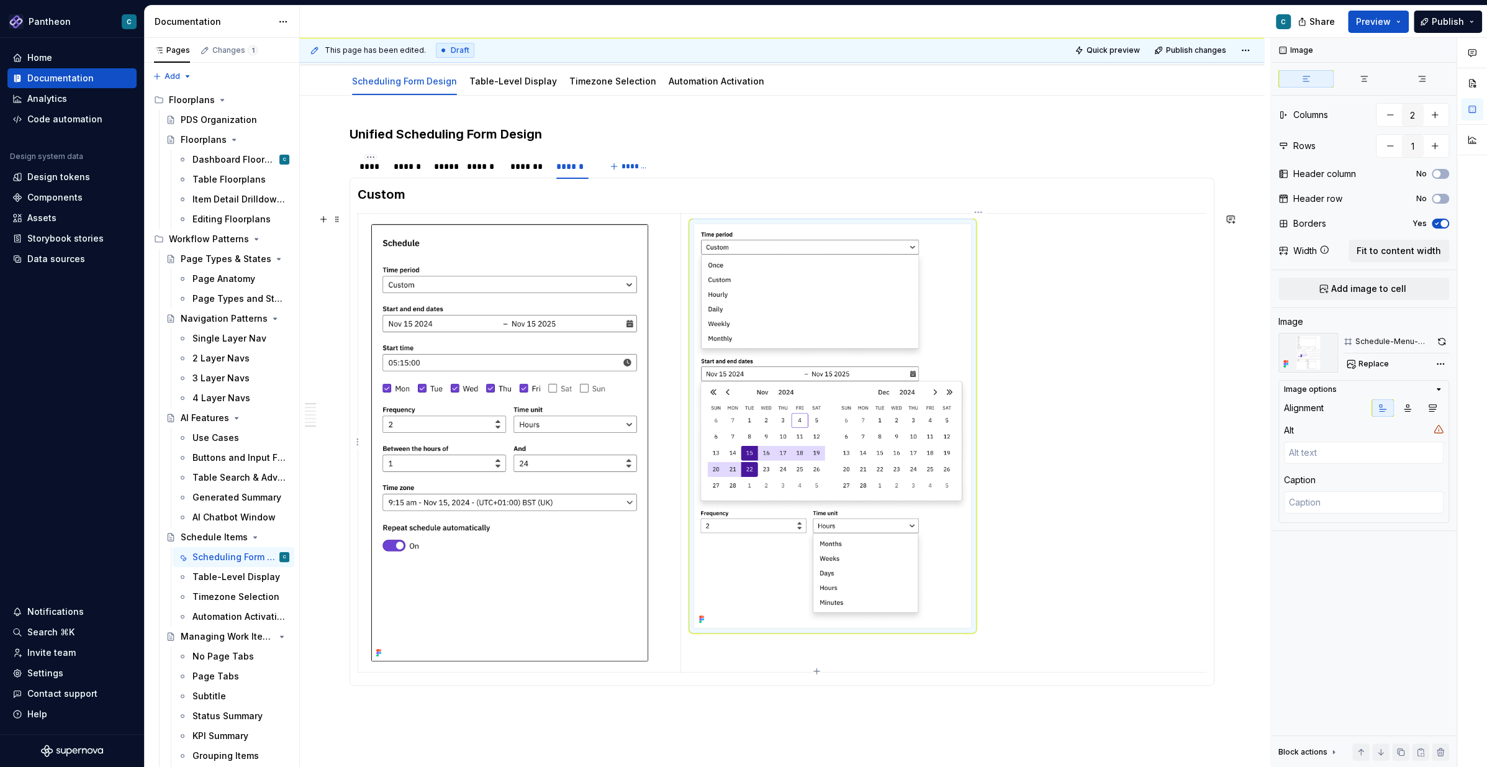
click at [826, 335] on img at bounding box center [832, 425] width 277 height 403
click at [1114, 340] on button "button" at bounding box center [1441, 341] width 15 height 17
click at [522, 166] on div "*******" at bounding box center [527, 166] width 34 height 12
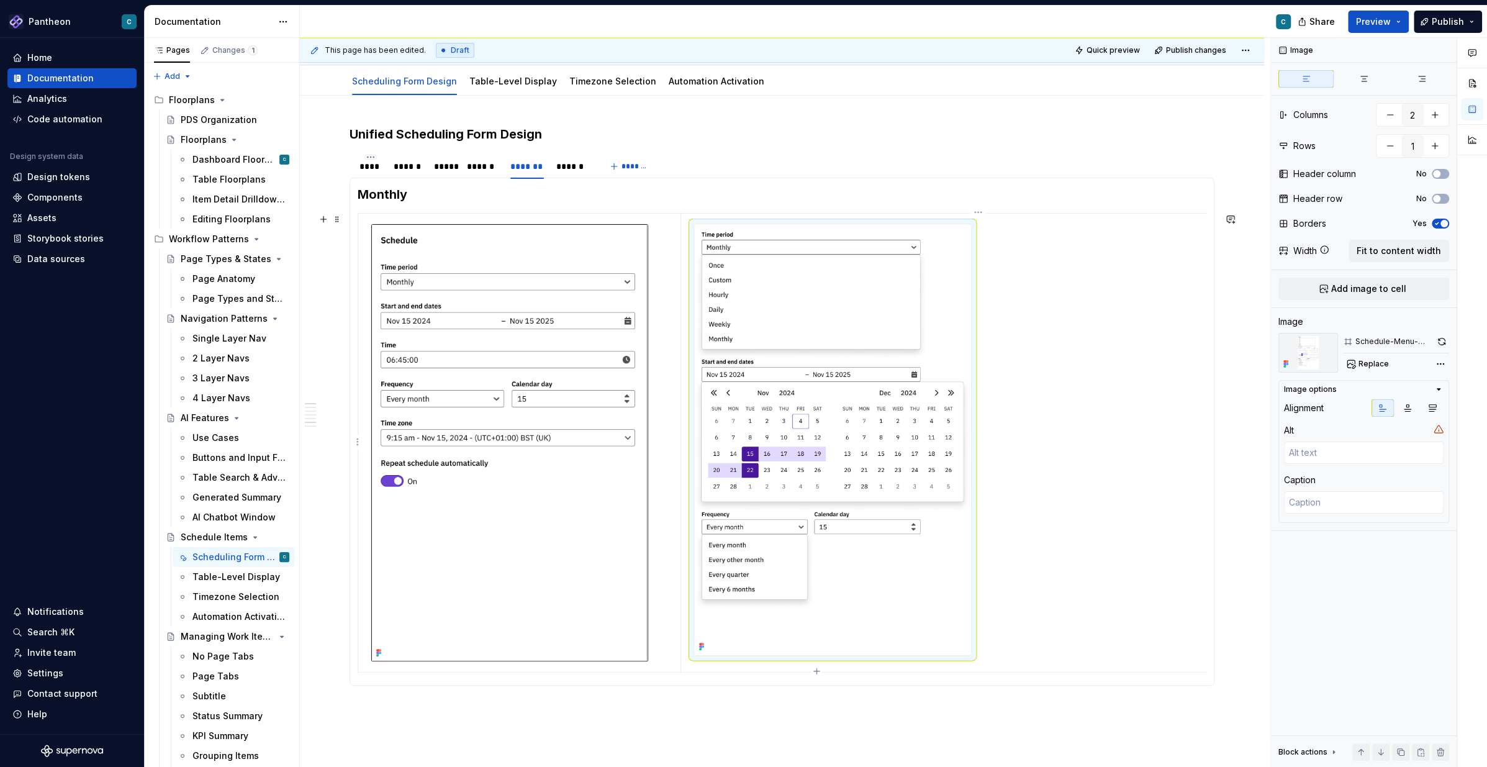
click at [777, 335] on img at bounding box center [832, 439] width 277 height 431
click at [1114, 343] on button "button" at bounding box center [1441, 341] width 15 height 17
click at [480, 168] on div "******" at bounding box center [482, 166] width 30 height 12
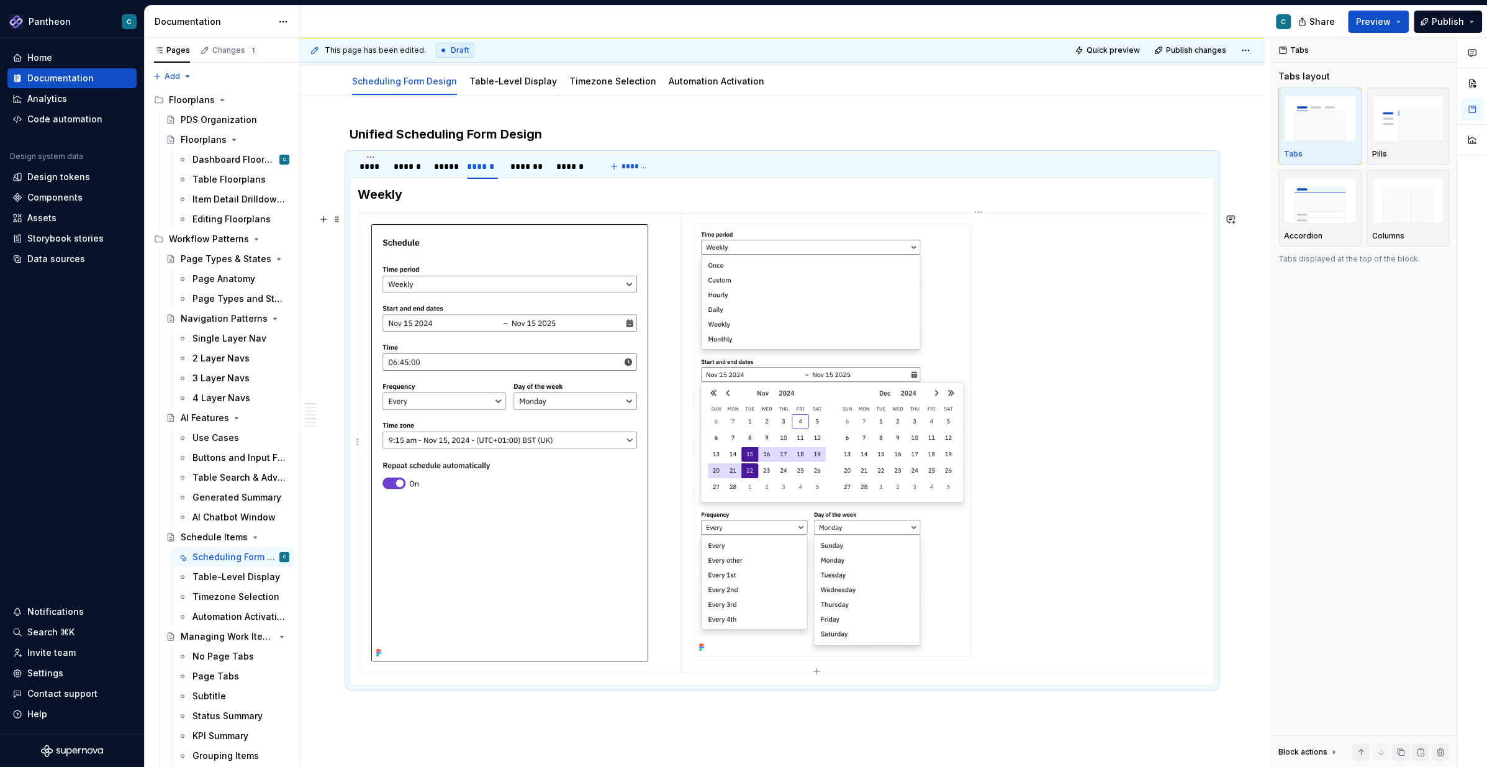
click at [810, 456] on img at bounding box center [832, 439] width 277 height 431
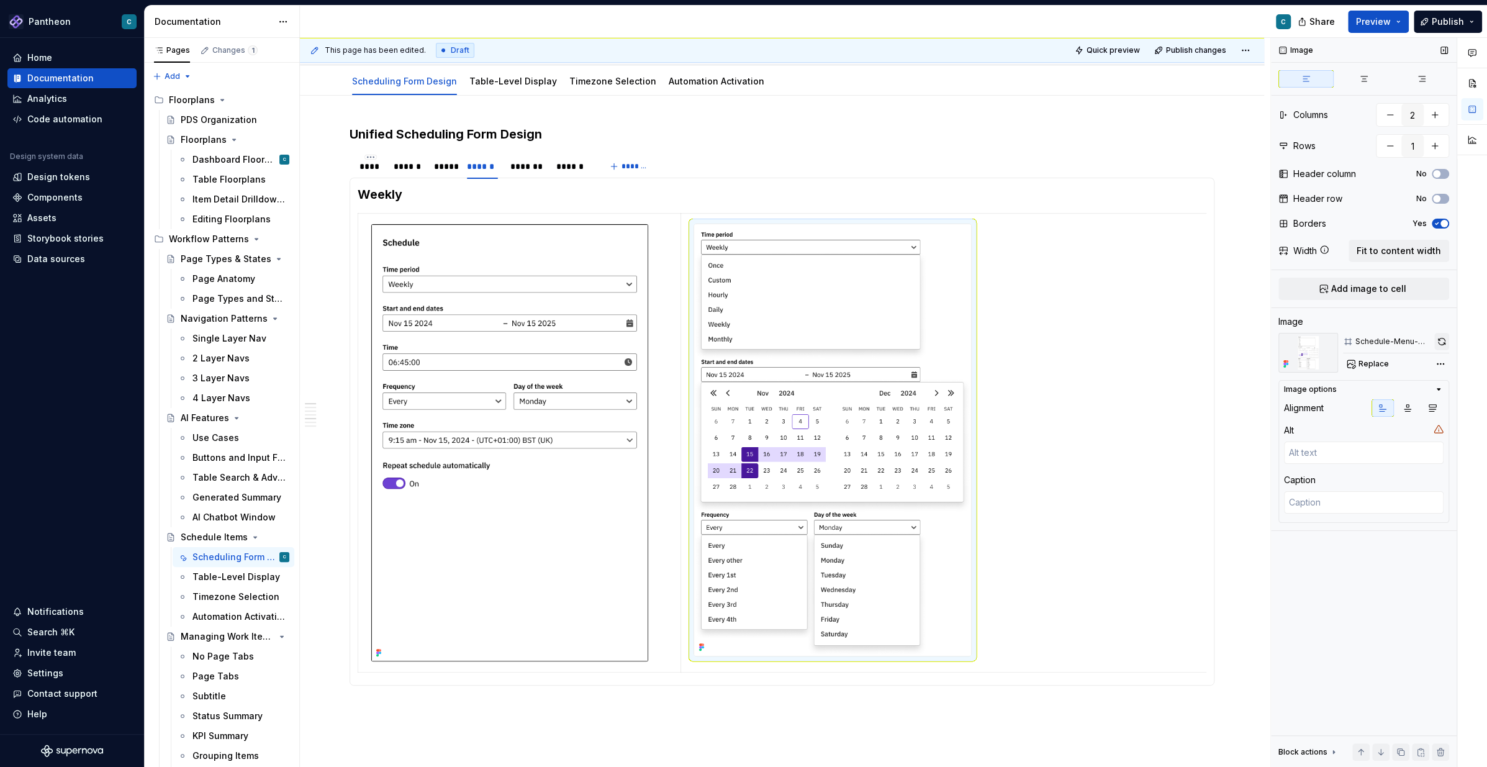
click at [1114, 341] on button "button" at bounding box center [1441, 341] width 15 height 17
click at [444, 168] on div "*****" at bounding box center [444, 166] width 20 height 12
click at [851, 455] on img at bounding box center [832, 427] width 277 height 407
click at [1114, 341] on button "button" at bounding box center [1441, 341] width 16 height 17
click at [408, 167] on div "******" at bounding box center [408, 166] width 28 height 12
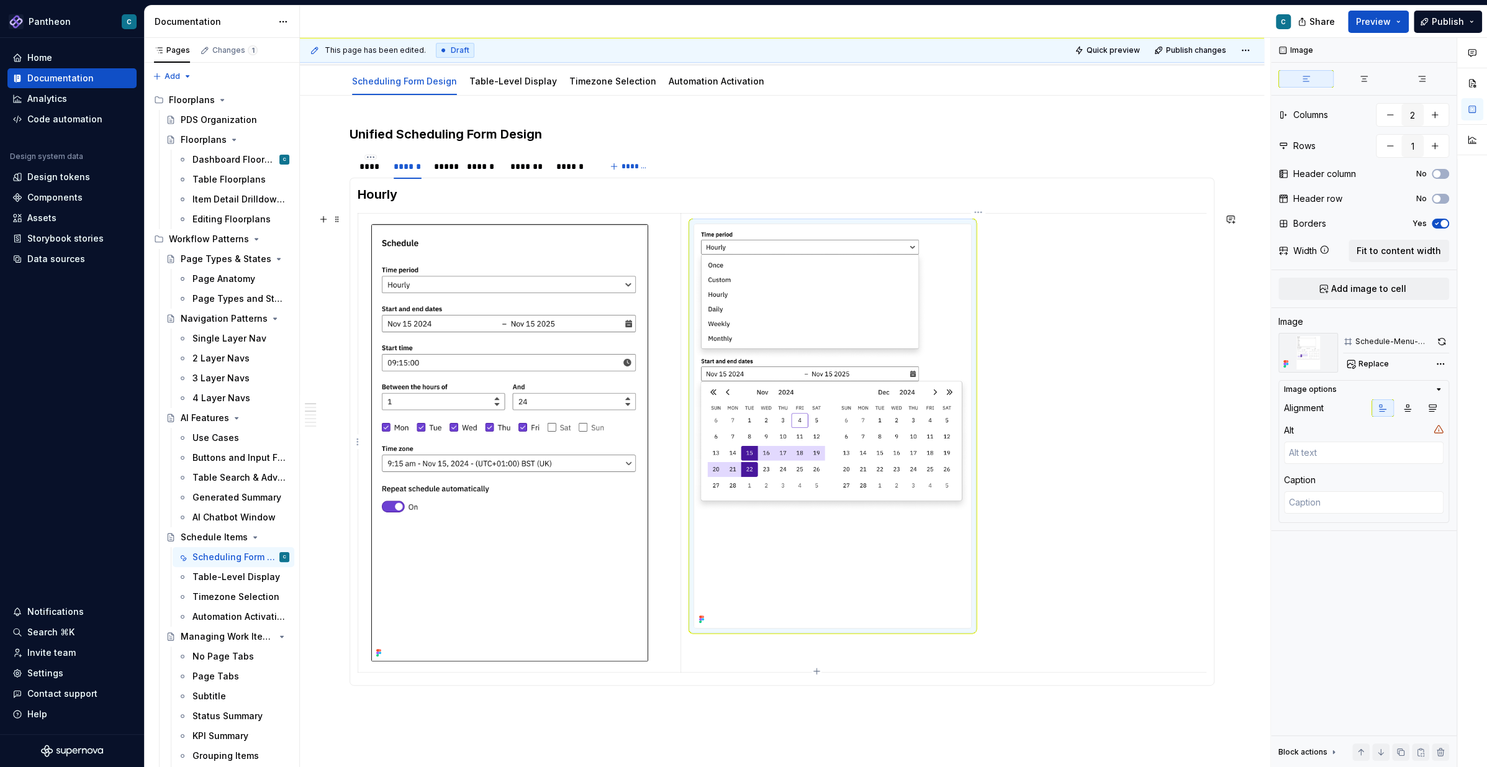
click at [794, 344] on img at bounding box center [832, 425] width 277 height 403
click at [1114, 340] on button "button" at bounding box center [1441, 341] width 16 height 17
click at [369, 166] on div "****" at bounding box center [370, 166] width 22 height 12
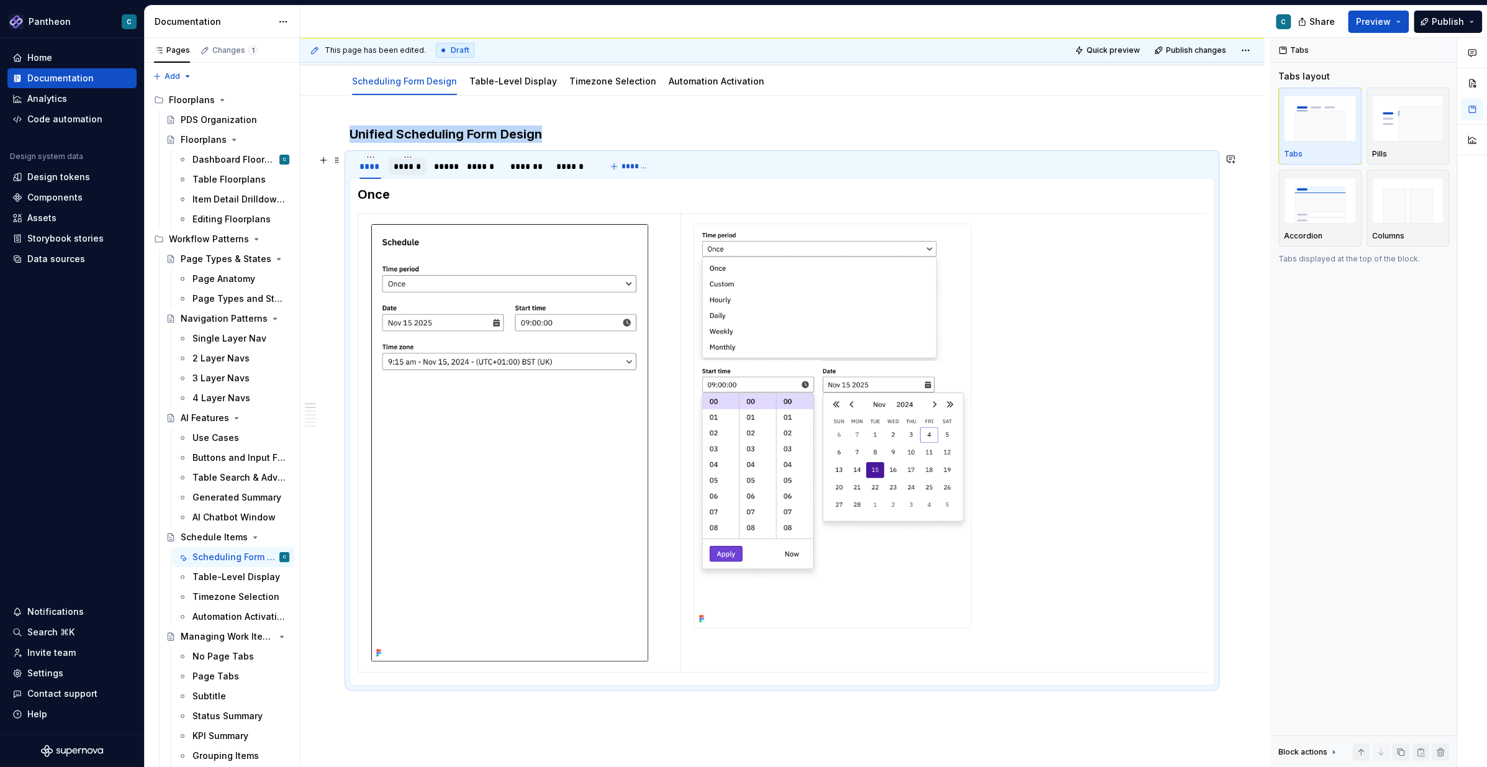
click at [405, 166] on div "******" at bounding box center [408, 166] width 28 height 12
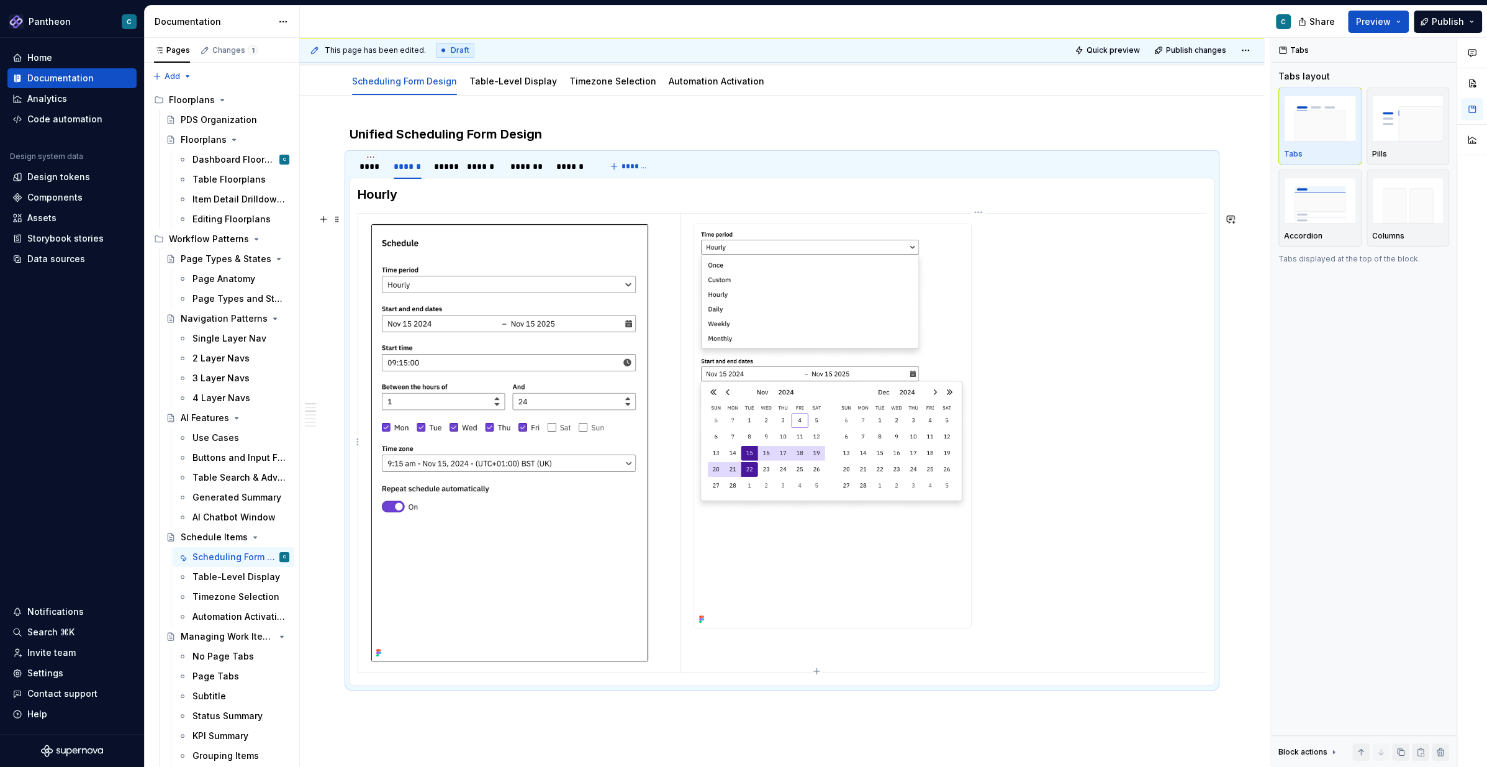
click at [836, 335] on img at bounding box center [832, 425] width 277 height 403
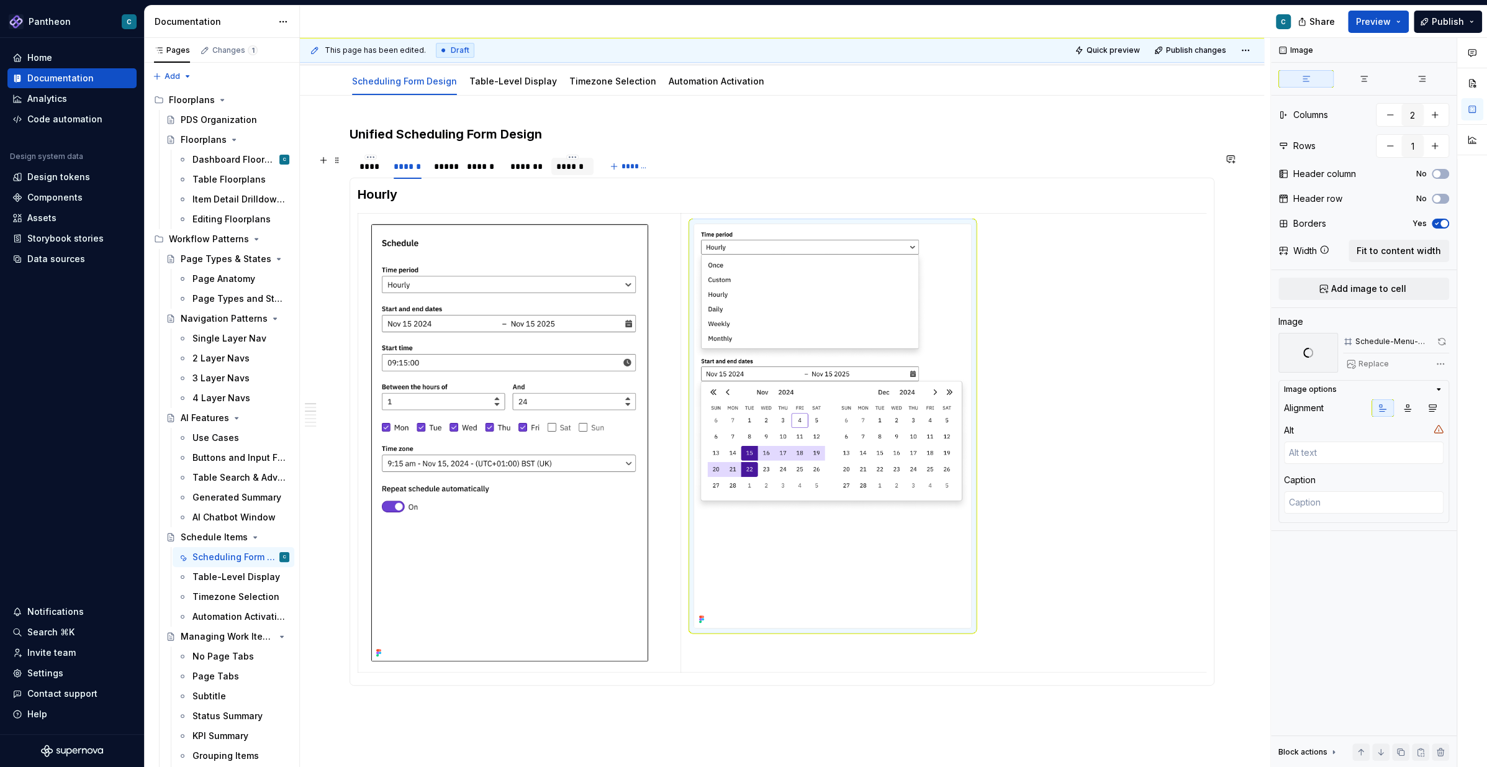
click at [567, 164] on div "******" at bounding box center [572, 166] width 32 height 12
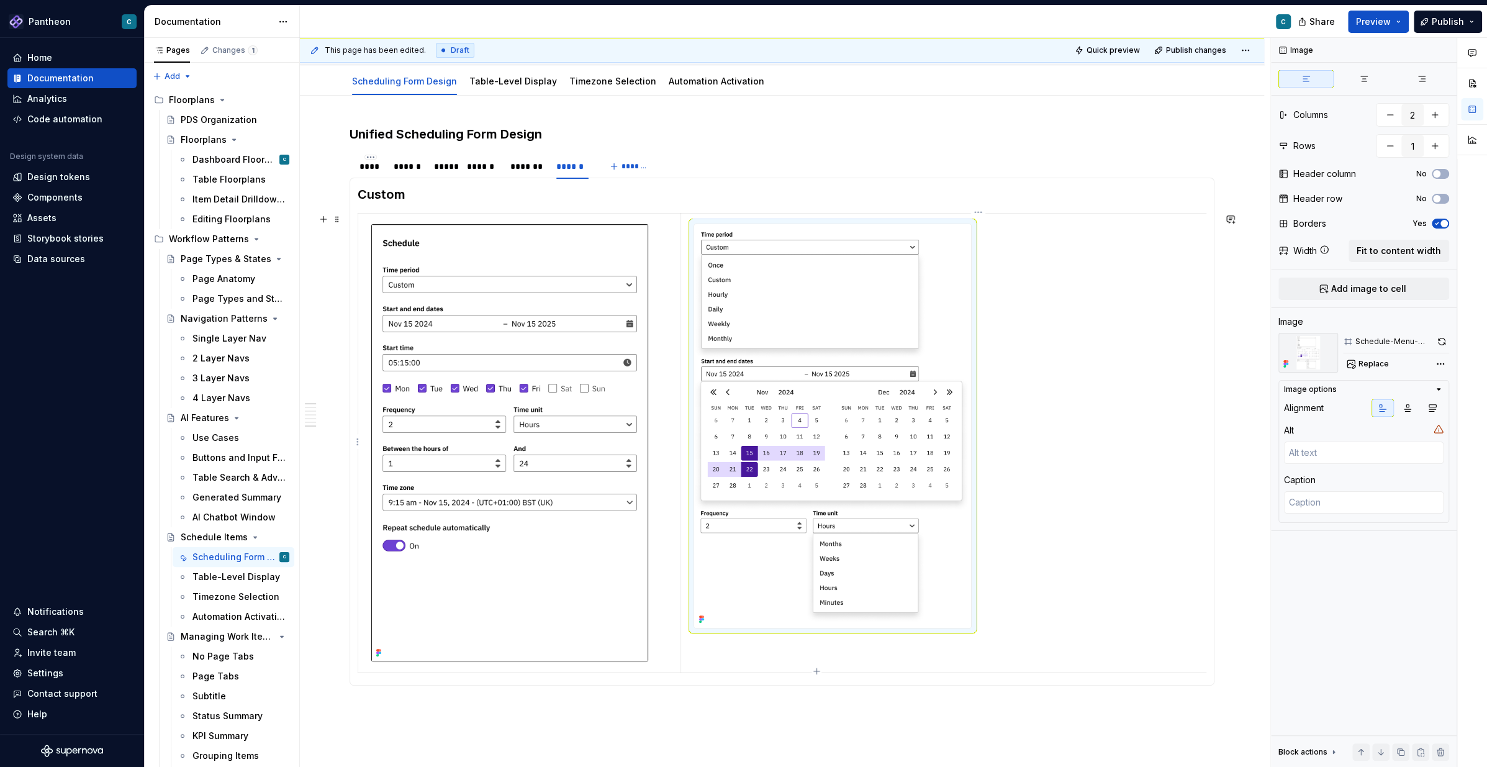
click at [785, 330] on img at bounding box center [832, 425] width 277 height 403
click at [875, 418] on img at bounding box center [832, 425] width 277 height 403
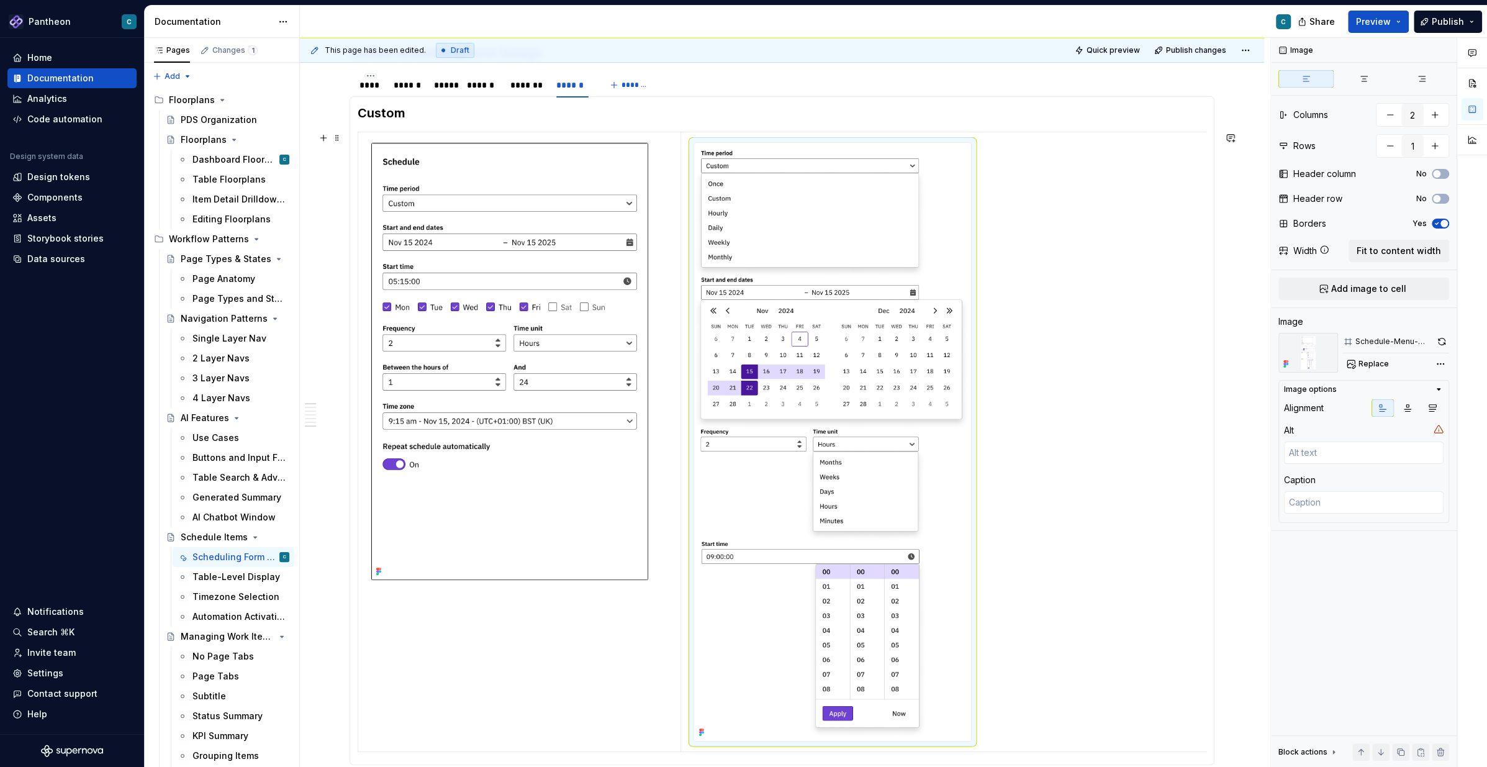
scroll to position [167, 0]
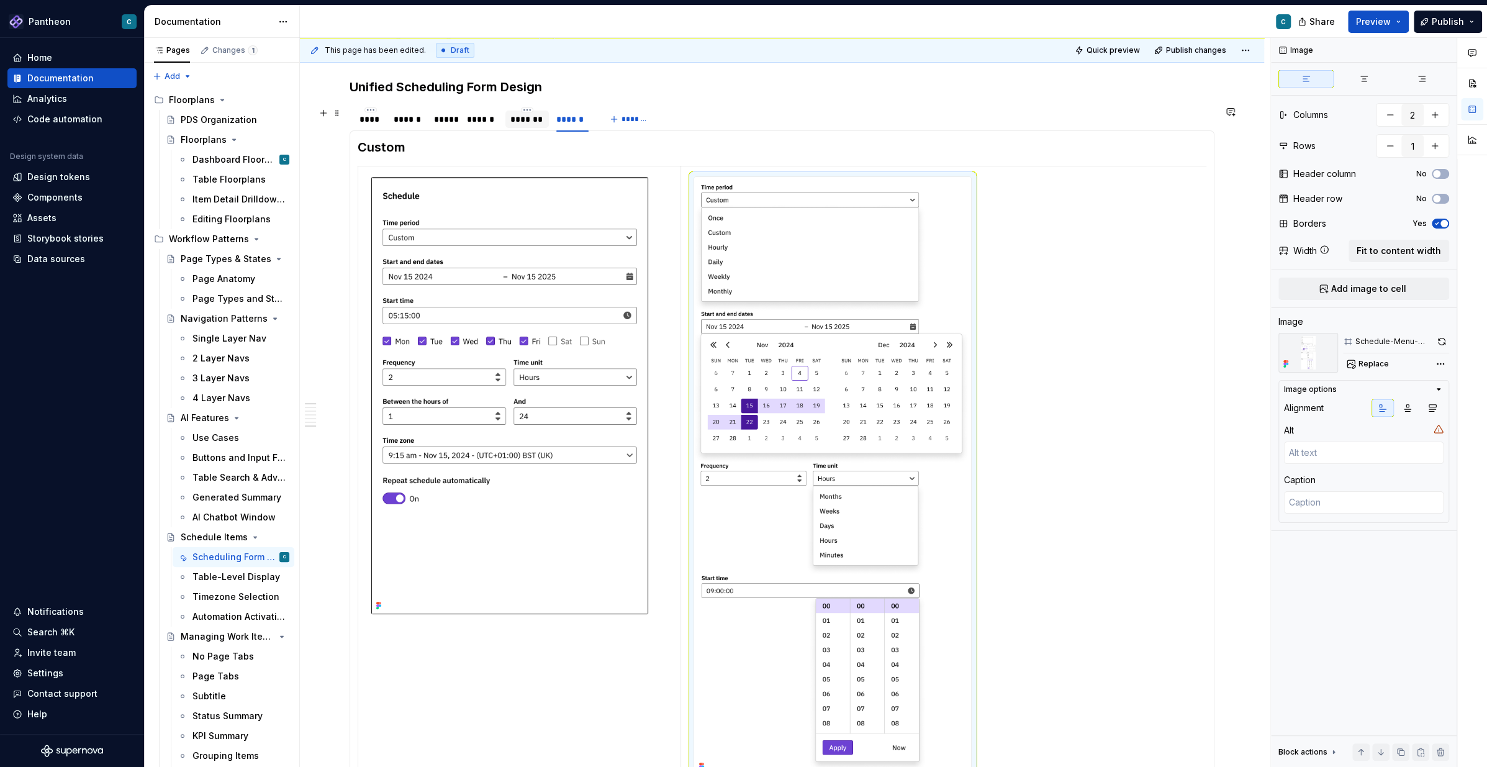
click at [525, 121] on div "*******" at bounding box center [527, 119] width 34 height 12
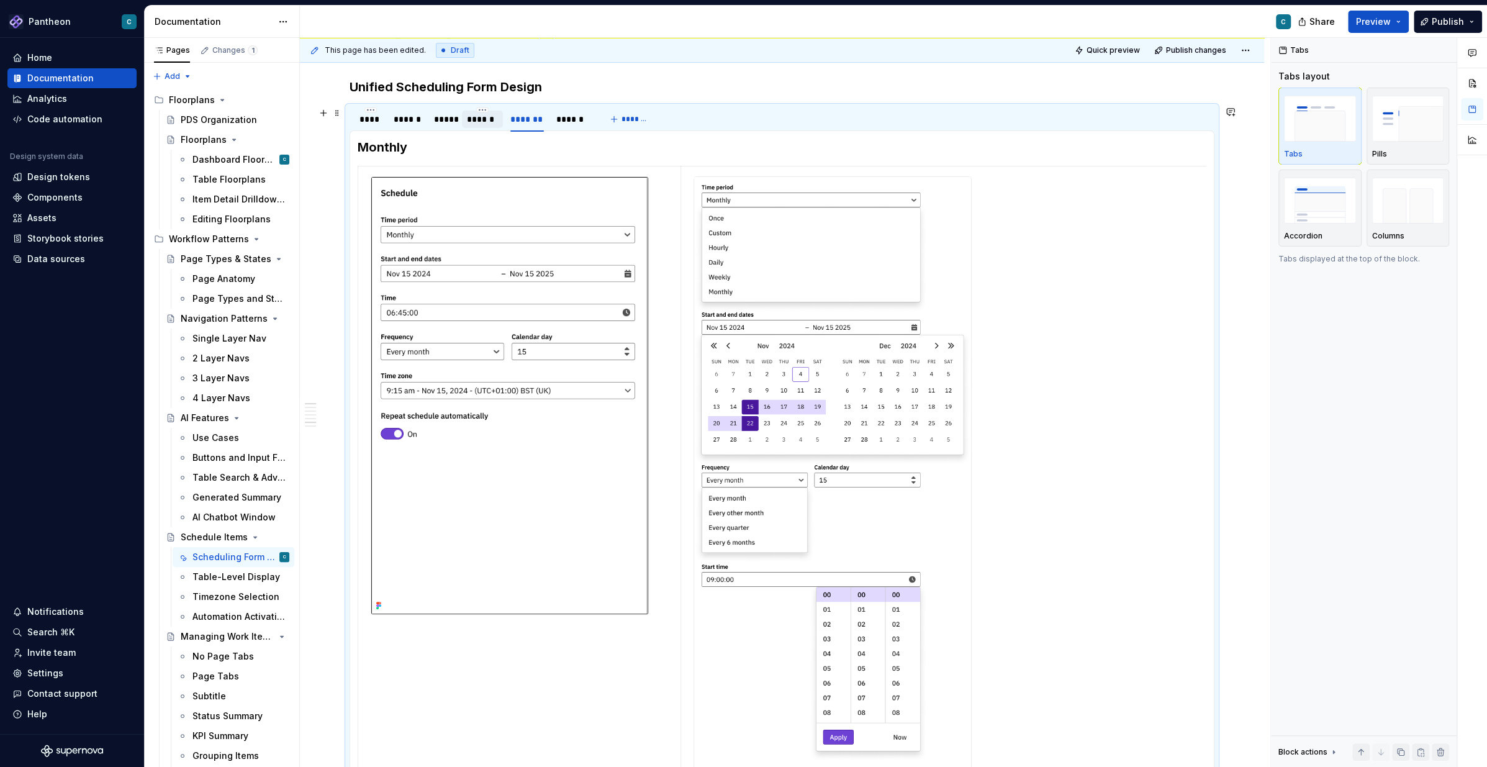
click at [481, 120] on div "******" at bounding box center [482, 119] width 30 height 12
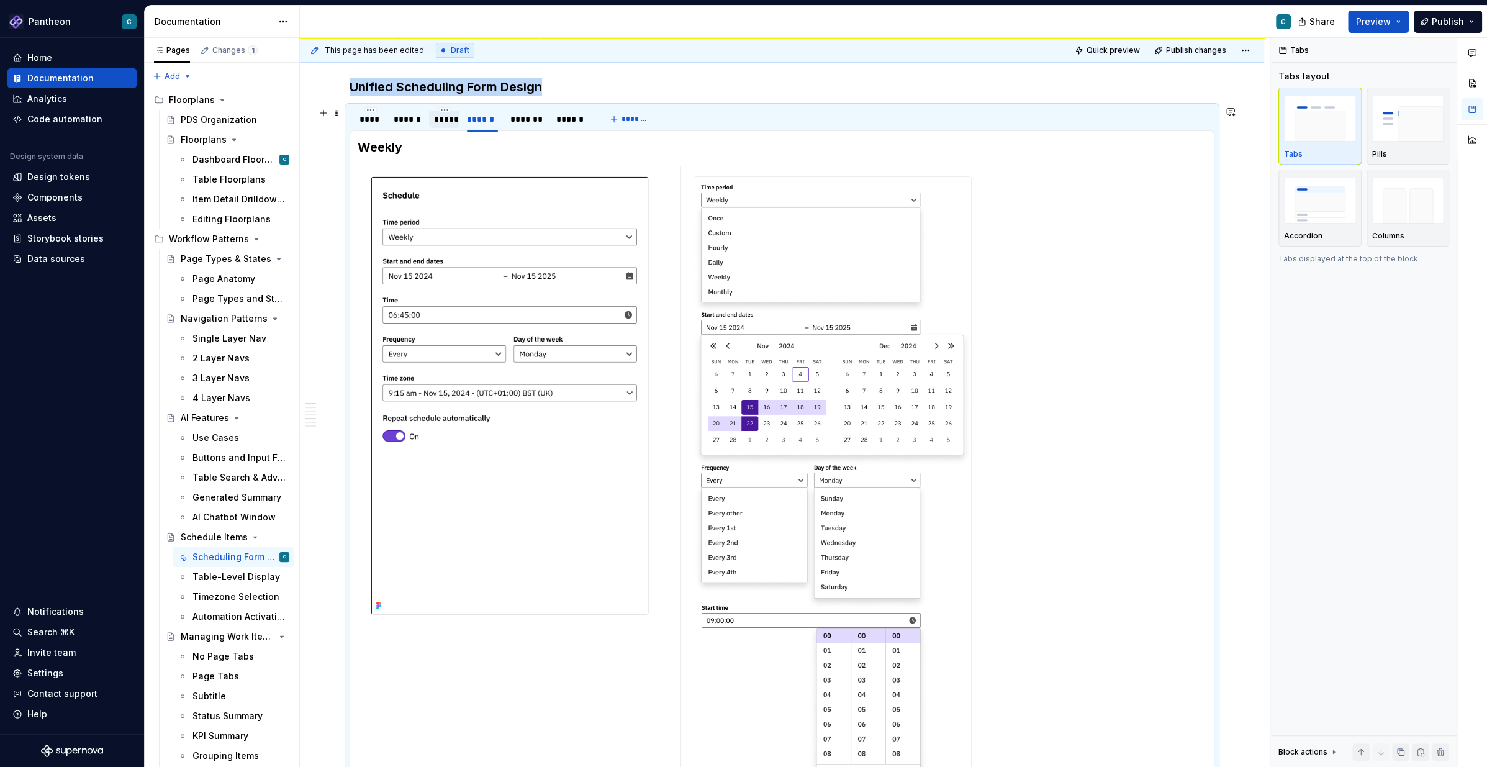
click at [442, 121] on div "*****" at bounding box center [444, 119] width 20 height 12
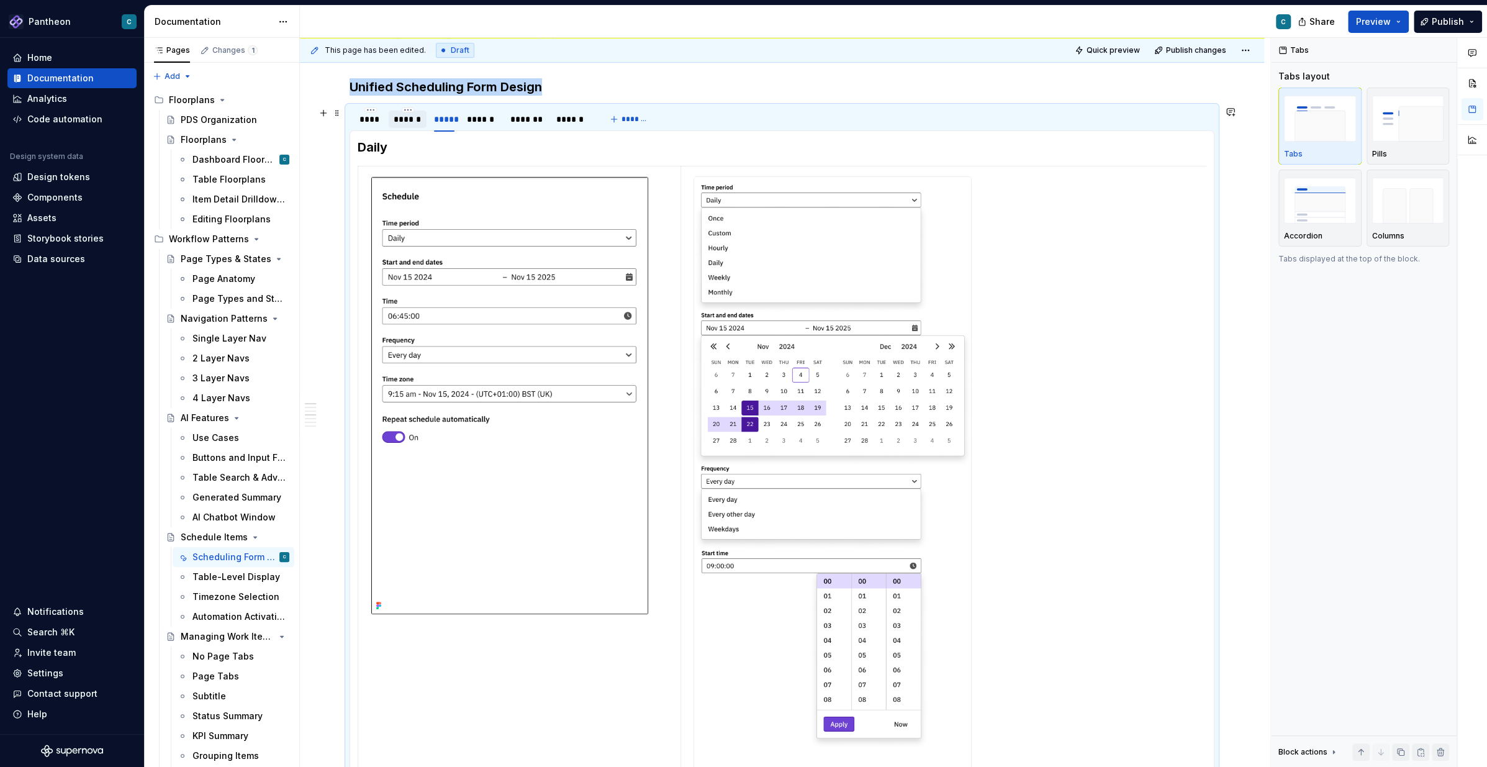
click at [409, 120] on div "******" at bounding box center [408, 119] width 28 height 12
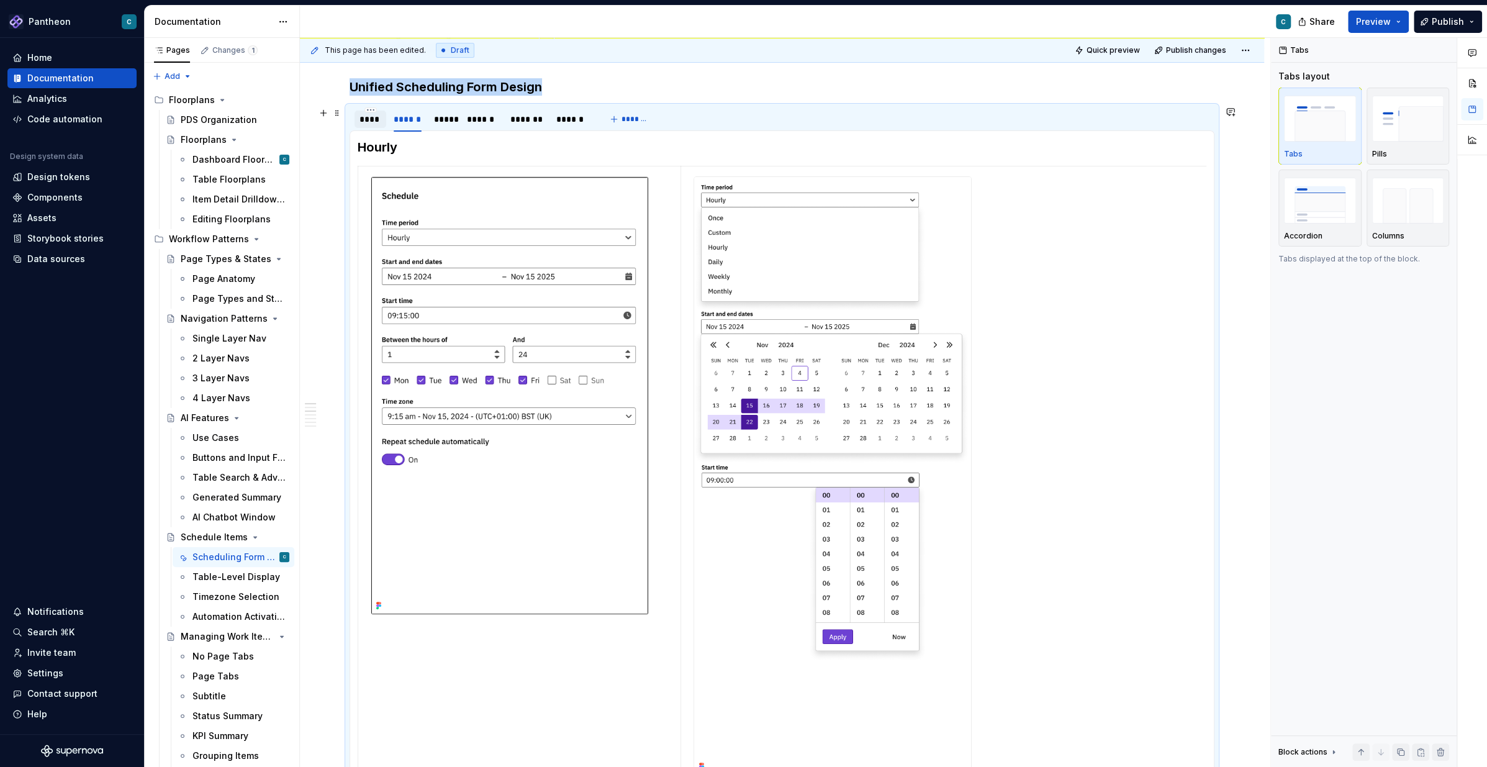
click at [364, 124] on div "****" at bounding box center [370, 118] width 32 height 17
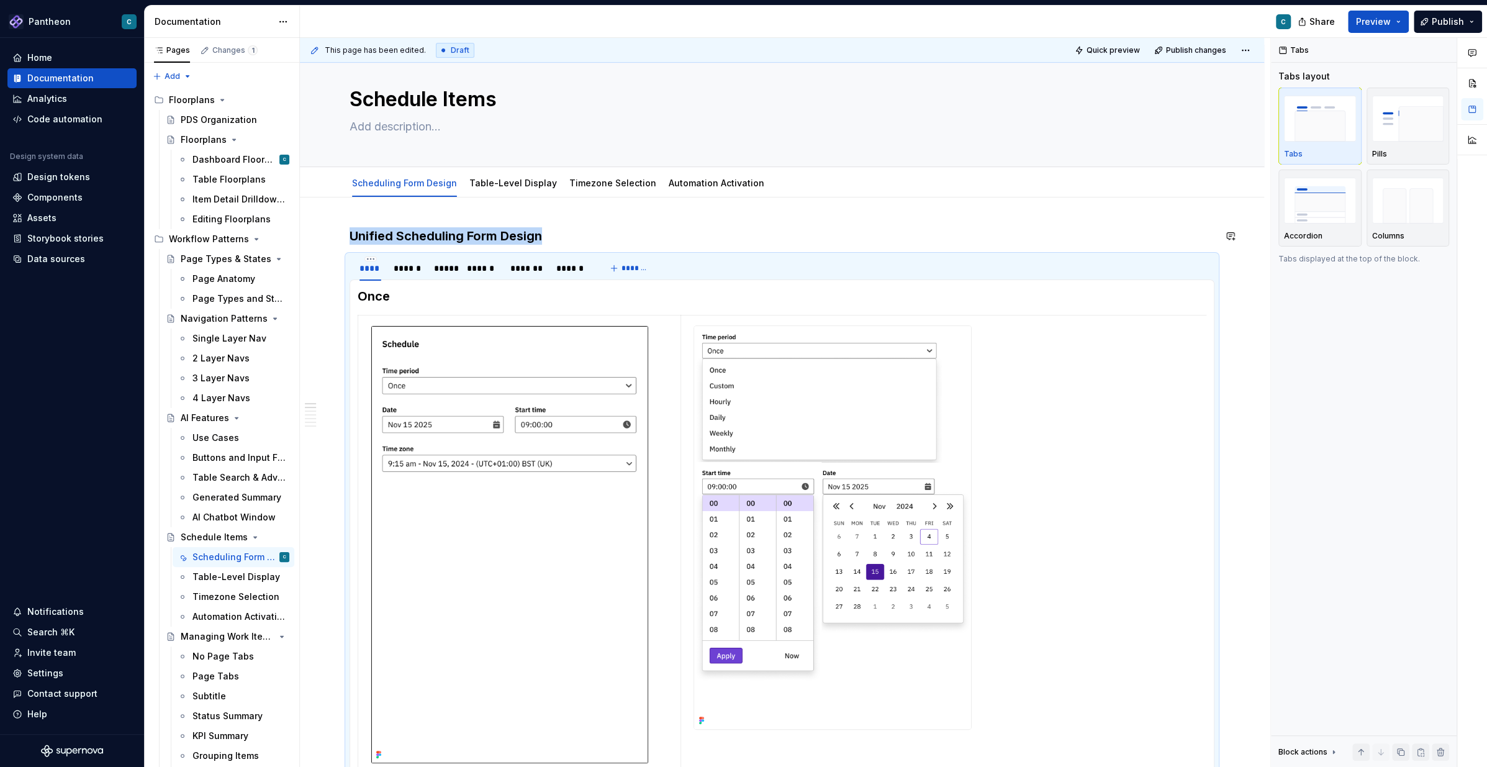
scroll to position [0, 0]
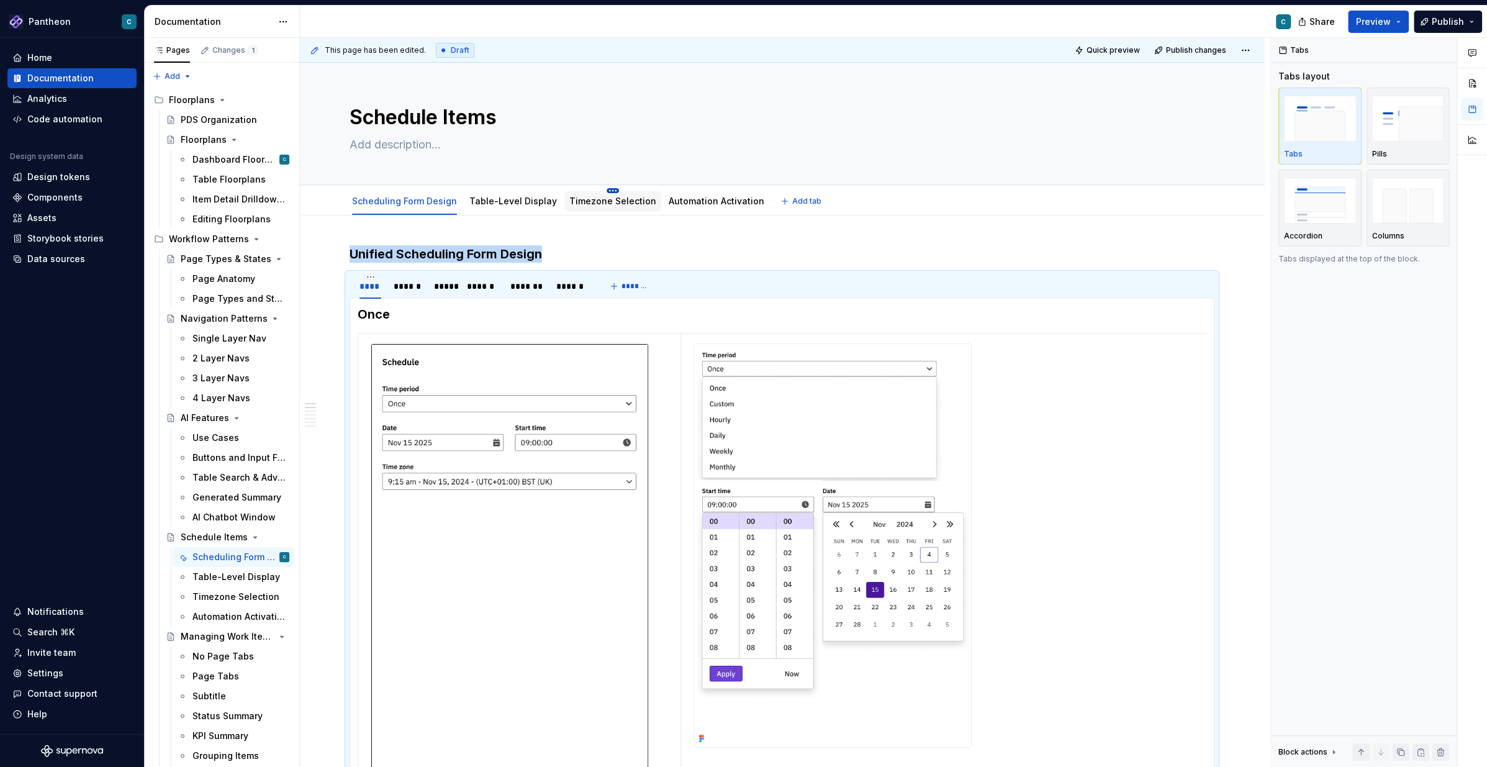
click at [601, 192] on html "Pantheon C Home Documentation Analytics Code automation Design system data Desi…" at bounding box center [743, 383] width 1487 height 767
click at [629, 338] on div "Delete tab" at bounding box center [657, 344] width 81 height 12
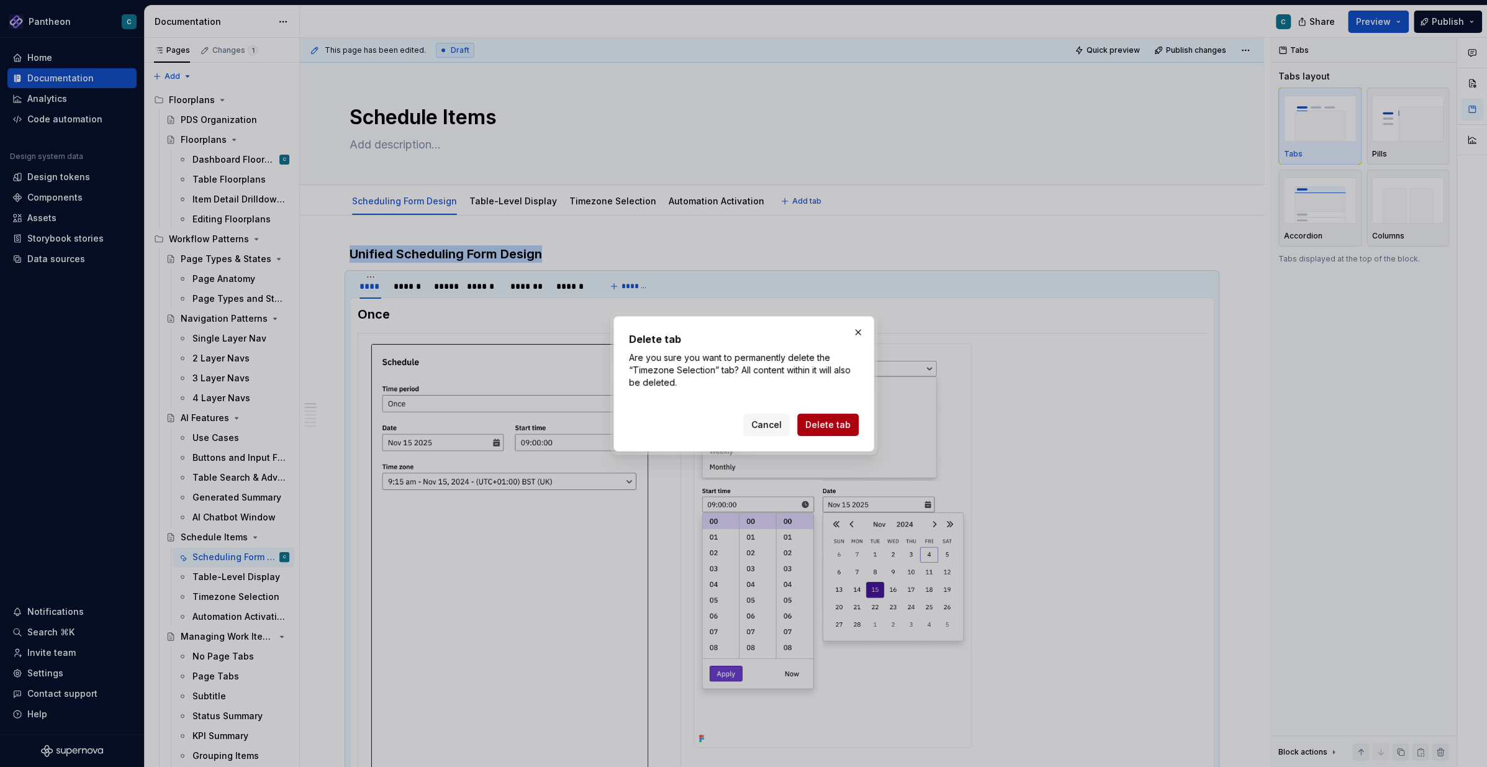
click at [837, 431] on button "Delete tab" at bounding box center [827, 424] width 61 height 22
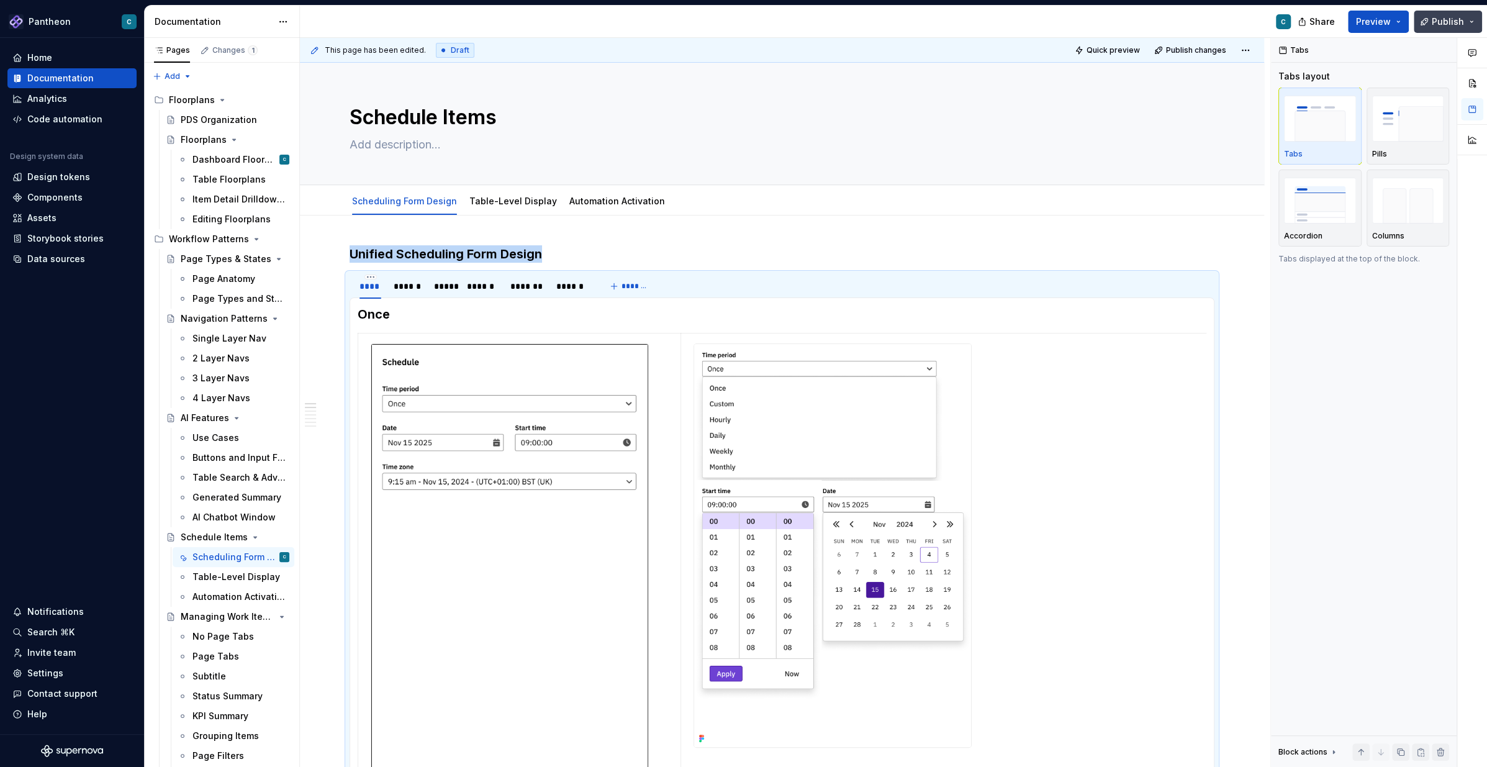
click at [1114, 16] on span "Publish" at bounding box center [1447, 22] width 32 height 12
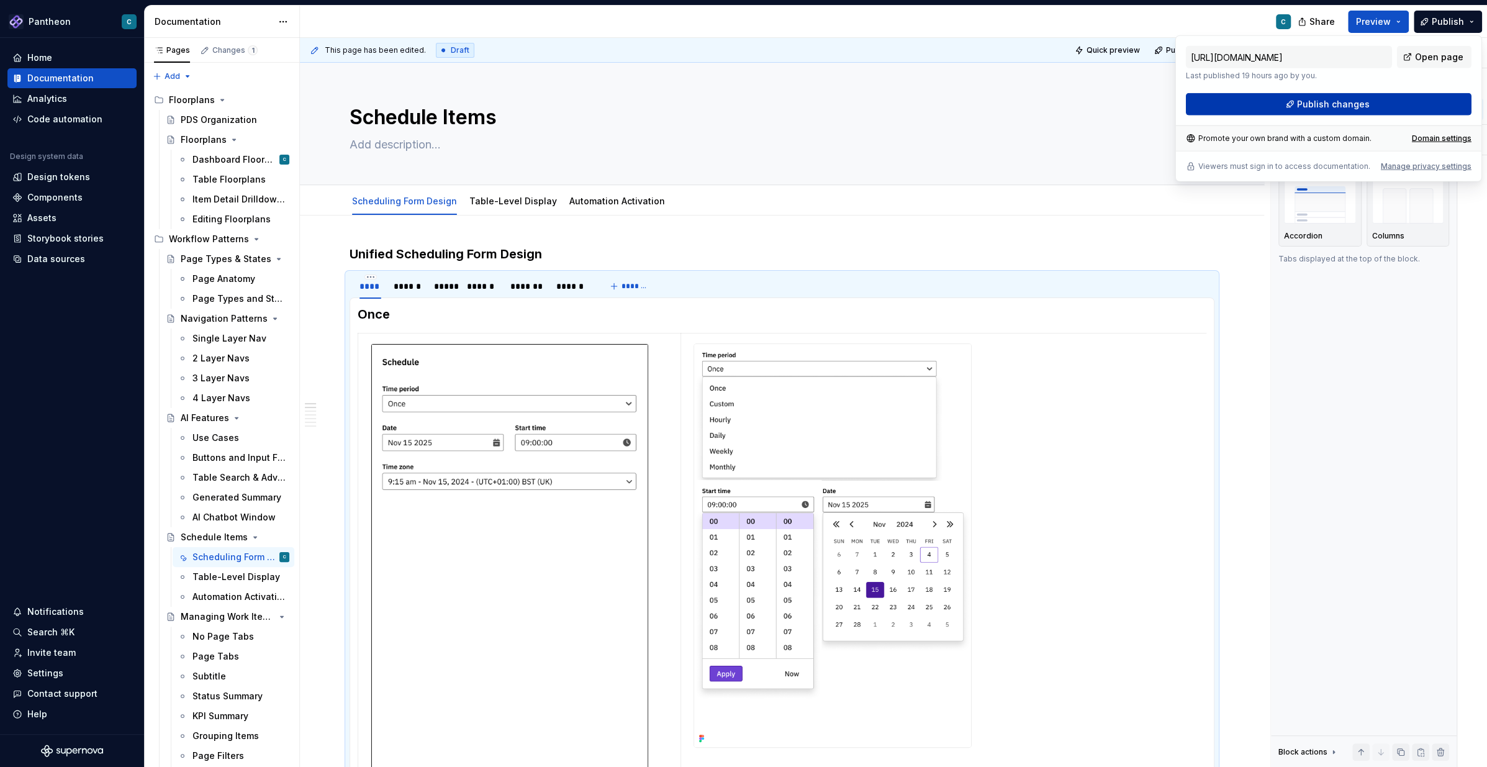
click at [1114, 98] on span "Publish changes" at bounding box center [1333, 104] width 73 height 12
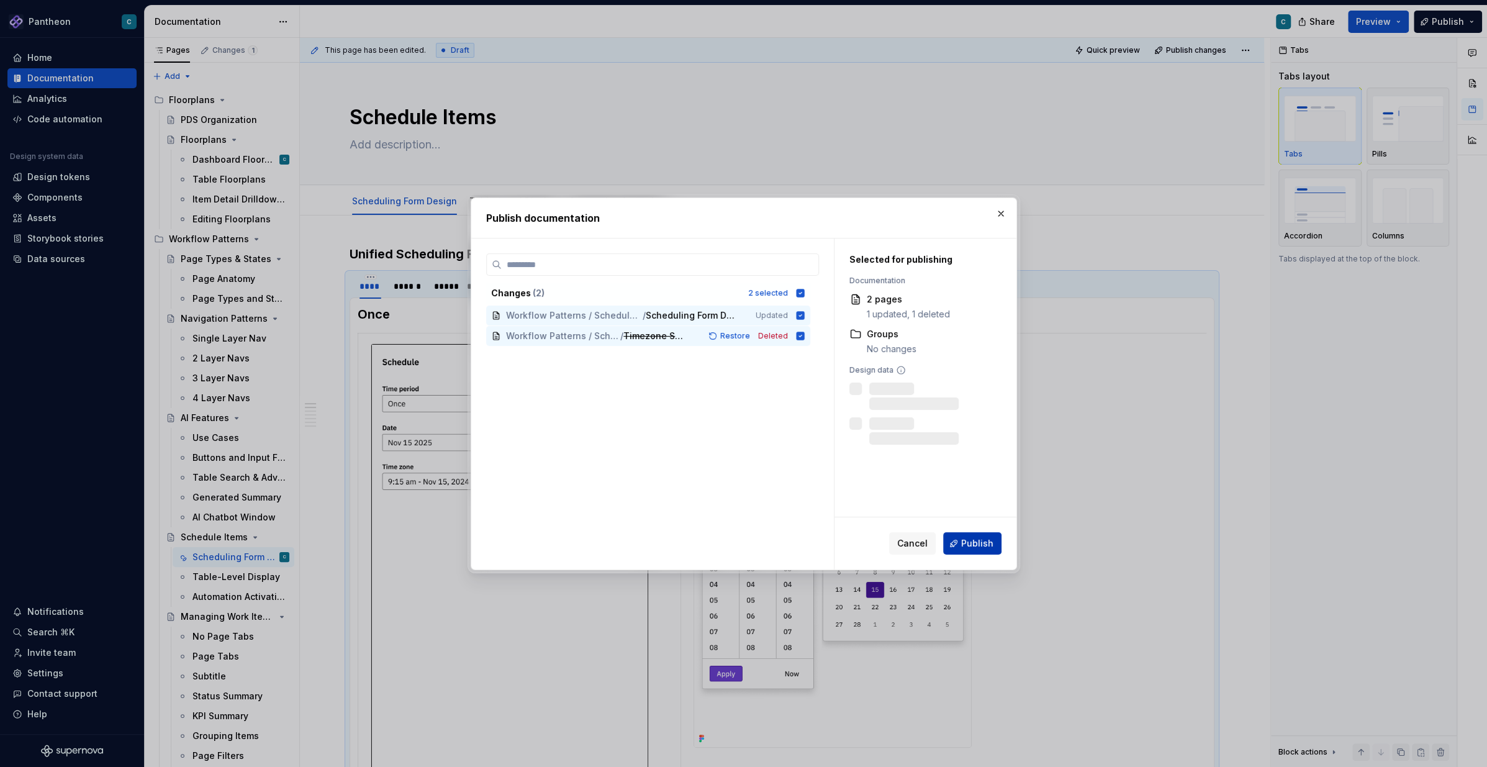
click at [986, 538] on span "Publish" at bounding box center [977, 543] width 32 height 12
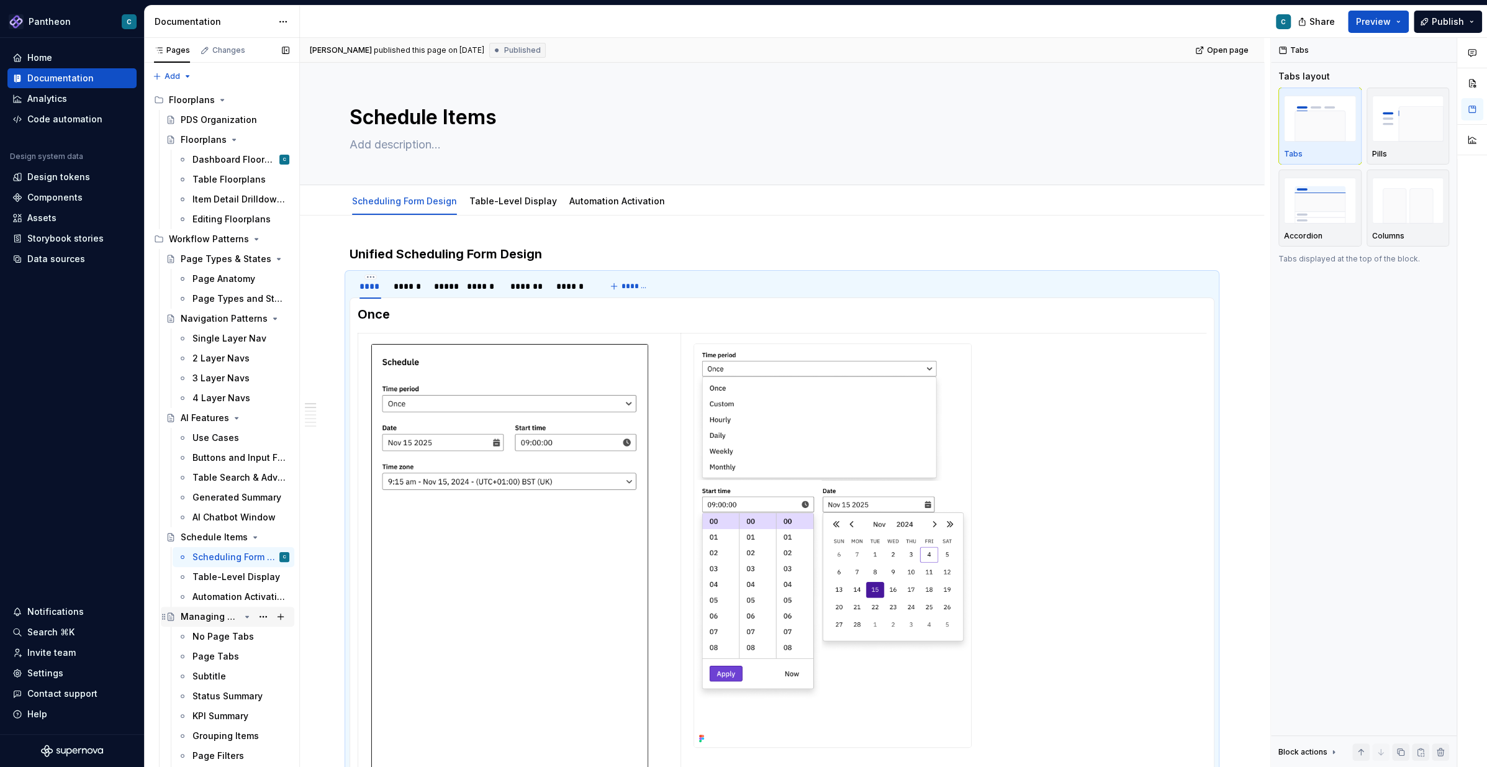
click at [220, 574] on div "Managing Work Items" at bounding box center [210, 616] width 59 height 12
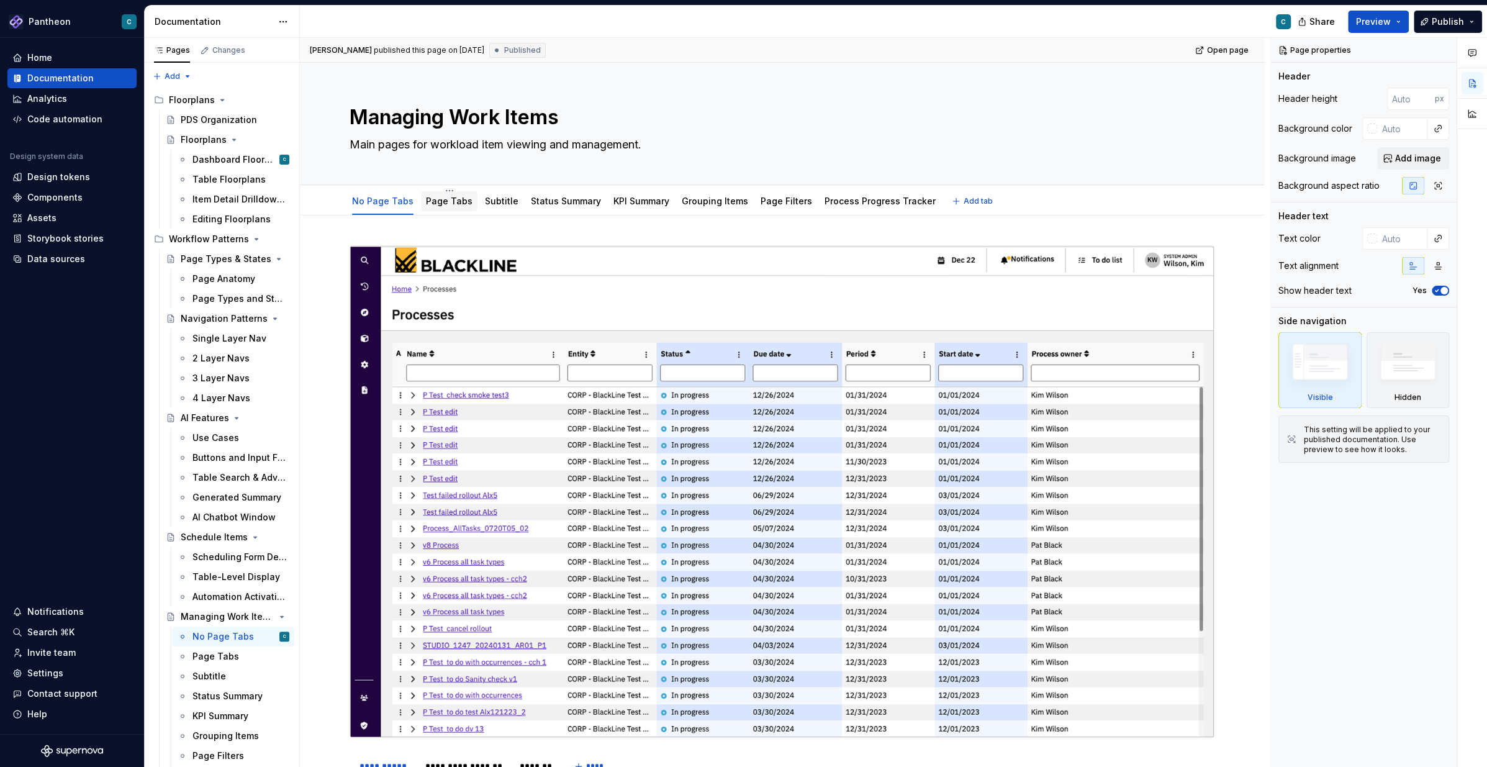
click at [451, 200] on link "Page Tabs" at bounding box center [449, 201] width 47 height 11
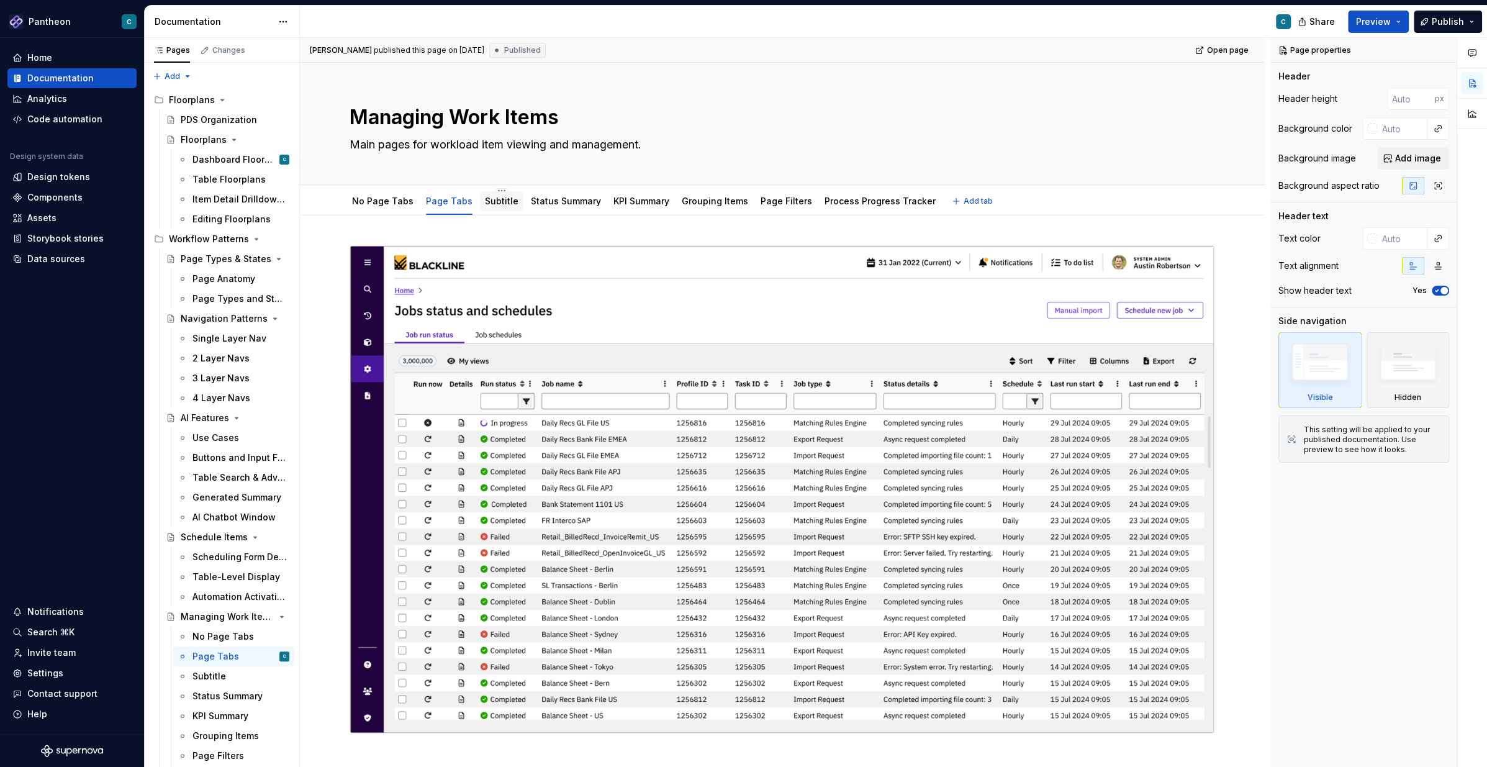
click at [492, 202] on link "Subtitle" at bounding box center [502, 201] width 34 height 11
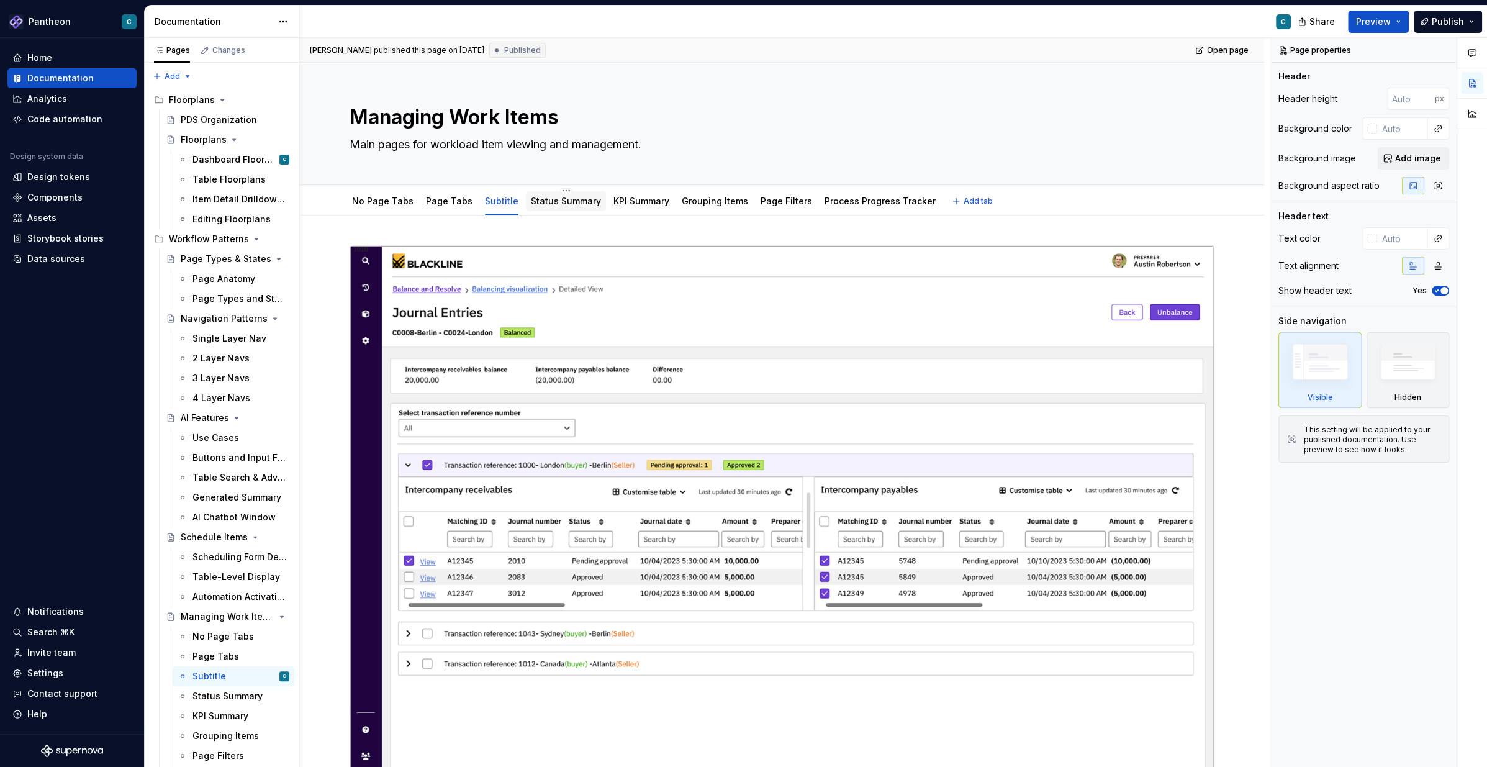
click at [543, 200] on link "Status Summary" at bounding box center [566, 201] width 70 height 11
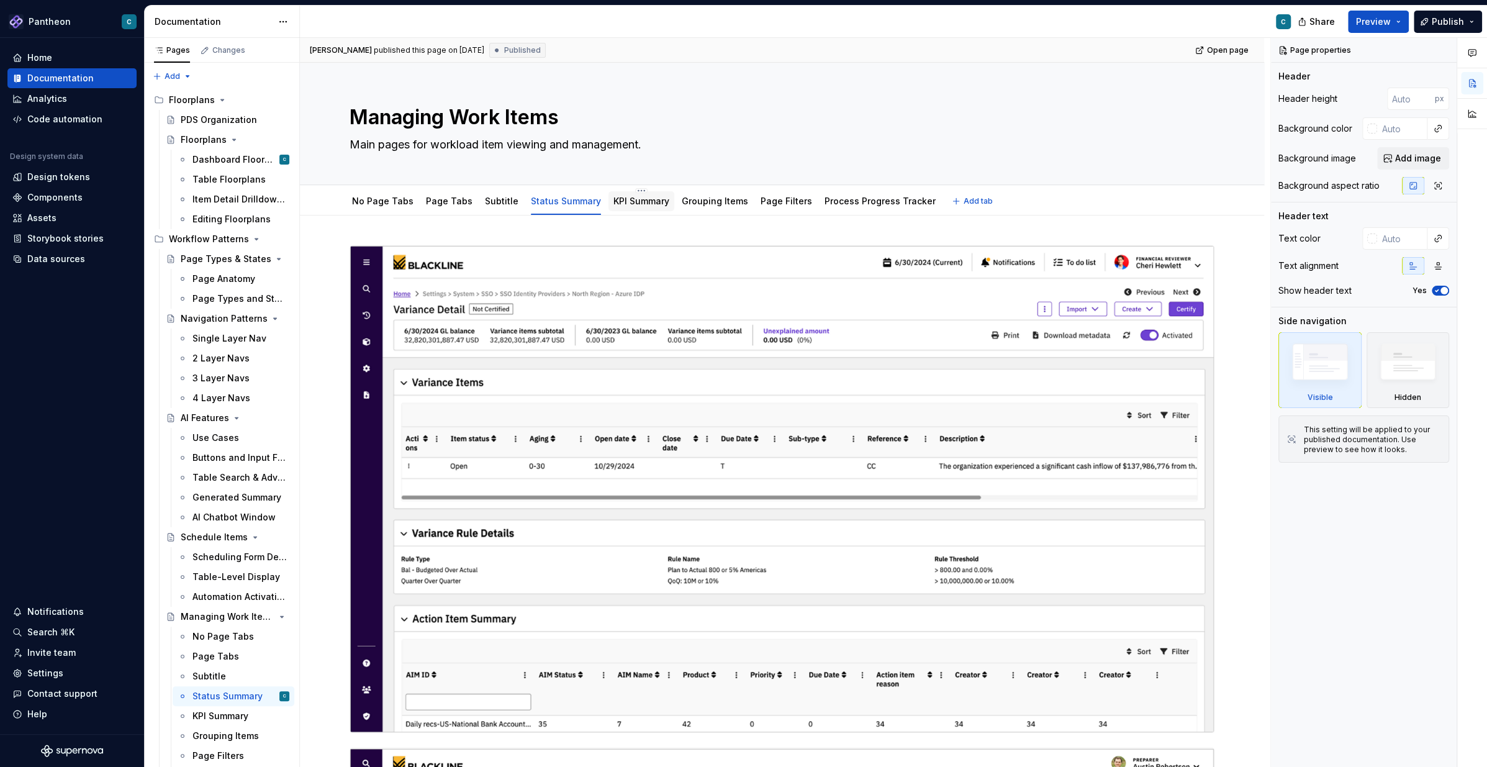
click at [623, 201] on link "KPI Summary" at bounding box center [641, 201] width 56 height 11
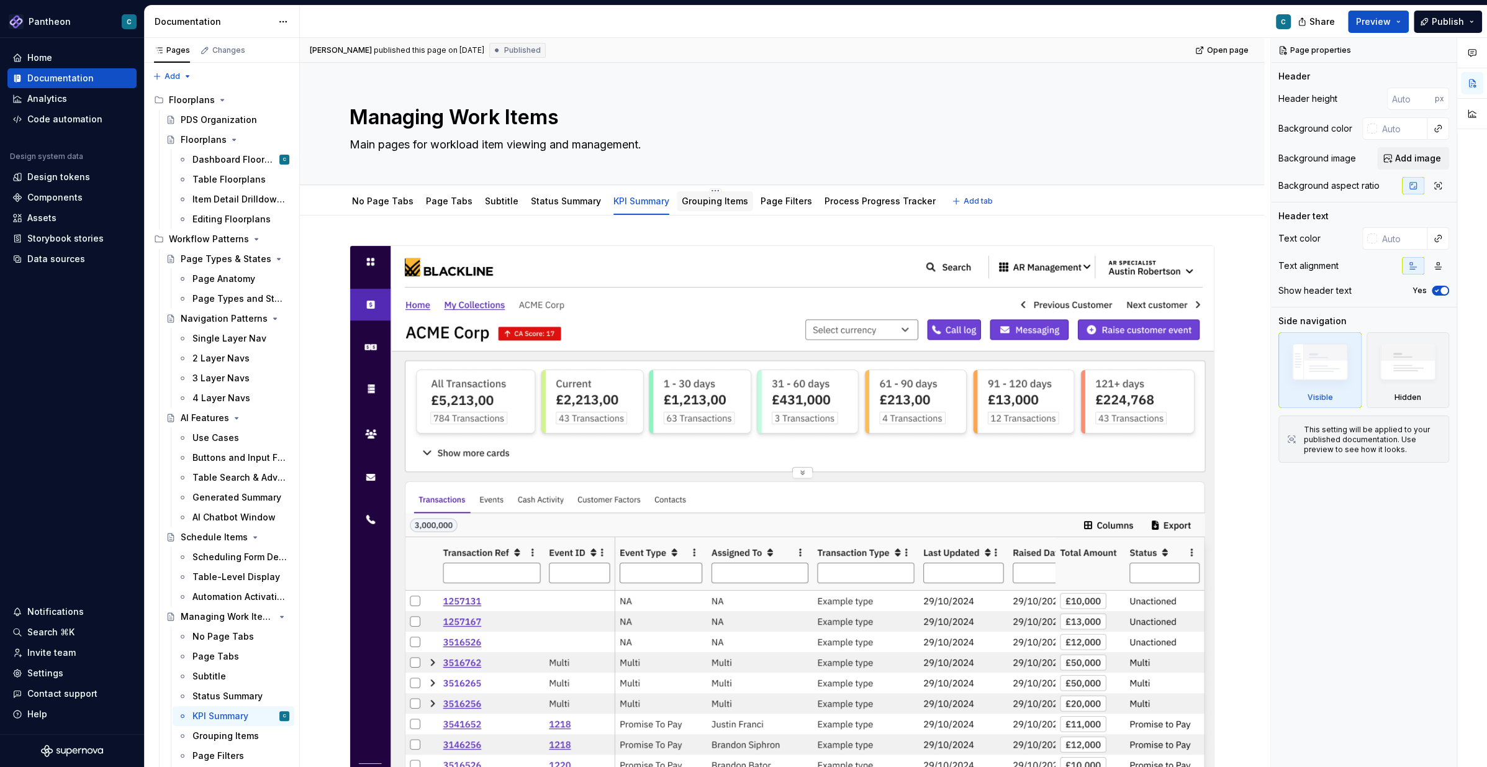
click at [695, 202] on link "Grouping Items" at bounding box center [715, 201] width 66 height 11
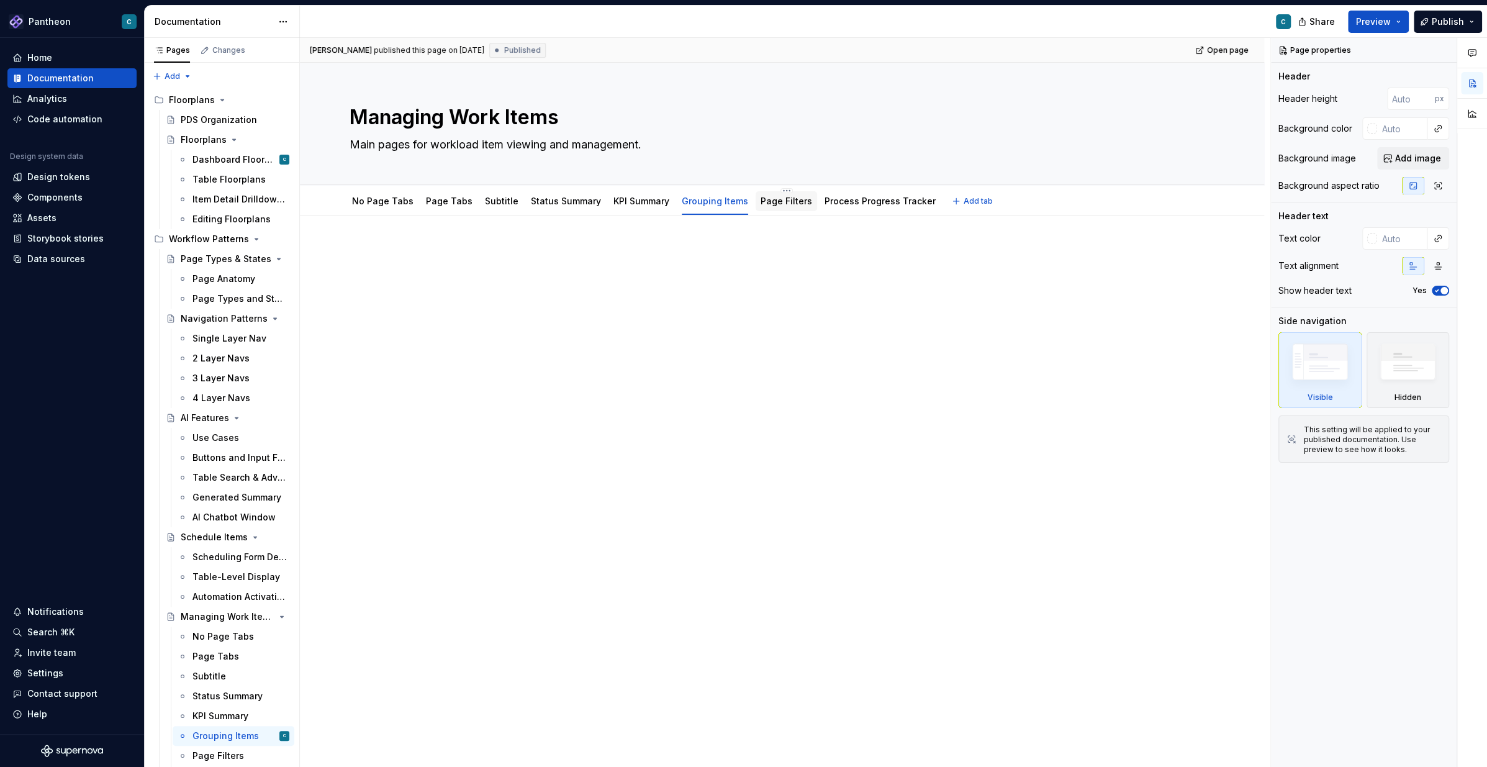
click at [777, 200] on link "Page Filters" at bounding box center [786, 201] width 52 height 11
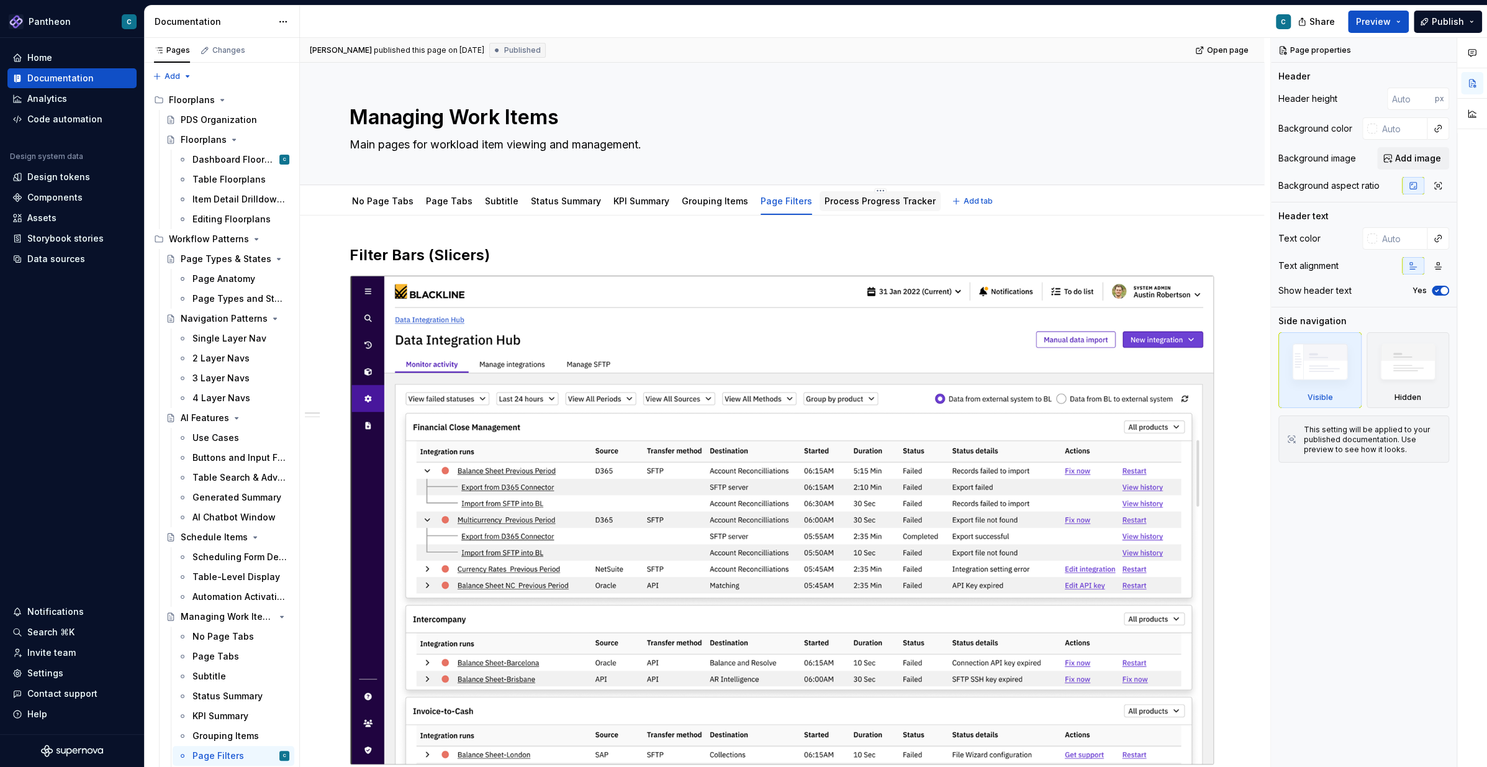
click at [831, 204] on link "Process Progress Tracker" at bounding box center [879, 201] width 111 height 11
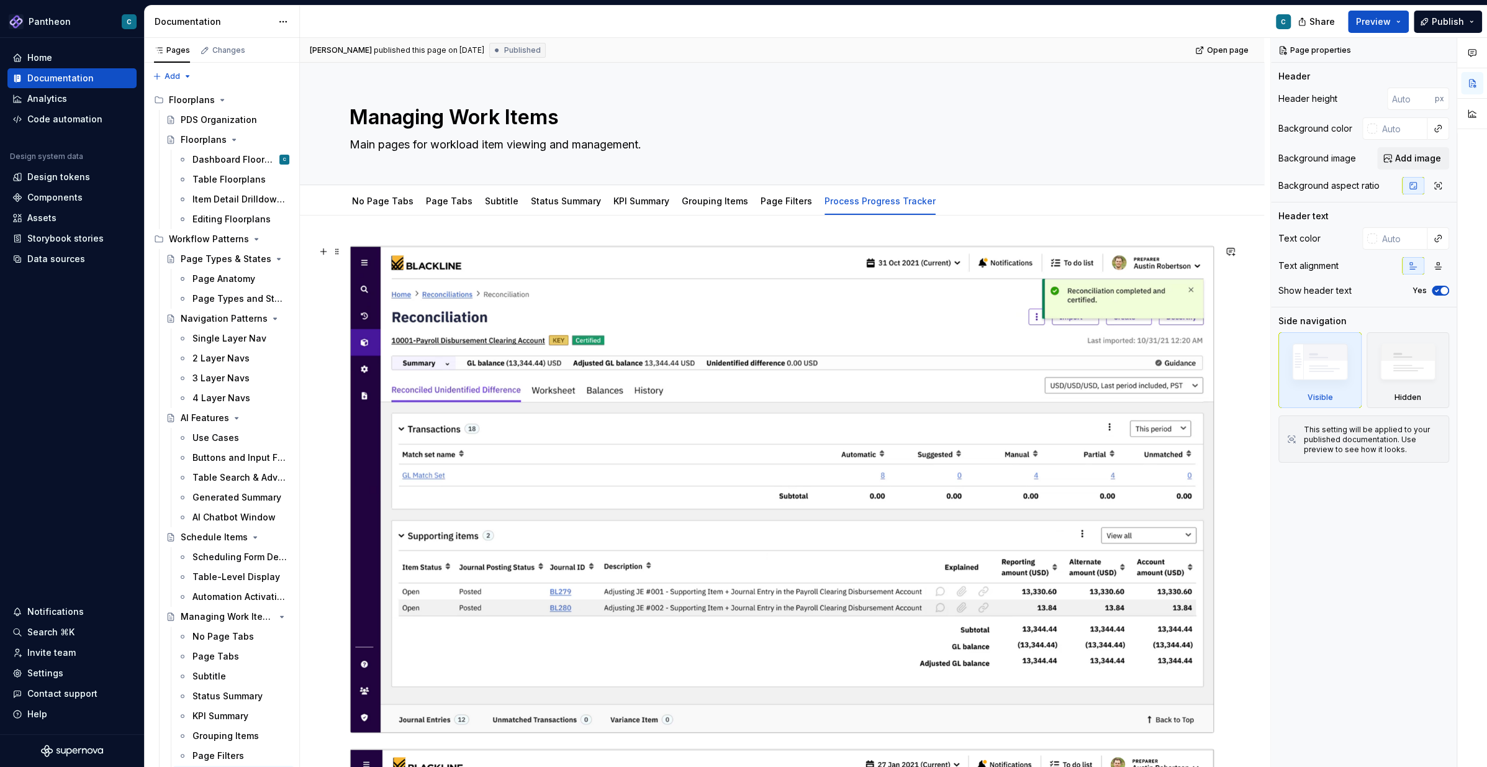
click at [651, 301] on img at bounding box center [781, 489] width 863 height 487
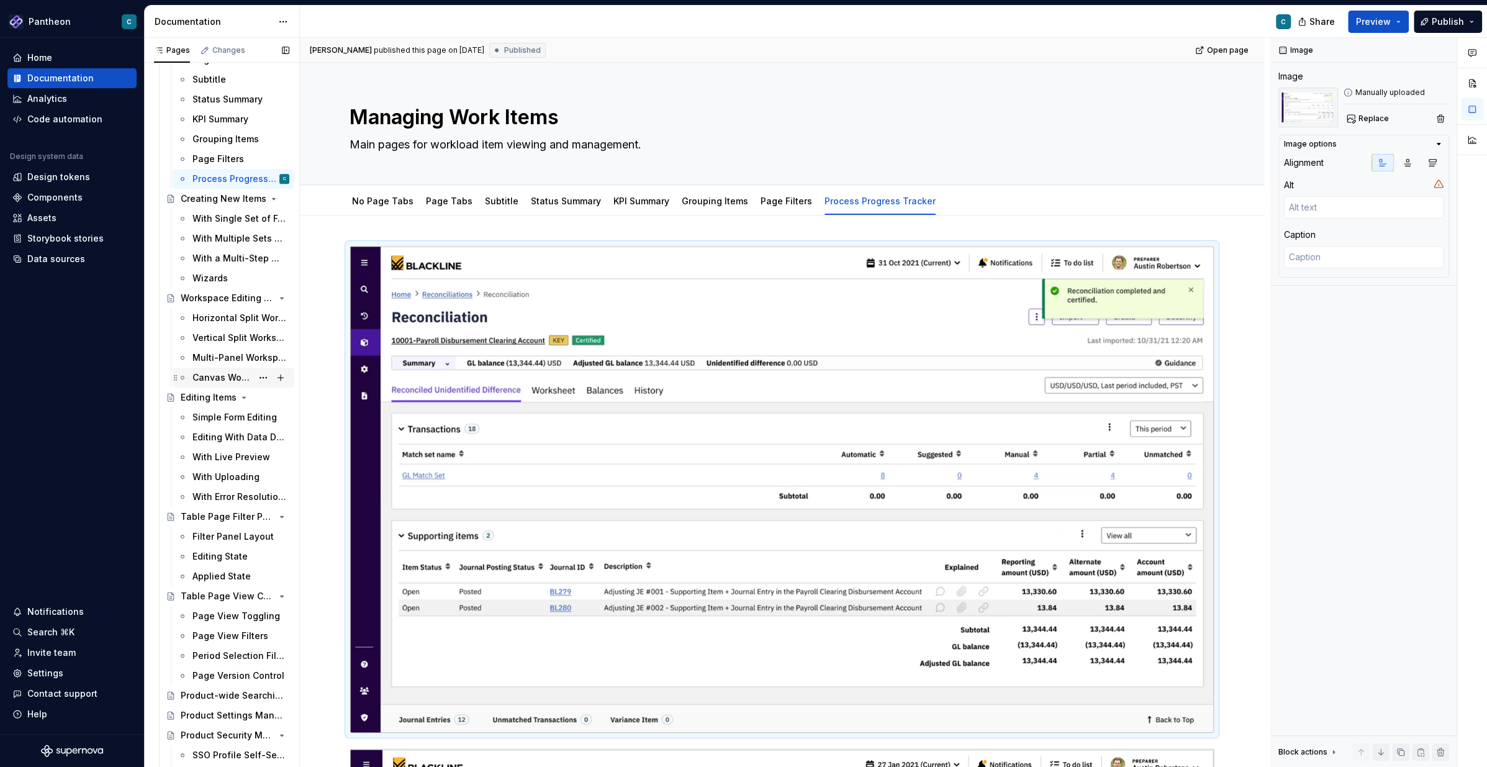
scroll to position [608, 0]
type textarea "*"
